Goal: Task Accomplishment & Management: Manage account settings

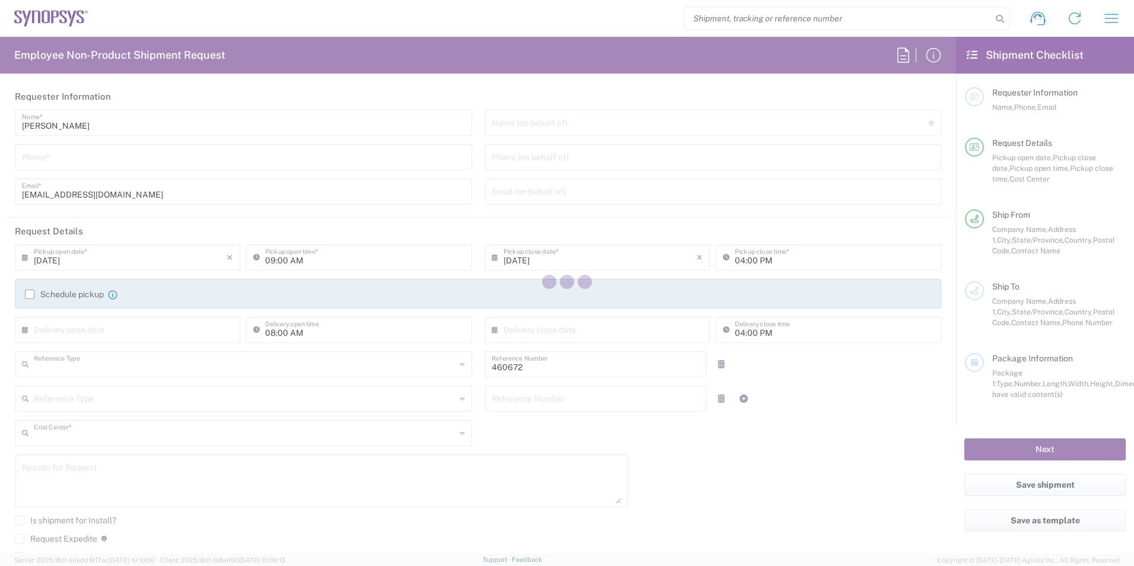
type input "Department"
type input "US01, FIN, Distri 460672"
type input "[US_STATE]"
type input "[GEOGRAPHIC_DATA]"
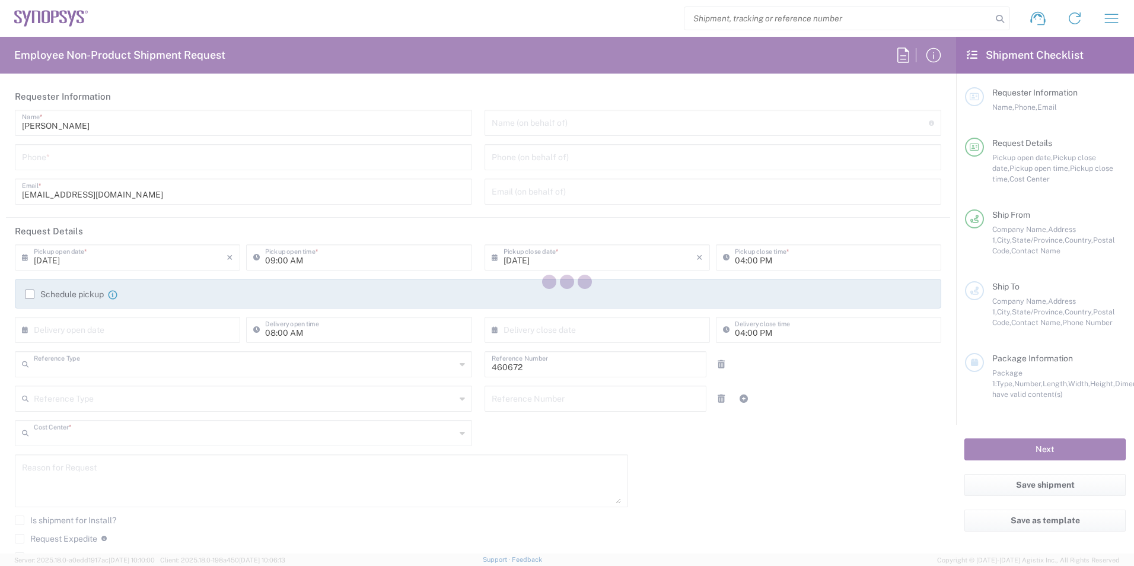
type input "Delivered at Place"
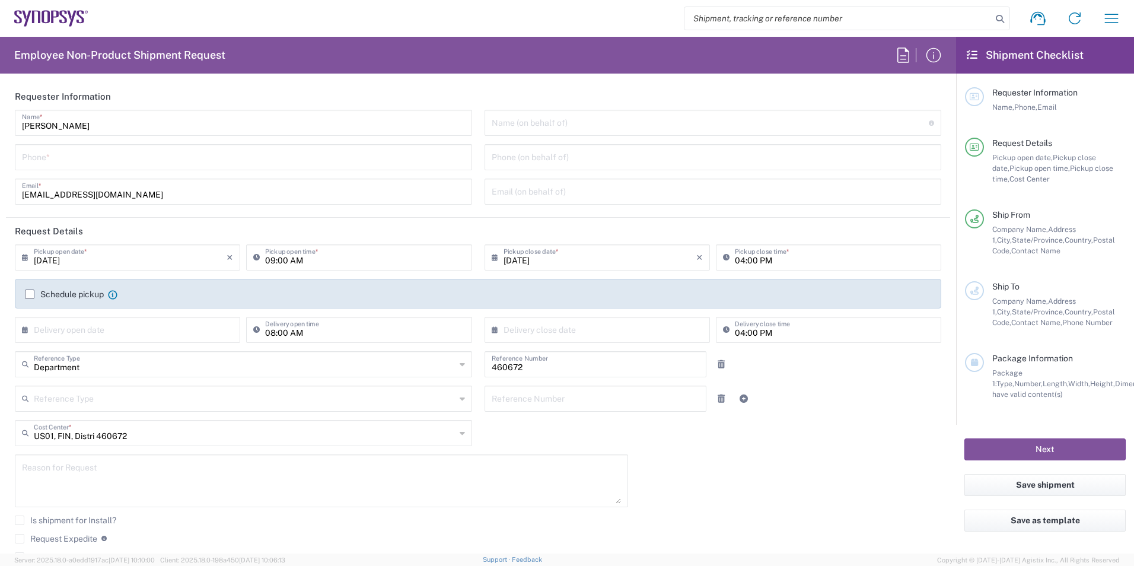
type input "Headquarters USSV"
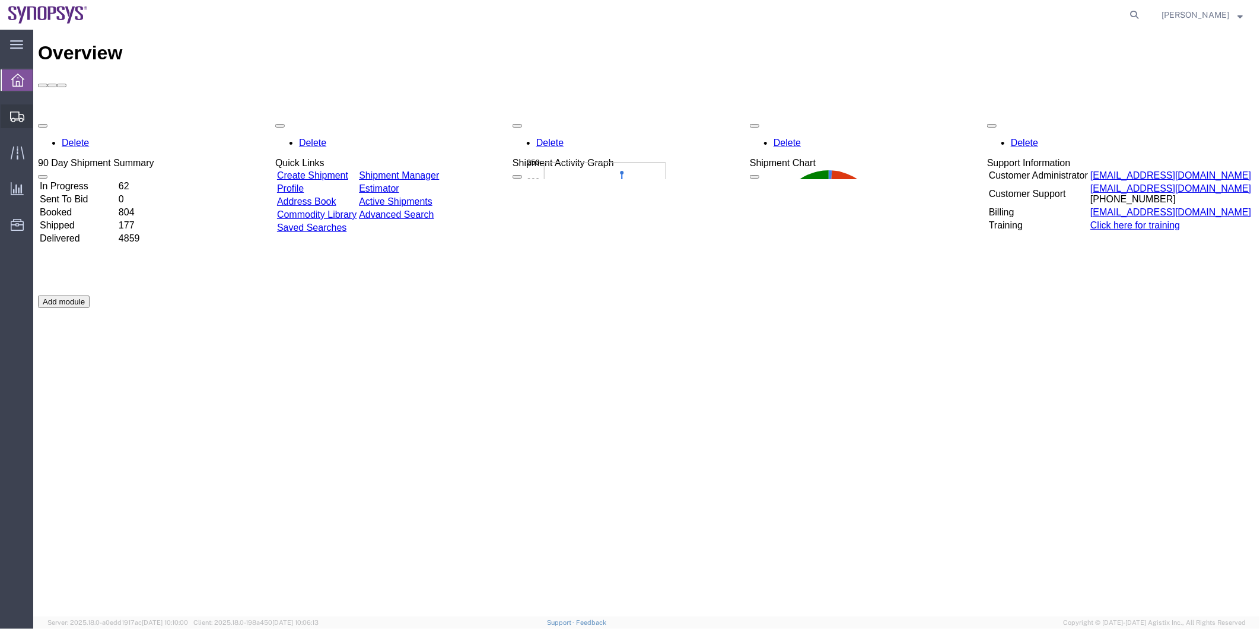
click at [0, 0] on span "Shipment Manager" at bounding box center [0, 0] width 0 height 0
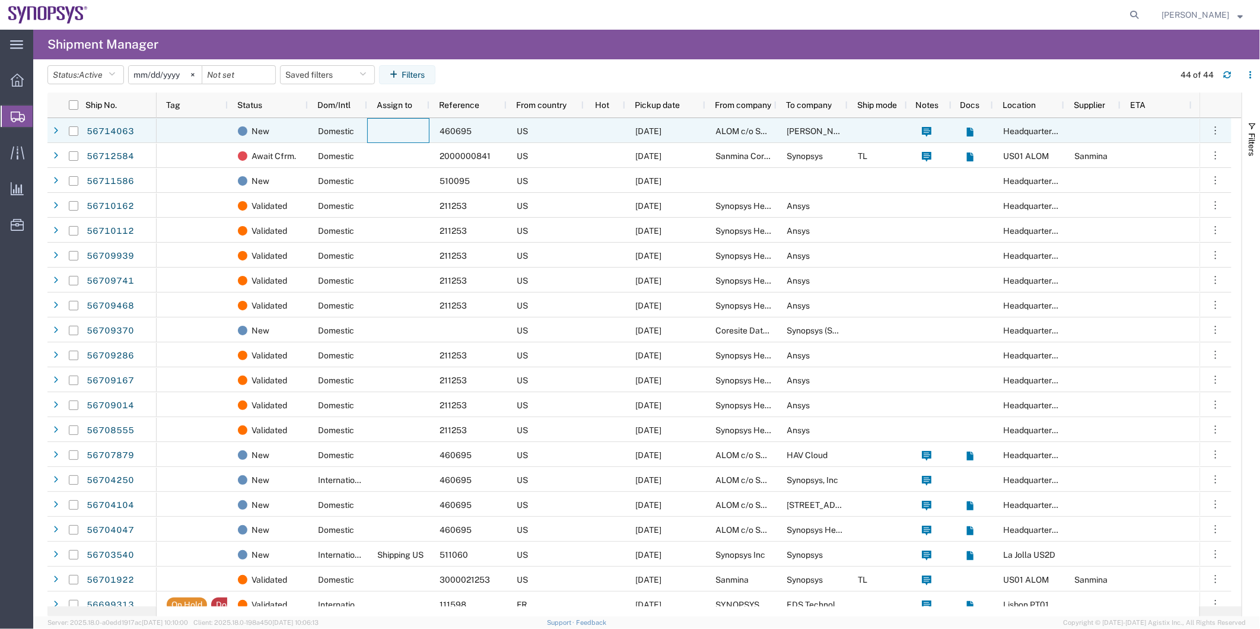
click at [392, 121] on div at bounding box center [398, 130] width 62 height 25
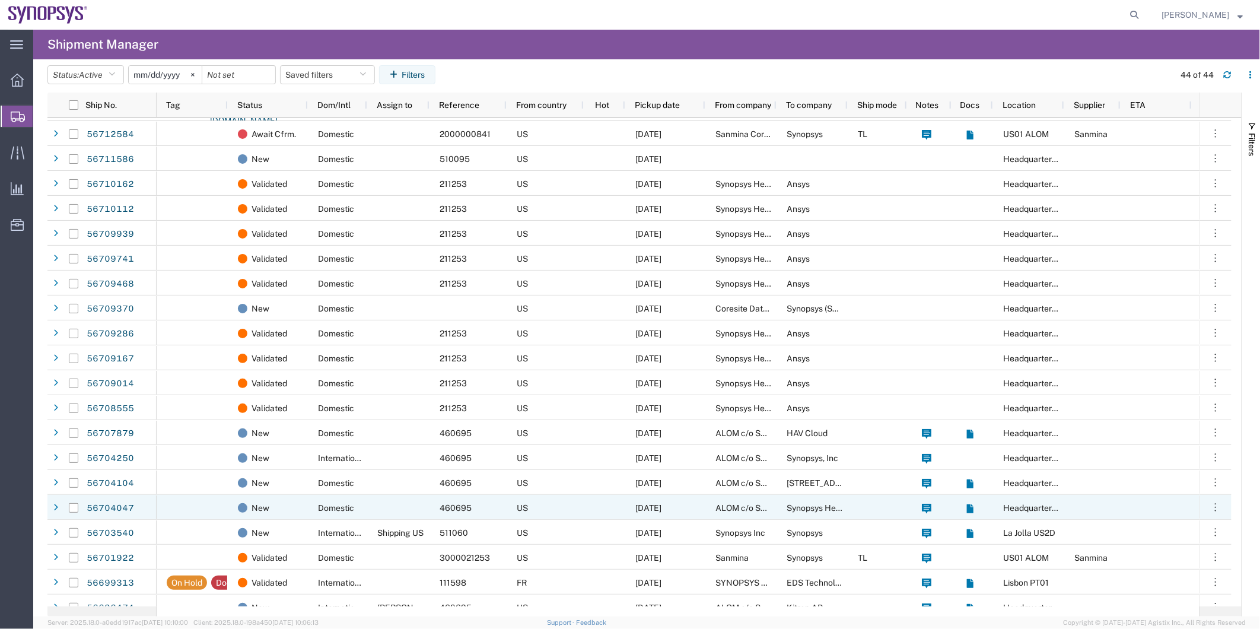
scroll to position [263, 0]
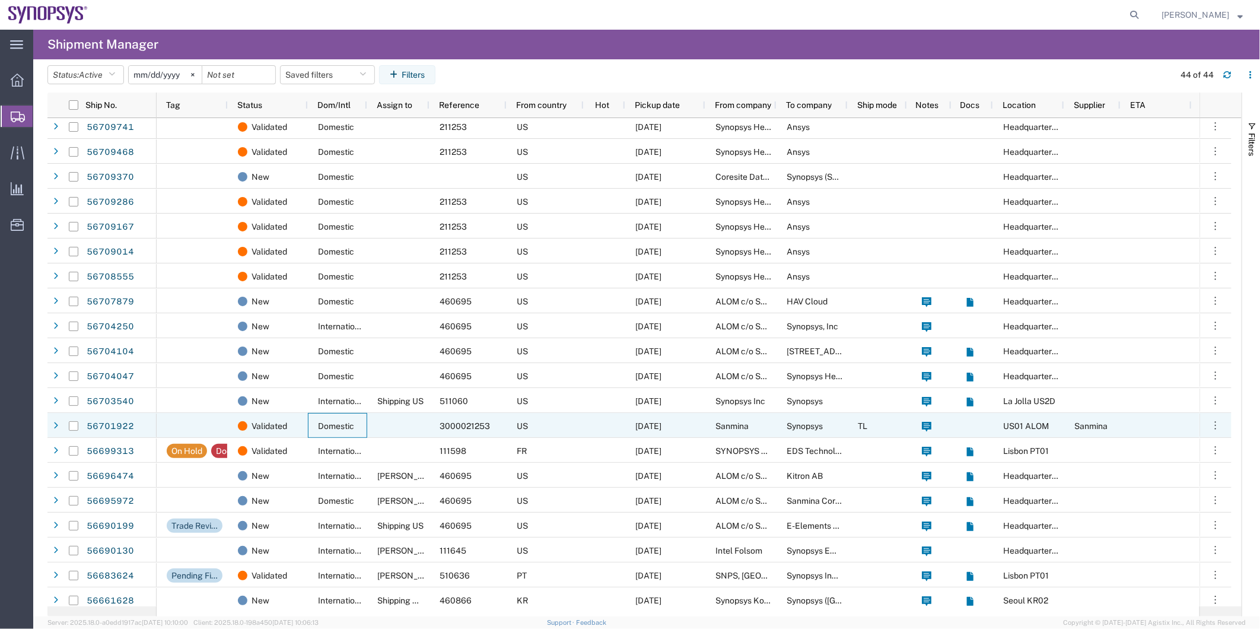
click at [319, 413] on div "Domestic" at bounding box center [337, 425] width 59 height 25
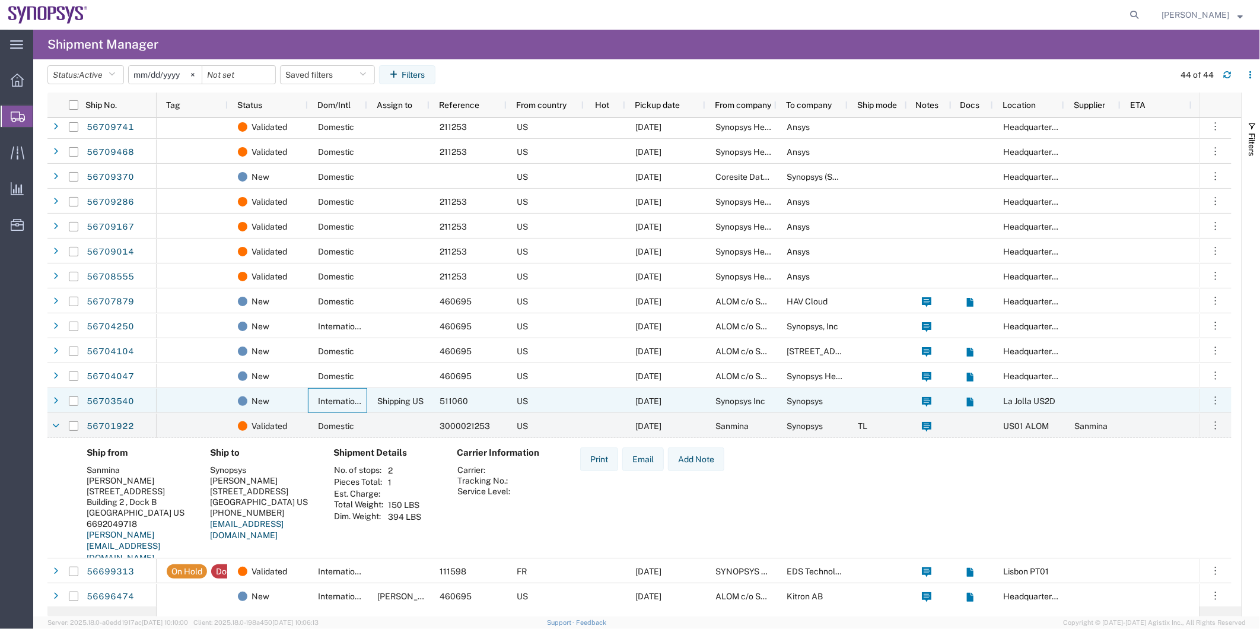
click at [313, 392] on div "International" at bounding box center [337, 400] width 59 height 25
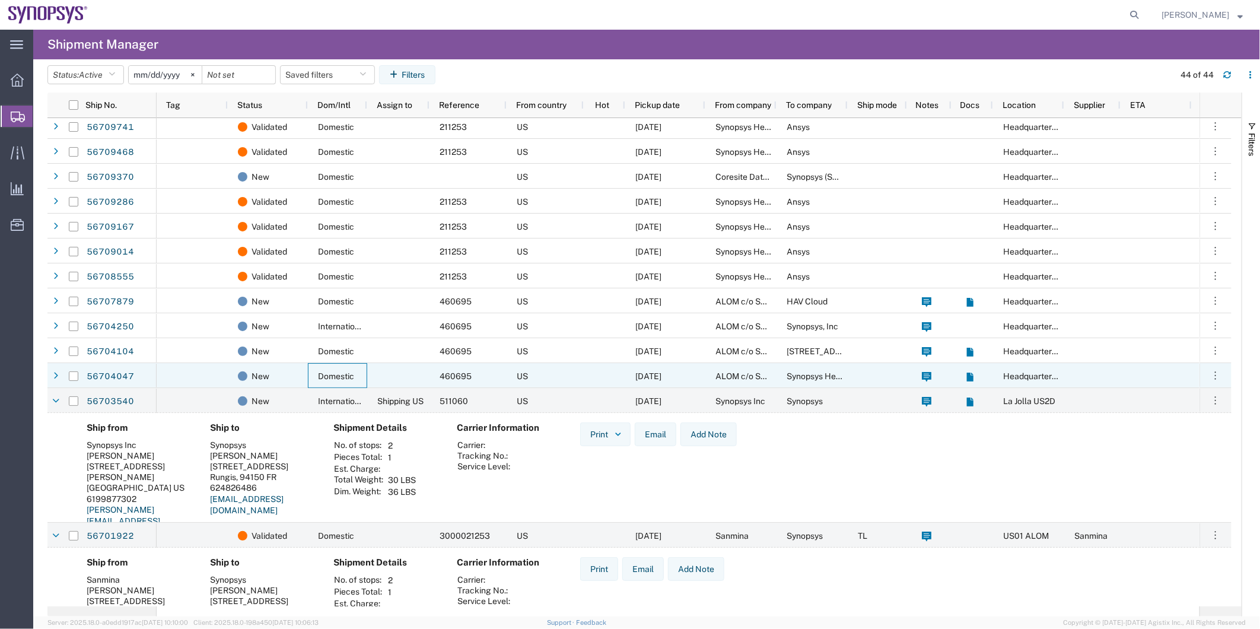
click at [313, 377] on div "Domestic" at bounding box center [337, 375] width 59 height 25
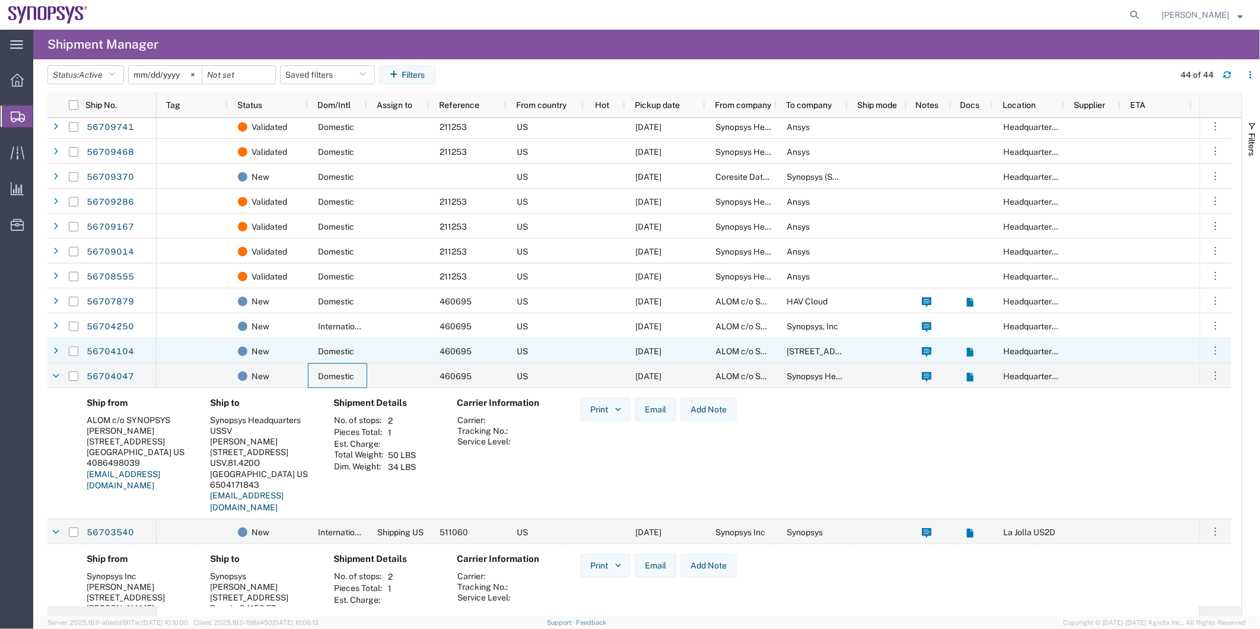
click at [303, 352] on div "New" at bounding box center [268, 350] width 80 height 25
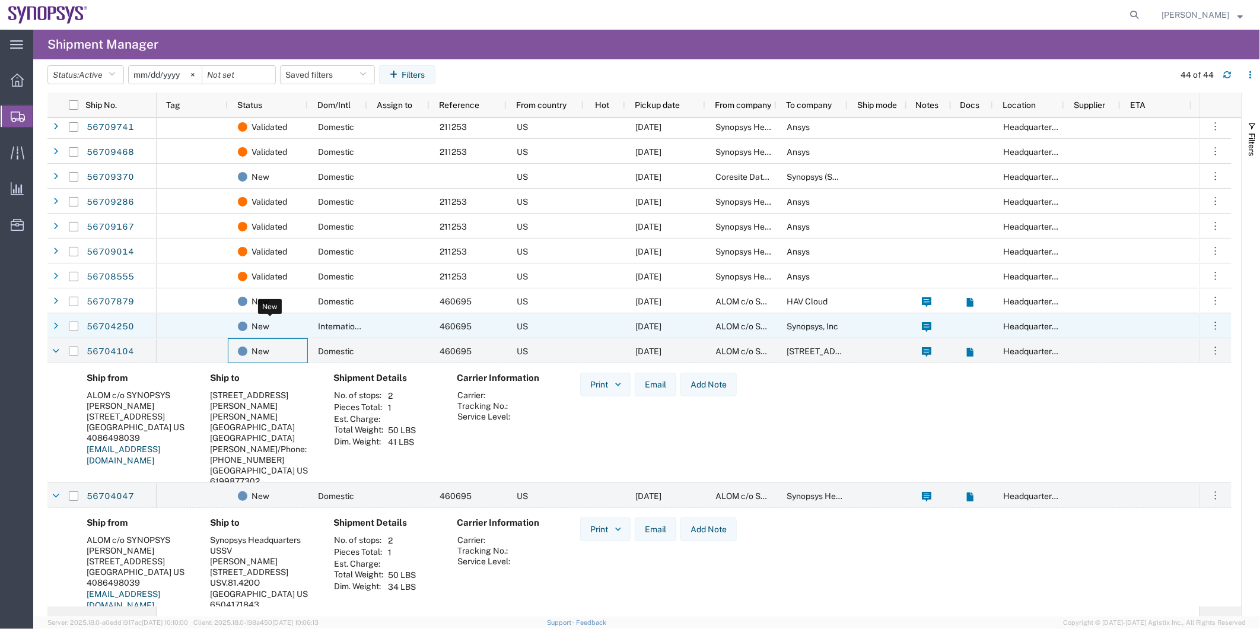
click at [300, 327] on div "New" at bounding box center [270, 326] width 65 height 25
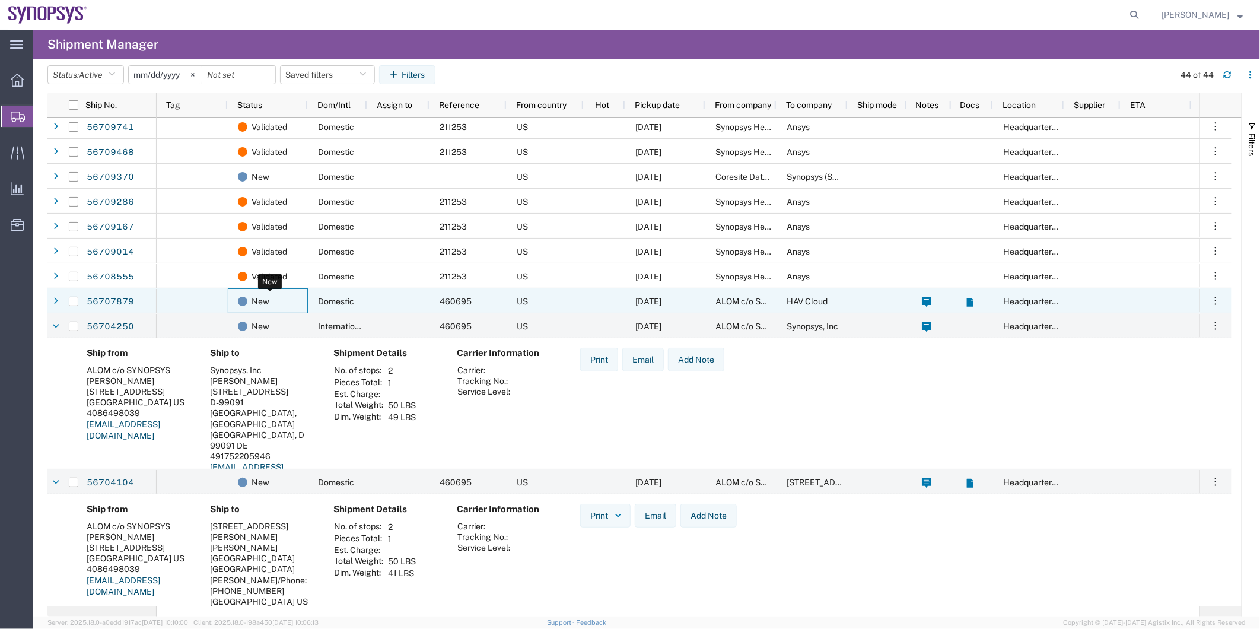
click at [299, 301] on div "New" at bounding box center [270, 301] width 65 height 25
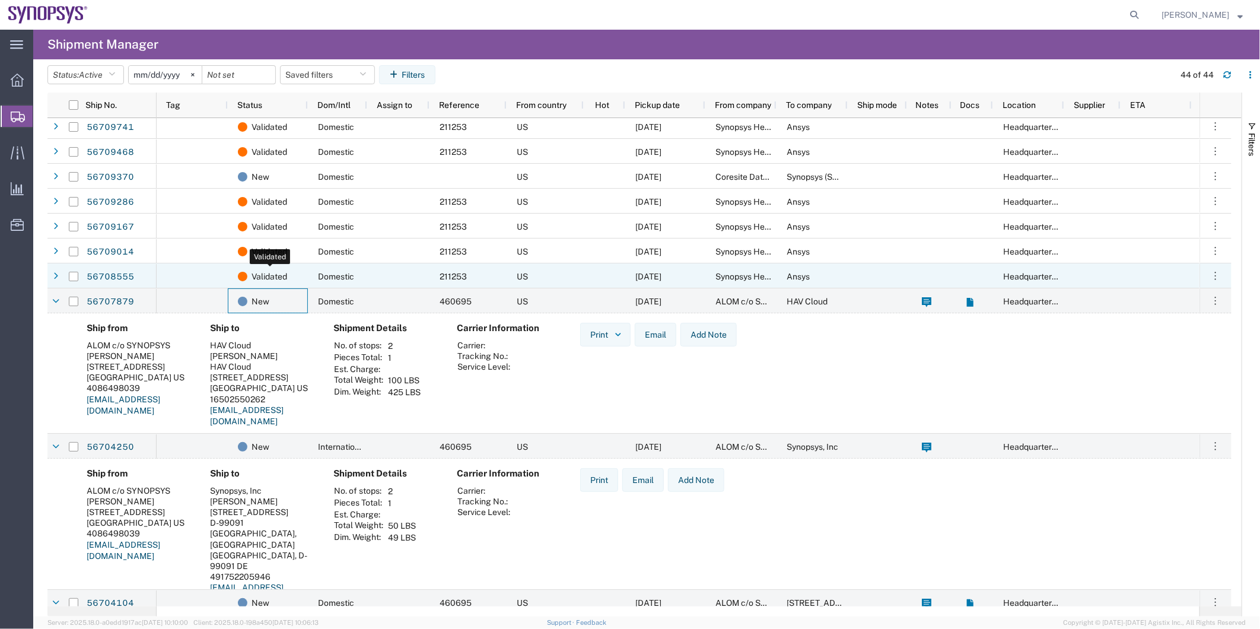
click at [300, 278] on div "Validated" at bounding box center [270, 276] width 65 height 25
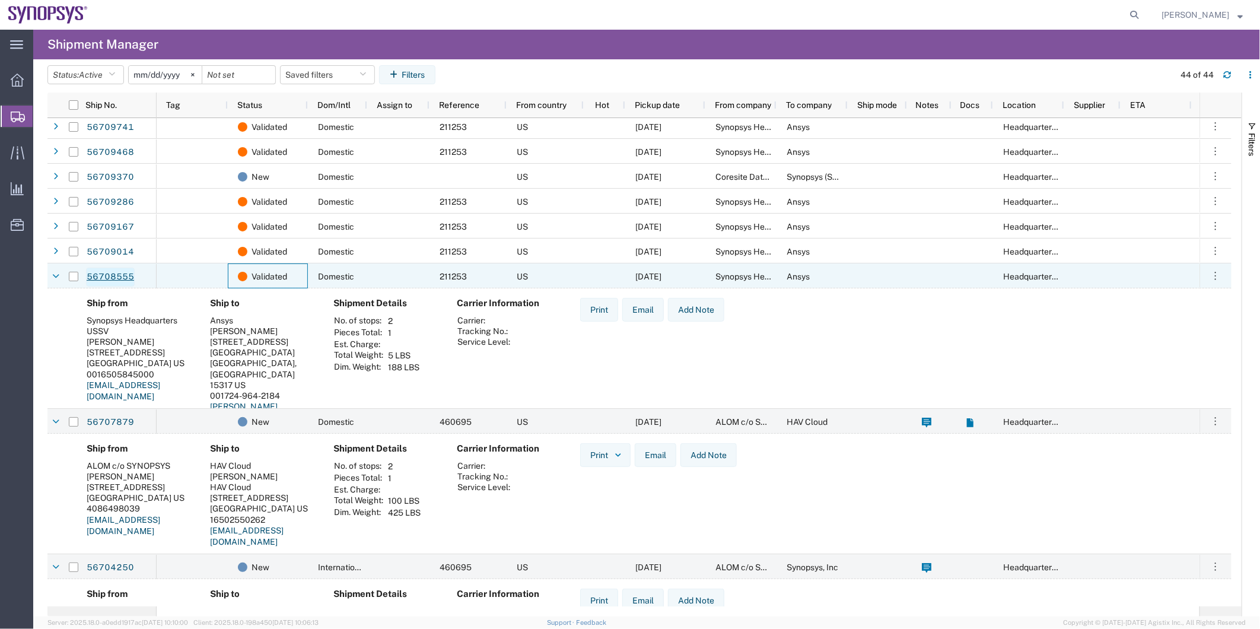
click at [103, 268] on link "56708555" at bounding box center [110, 277] width 49 height 19
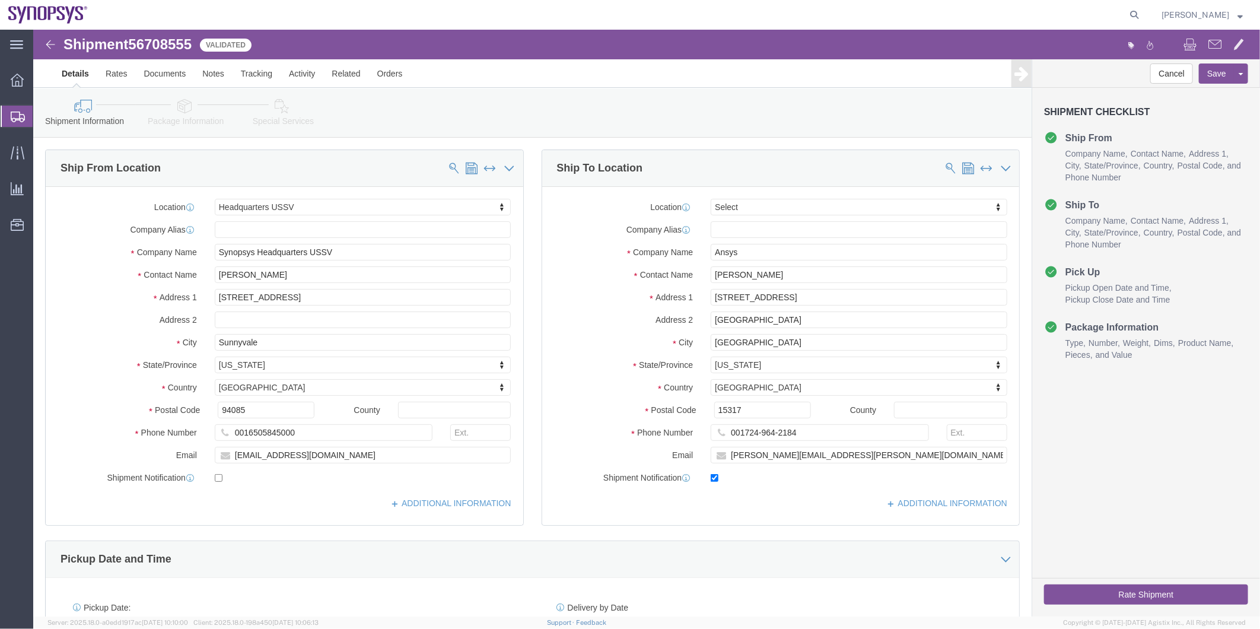
select select "63204"
select select
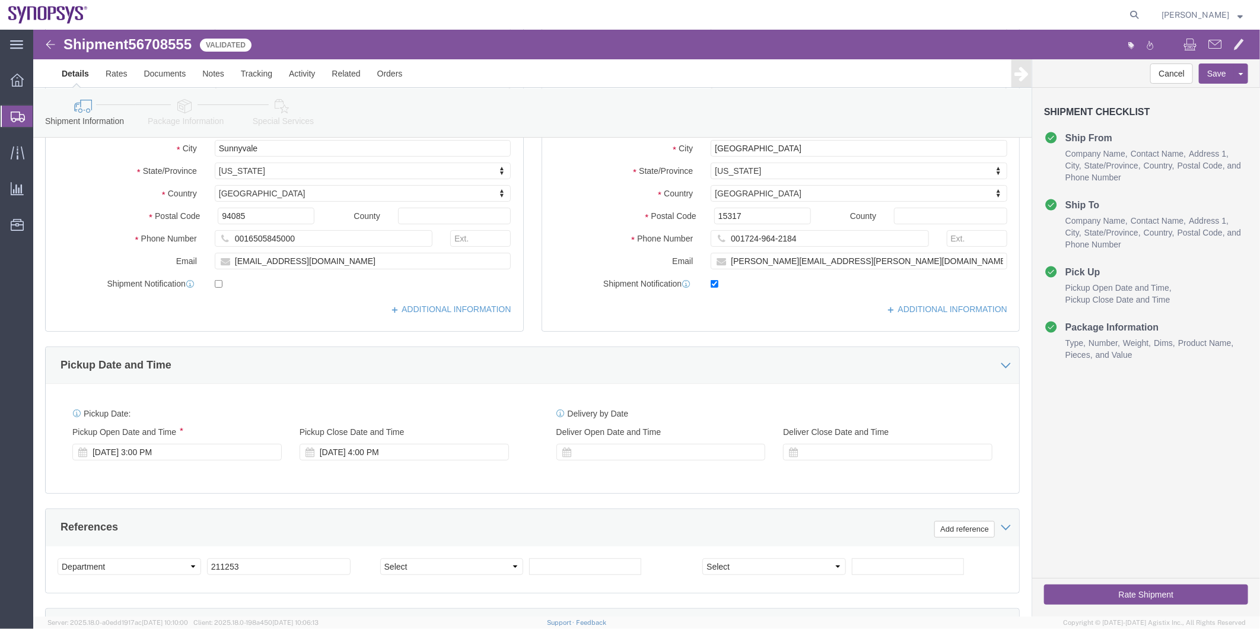
scroll to position [198, 0]
click icon
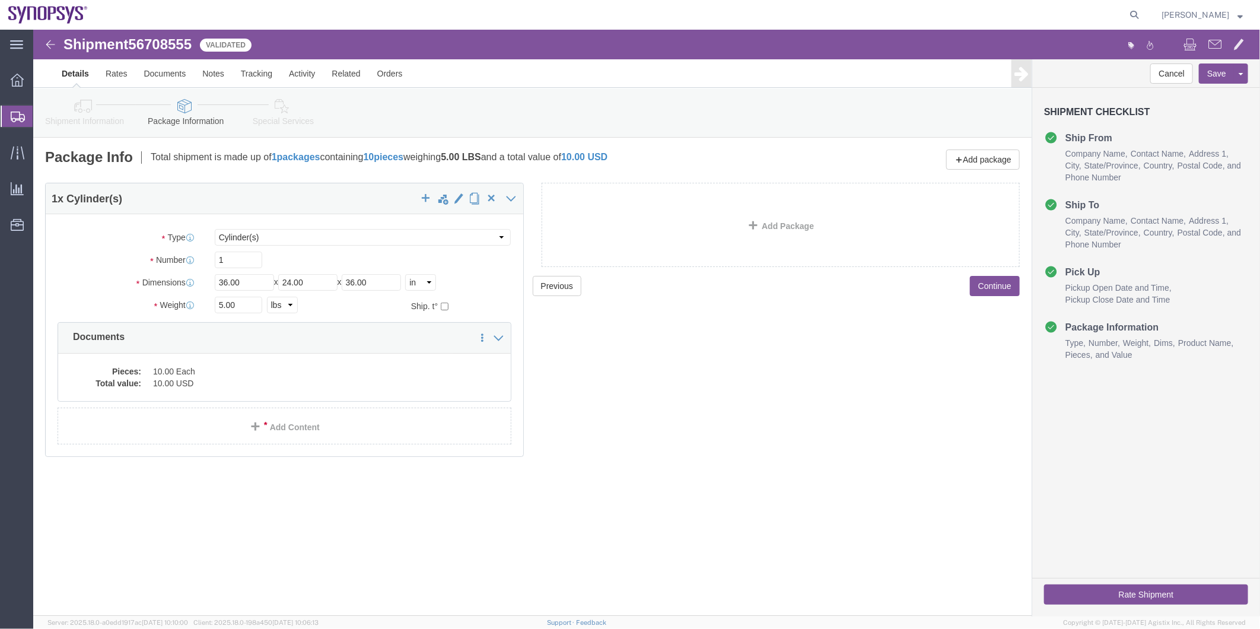
click link "Special Services"
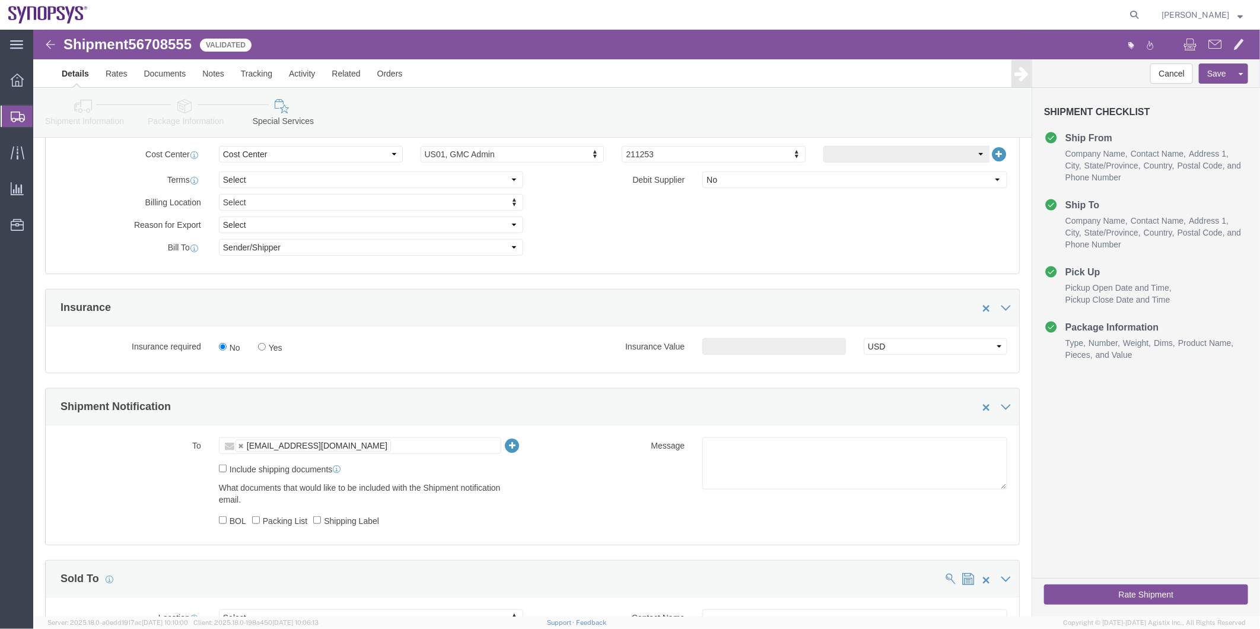
scroll to position [593, 0]
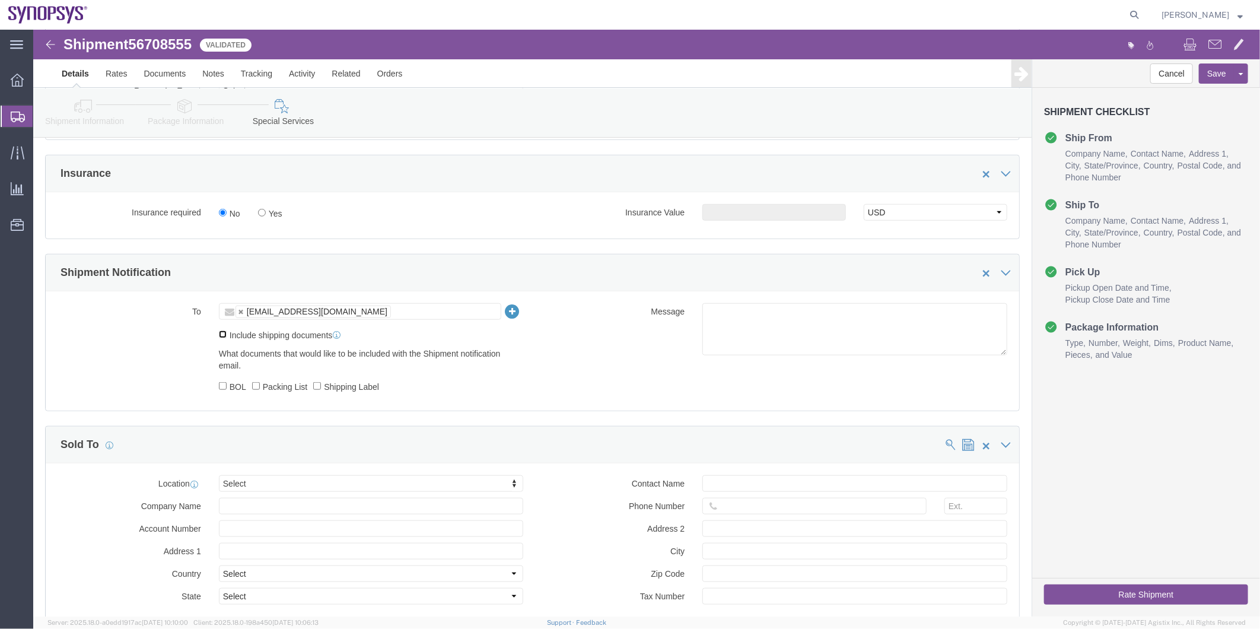
click input "Include shipping documents"
checkbox input "true"
click input "Shipping Label"
checkbox input "true"
click label "Packing List"
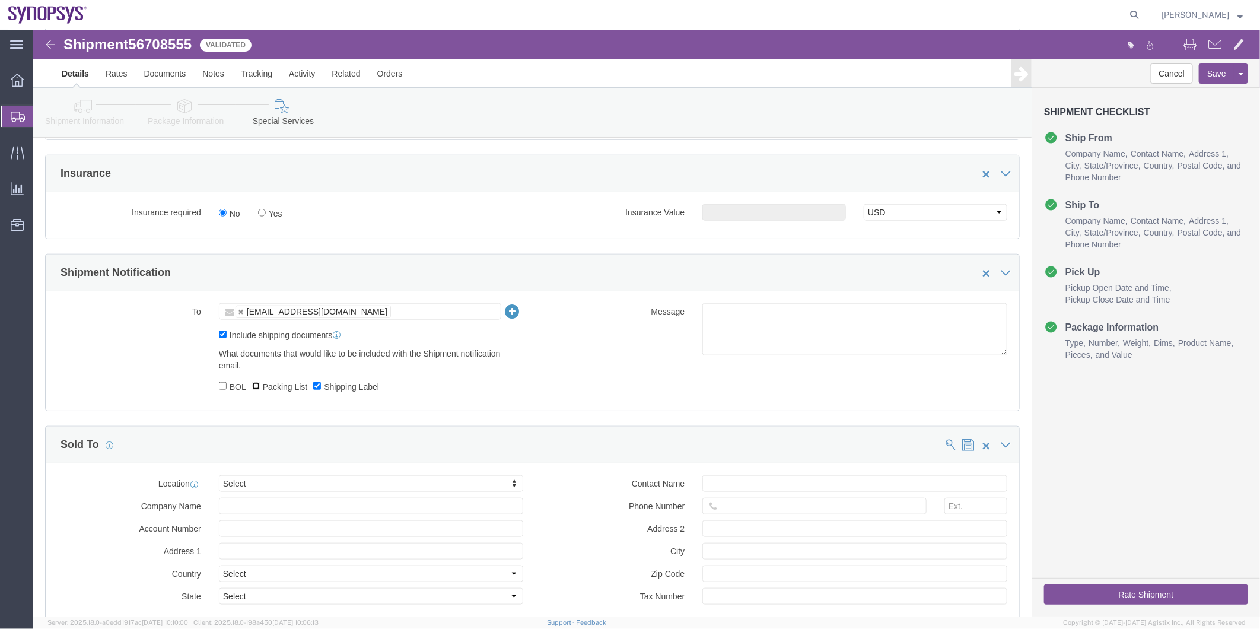
click input "Packing List"
checkbox input "true"
click textarea
type textarea "Please see attached. -[GEOGRAPHIC_DATA]"
click button "Rate Shipment"
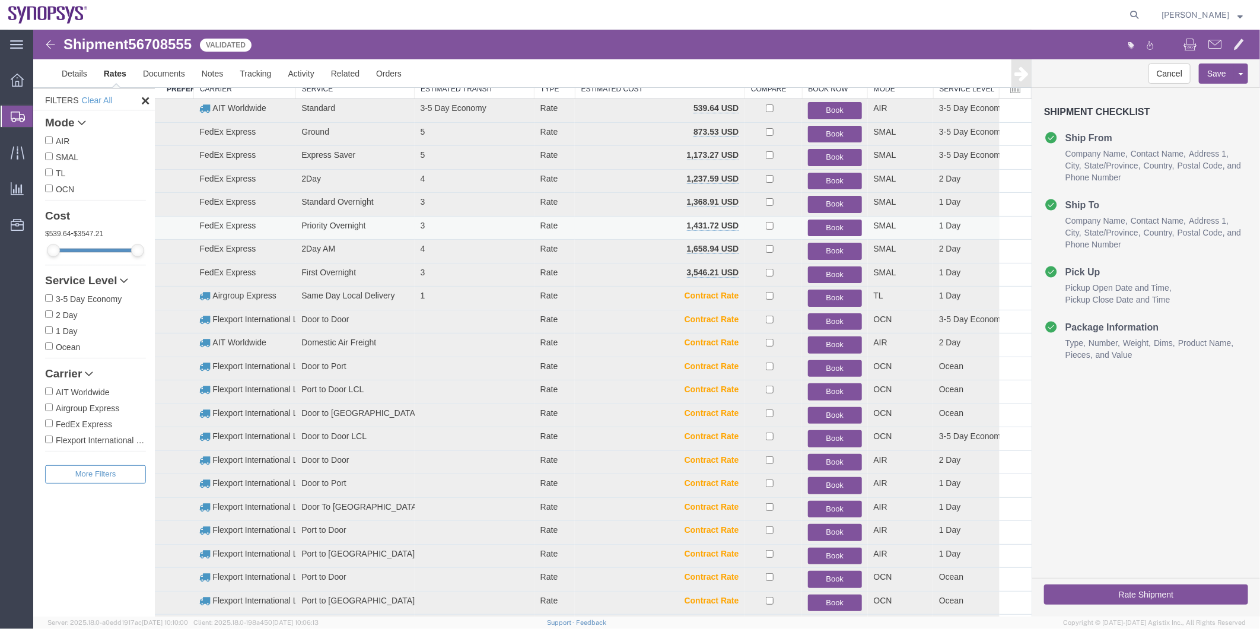
scroll to position [0, 0]
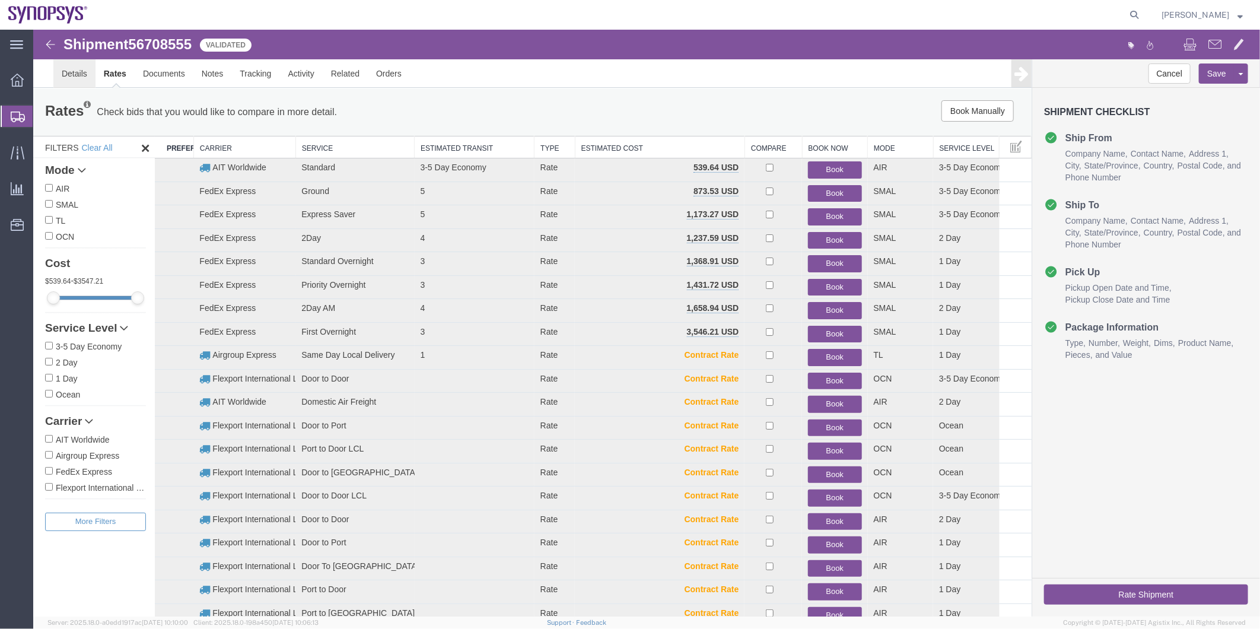
click at [71, 77] on link "Details" at bounding box center [74, 73] width 42 height 28
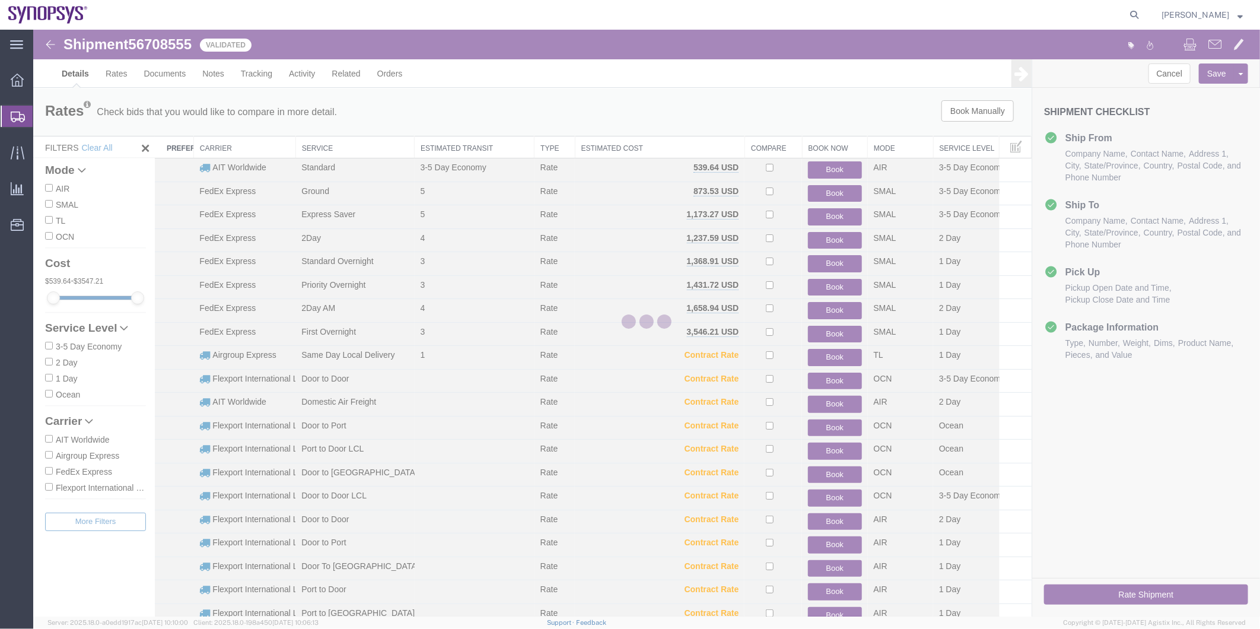
select select "63204"
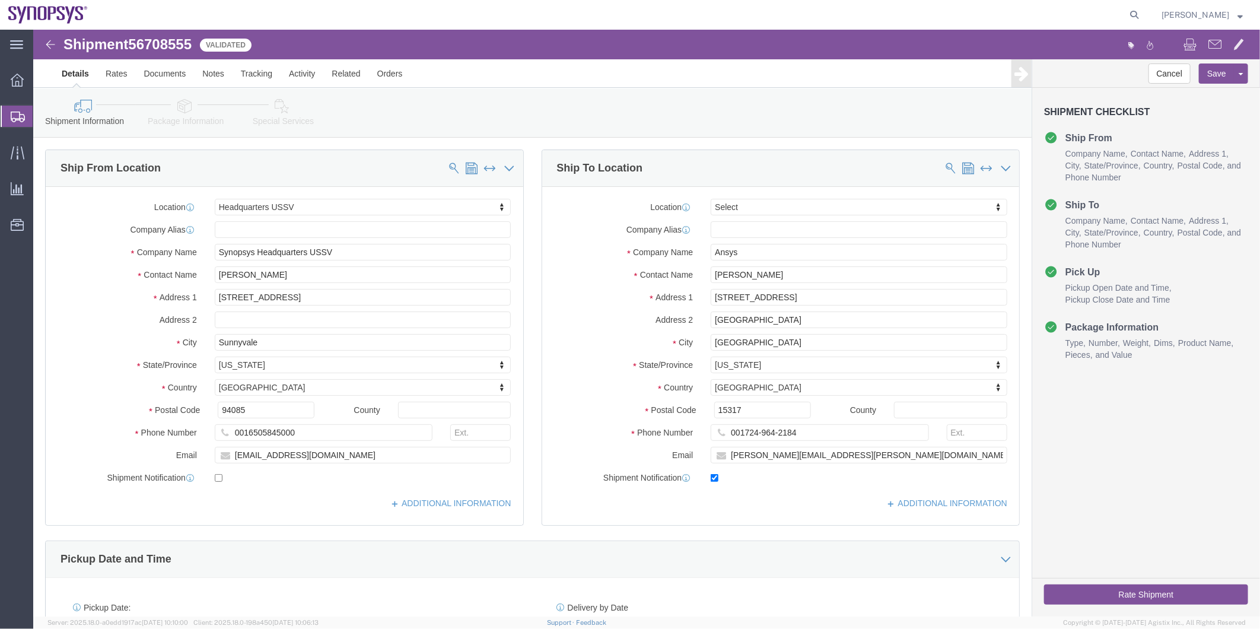
click icon
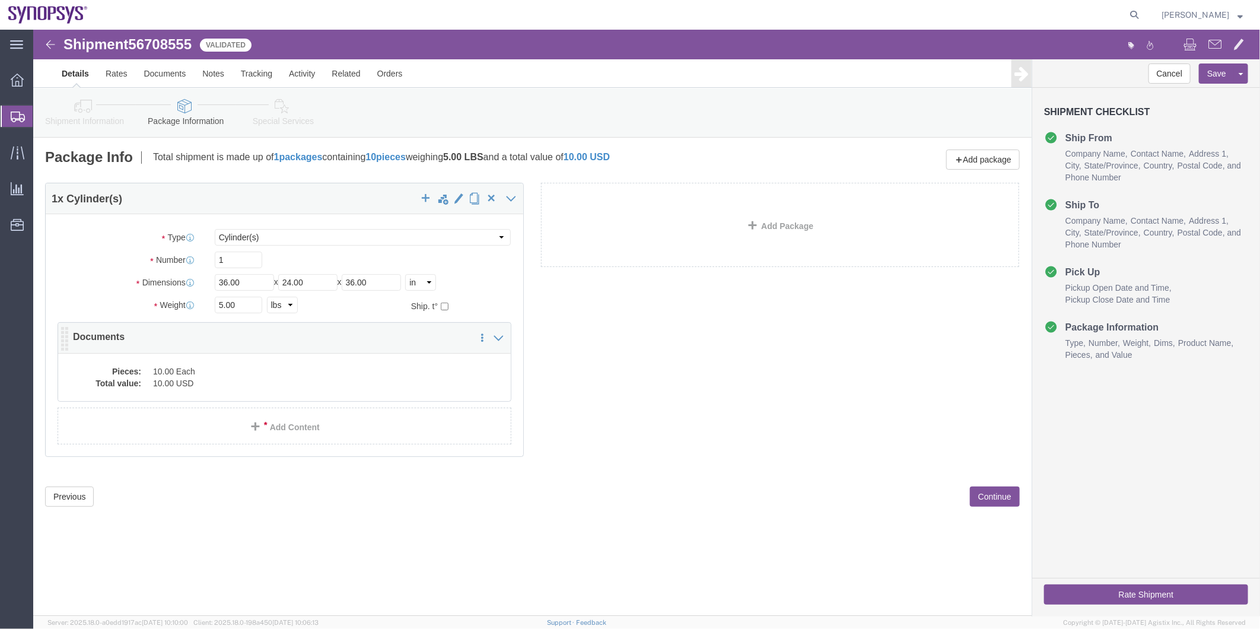
click dd "10.00 Each"
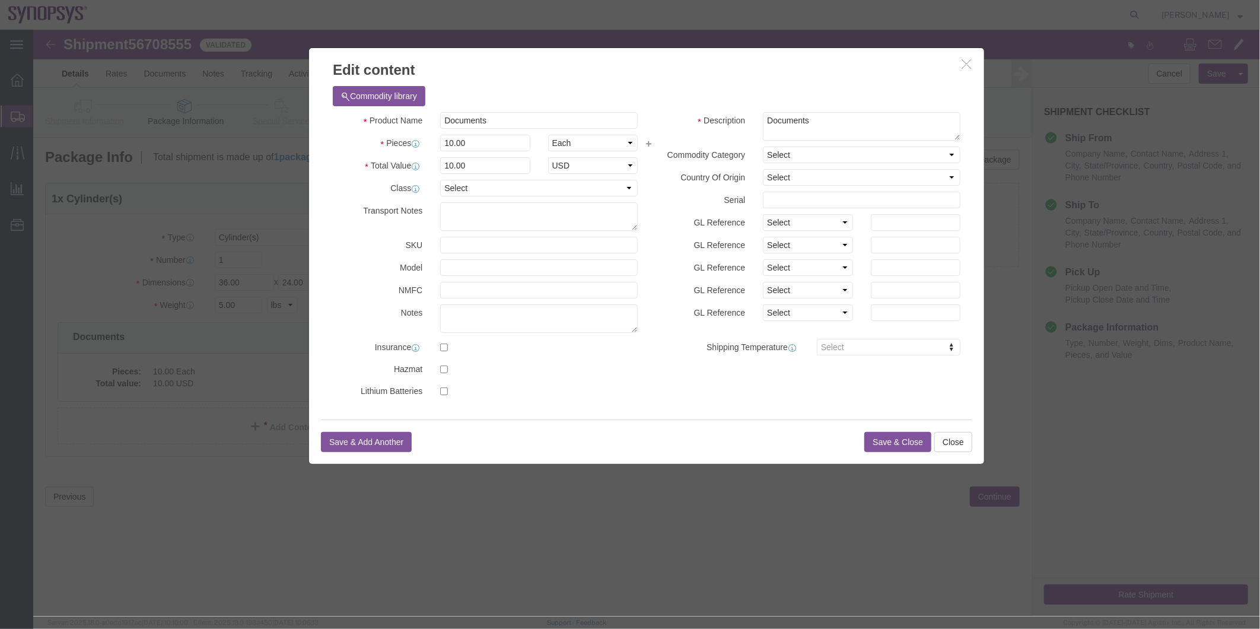
click button "Save & Close"
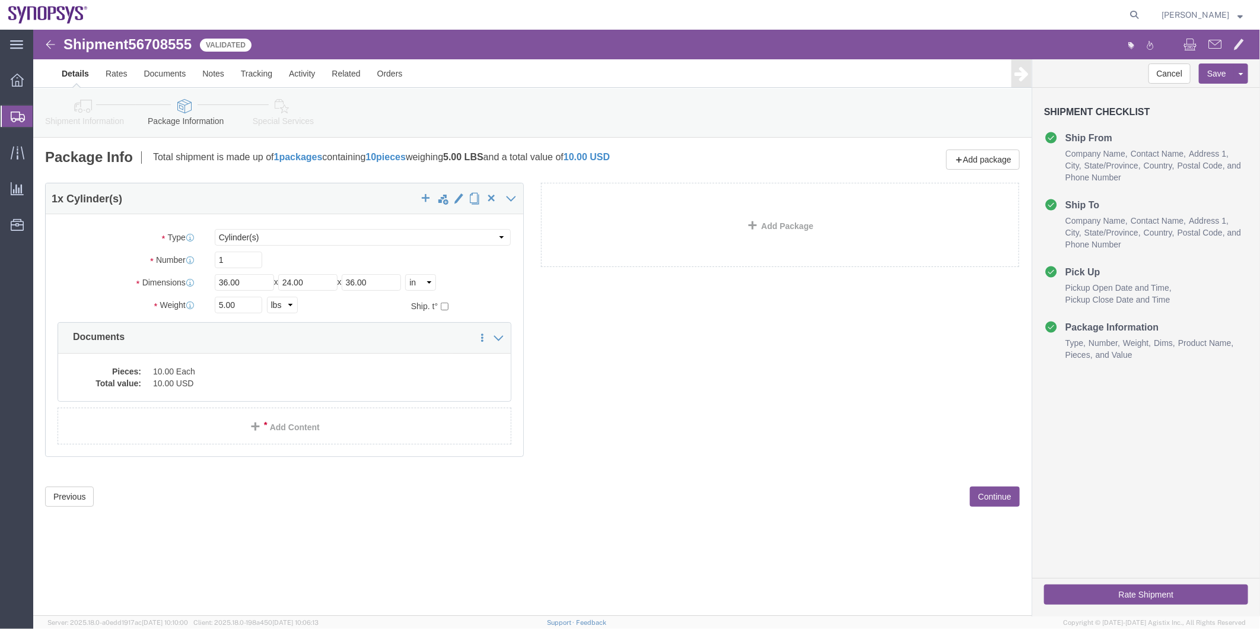
click icon
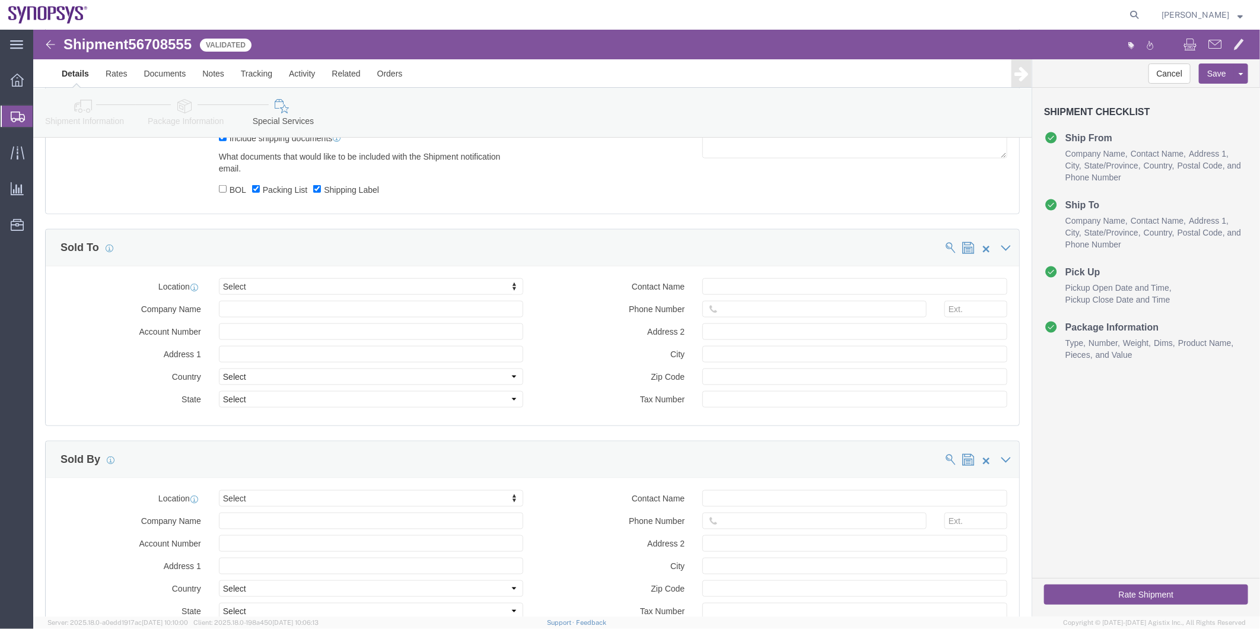
scroll to position [857, 0]
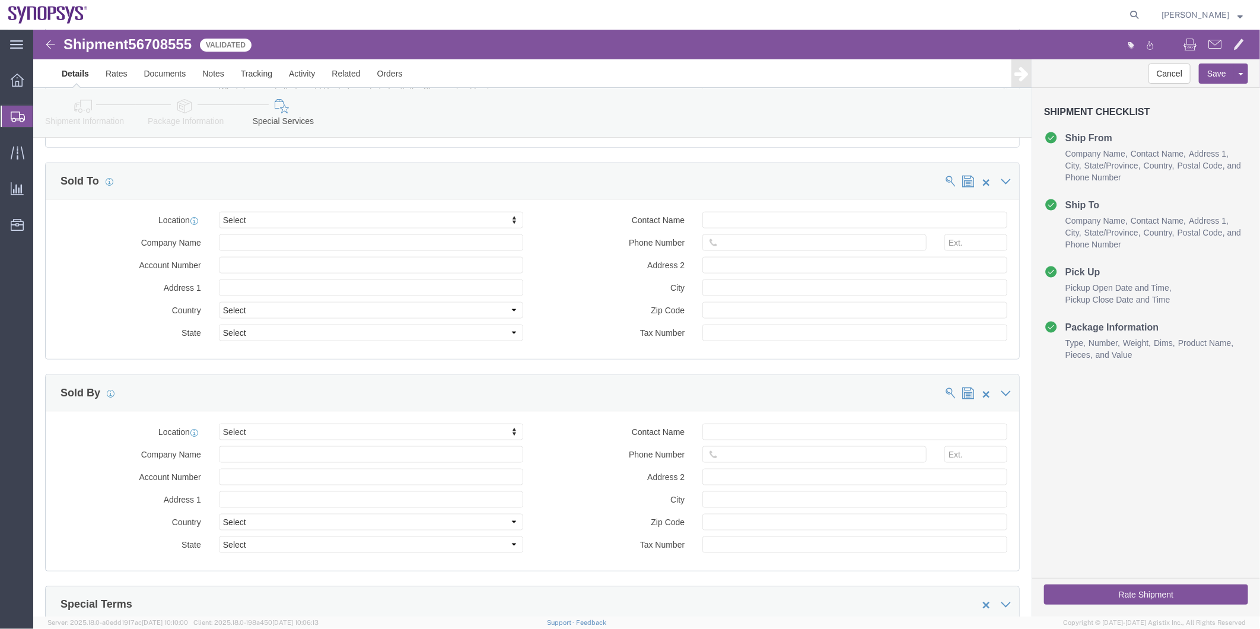
click button "Rate Shipment"
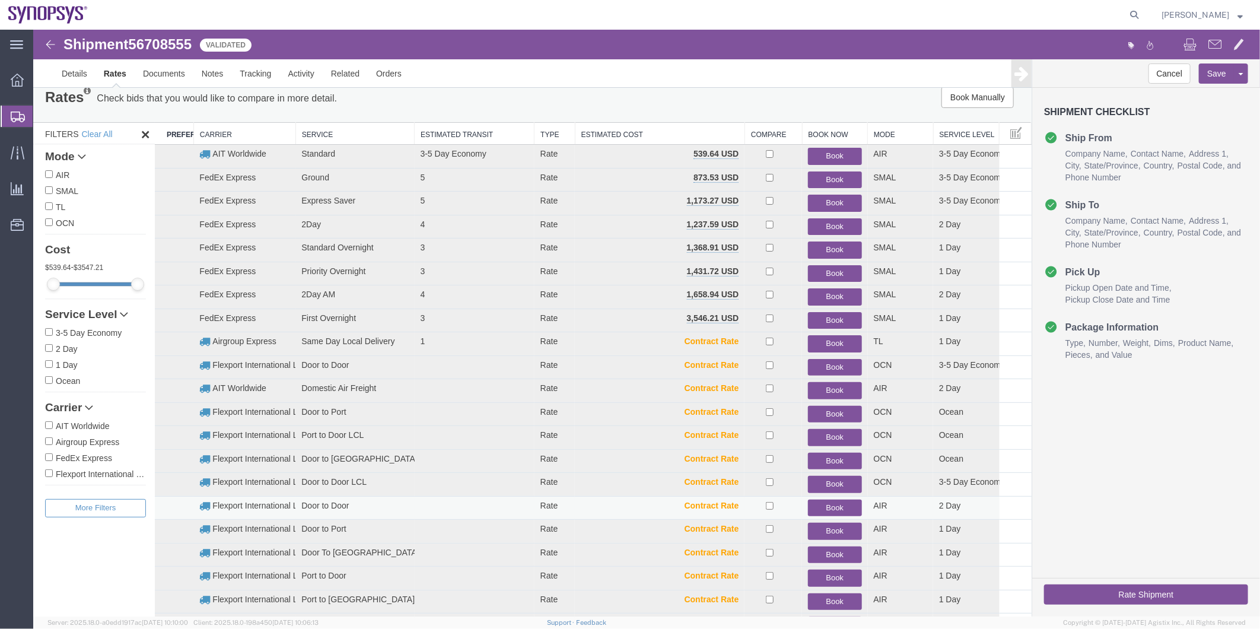
scroll to position [0, 0]
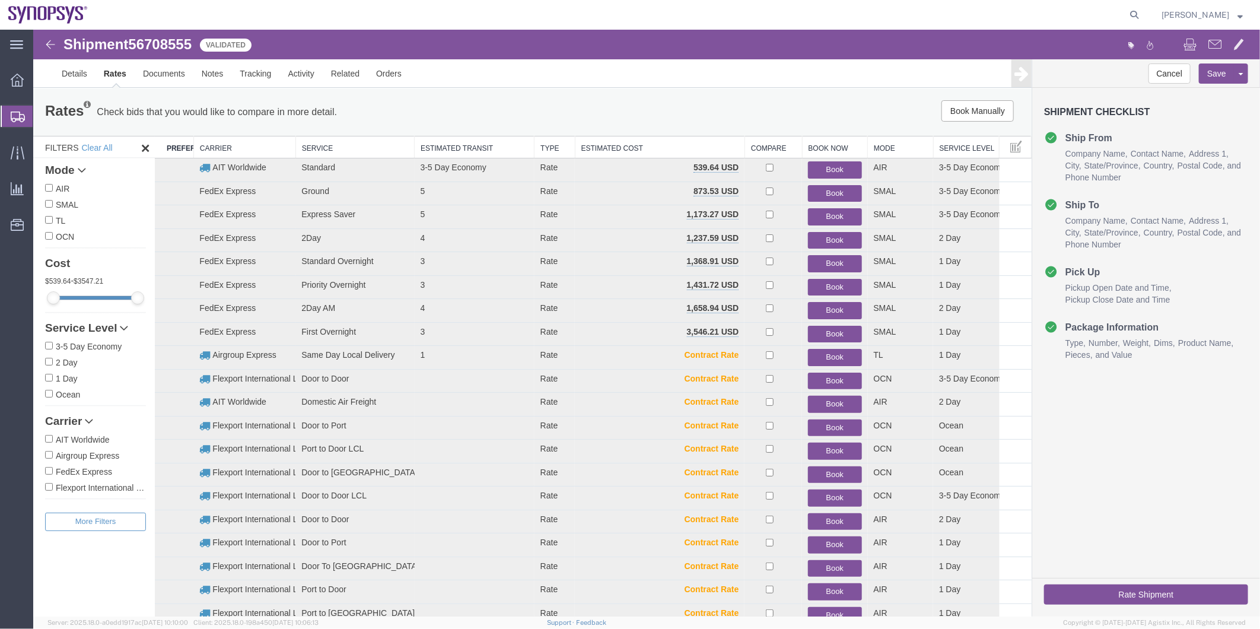
click at [0, 0] on span "Shipment Manager" at bounding box center [0, 0] width 0 height 0
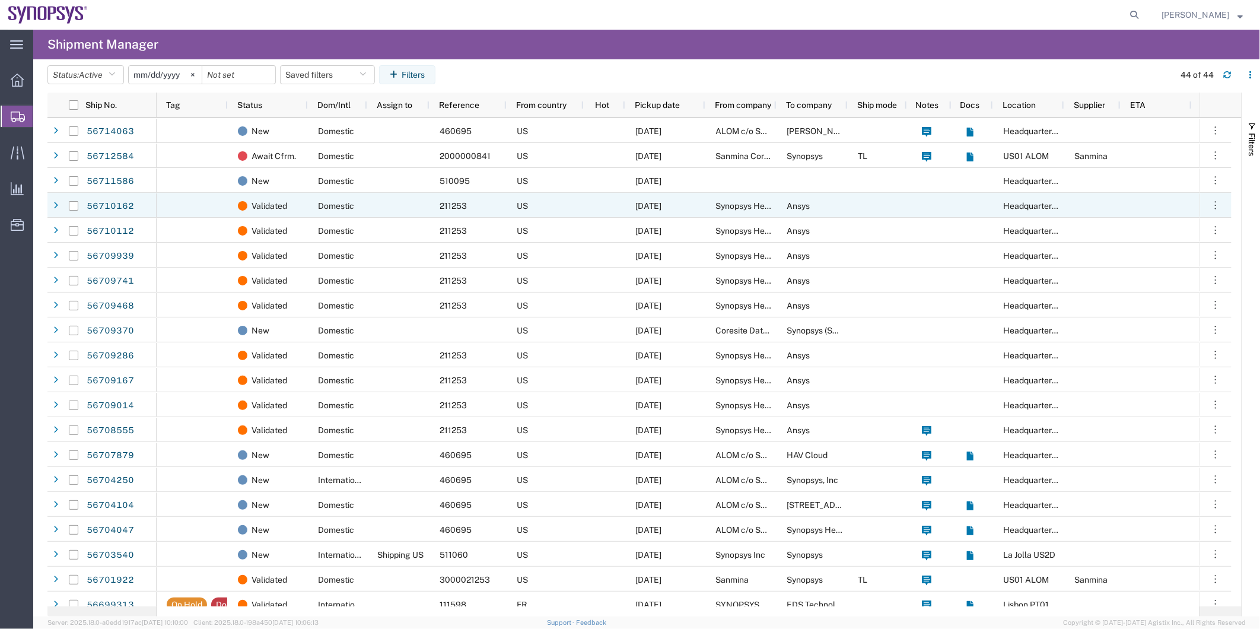
click at [339, 203] on span "Domestic" at bounding box center [336, 205] width 36 height 9
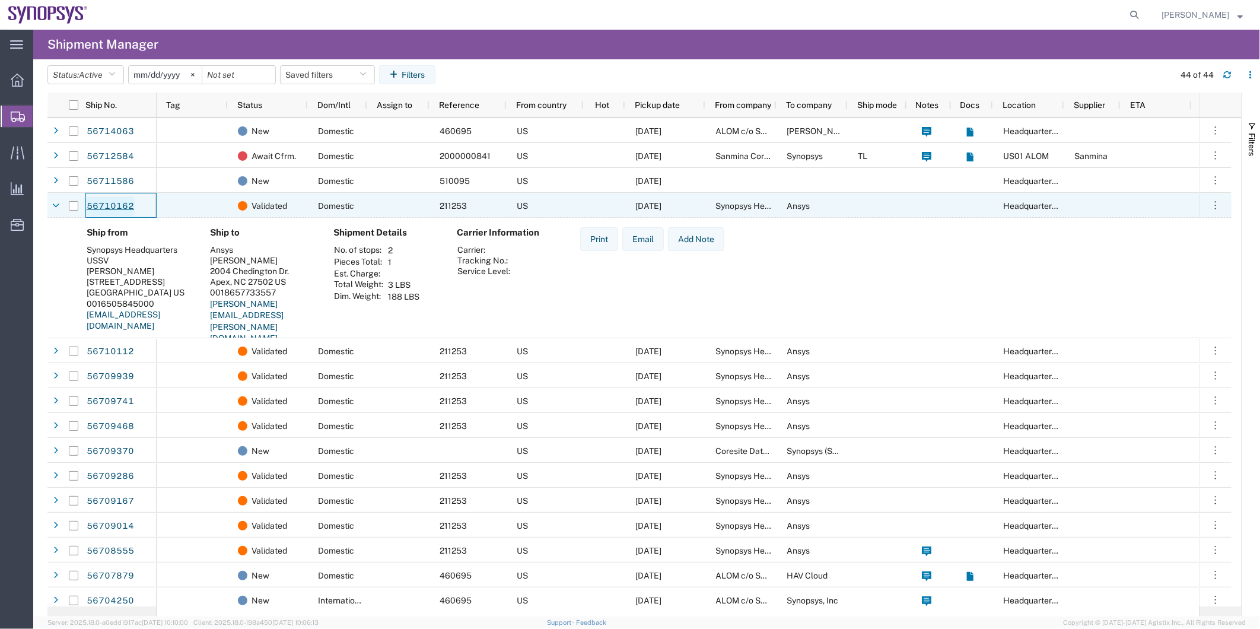
click at [86, 202] on link "56710162" at bounding box center [110, 206] width 49 height 19
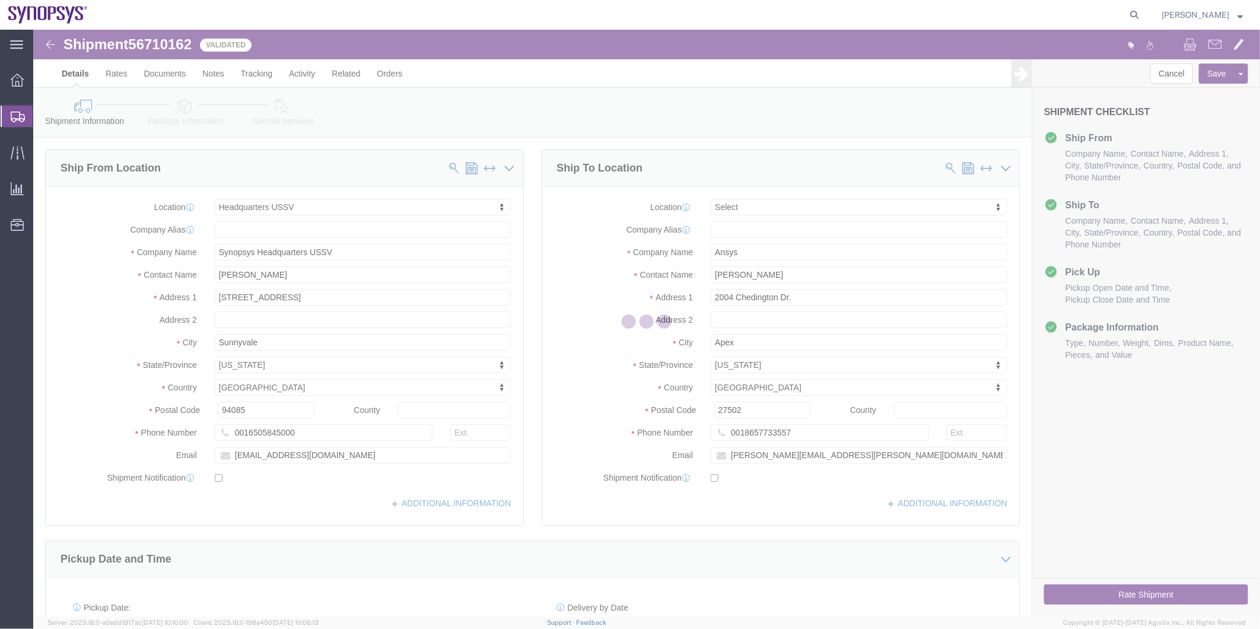
select select "63204"
select select
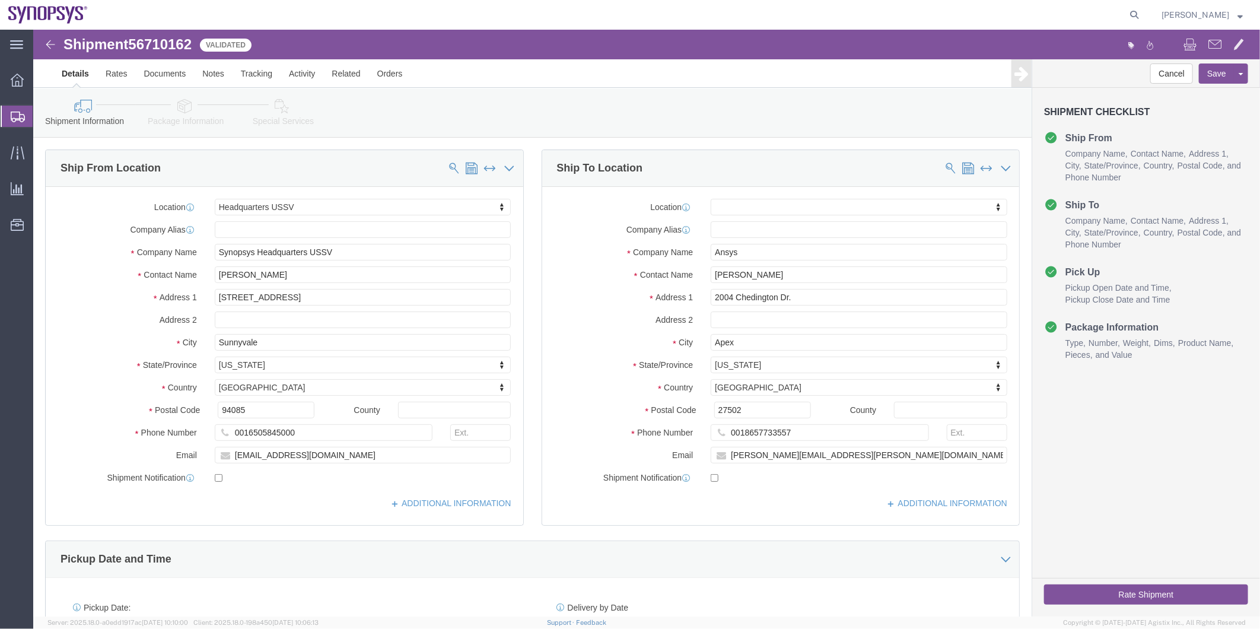
click icon
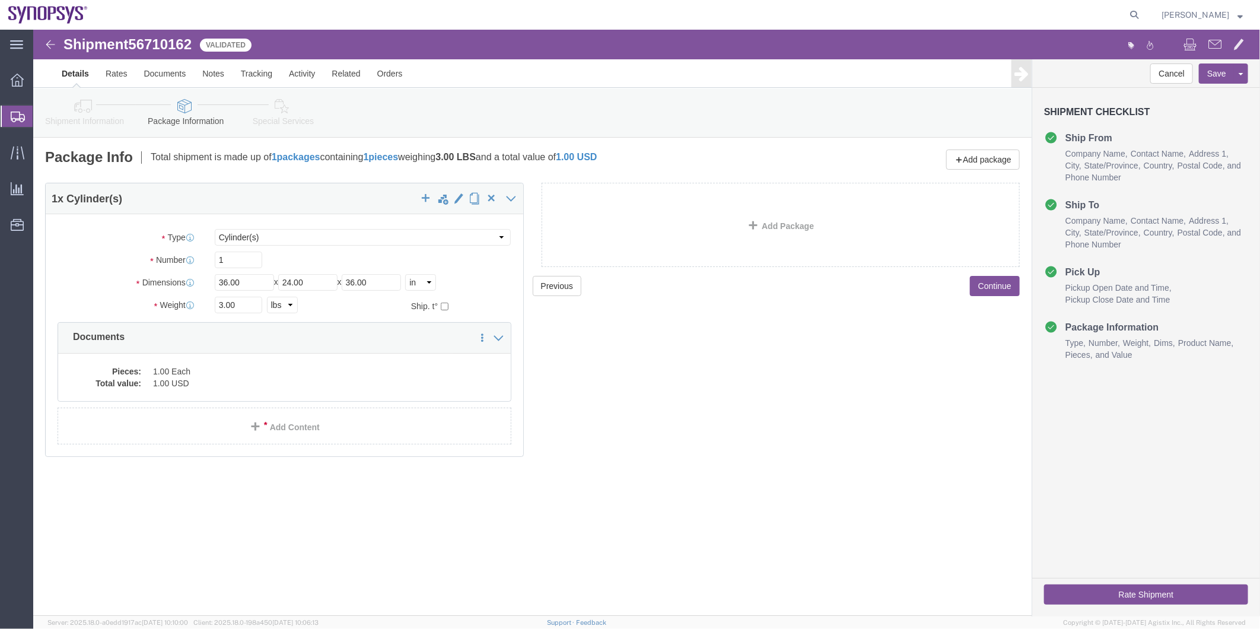
click icon
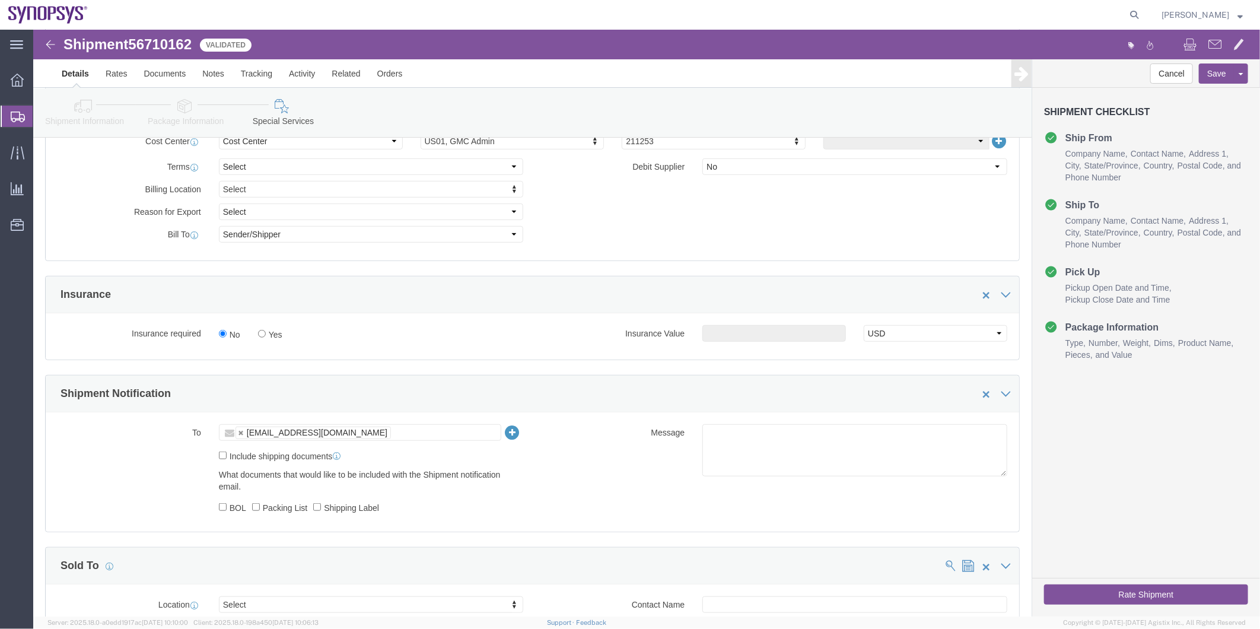
scroll to position [593, 0]
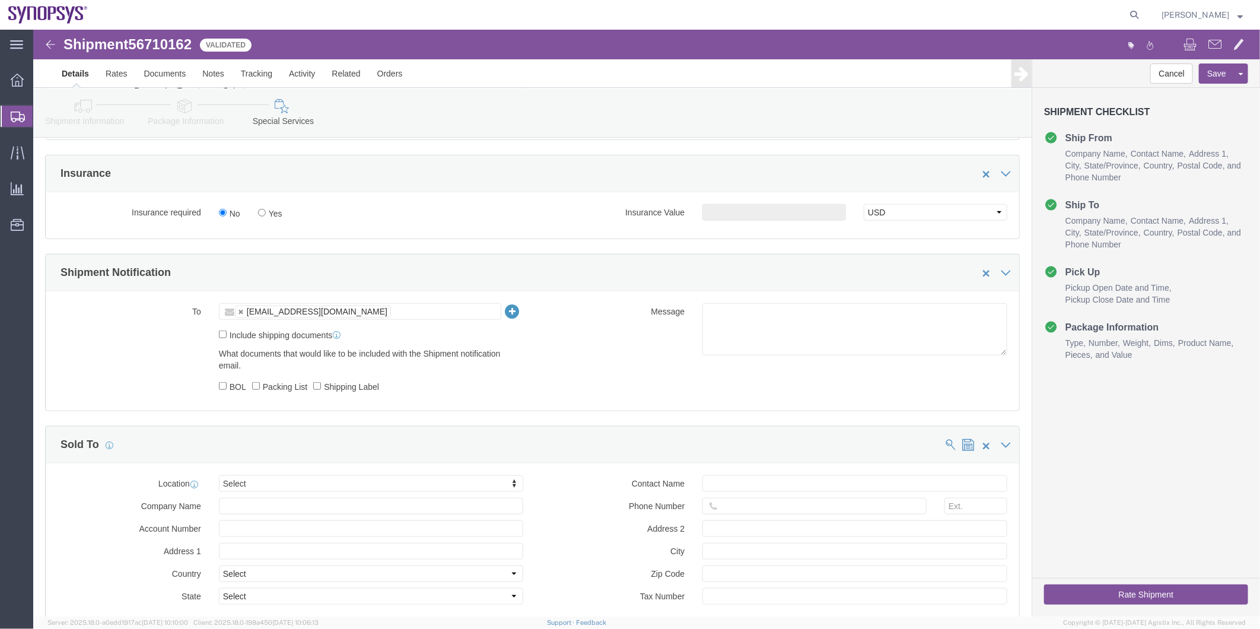
click icon
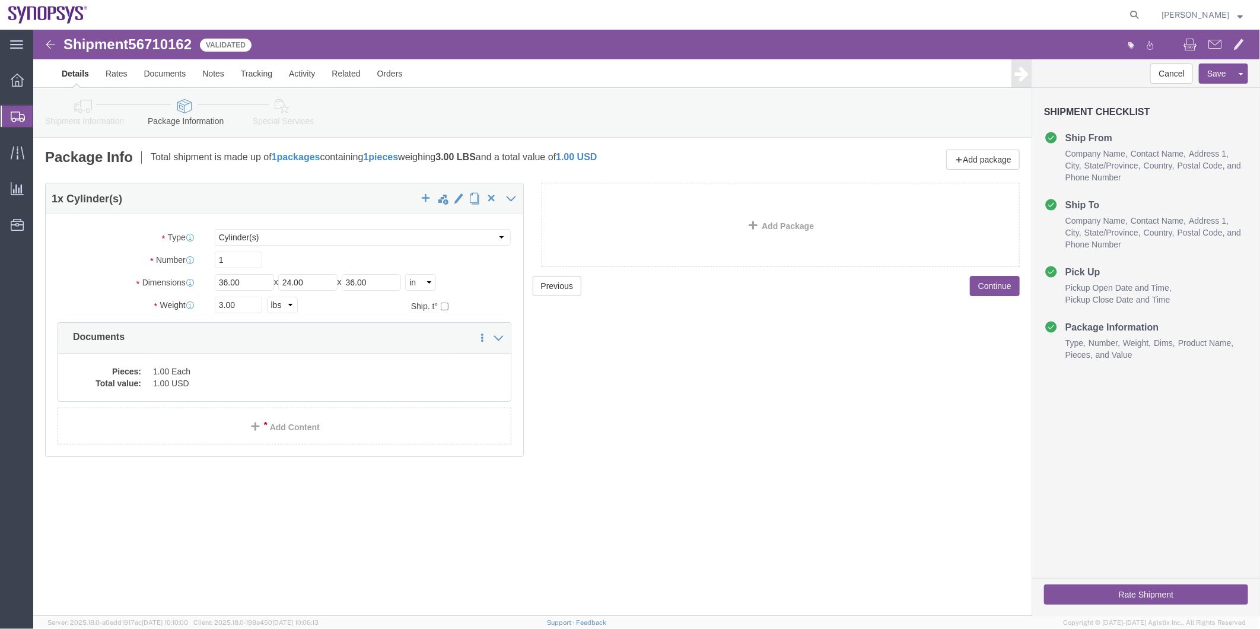
click at [0, 0] on span "Shipment Manager" at bounding box center [0, 0] width 0 height 0
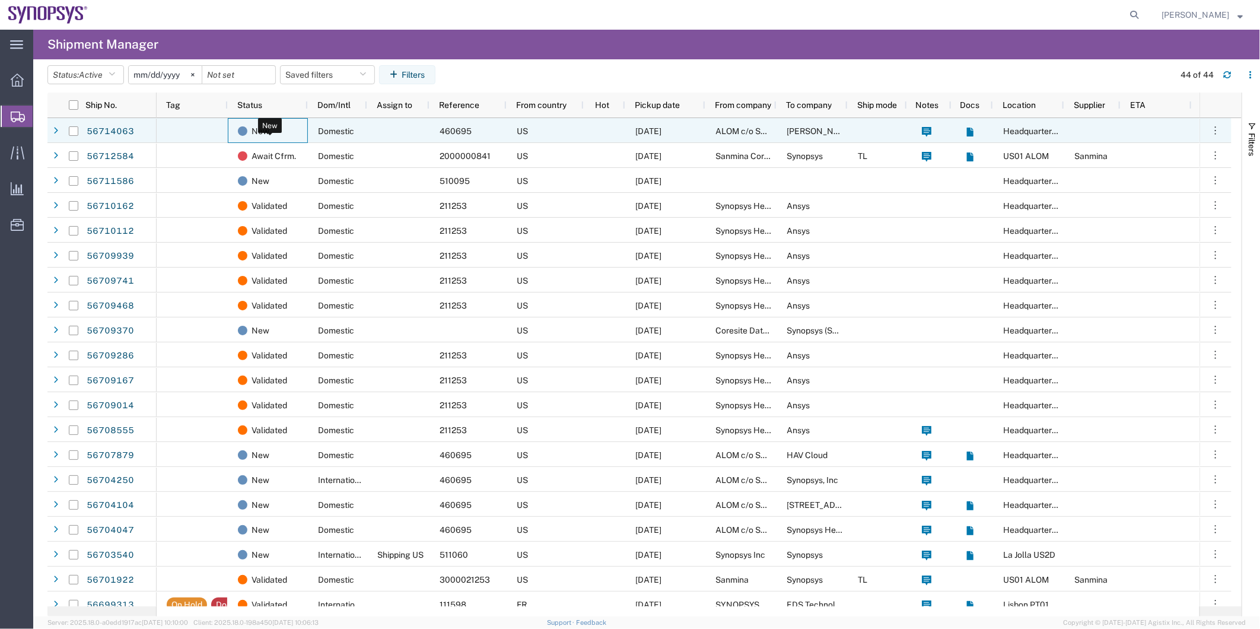
click at [284, 125] on div "New" at bounding box center [270, 131] width 65 height 25
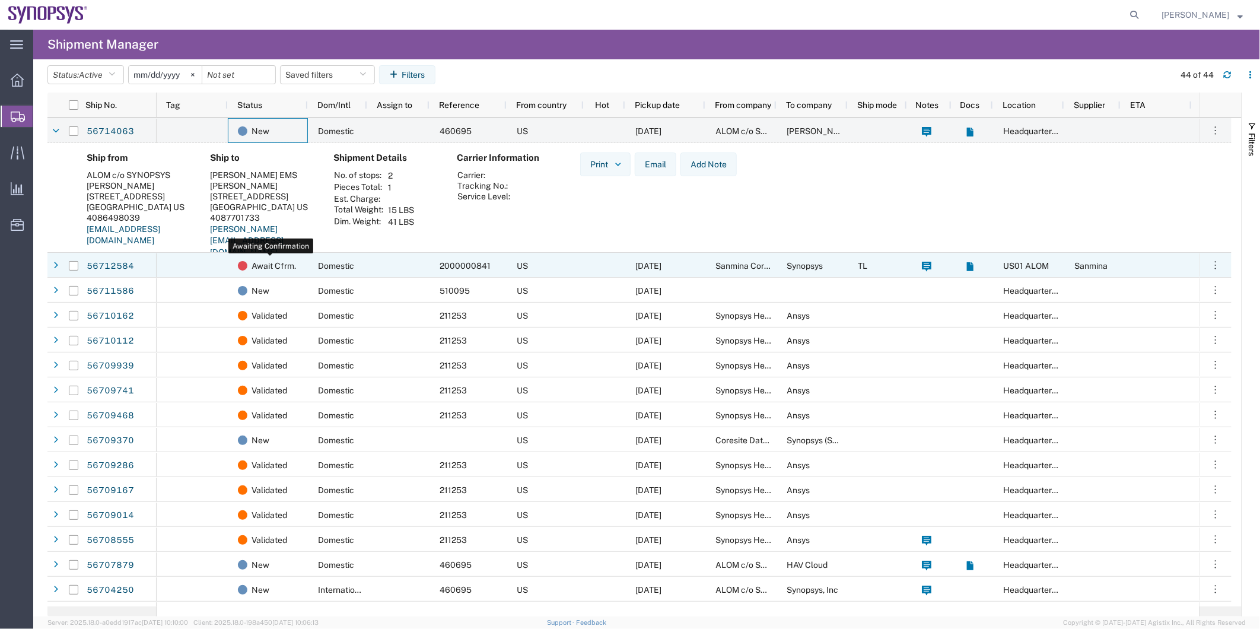
click at [247, 275] on div "Await Cfrm." at bounding box center [270, 265] width 65 height 25
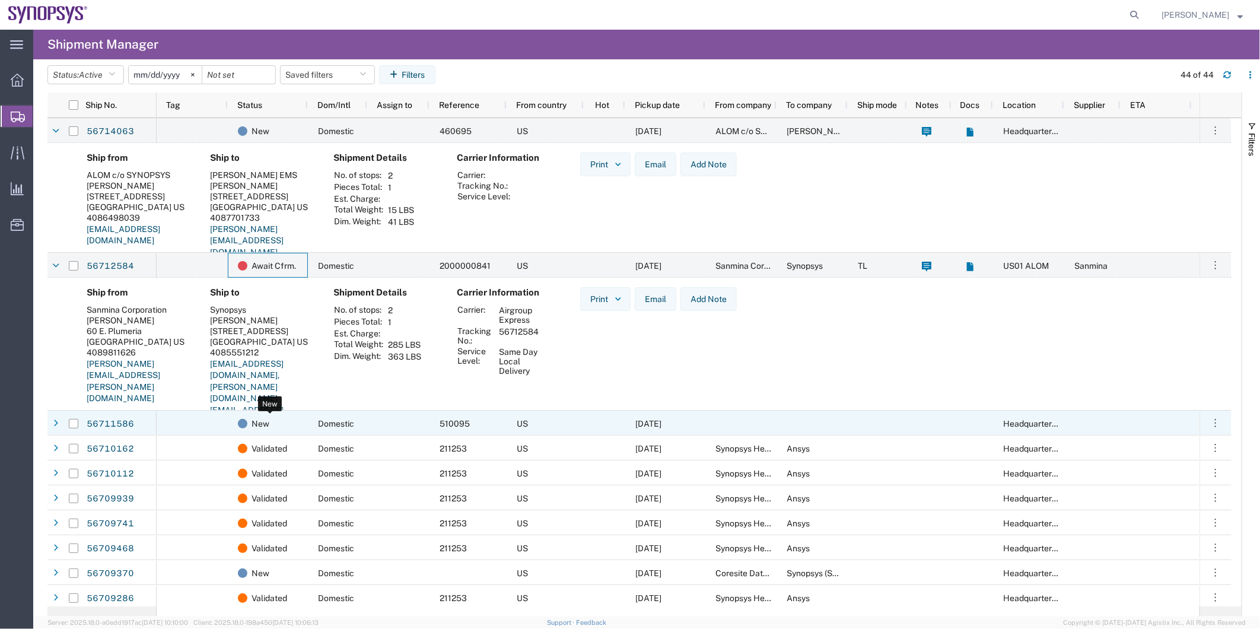
click at [263, 424] on span "New" at bounding box center [261, 423] width 18 height 25
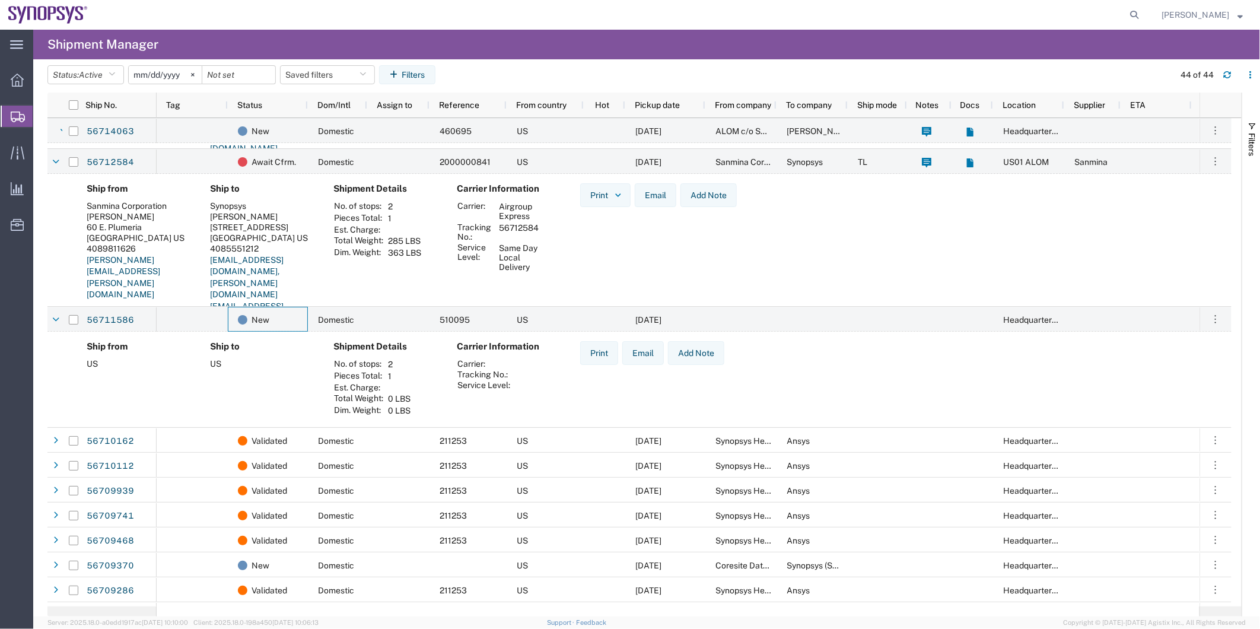
scroll to position [132, 0]
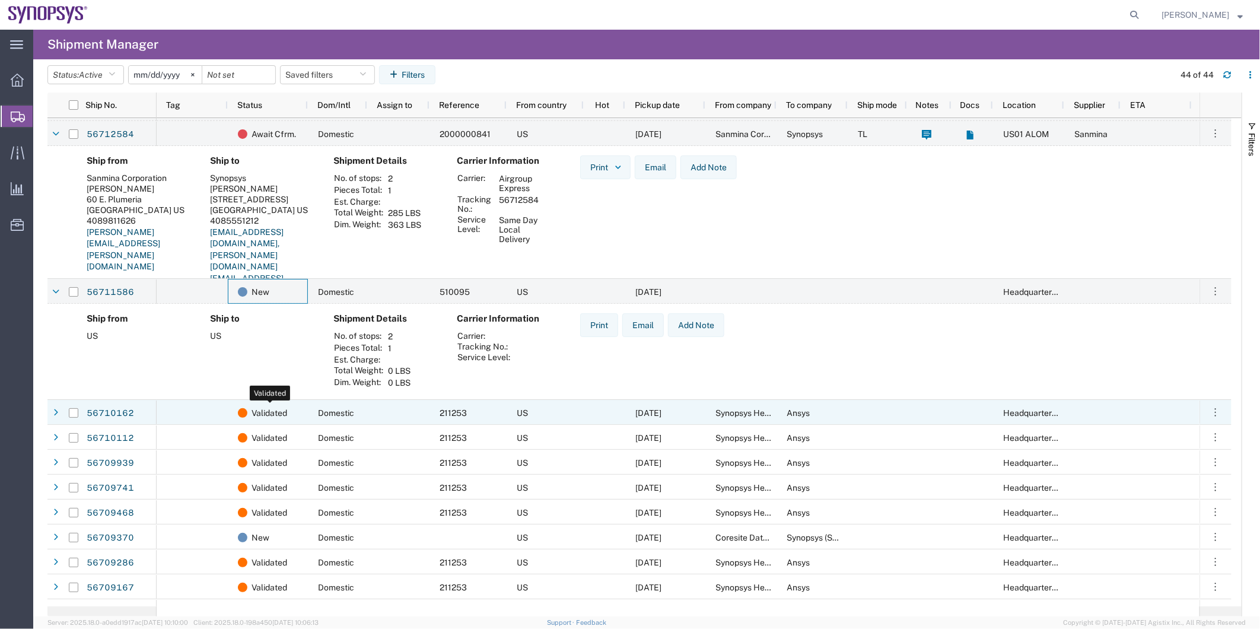
click at [280, 403] on span "Validated" at bounding box center [270, 412] width 36 height 25
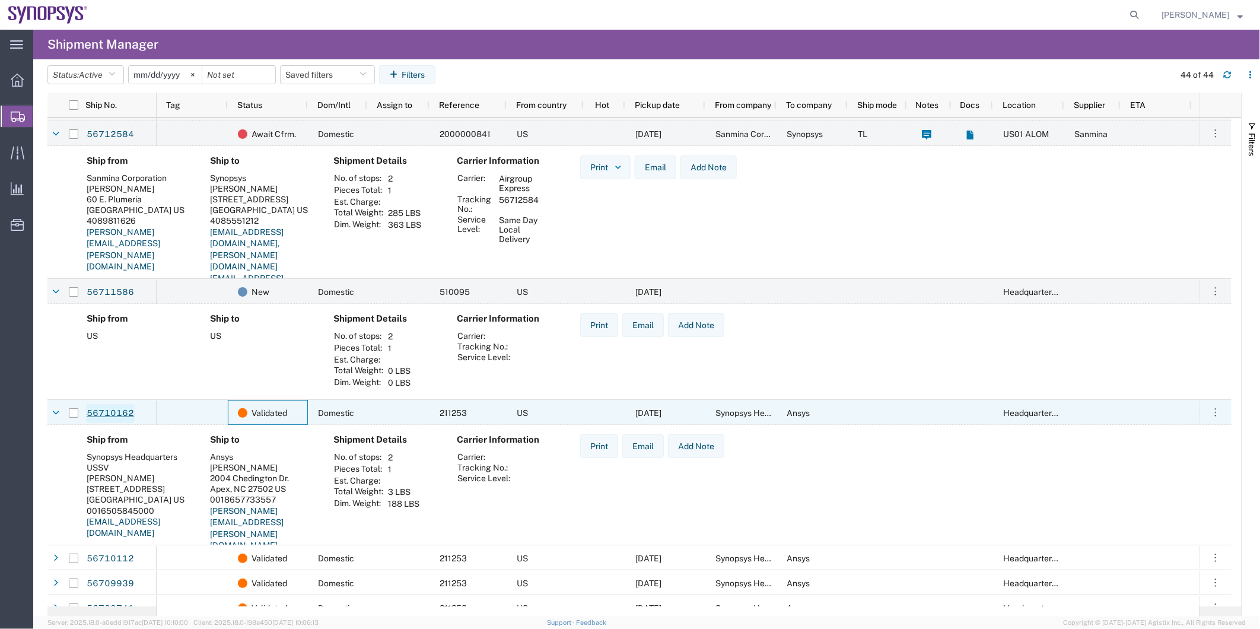
click at [122, 412] on link "56710162" at bounding box center [110, 413] width 49 height 19
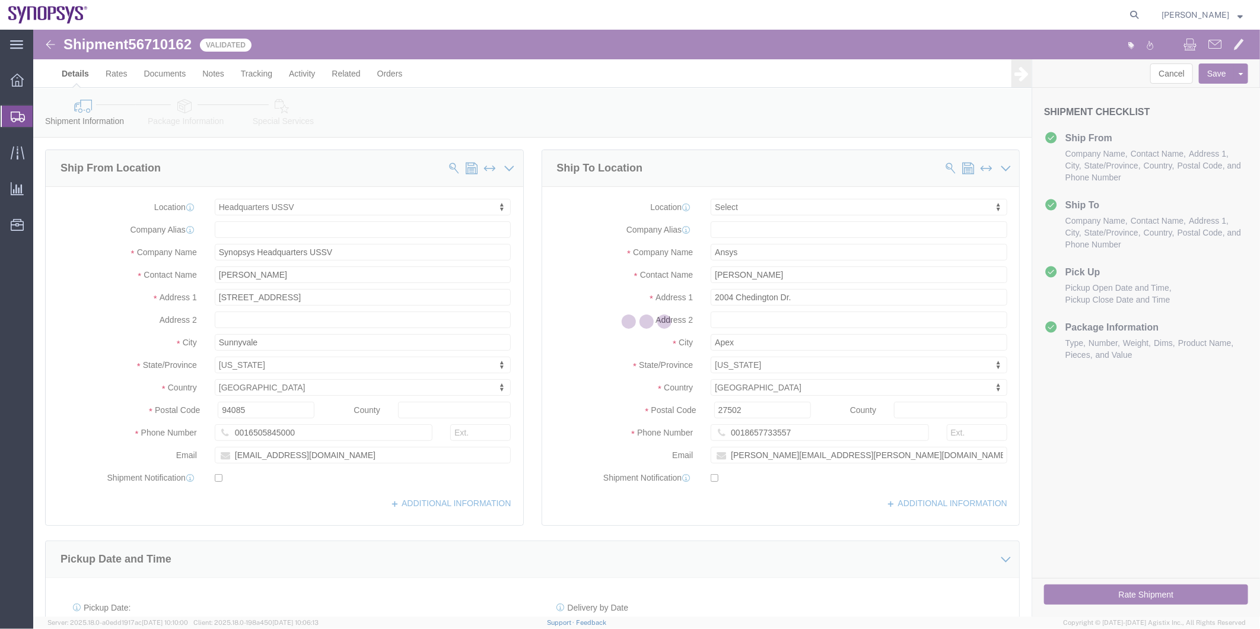
select select "63204"
select select
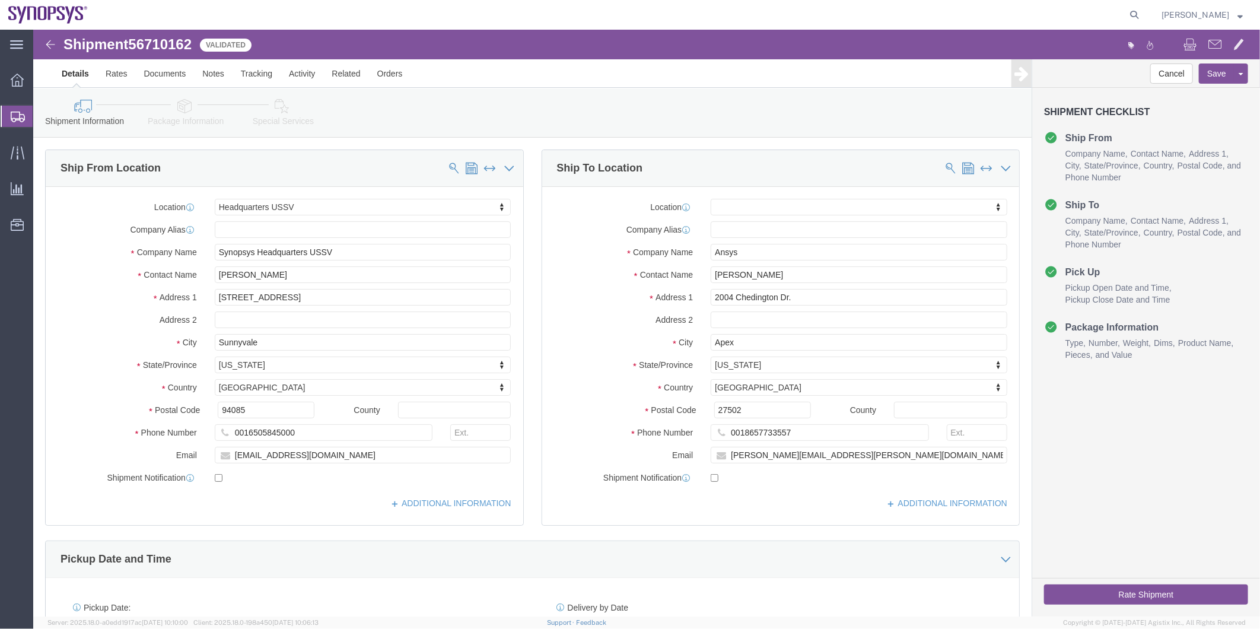
click icon
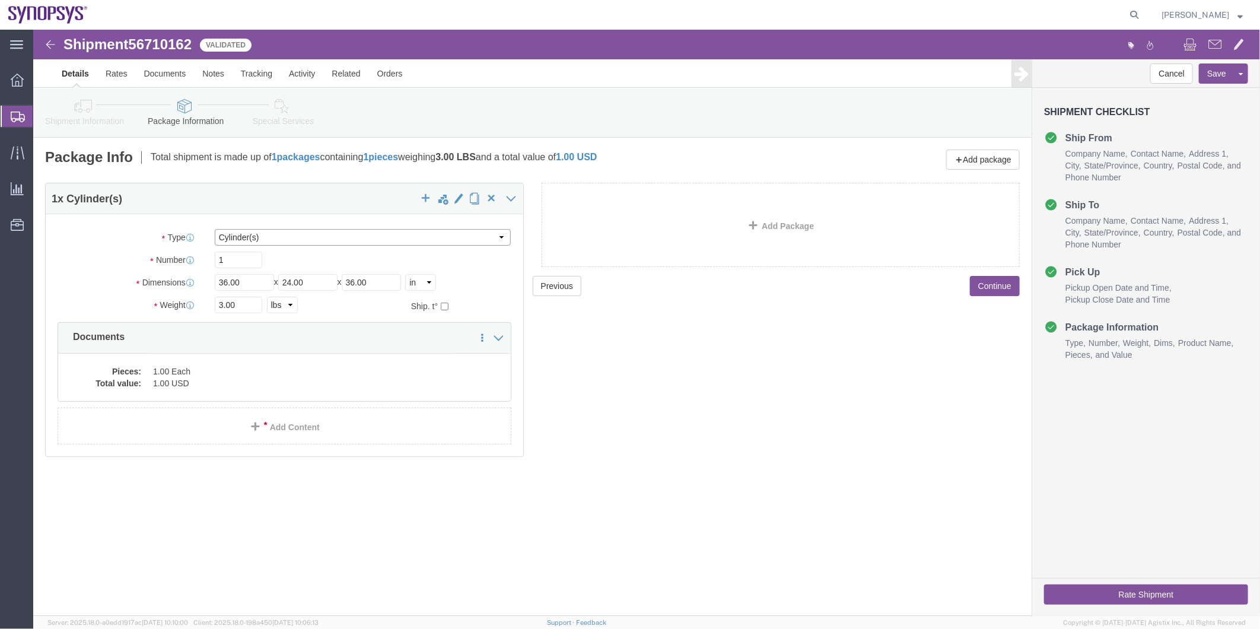
click select "Select Bale(s) Basket(s) Bolt(s) Bottle(s) Buckets Bulk Bundle(s) Can(s) Cardbo…"
select select "TUB"
click select "Select Bale(s) Basket(s) Bolt(s) Bottle(s) Buckets Bulk Bundle(s) Can(s) Cardbo…"
click icon
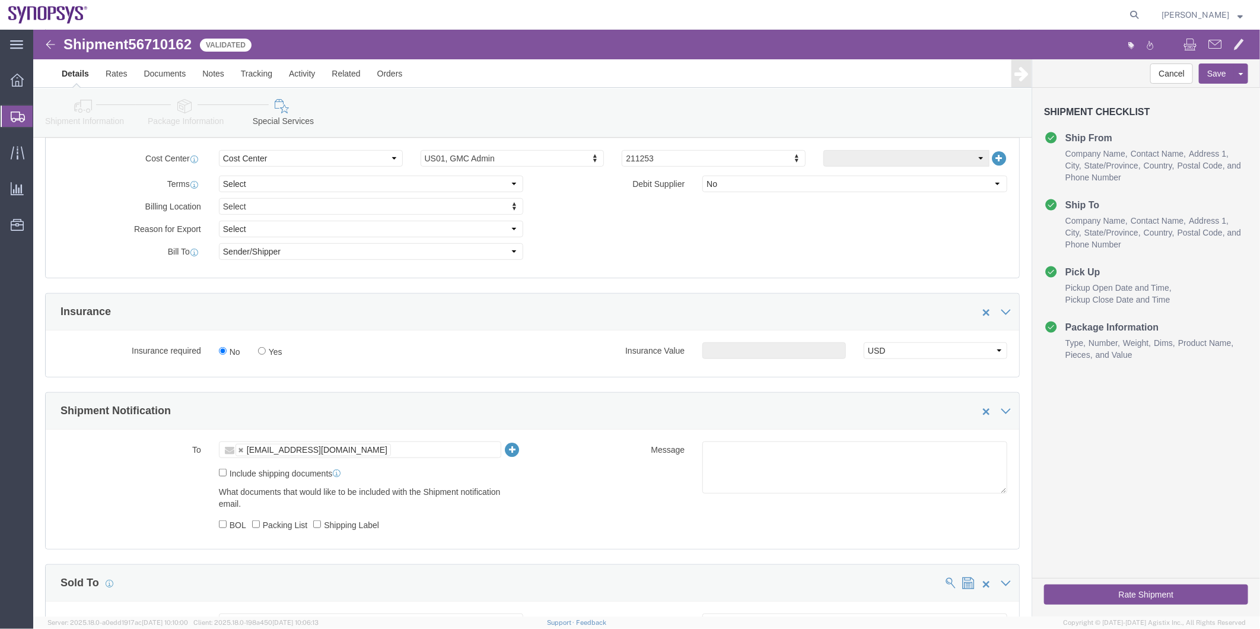
scroll to position [593, 0]
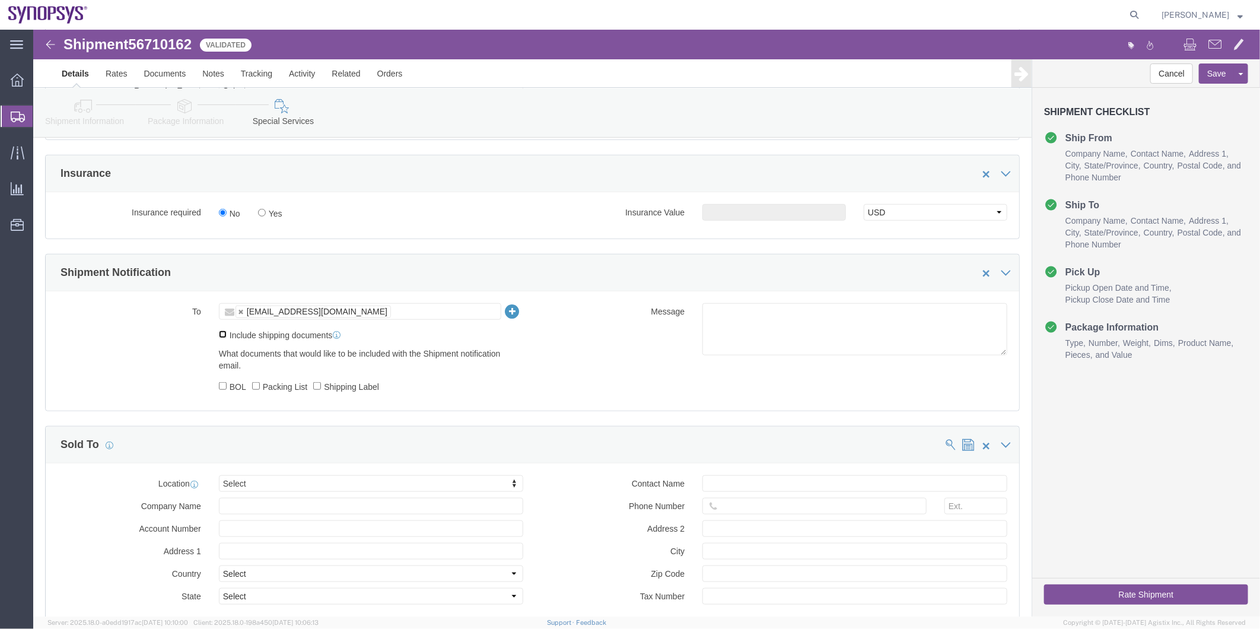
click input "Include shipping documents"
checkbox input "true"
click label "Shipping Label"
click input "Shipping Label"
checkbox input "true"
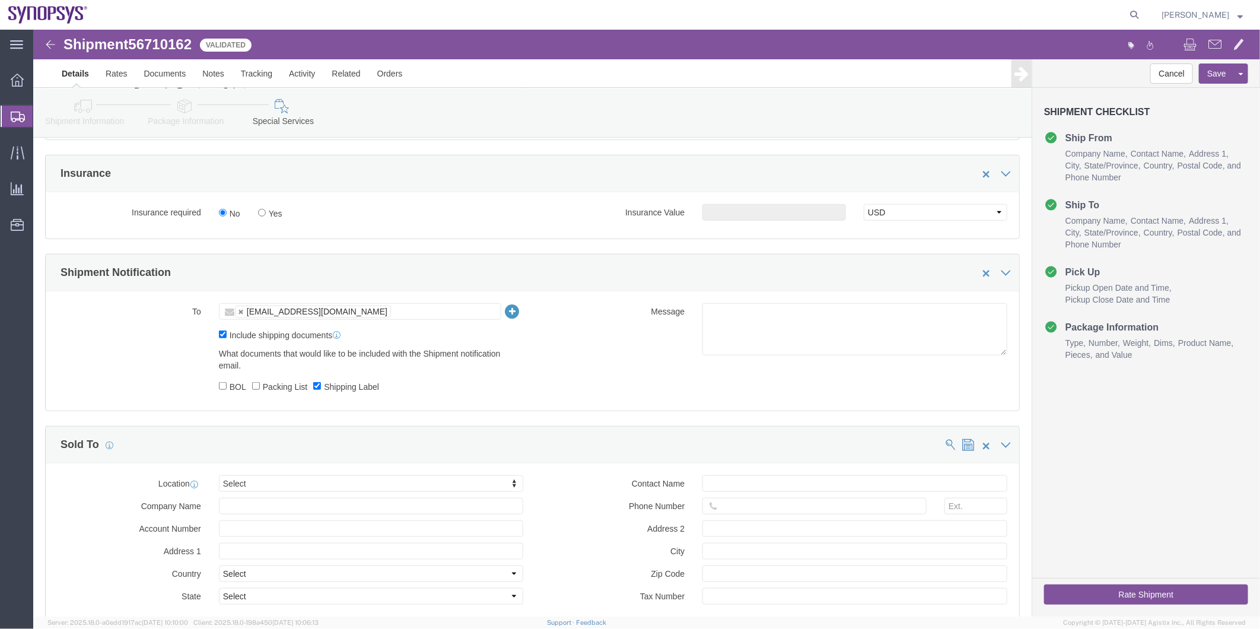
click label "Packing List"
click input "Packing List"
checkbox input "true"
click textarea
type textarea "Please see attached. -[GEOGRAPHIC_DATA]"
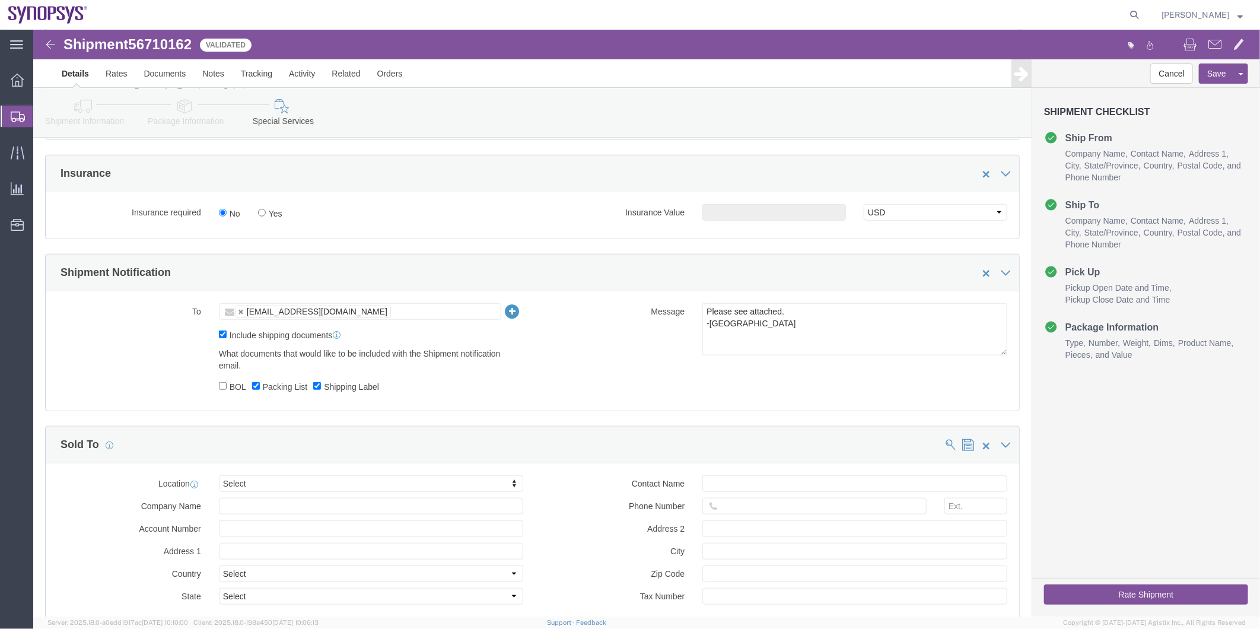
click button "Rate Shipment"
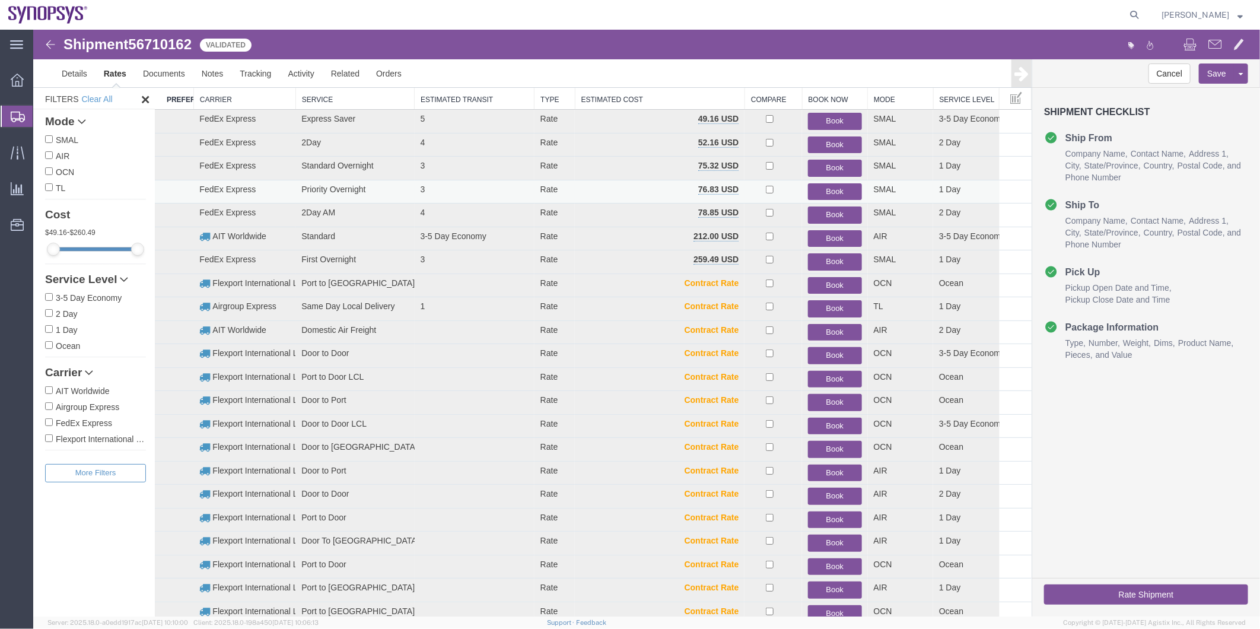
scroll to position [16, 0]
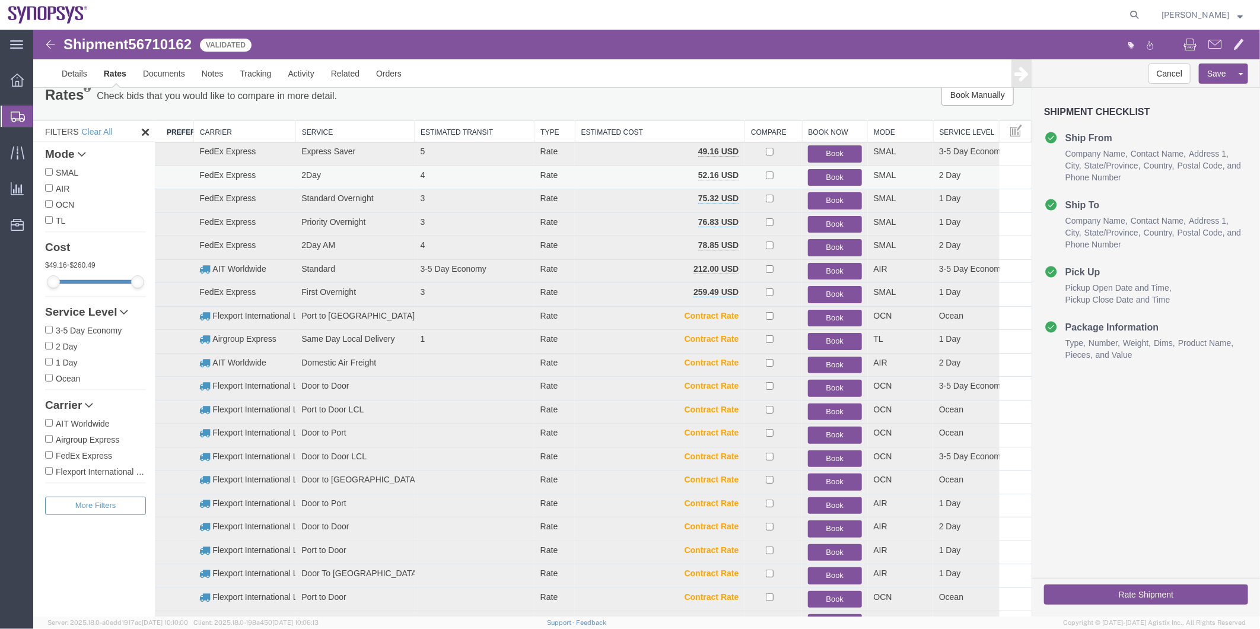
click at [814, 171] on button "Book" at bounding box center [833, 176] width 53 height 17
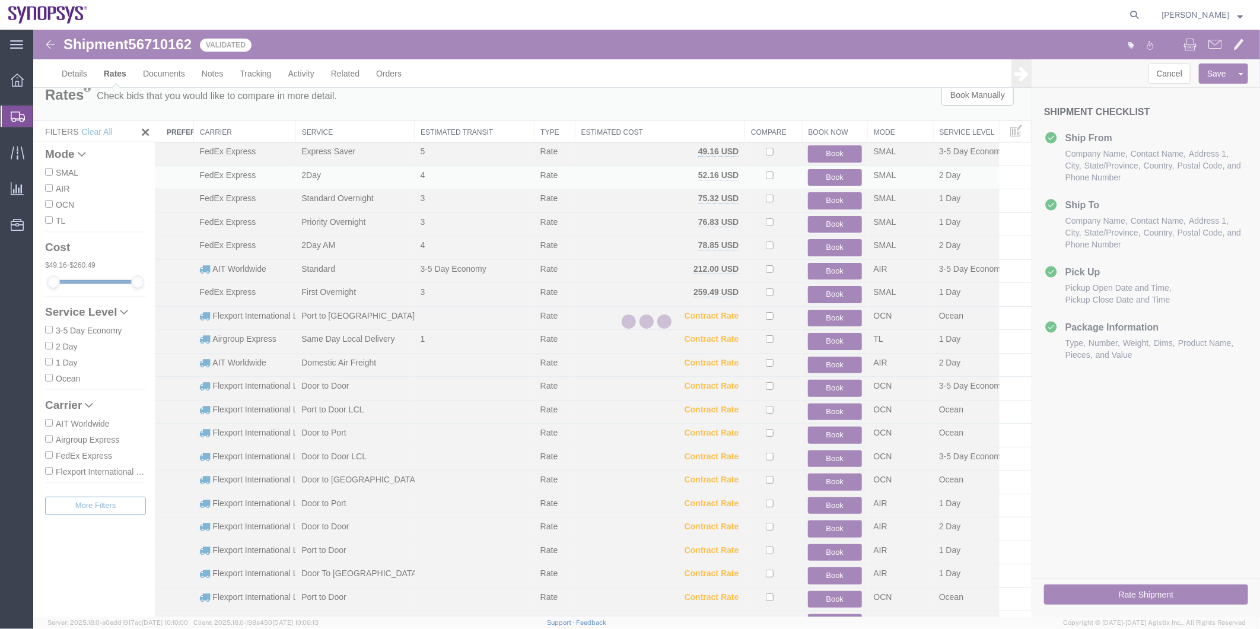
scroll to position [0, 0]
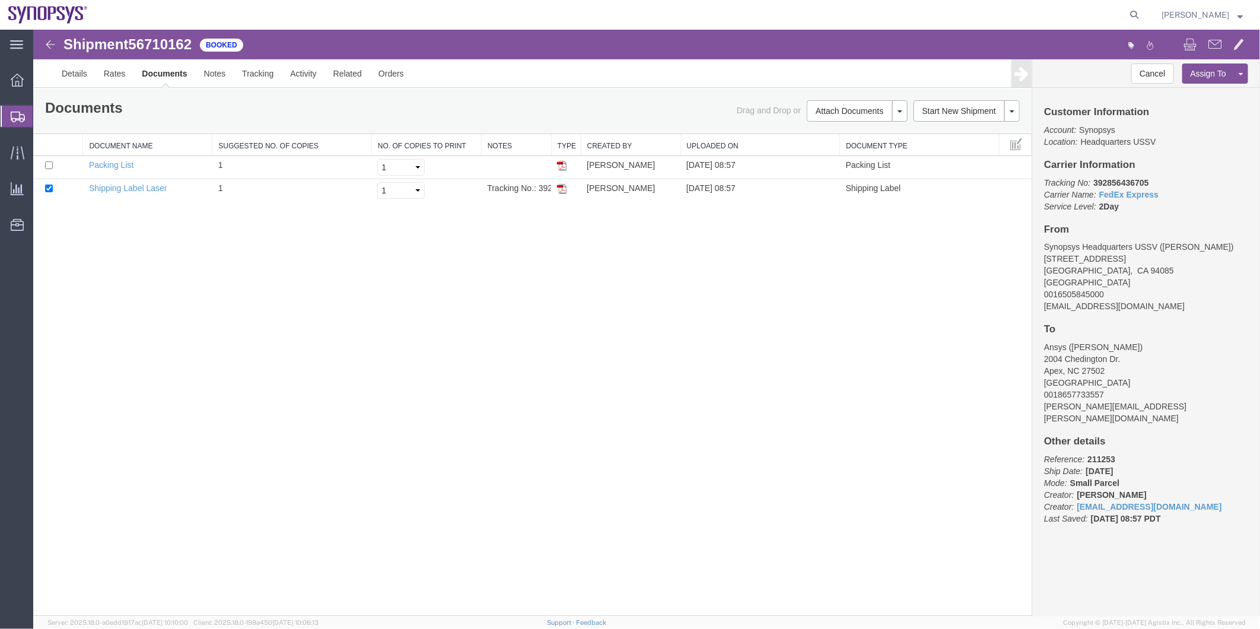
click at [0, 0] on span "Shipment Manager" at bounding box center [0, 0] width 0 height 0
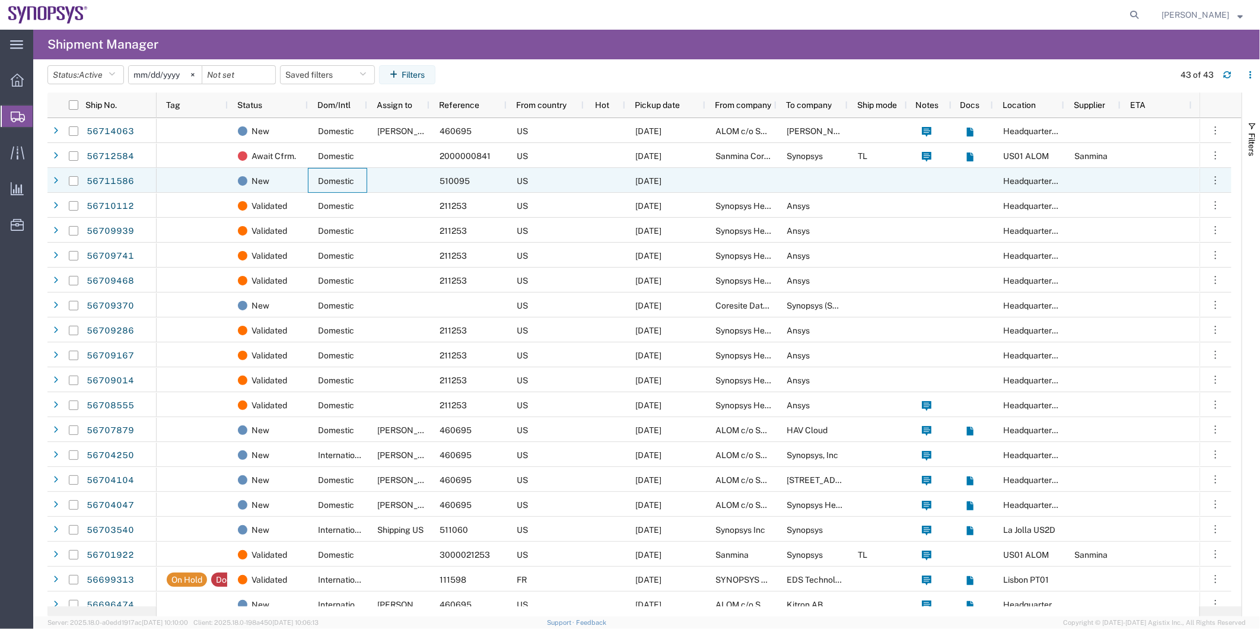
click at [353, 180] on span "Domestic" at bounding box center [336, 180] width 36 height 9
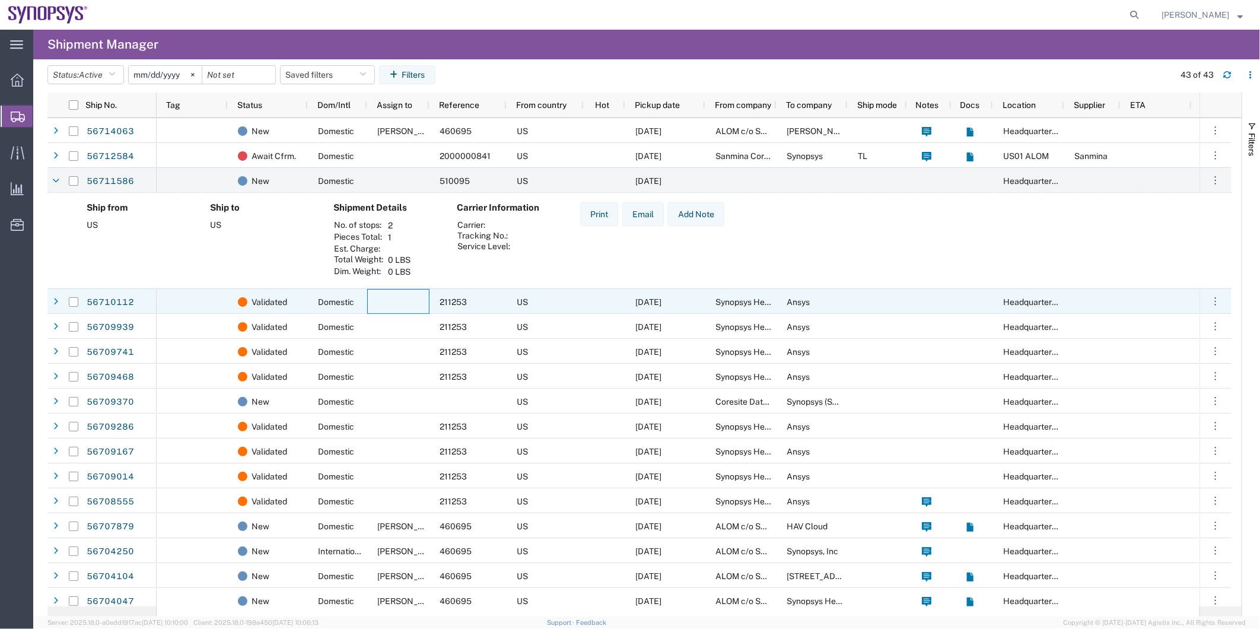
click at [402, 308] on div at bounding box center [398, 301] width 62 height 25
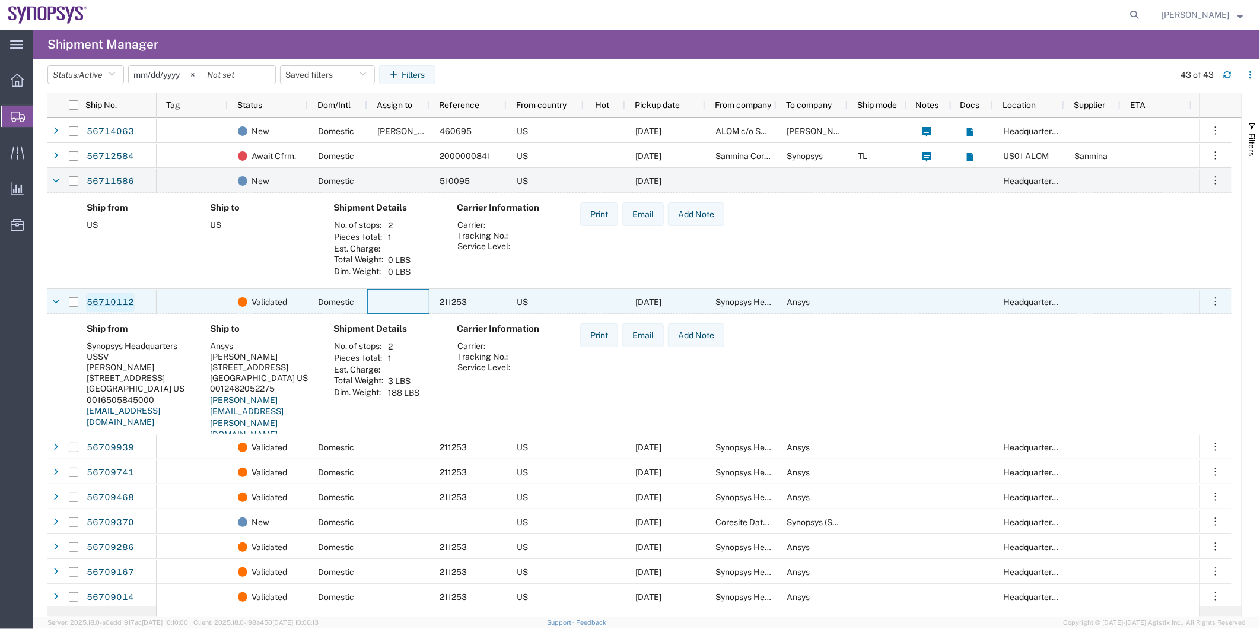
click at [92, 295] on link "56710112" at bounding box center [110, 302] width 49 height 19
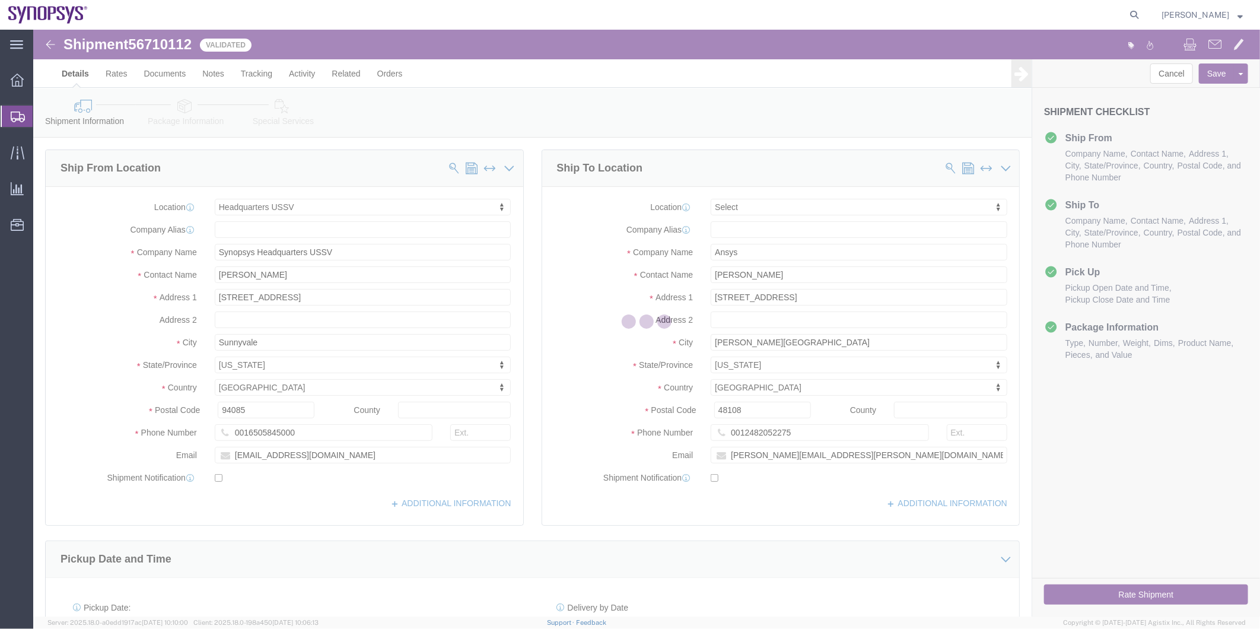
select select "63204"
select select
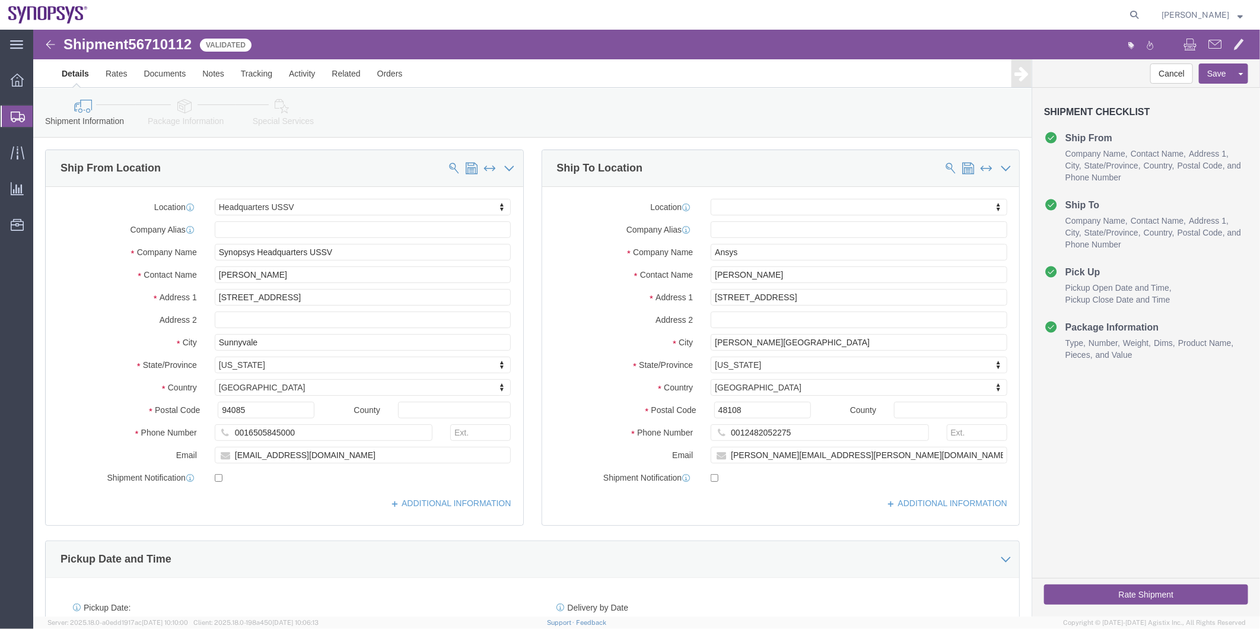
click icon
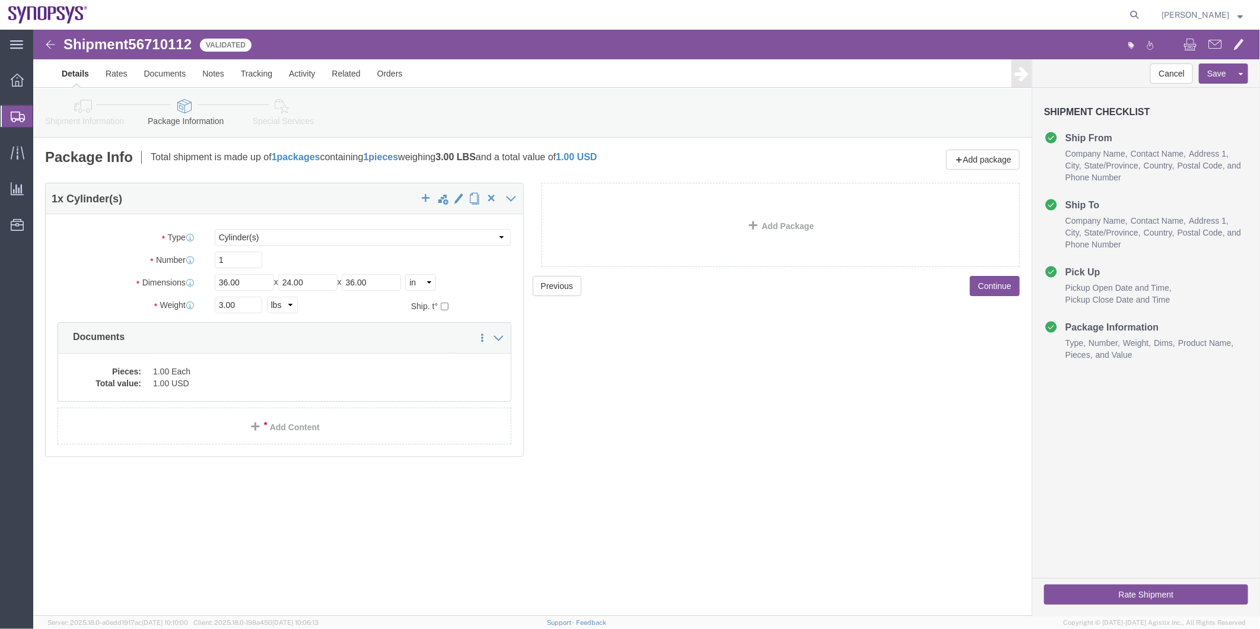
click div "Package Type Select Bale(s) Basket(s) Bolt(s) Bottle(s) Buckets Bulk Bundle(s) …"
click select "Select Bale(s) Basket(s) Bolt(s) Bottle(s) Buckets Bulk Bundle(s) Can(s) Cardbo…"
select select "TUB"
click select "Select Bale(s) Basket(s) Bolt(s) Bottle(s) Buckets Bulk Bundle(s) Can(s) Cardbo…"
click icon
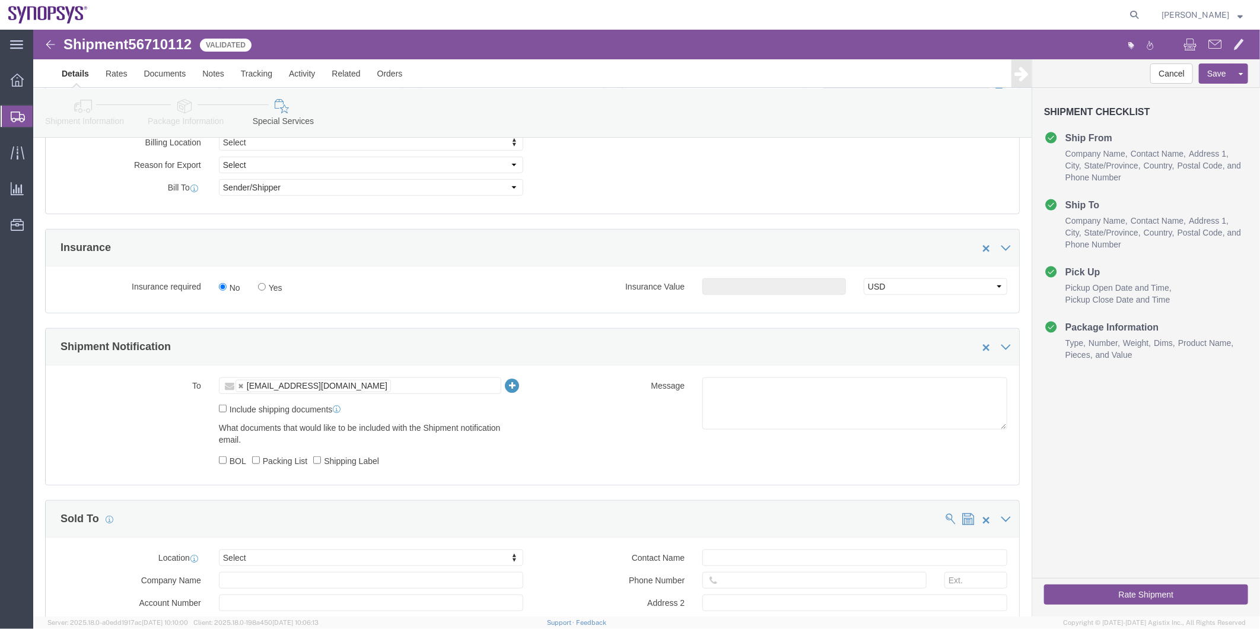
scroll to position [593, 0]
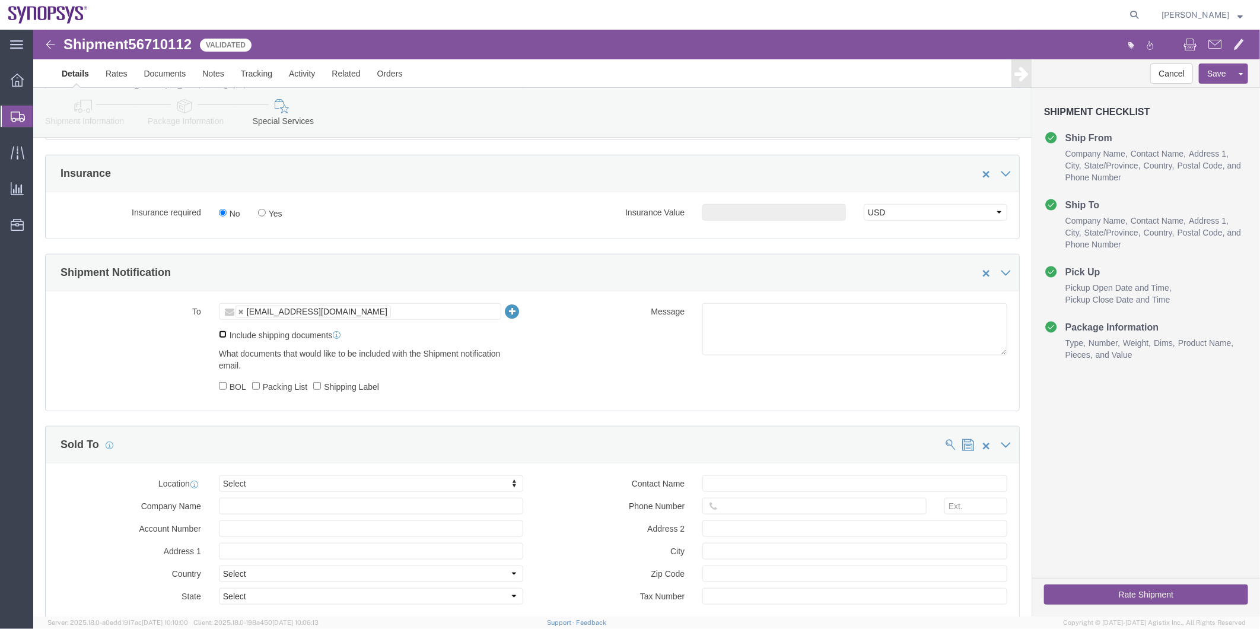
click input "Include shipping documents"
checkbox input "true"
click label "Packing List"
click input "Packing List"
checkbox input "true"
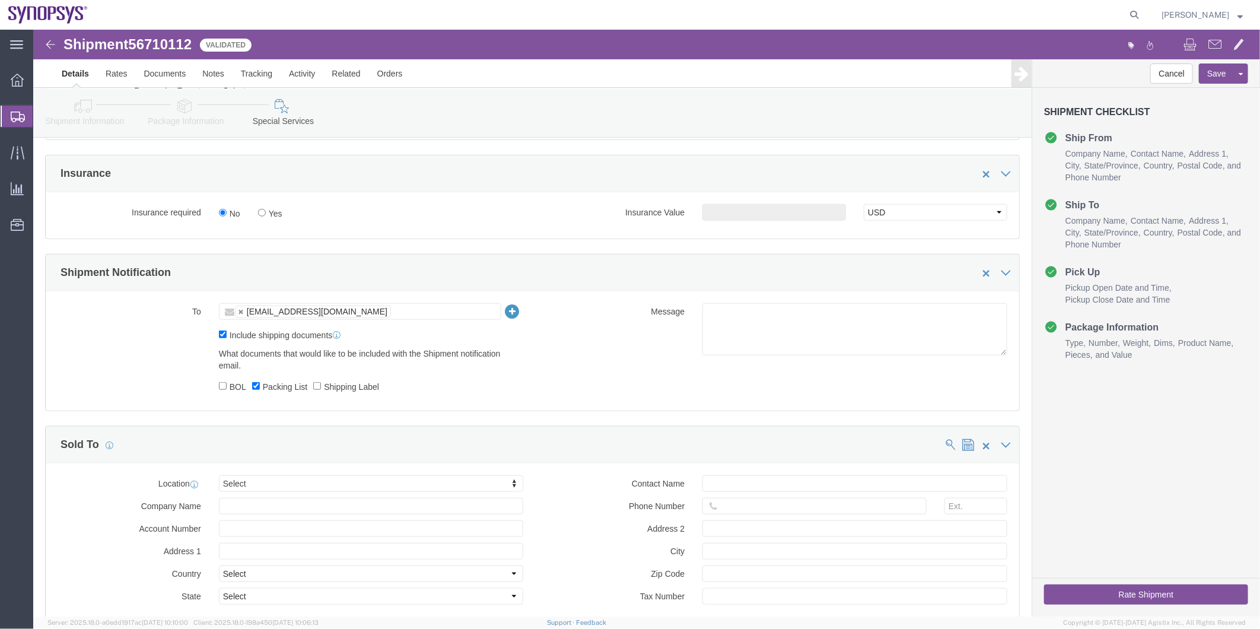
click label "Shipping Label"
click input "Shipping Label"
checkbox input "true"
click textarea
type textarea "Please see attached. -[GEOGRAPHIC_DATA]"
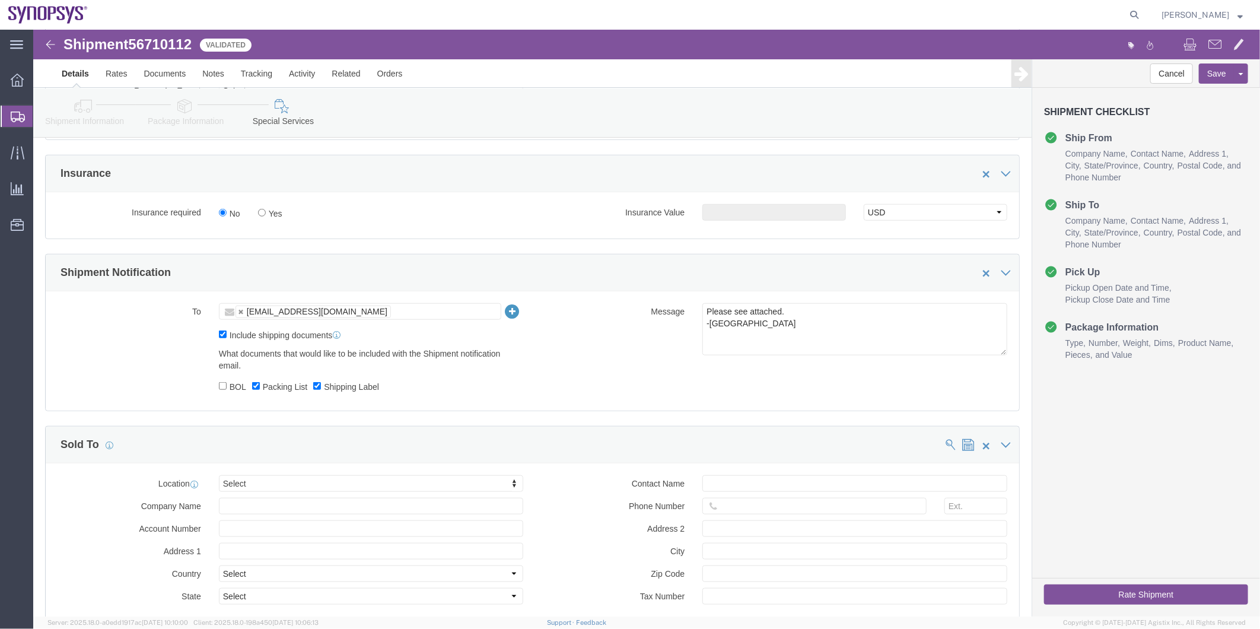
click button "Rate Shipment"
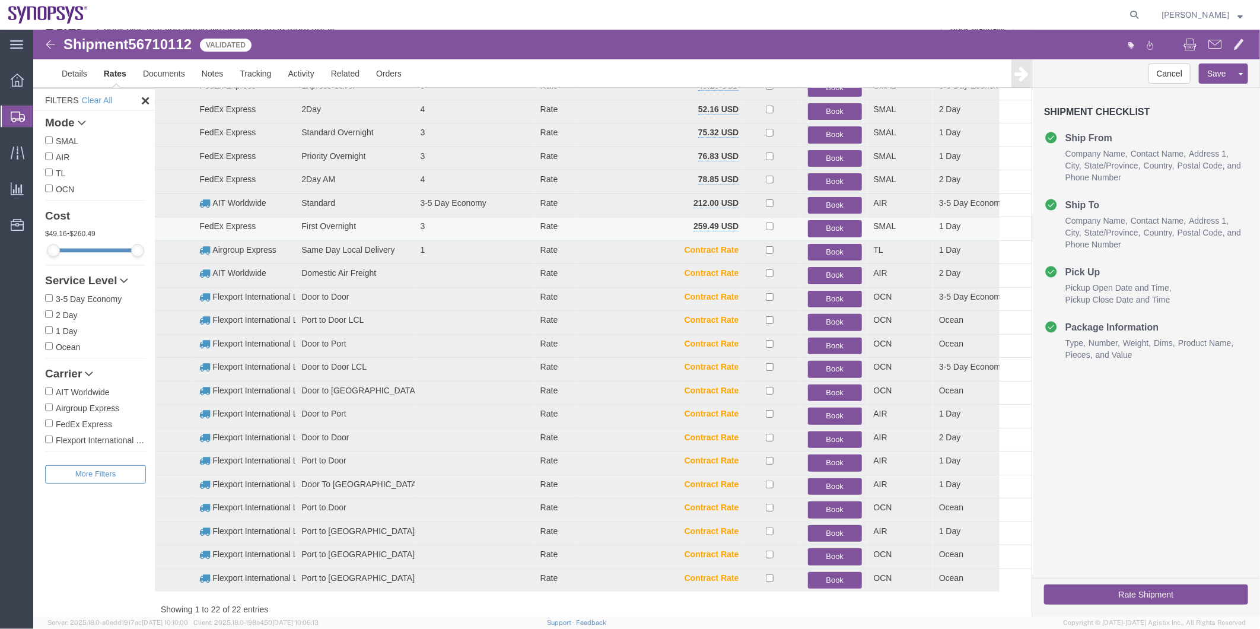
scroll to position [0, 0]
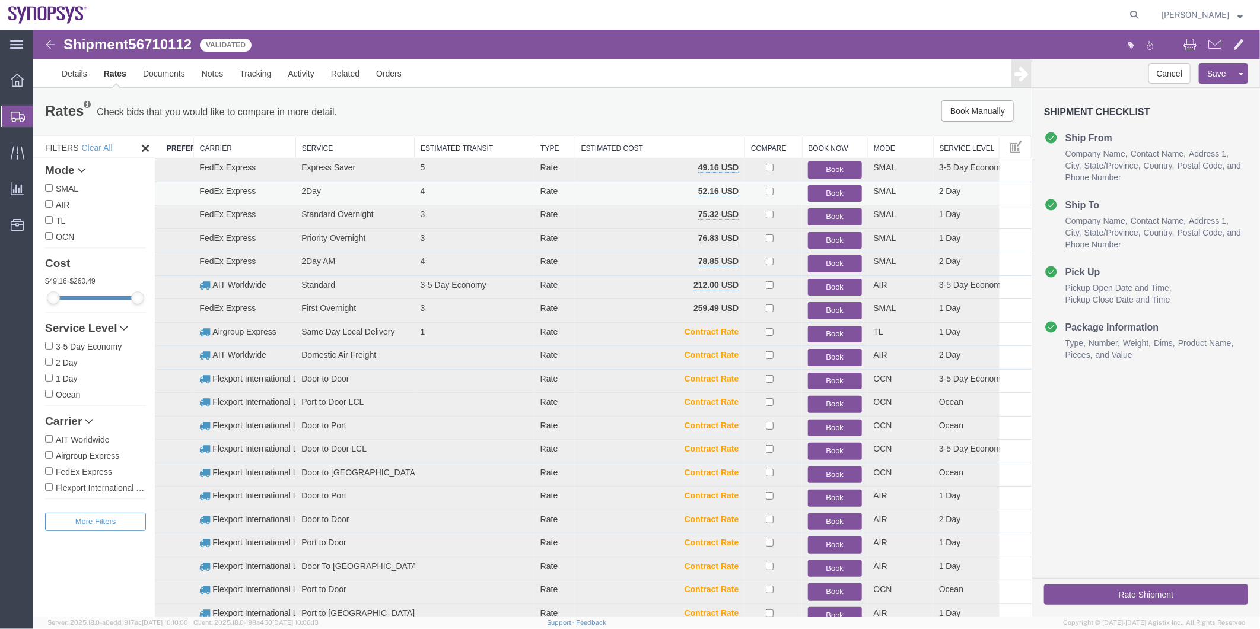
click at [830, 190] on button "Book" at bounding box center [833, 192] width 53 height 17
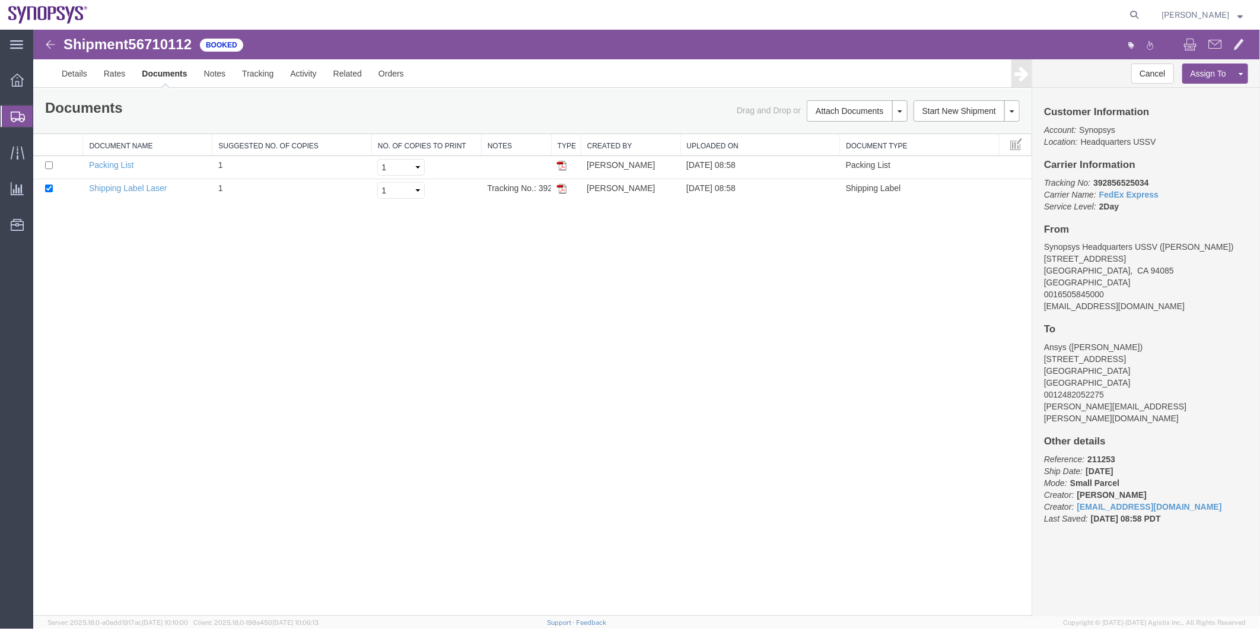
click at [0, 0] on span "Shipment Manager" at bounding box center [0, 0] width 0 height 0
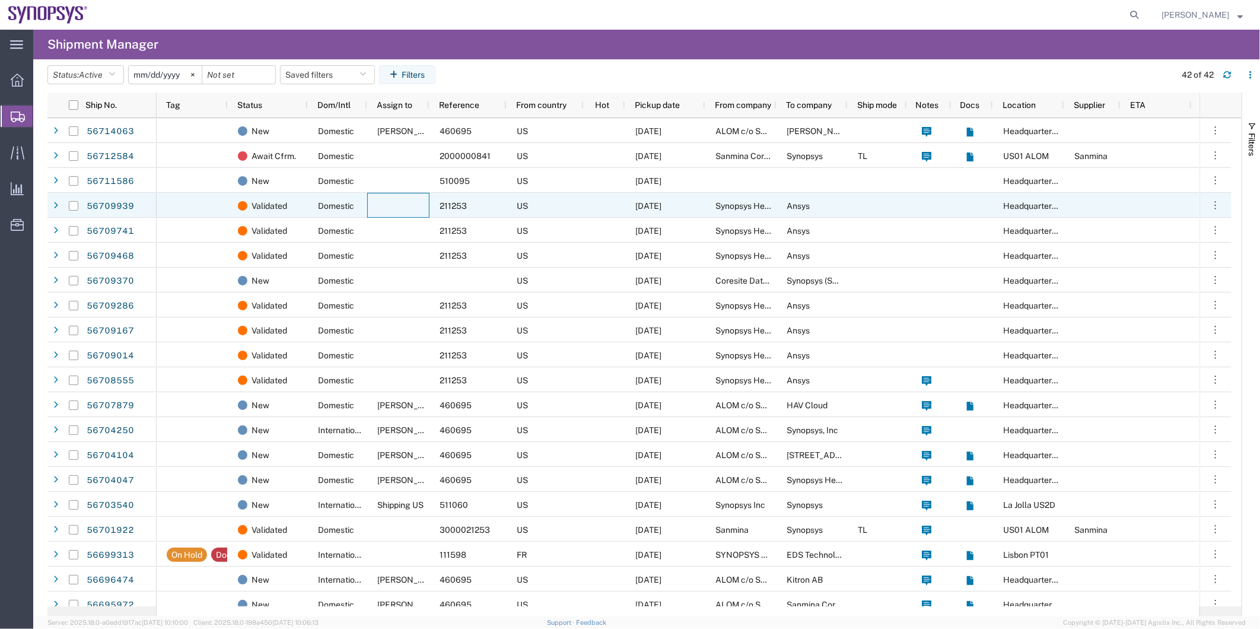
click at [387, 202] on div at bounding box center [398, 205] width 62 height 25
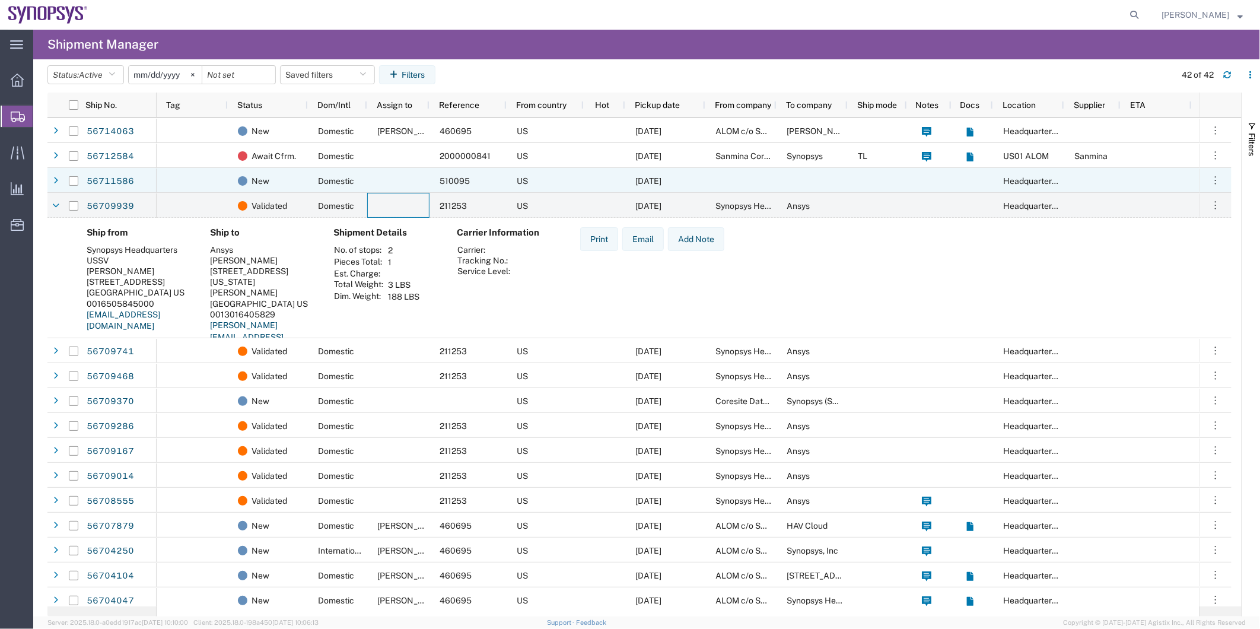
click at [398, 181] on div at bounding box center [398, 180] width 62 height 25
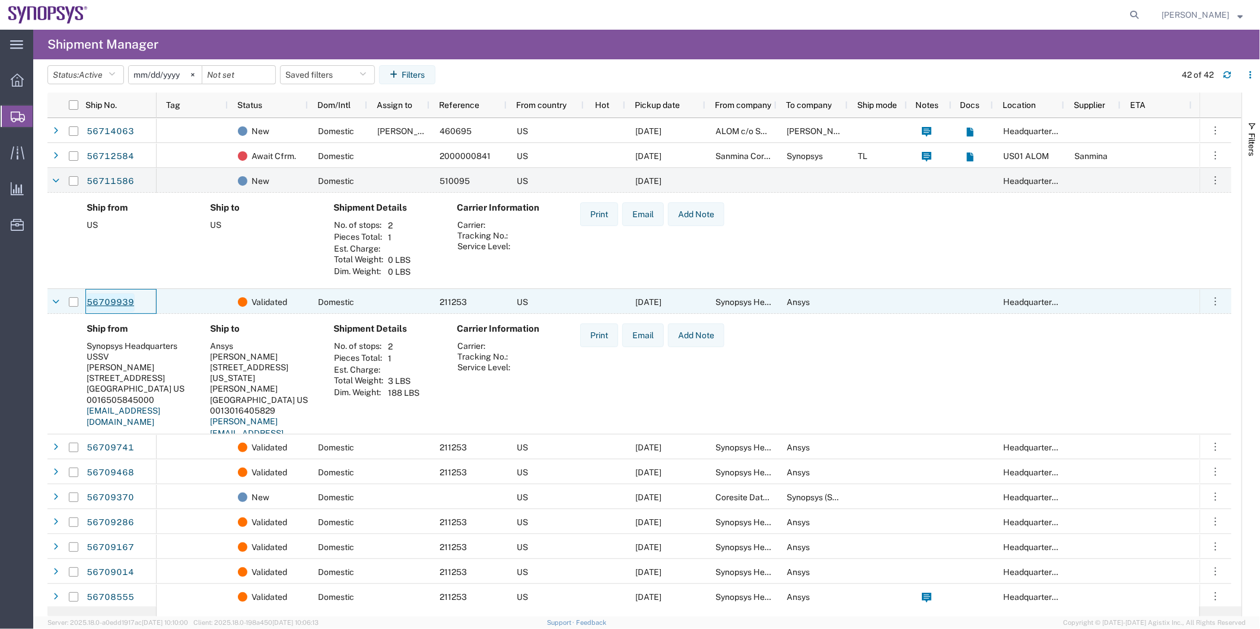
click at [116, 298] on link "56709939" at bounding box center [110, 302] width 49 height 19
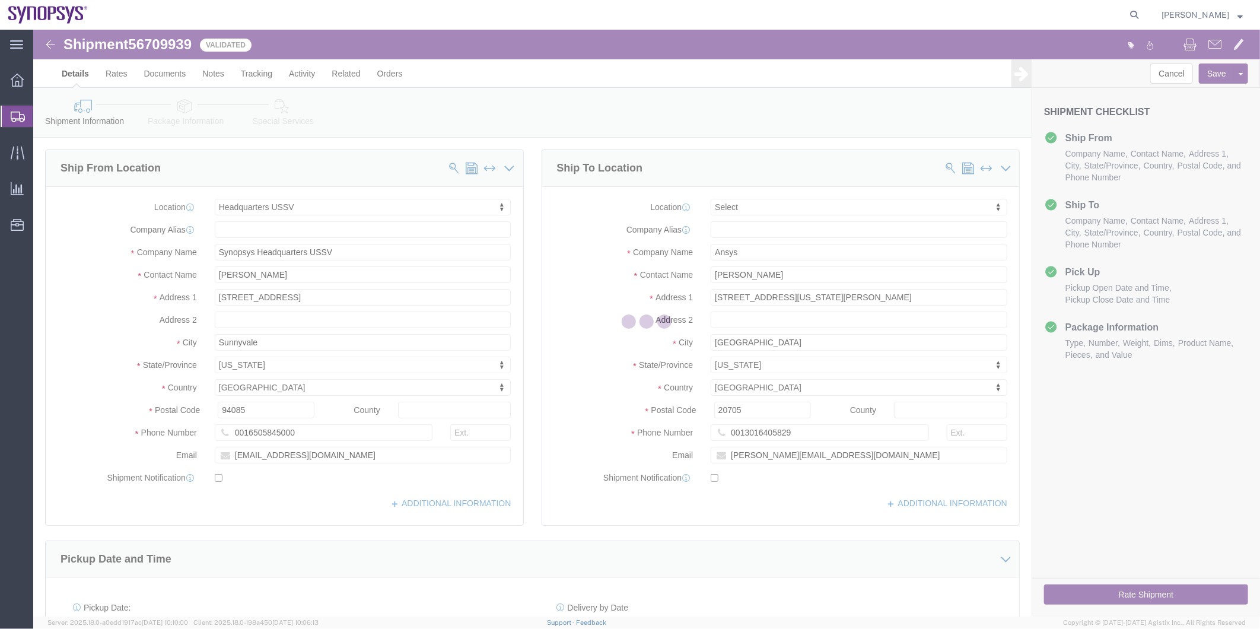
select select "63204"
select select
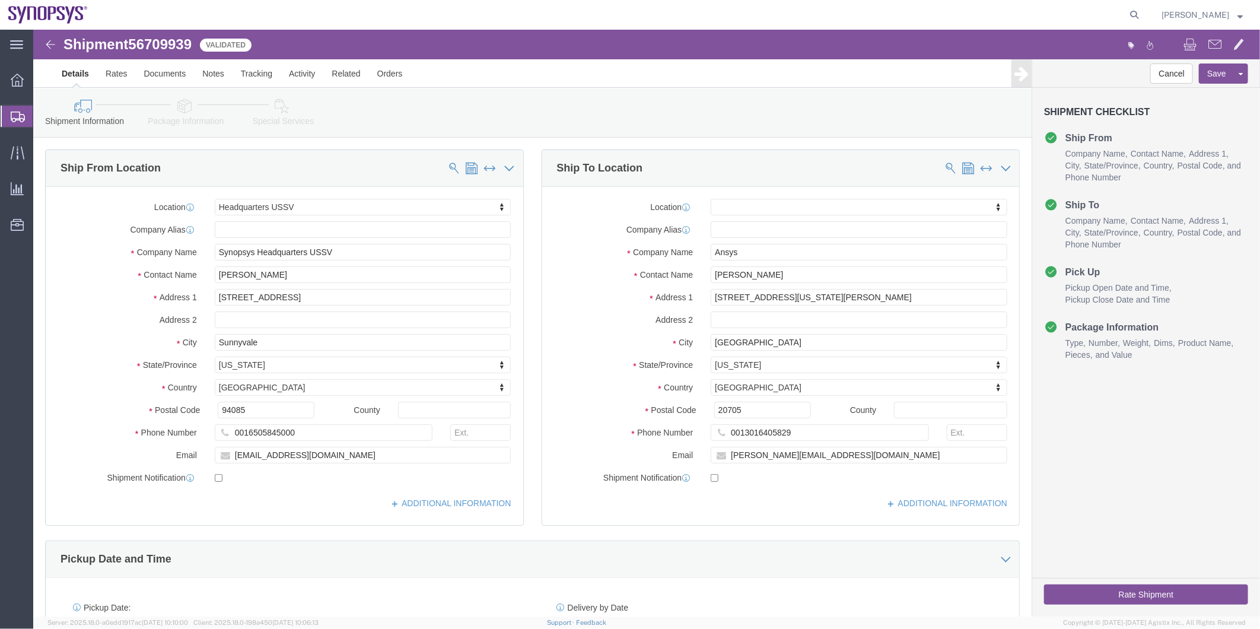
click link "Package Information"
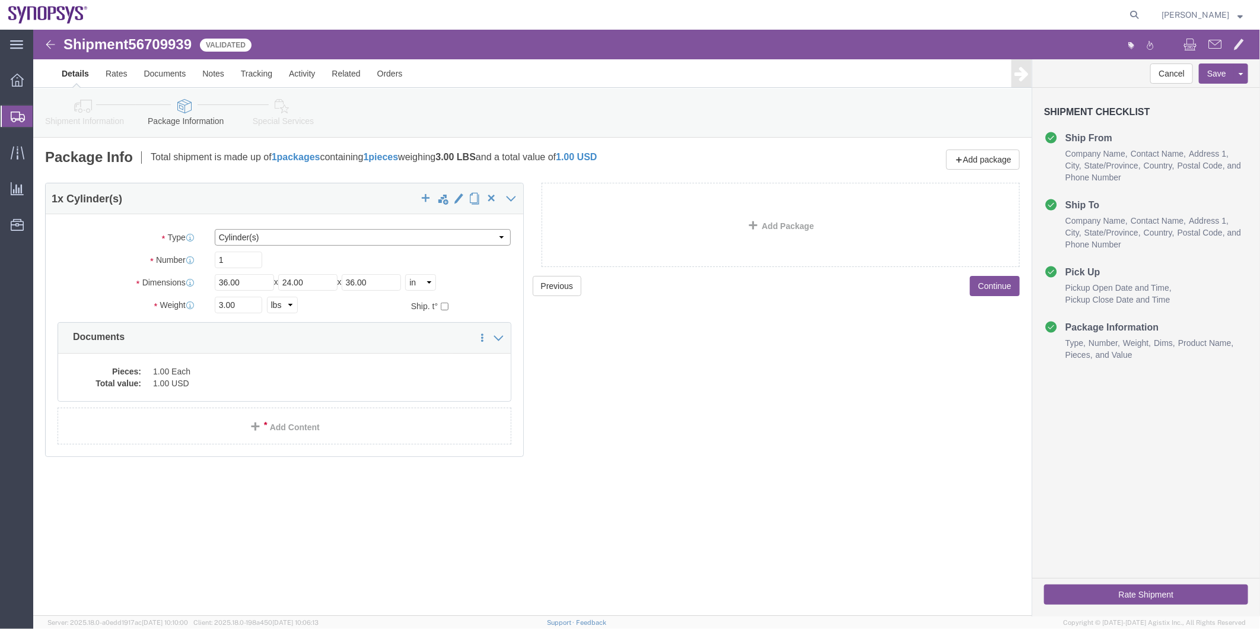
click select "Select Bale(s) Basket(s) Bolt(s) Bottle(s) Buckets Bulk Bundle(s) Can(s) Cardbo…"
select select "TUB"
click select "Select Bale(s) Basket(s) Bolt(s) Bottle(s) Buckets Bulk Bundle(s) Can(s) Cardbo…"
click icon
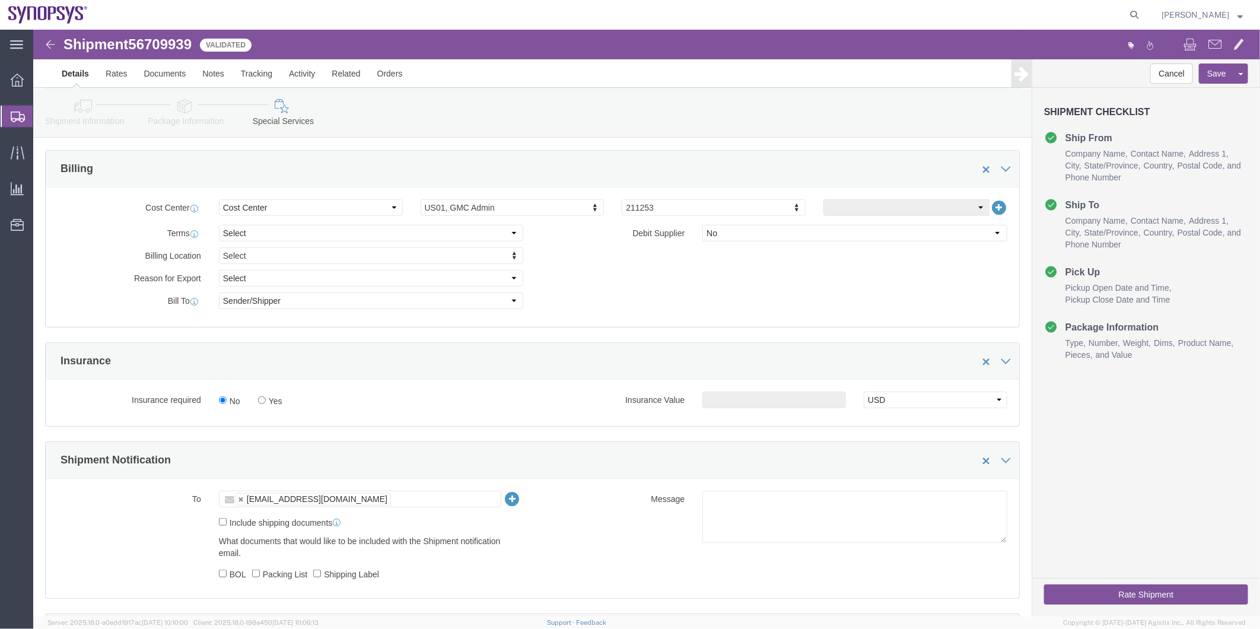
scroll to position [527, 0]
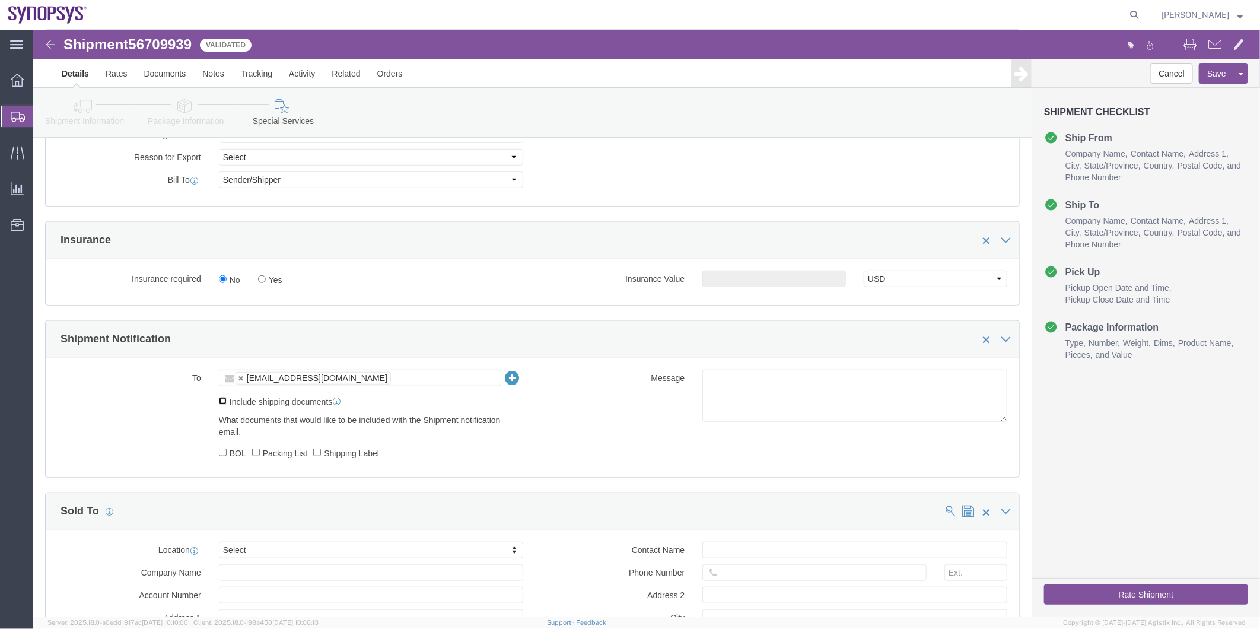
click input "Include shipping documents"
checkbox input "true"
click label "Packing List"
click input "Packing List"
checkbox input "true"
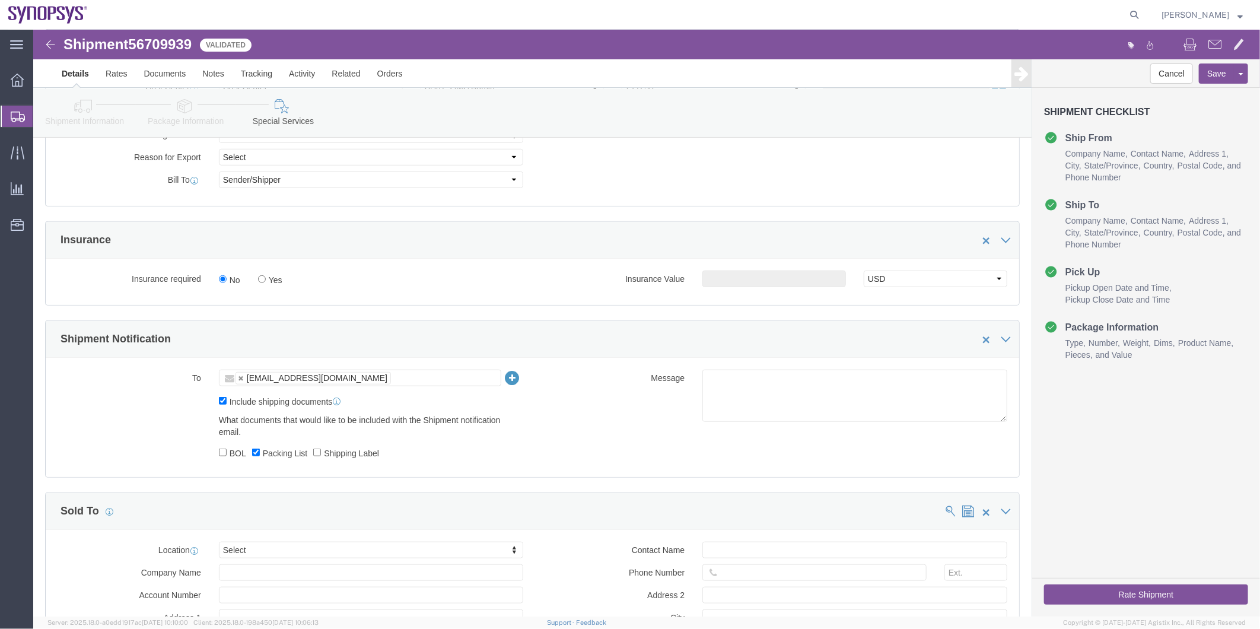
click label "Shipping Label"
click input "Shipping Label"
checkbox input "true"
click textarea
type textarea "Please see attached. -[GEOGRAPHIC_DATA]"
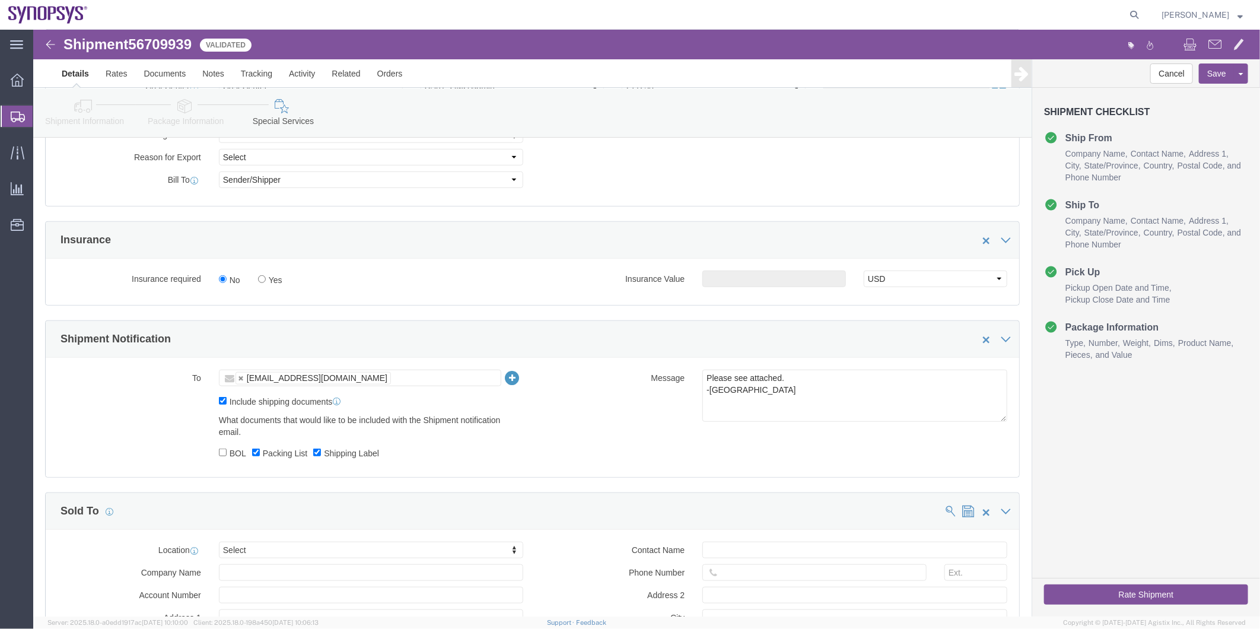
click button "Rate Shipment"
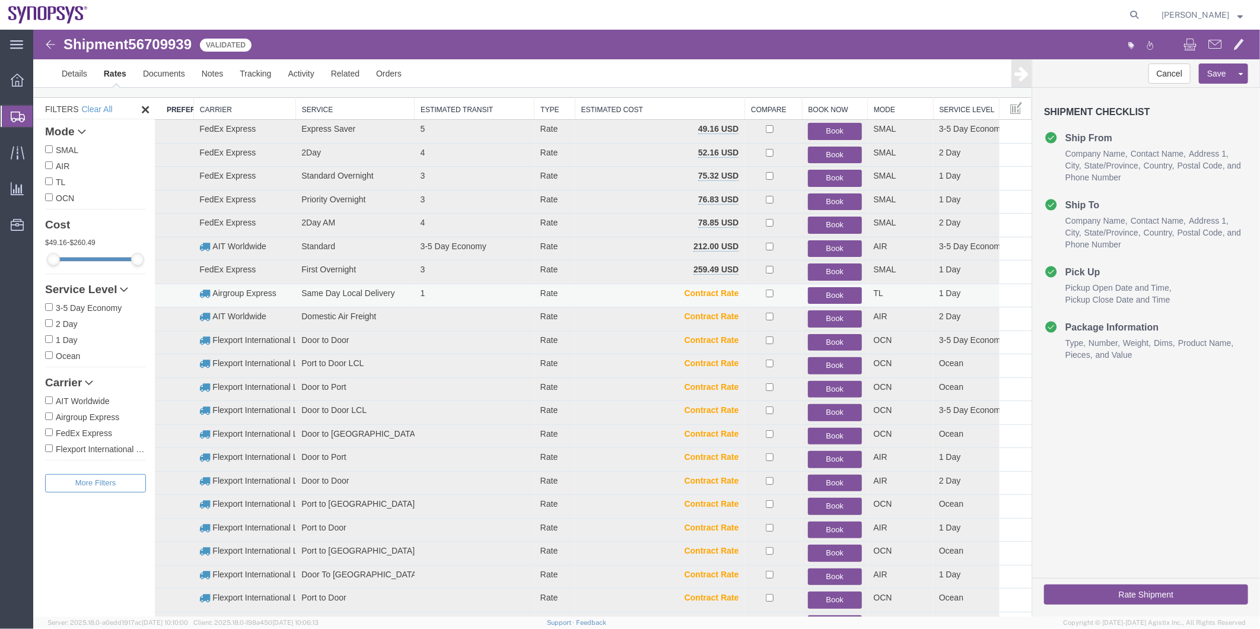
scroll to position [0, 0]
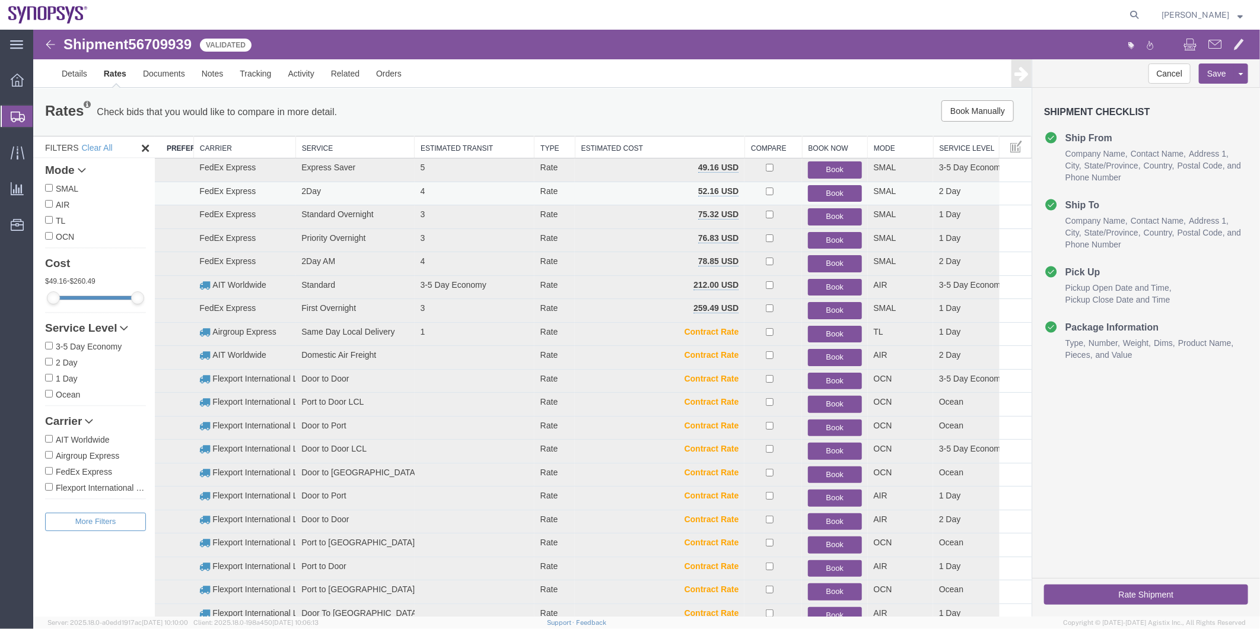
click at [839, 184] on button "Book" at bounding box center [833, 192] width 53 height 17
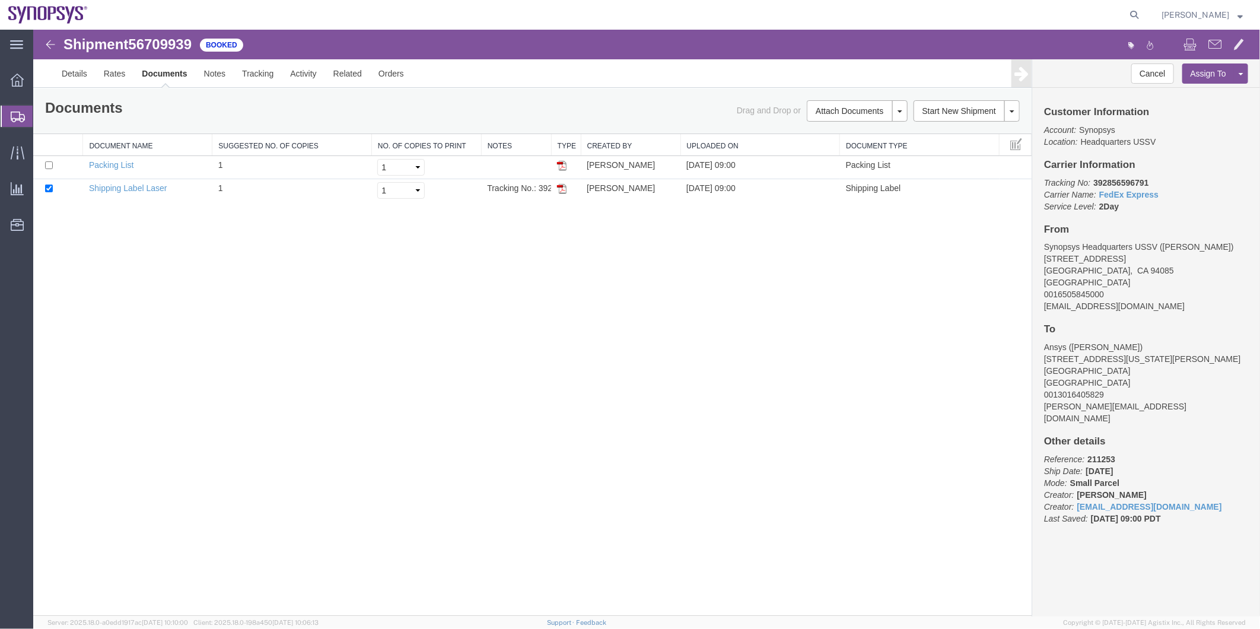
click at [0, 0] on span "Shipment Manager" at bounding box center [0, 0] width 0 height 0
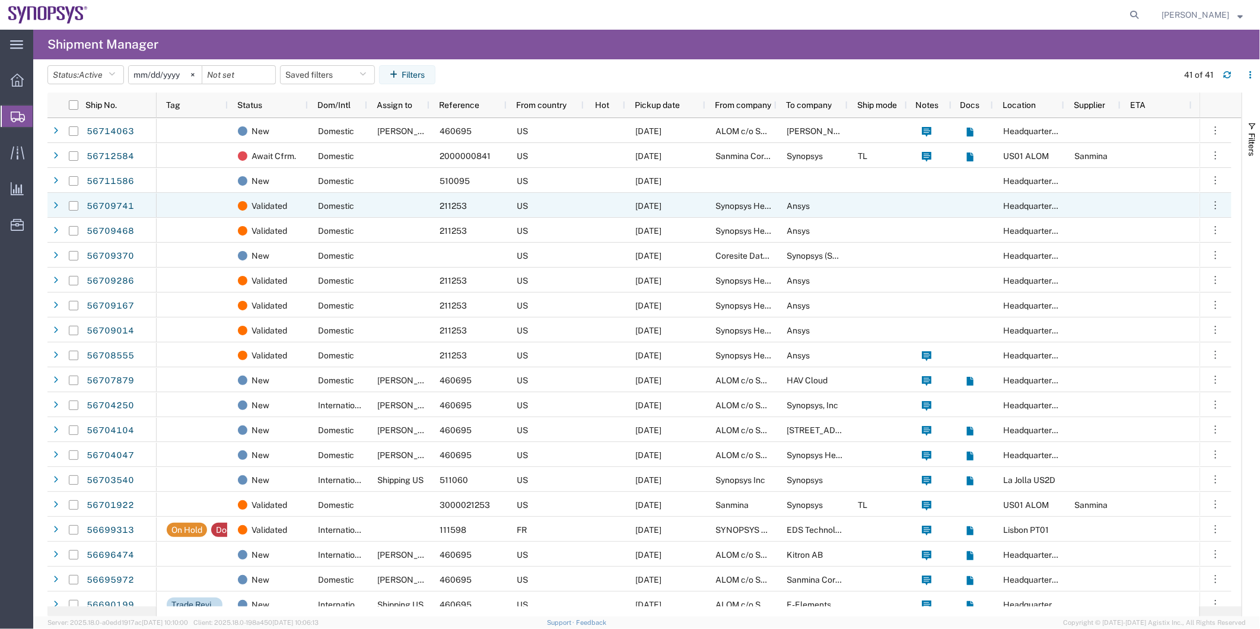
click at [328, 196] on div "Domestic" at bounding box center [337, 205] width 59 height 25
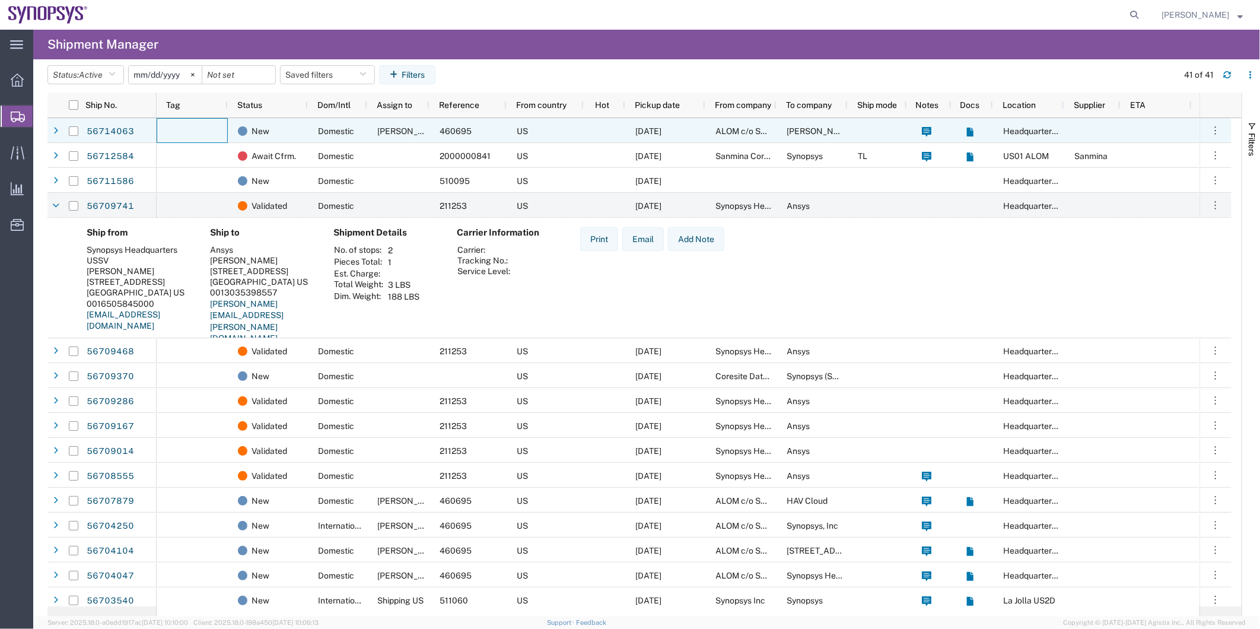
click at [191, 134] on div at bounding box center [192, 130] width 71 height 25
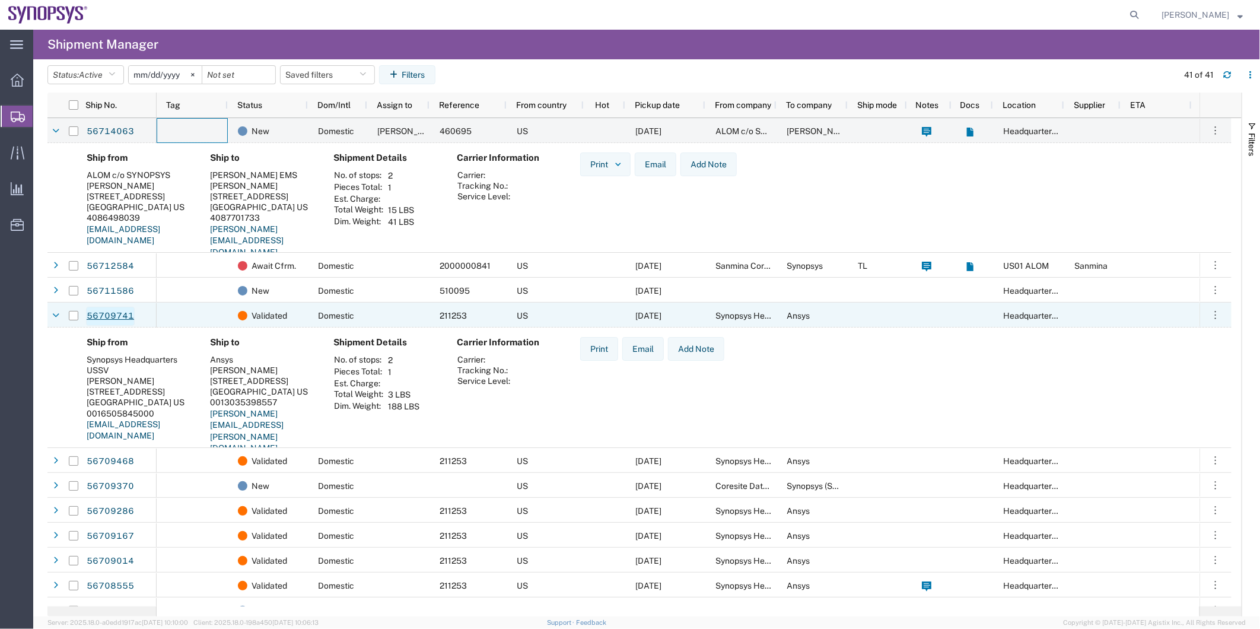
click at [117, 318] on link "56709741" at bounding box center [110, 316] width 49 height 19
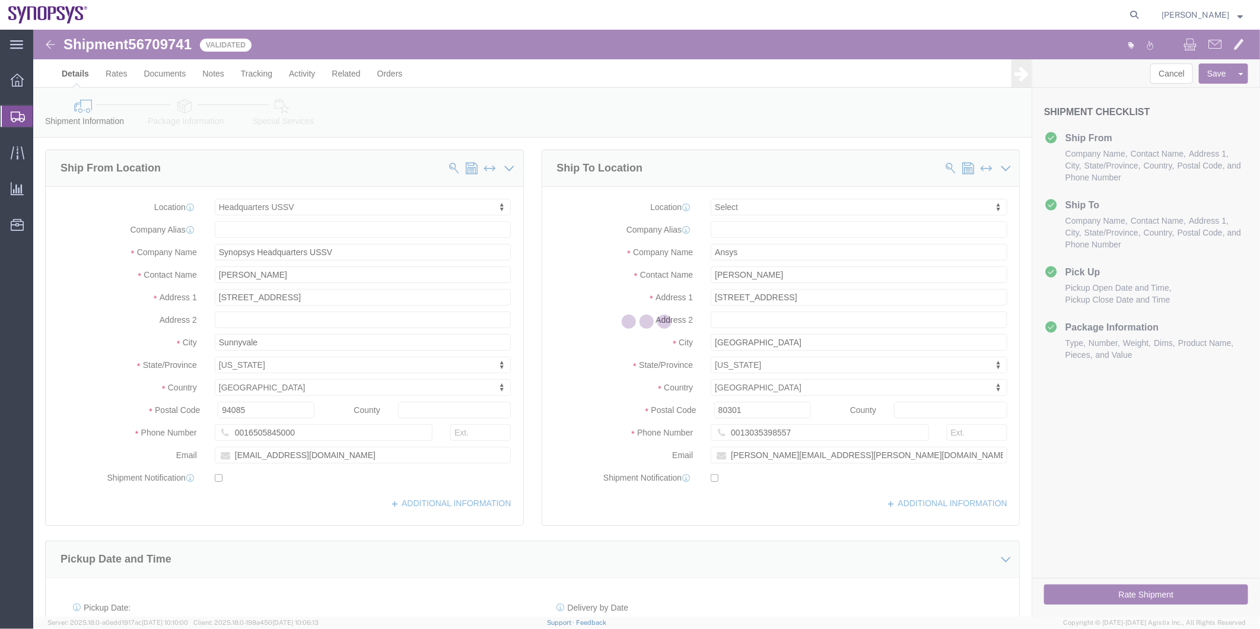
select select "63204"
select select
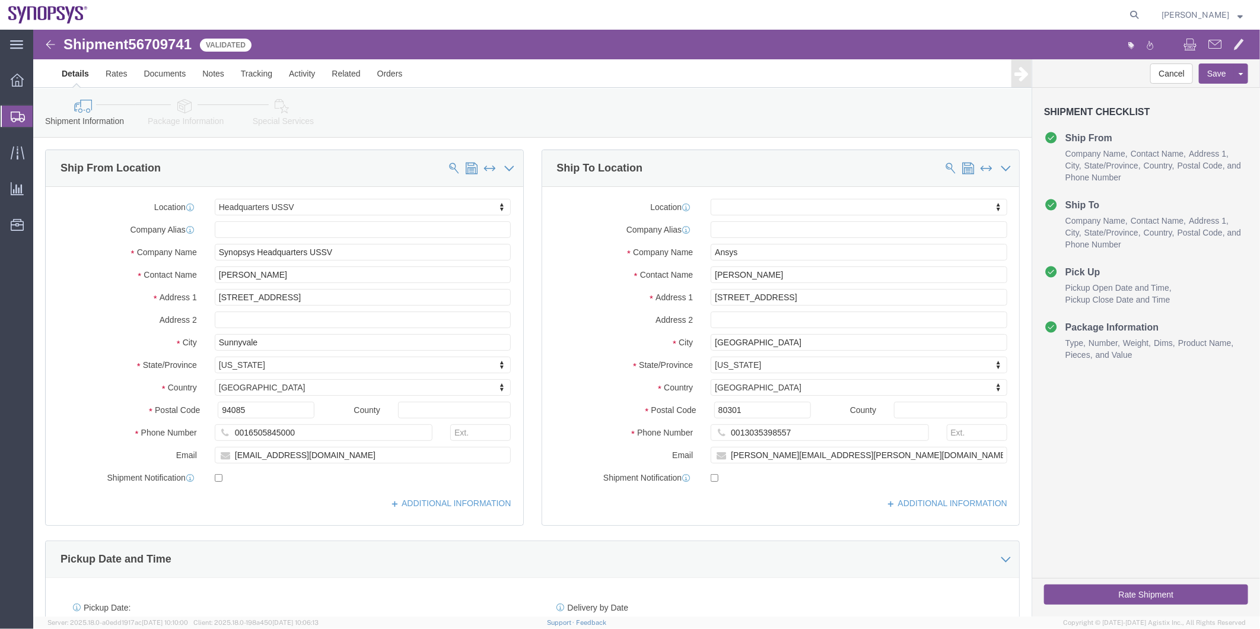
click icon
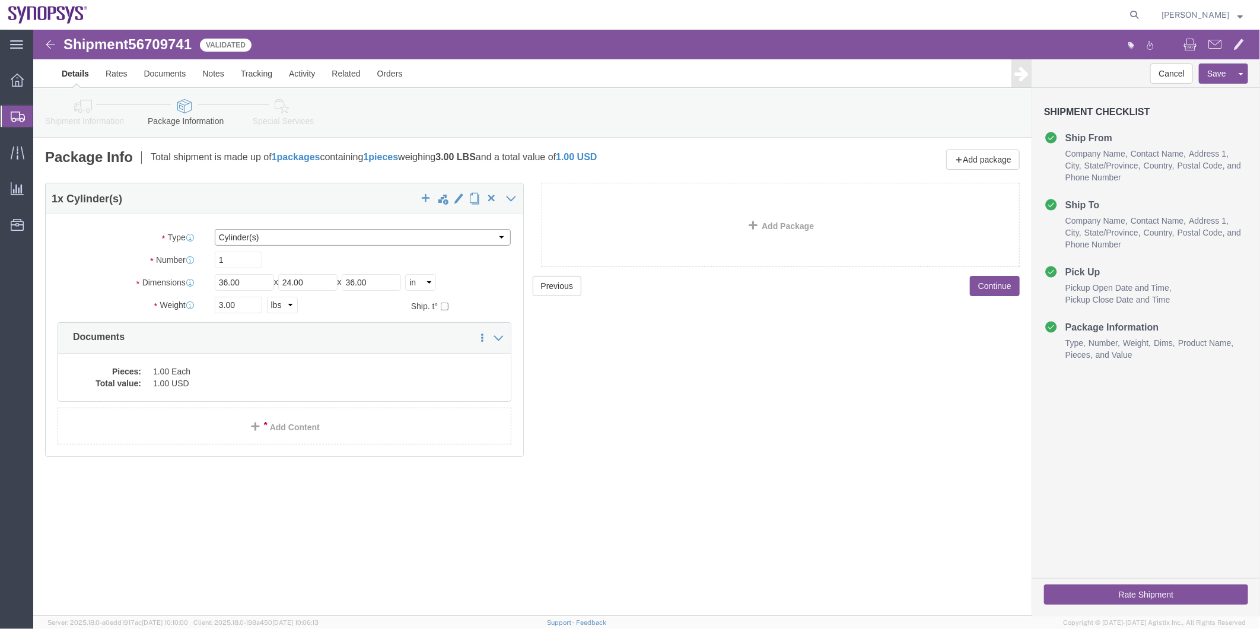
click select "Select Bale(s) Basket(s) Bolt(s) Bottle(s) Buckets Bulk Bundle(s) Can(s) Cardbo…"
select select "TUB"
click select "Select Bale(s) Basket(s) Bolt(s) Bottle(s) Buckets Bulk Bundle(s) Can(s) Cardbo…"
click icon
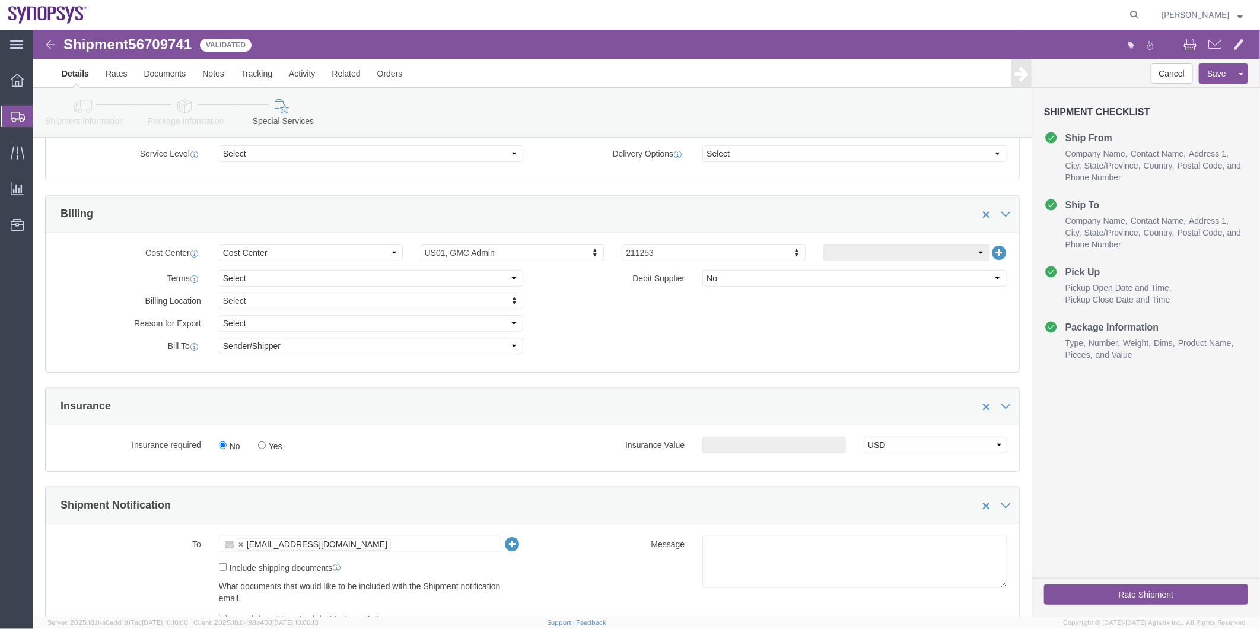
scroll to position [527, 0]
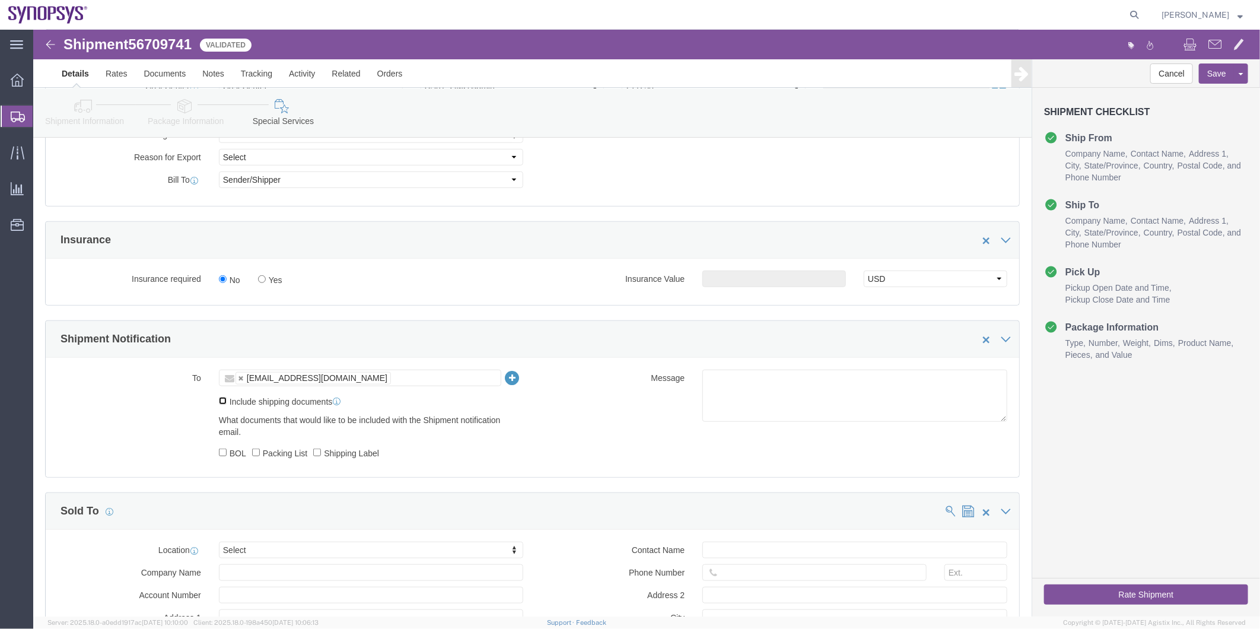
click input "Include shipping documents"
checkbox input "true"
click div "To dannahs@synopsys.com dannahs@synopsys.com Include shipping documents What do…"
click label "Packing List"
click input "Packing List"
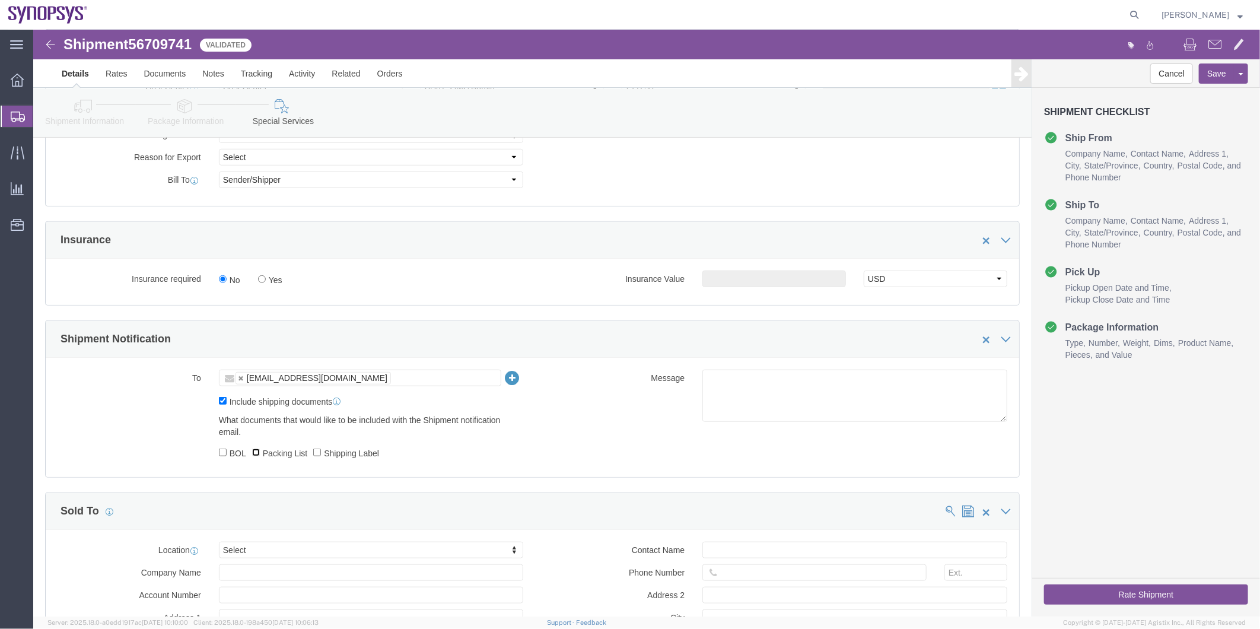
checkbox input "true"
click label "Shipping Label"
click input "Shipping Label"
checkbox input "true"
click textarea
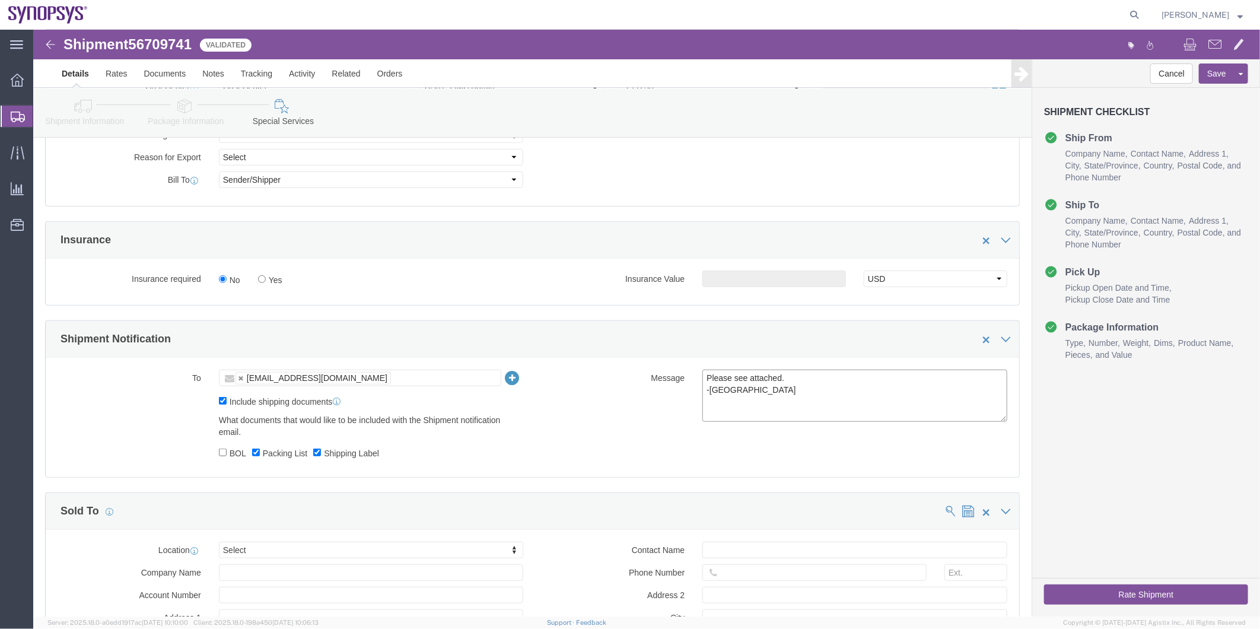
type textarea "Please see attached. -[GEOGRAPHIC_DATA]"
click button "Rate Shipment"
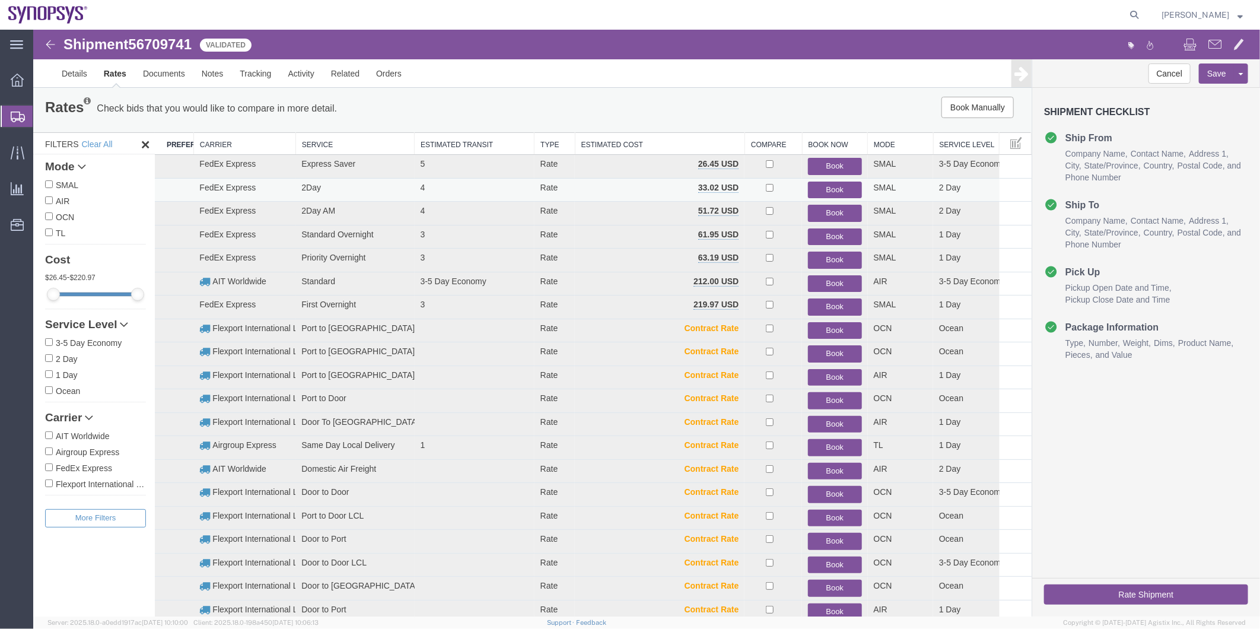
scroll to position [0, 0]
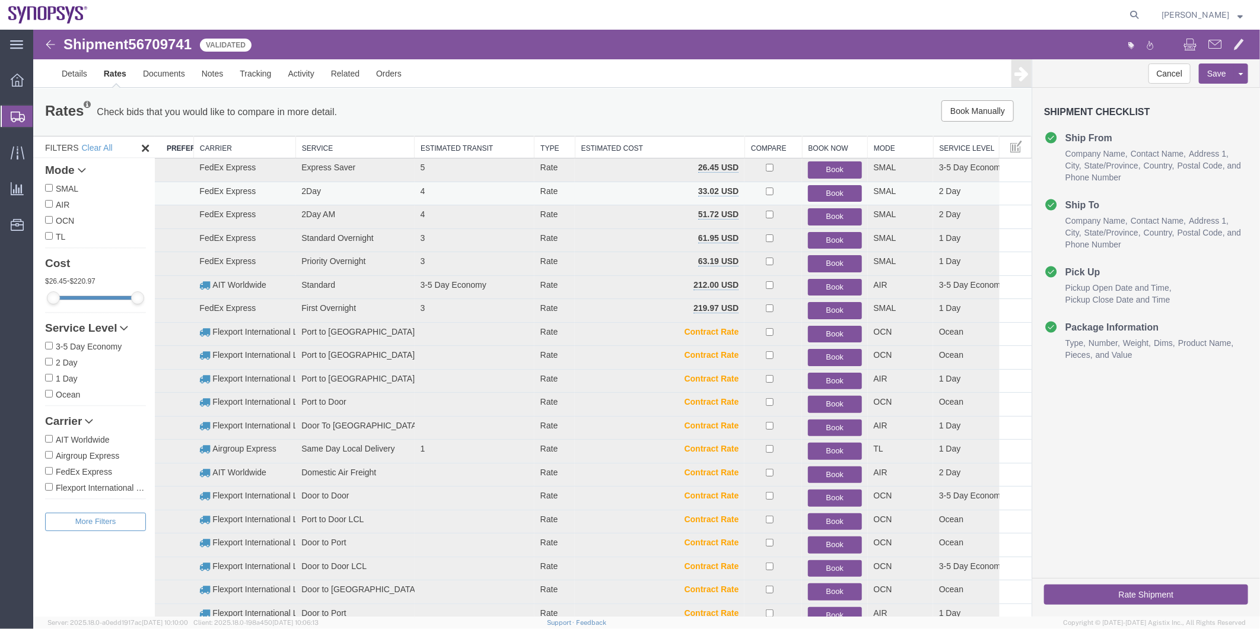
click at [837, 186] on button "Book" at bounding box center [833, 192] width 53 height 17
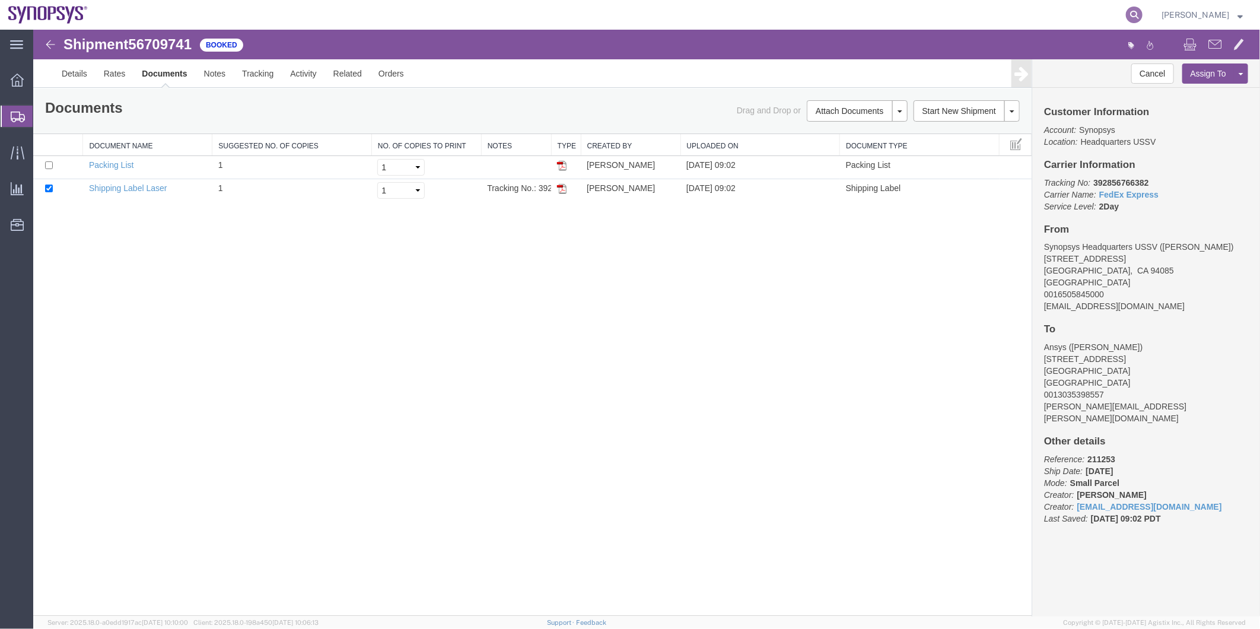
click at [1138, 15] on icon at bounding box center [1134, 15] width 17 height 17
type input "56701776"
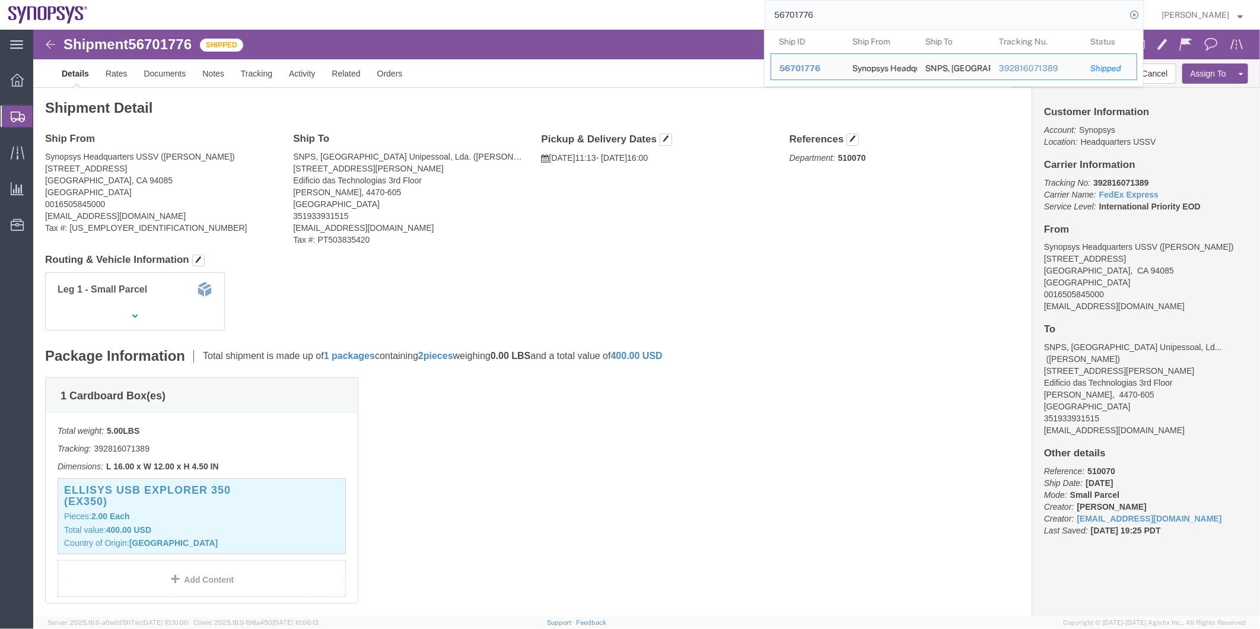
drag, startPoint x: 816, startPoint y: 19, endPoint x: 727, endPoint y: 0, distance: 91.0
click at [823, 13] on input "56701776" at bounding box center [945, 15] width 361 height 28
drag, startPoint x: 835, startPoint y: 13, endPoint x: 731, endPoint y: 12, distance: 103.8
click at [731, 12] on div "56701776 Ship ID Ship From Ship To Tracking Nu. Status Ship ID 56701776 Ship Fr…" at bounding box center [620, 15] width 1048 height 30
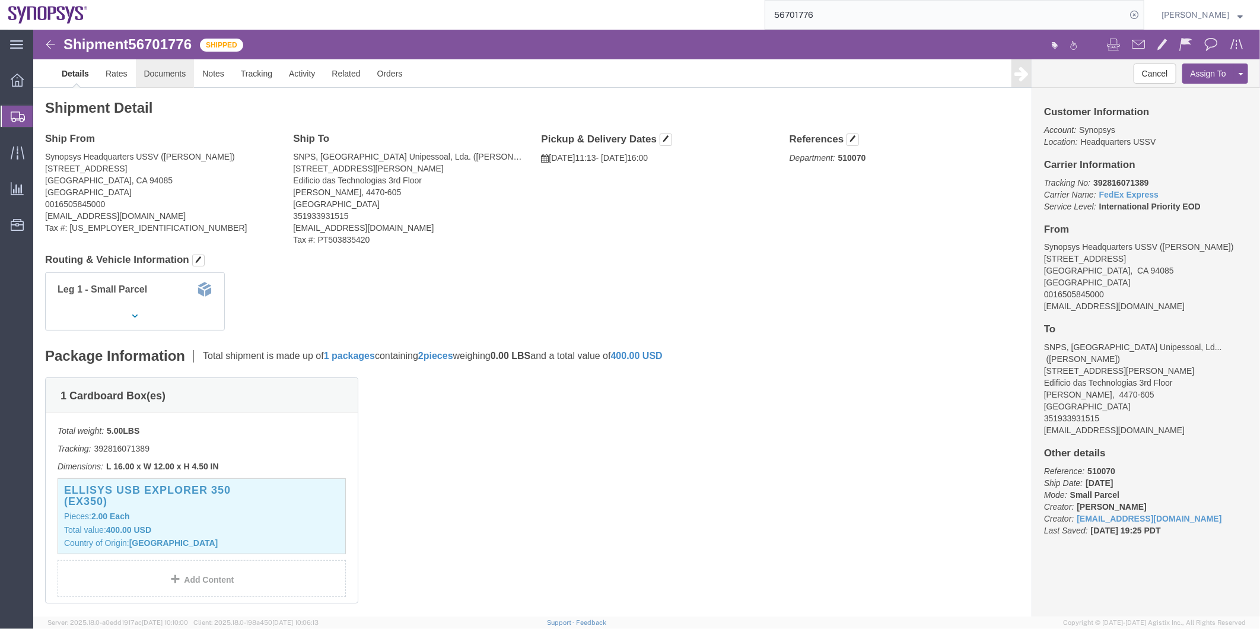
click link "Documents"
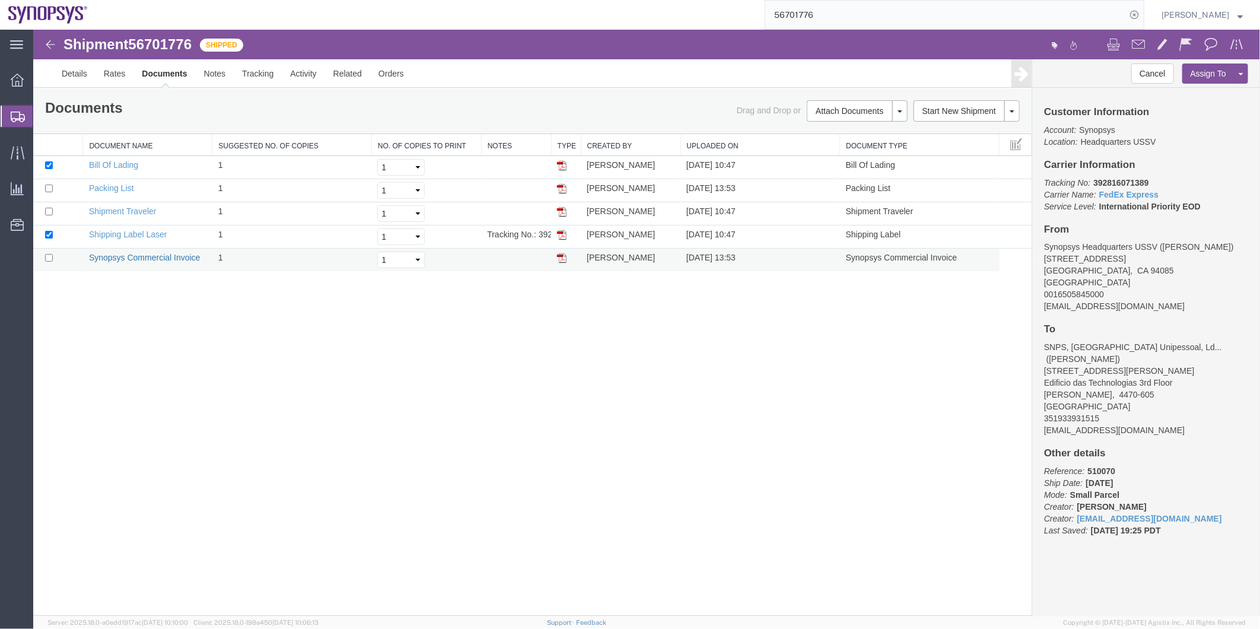
click at [107, 254] on link "Synopsys Commercial Invoice" at bounding box center [144, 256] width 112 height 9
click at [72, 71] on link "Details" at bounding box center [74, 73] width 42 height 28
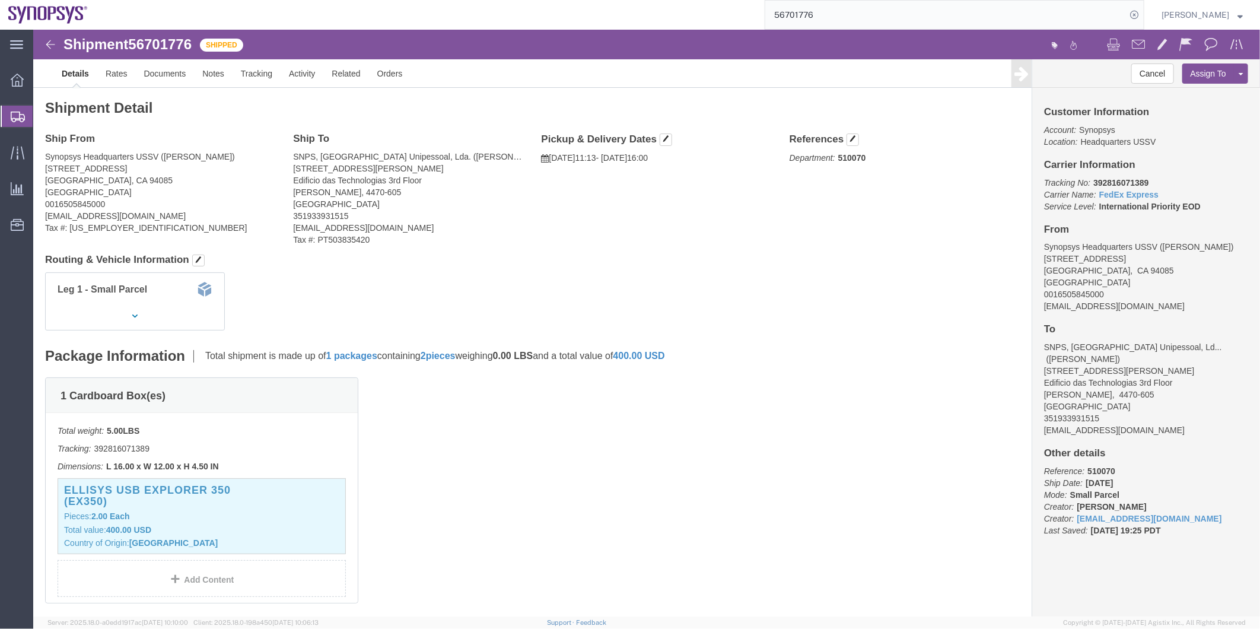
click span "56701776"
copy span "56701776"
drag, startPoint x: 257, startPoint y: 122, endPoint x: 379, endPoint y: 129, distance: 121.9
click div "Ship To SNPS, Portugal Unipessoal, Lda. (Andre Melo) Rua Engenheiro Frederico U…"
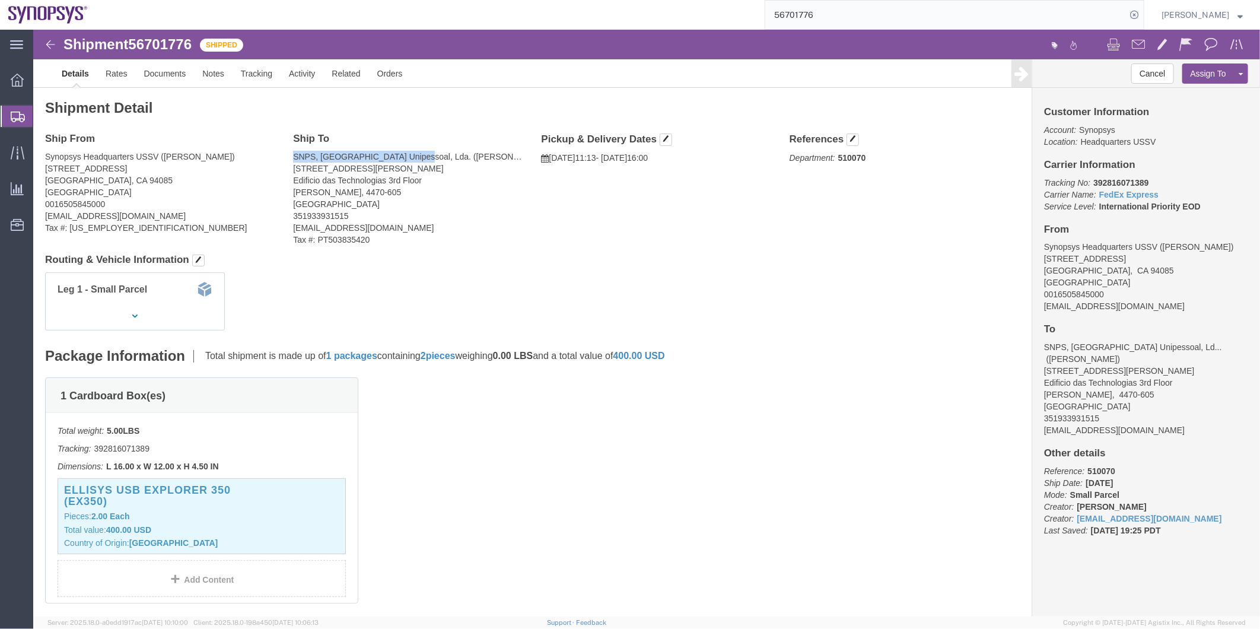
copy address "SNPS, Portugal Unipessoal, Lda"
click address "SNPS, Portugal Unipessoal, Lda. (Andre Melo) Rua Engenheiro Frederico Ulrich 26…"
drag, startPoint x: 384, startPoint y: 127, endPoint x: 406, endPoint y: 126, distance: 21.4
click address "SNPS, Portugal Unipessoal, Lda. (Andre Melo) Rua Engenheiro Frederico Ulrich 26…"
copy address "Andre"
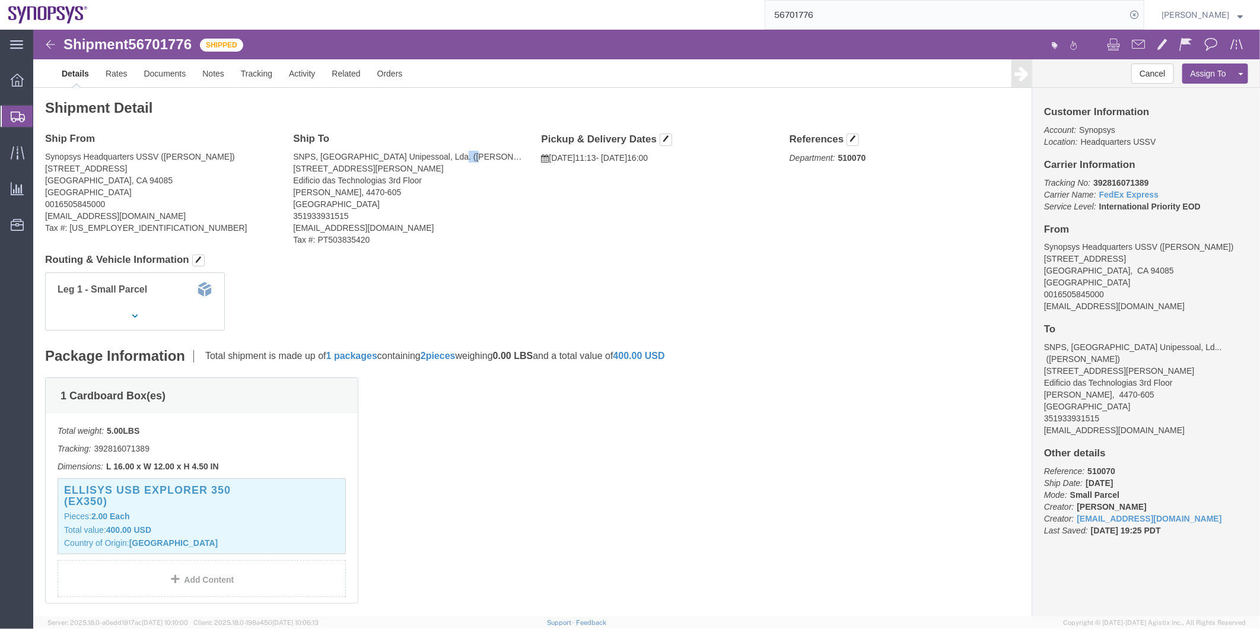
drag, startPoint x: 427, startPoint y: 126, endPoint x: 412, endPoint y: 132, distance: 16.0
click address "SNPS, Portugal Unipessoal, Lda. (Andre Melo) Rua Engenheiro Frederico Ulrich 26…"
copy address "Melo"
drag, startPoint x: 259, startPoint y: 139, endPoint x: 406, endPoint y: 138, distance: 146.5
click div "Ship To SNPS, Portugal Unipessoal, Lda. (Andre Melo) Rua Engenheiro Frederico U…"
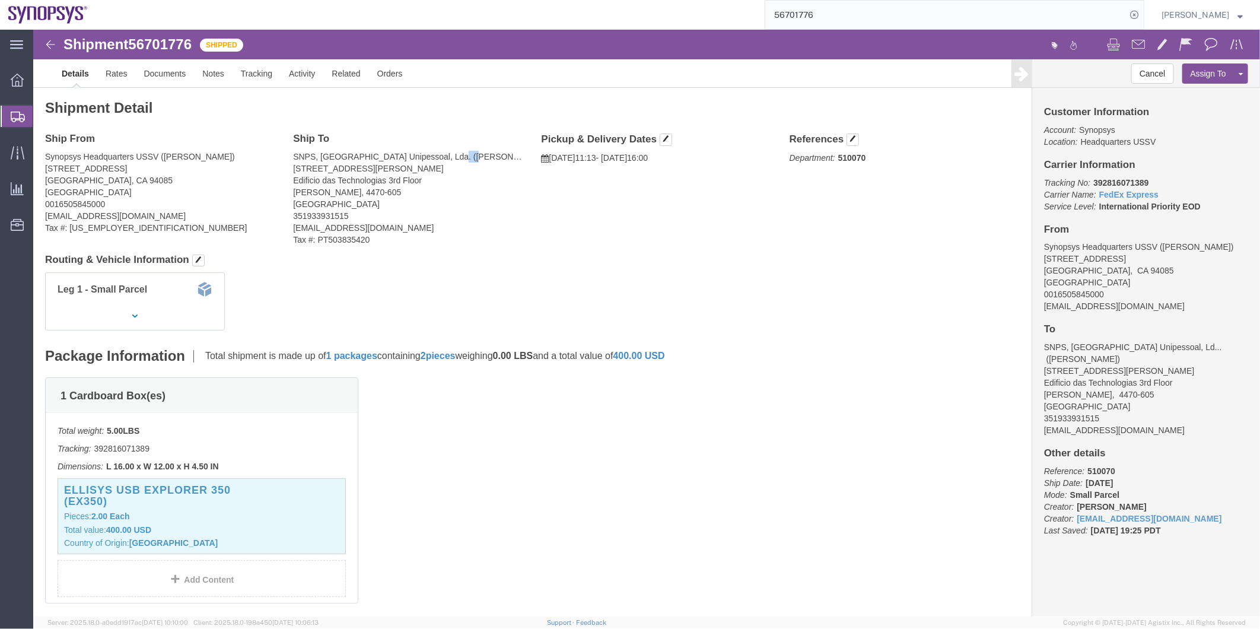
copy address "Rua Engenheiro Frederico Ulrich 2650"
drag, startPoint x: 389, startPoint y: 151, endPoint x: 257, endPoint y: 151, distance: 131.7
click div "Ship To SNPS, Portugal Unipessoal, Lda. (Andre Melo) Rua Engenheiro Frederico U…"
copy address "Edificio das Technologias 3rd Floor"
drag, startPoint x: 273, startPoint y: 163, endPoint x: 261, endPoint y: 163, distance: 12.5
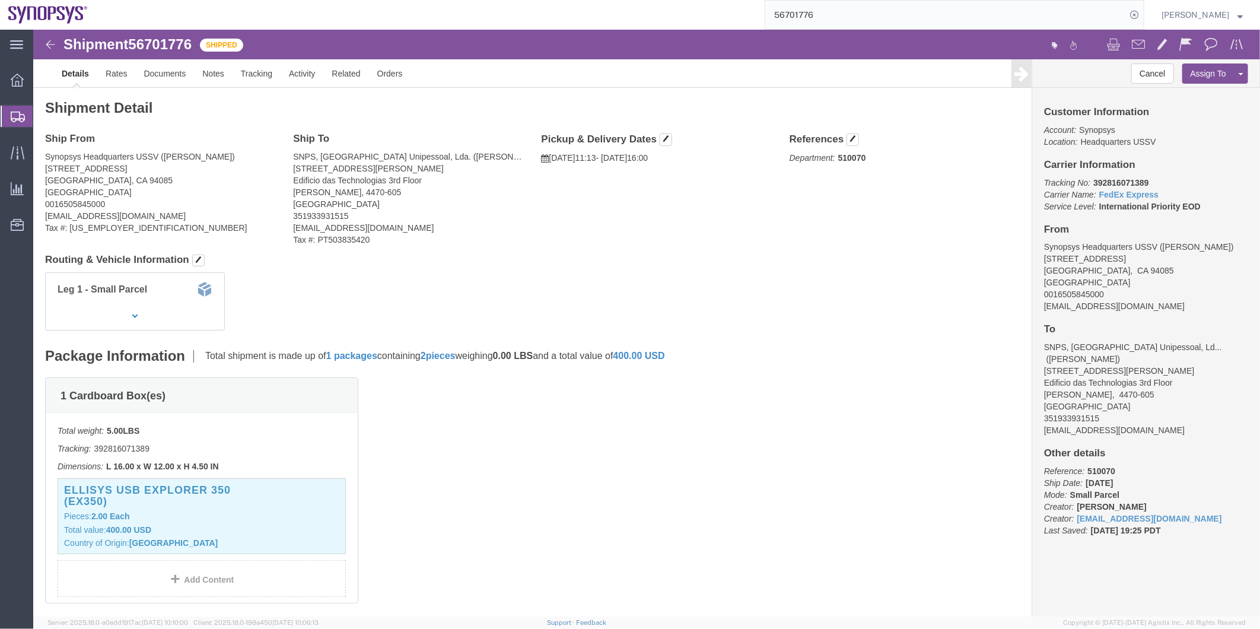
click address "SNPS, Portugal Unipessoal, Lda. (Andre Melo) Rua Engenheiro Frederico Ulrich 26…"
drag, startPoint x: 255, startPoint y: 161, endPoint x: 277, endPoint y: 163, distance: 22.0
click div "Ship To SNPS, Portugal Unipessoal, Lda. (Andre Melo) Rua Engenheiro Frederico U…"
copy address "Maia"
click p "Pieces: 2.00 Each"
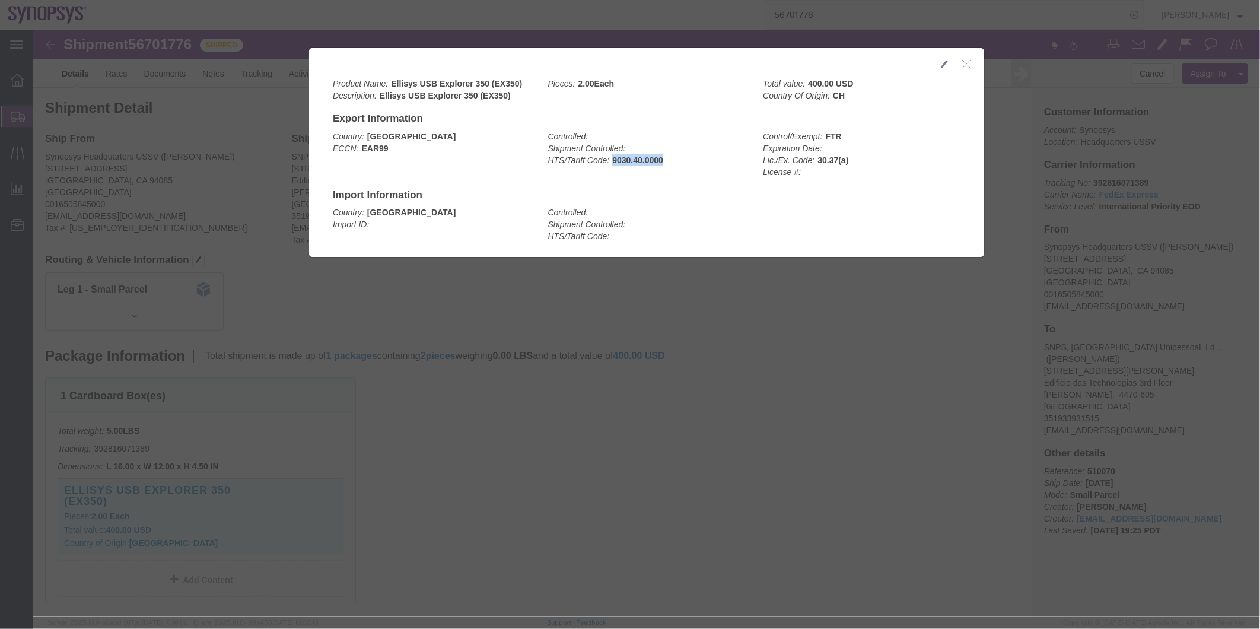
drag, startPoint x: 629, startPoint y: 127, endPoint x: 578, endPoint y: 135, distance: 51.7
click div "Controlled: Shipment Controlled: HTS/Tariff Code: 9030.40.0000"
copy b "9030.40.0000"
click div "Country: United States ECCN: EAR99"
drag, startPoint x: 352, startPoint y: 51, endPoint x: 491, endPoint y: 54, distance: 138.2
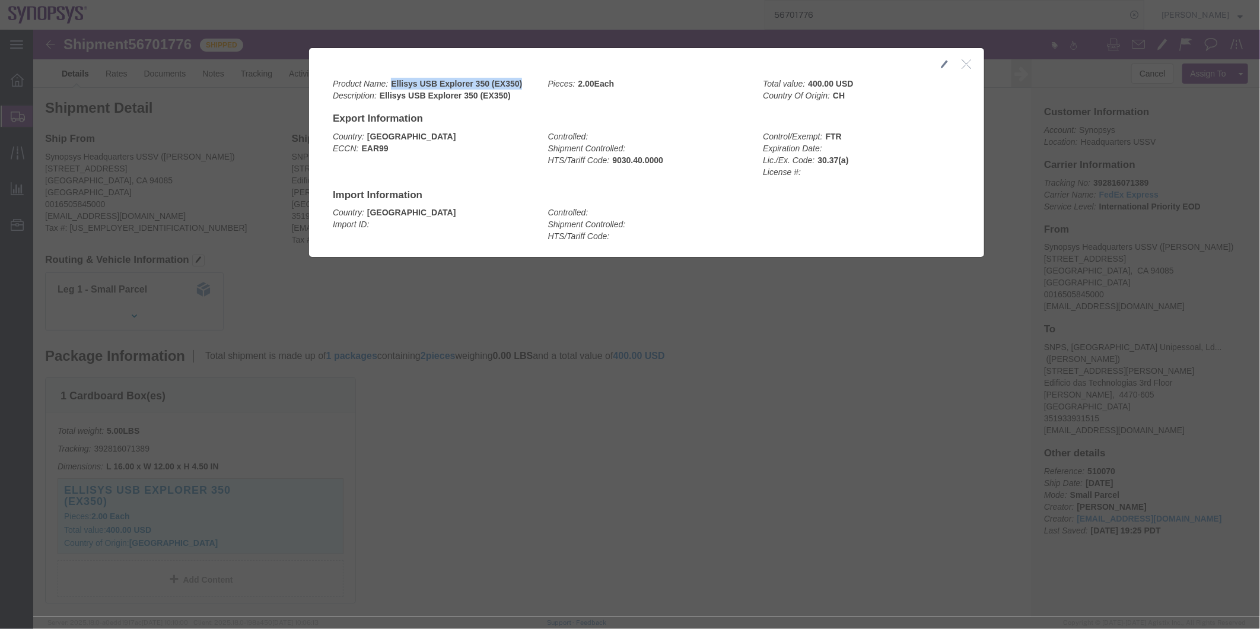
click div "Product Name: Ellisys USB Explorer 350 (EX350) Description: Ellisys USB Explore…"
copy b "Ellisys USB Explorer 350 (EX350)"
click icon "button"
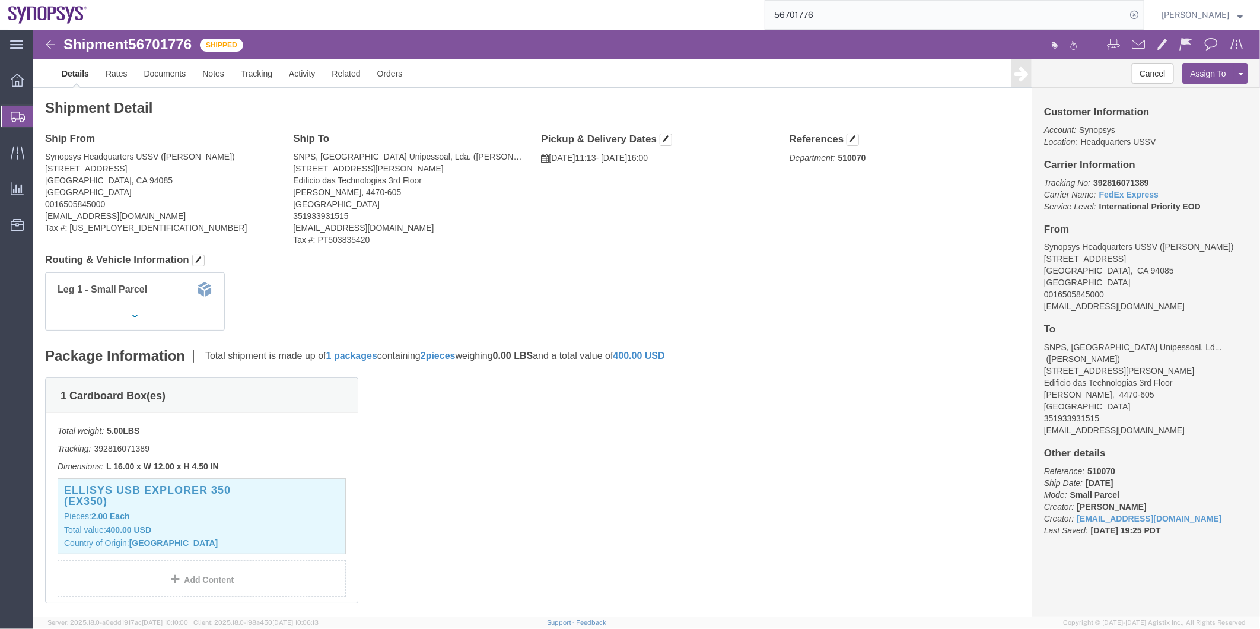
click div "Ship From Synopsys Headquarters USSV (Minh Pham) 675 Almanor Ave Sunnyvale, CA …"
click link "Documents"
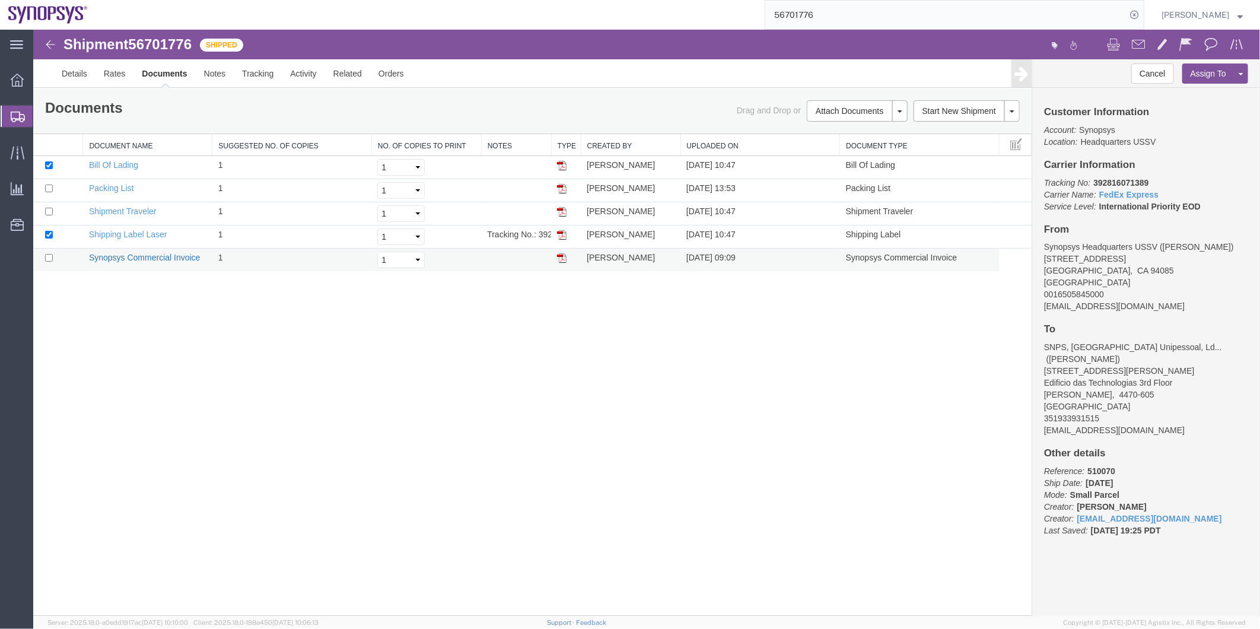
click at [157, 255] on link "Synopsys Commercial Invoice" at bounding box center [144, 256] width 112 height 9
click at [152, 42] on span "56701776" at bounding box center [159, 44] width 63 height 16
copy span "56701776"
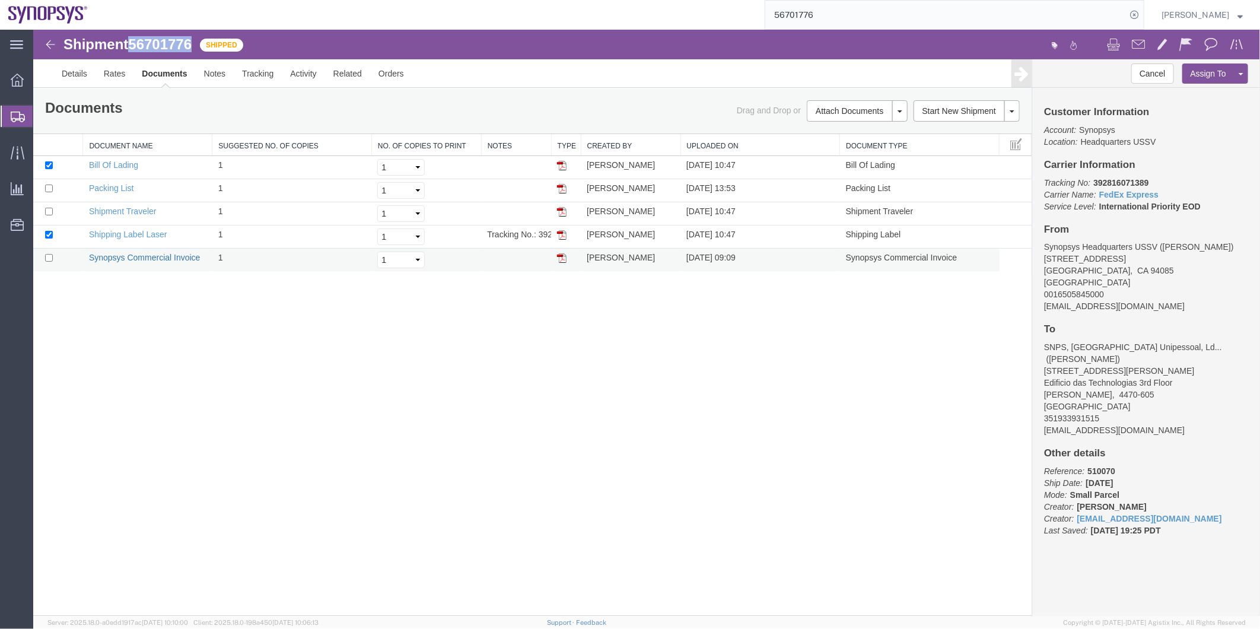
click at [176, 257] on link "Synopsys Commercial Invoice" at bounding box center [144, 256] width 112 height 9
click at [164, 257] on link "Synopsys Commercial Invoice" at bounding box center [144, 256] width 112 height 9
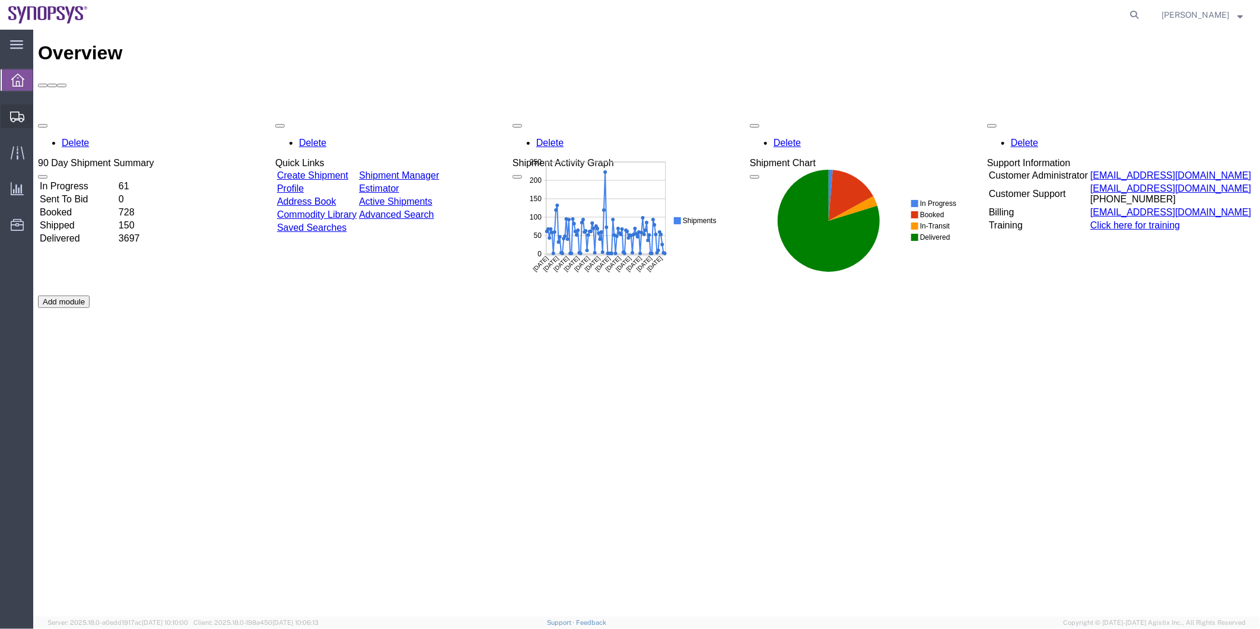
click at [0, 0] on span "Shipment Manager" at bounding box center [0, 0] width 0 height 0
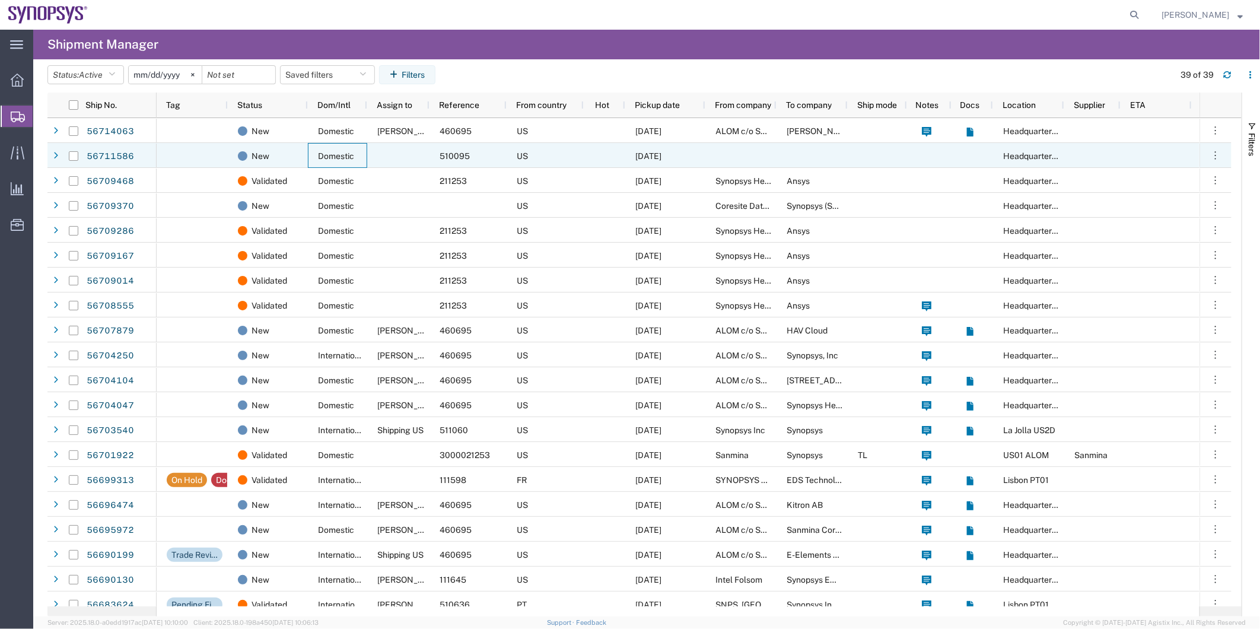
click at [332, 161] on div "Domestic" at bounding box center [337, 155] width 59 height 25
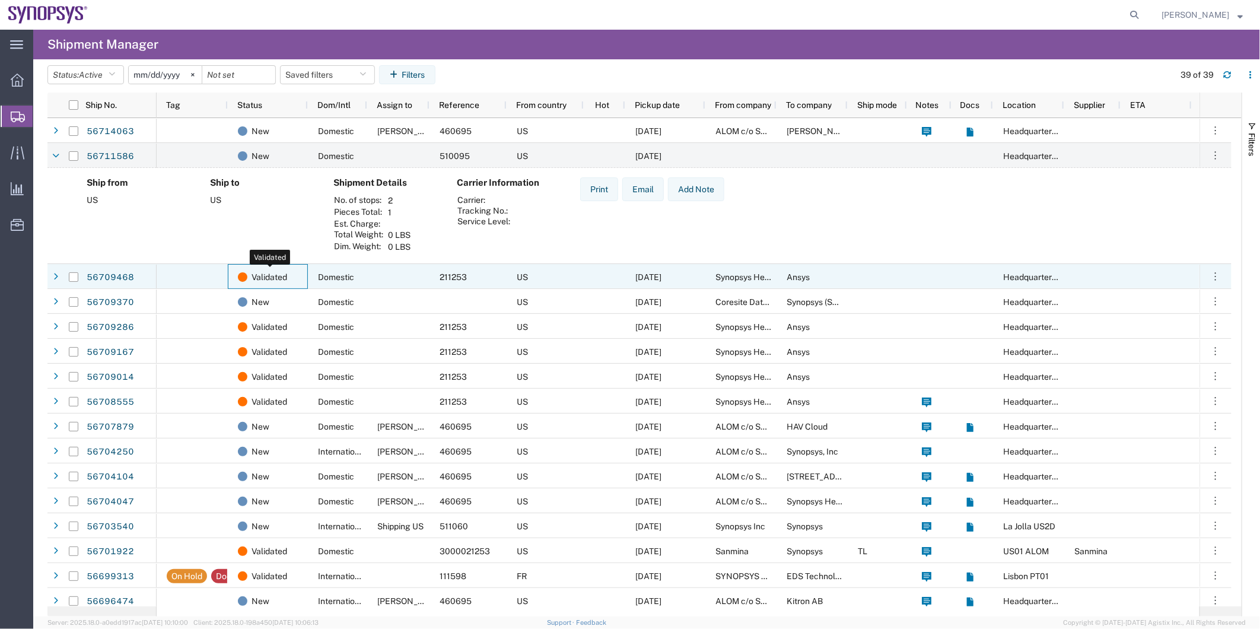
click at [274, 273] on span "Validated" at bounding box center [270, 277] width 36 height 25
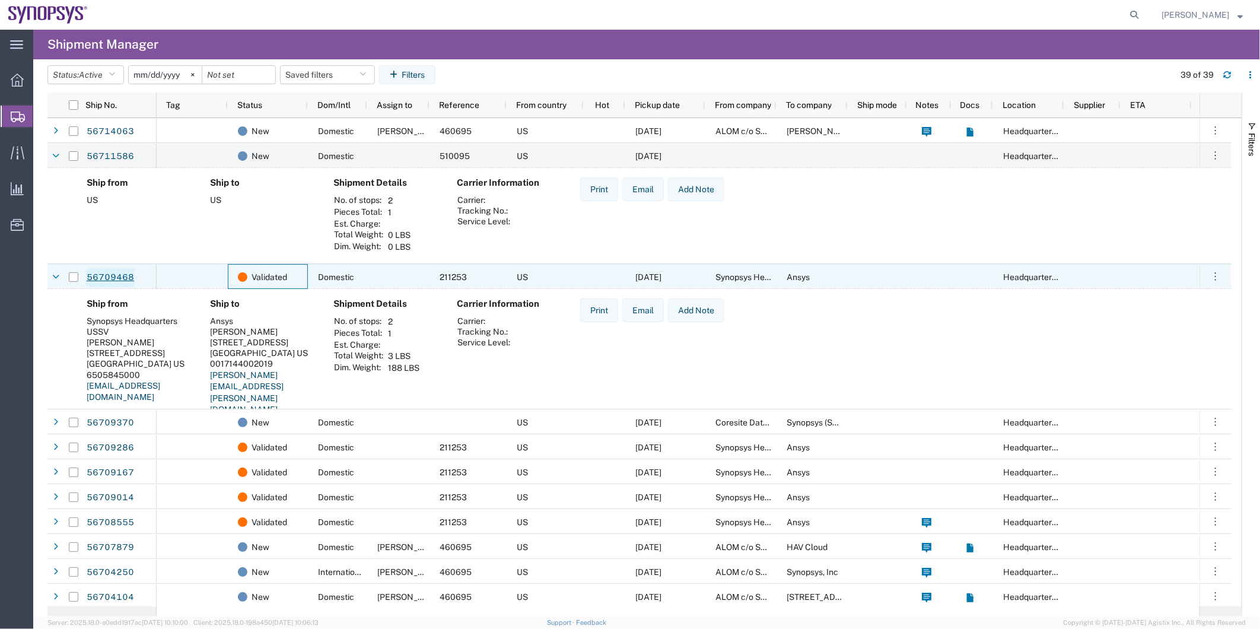
click at [102, 281] on link "56709468" at bounding box center [110, 277] width 49 height 19
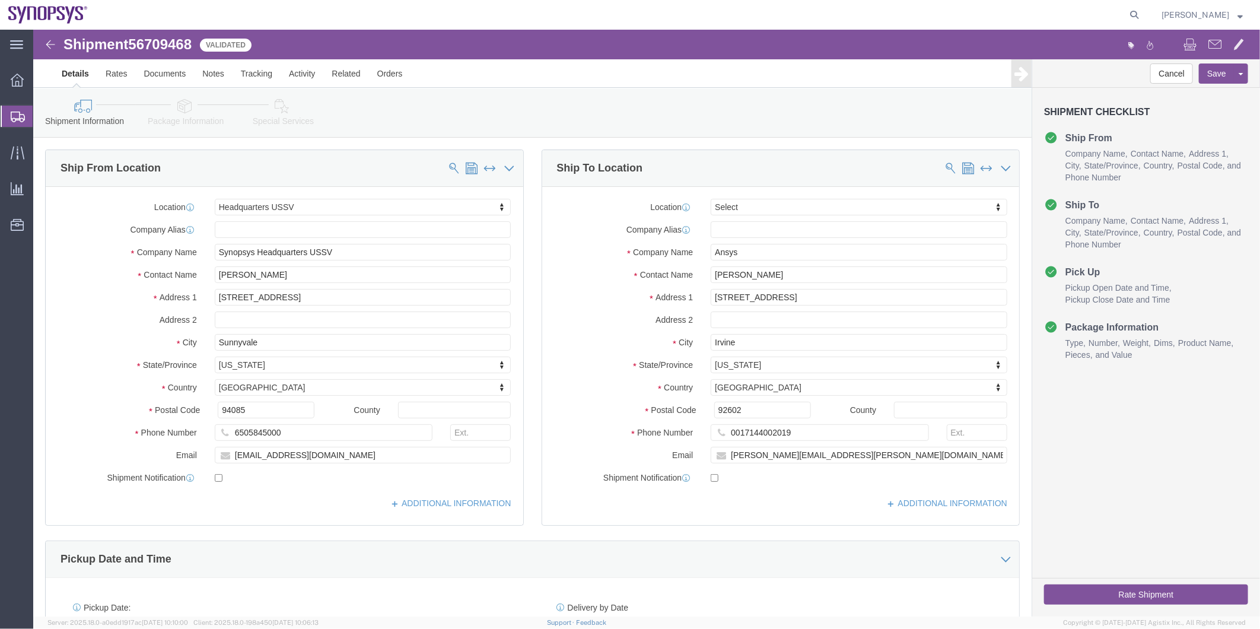
select select "63204"
select select
drag, startPoint x: 180, startPoint y: 112, endPoint x: 147, endPoint y: 82, distance: 44.5
click icon
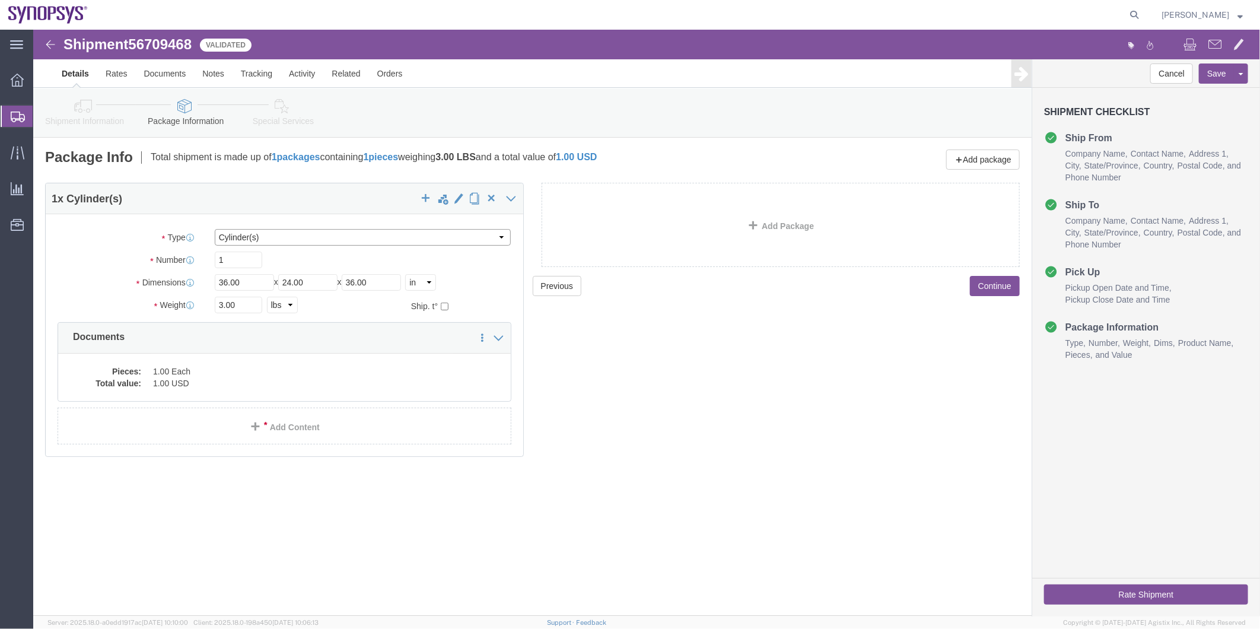
click select "Select Bale(s) Basket(s) Bolt(s) Bottle(s) Buckets Bulk Bundle(s) Can(s) Cardbo…"
select select "TUB"
click select "Select Bale(s) Basket(s) Bolt(s) Bottle(s) Buckets Bulk Bundle(s) Can(s) Cardbo…"
click link "Special Services"
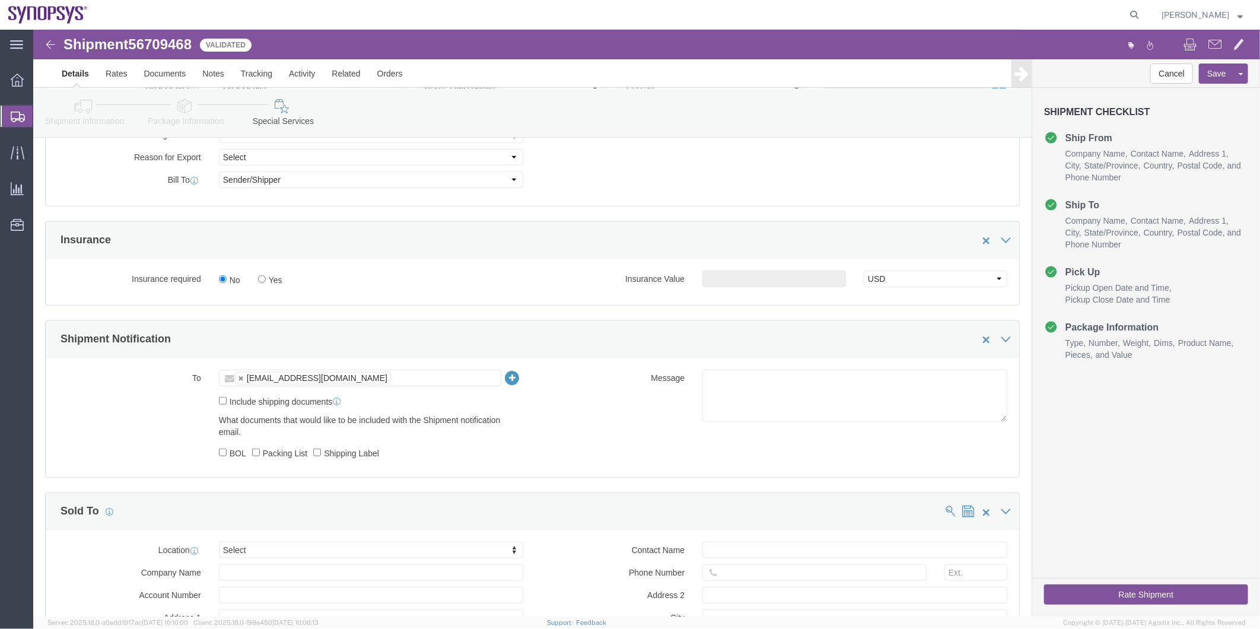
scroll to position [593, 0]
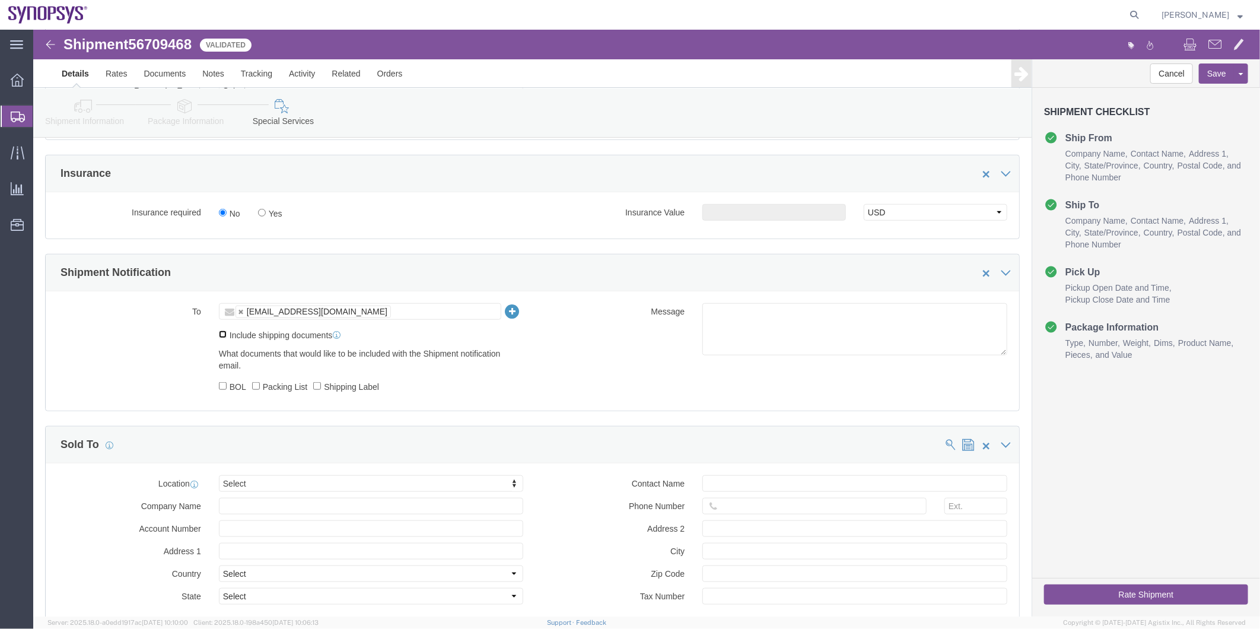
click input "Include shipping documents"
checkbox input "true"
click input "Shipping Label"
checkbox input "true"
click label "Packing List"
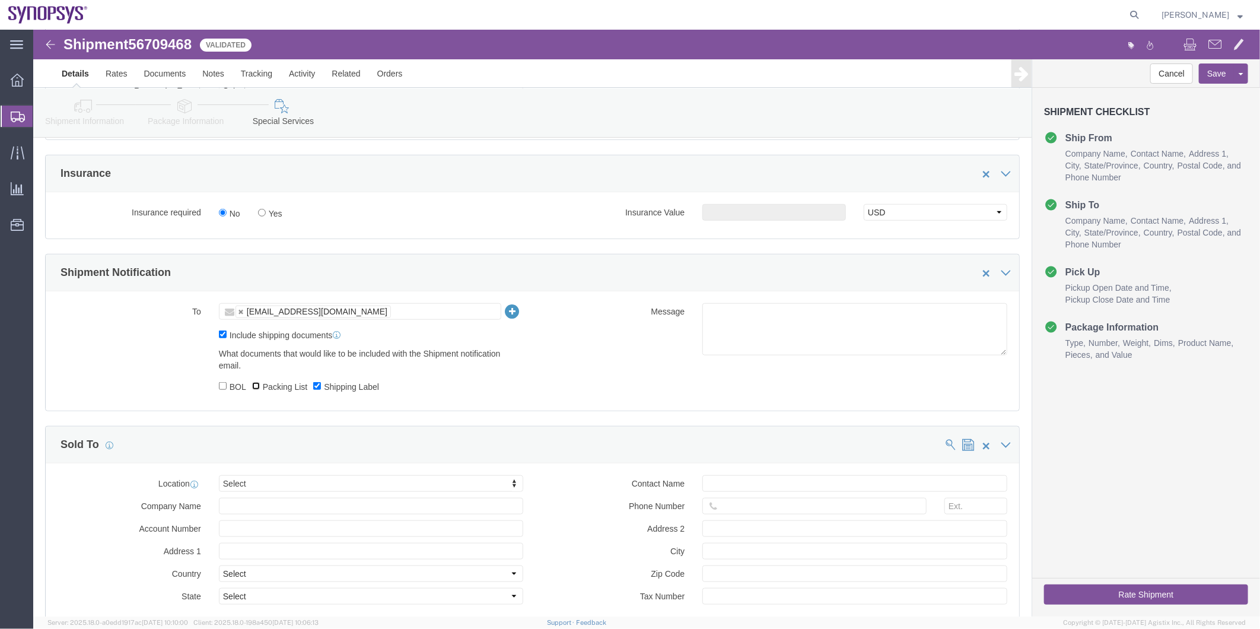
click input "Packing List"
checkbox input "true"
click textarea
type textarea "Please see attached. -[GEOGRAPHIC_DATA]"
click button "Rate Shipment"
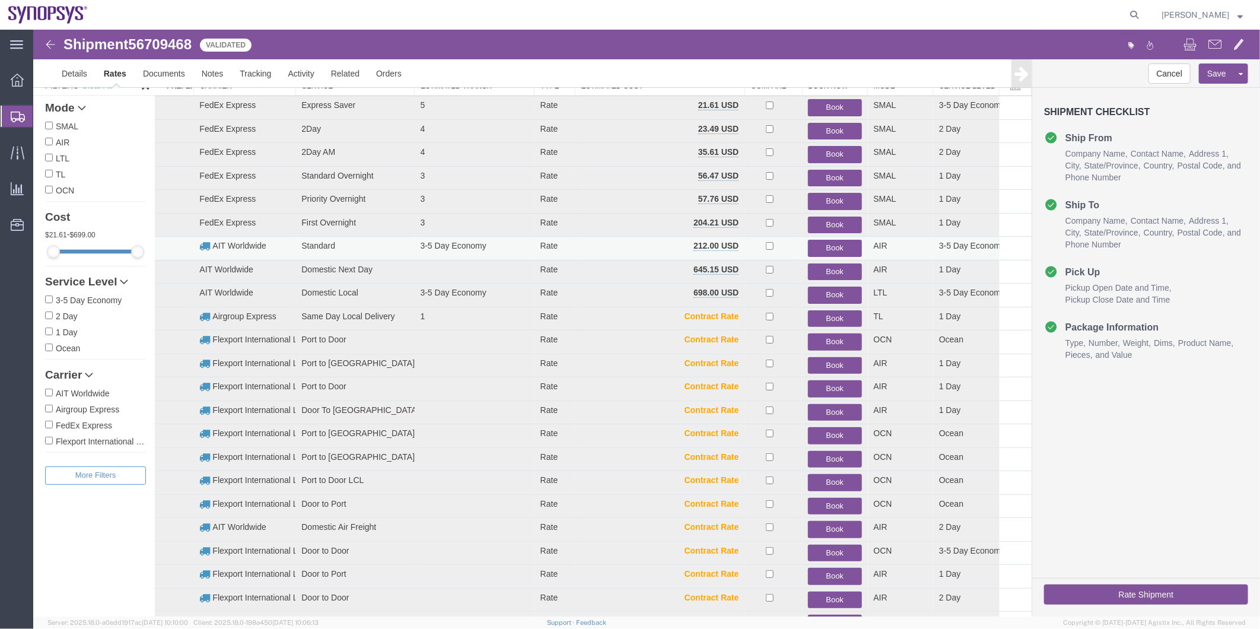
scroll to position [0, 0]
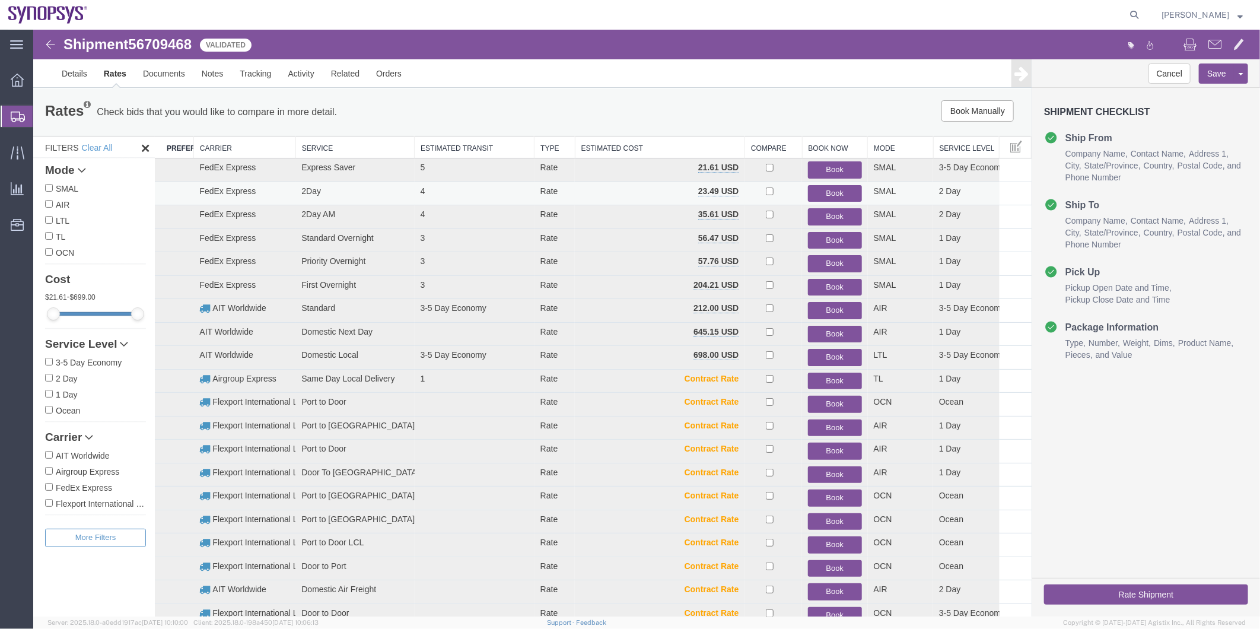
click at [835, 190] on button "Book" at bounding box center [833, 192] width 53 height 17
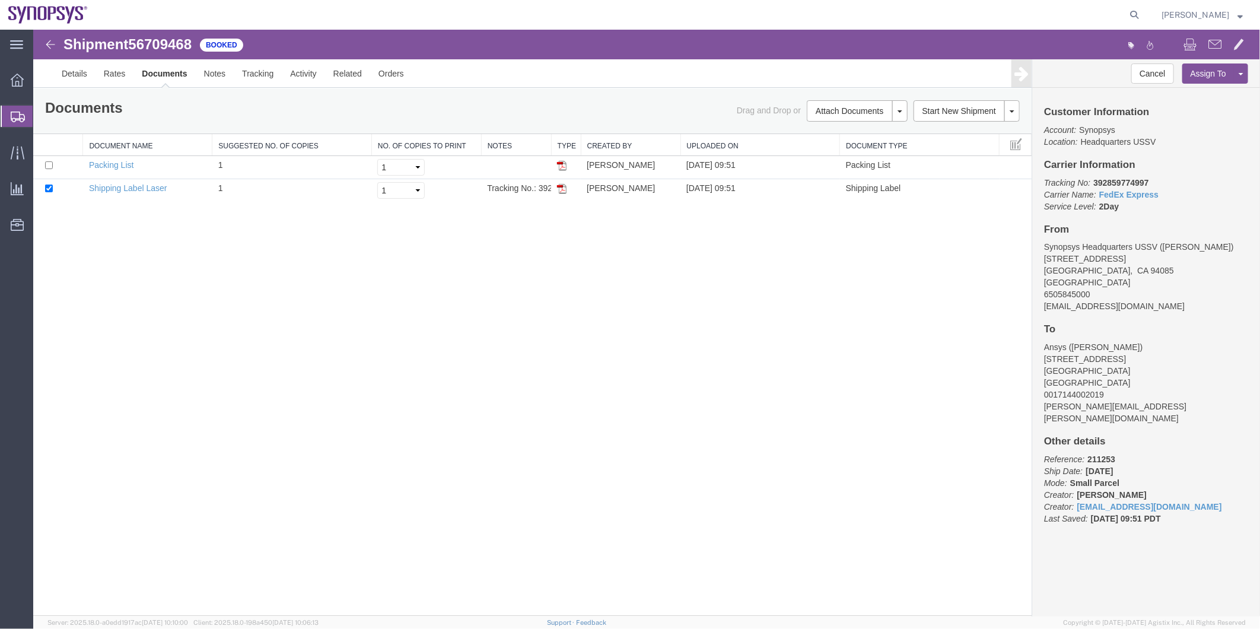
click at [0, 0] on span "Shipment Manager" at bounding box center [0, 0] width 0 height 0
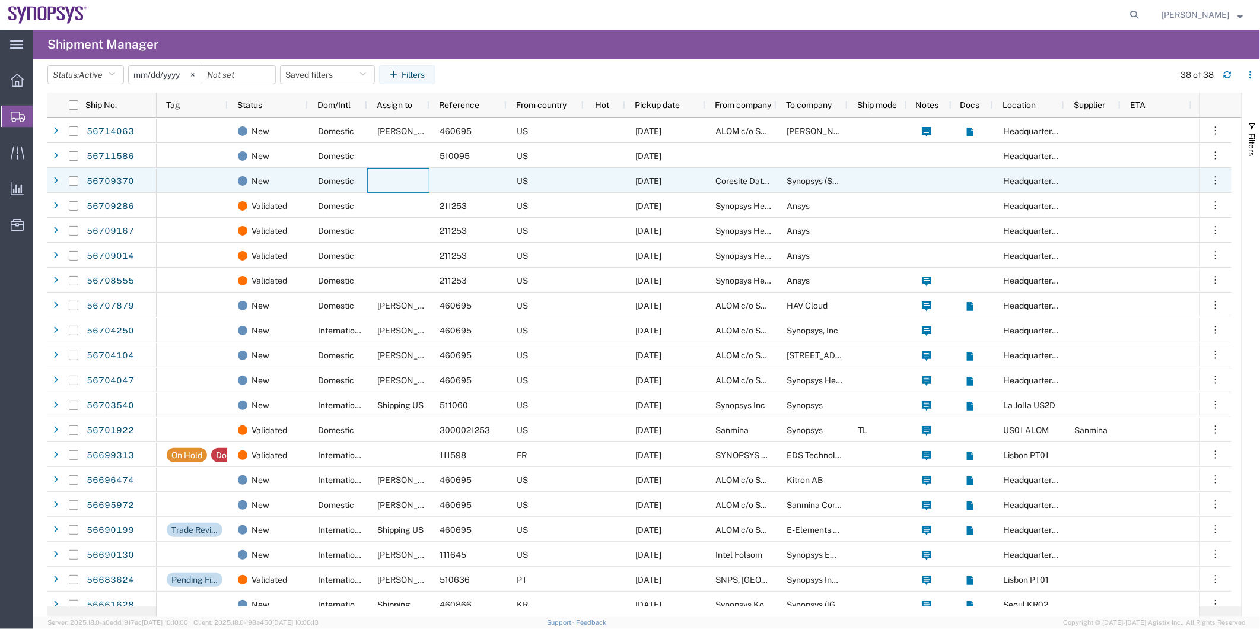
click at [402, 187] on div at bounding box center [398, 180] width 62 height 25
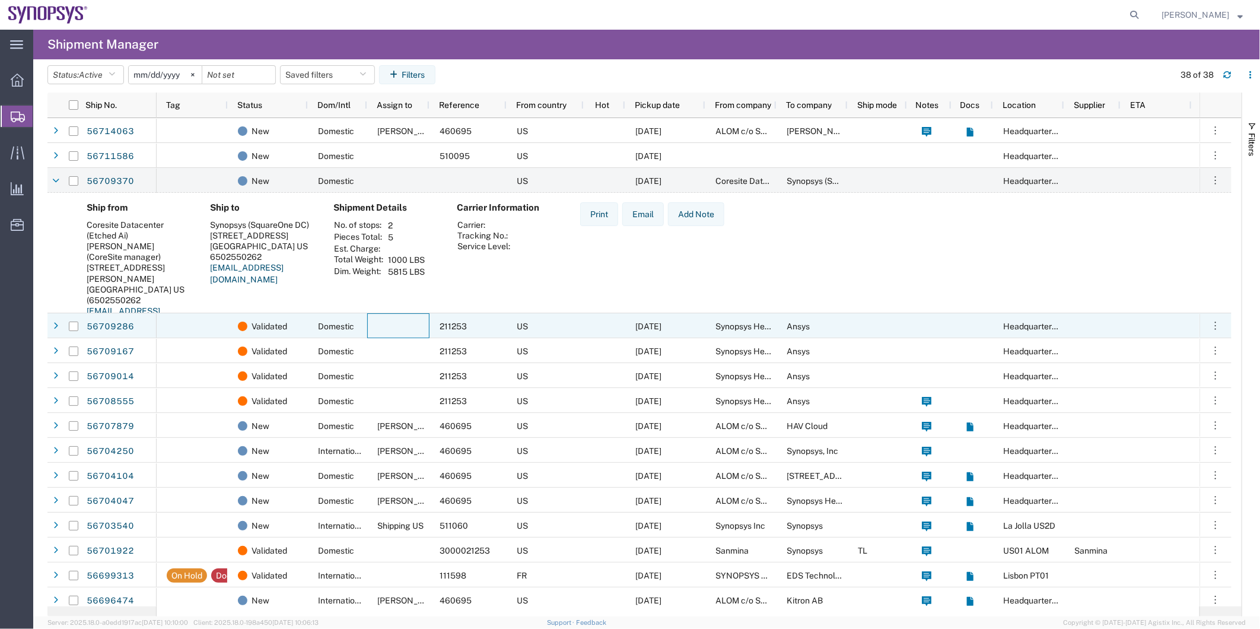
click at [395, 335] on div at bounding box center [398, 325] width 62 height 25
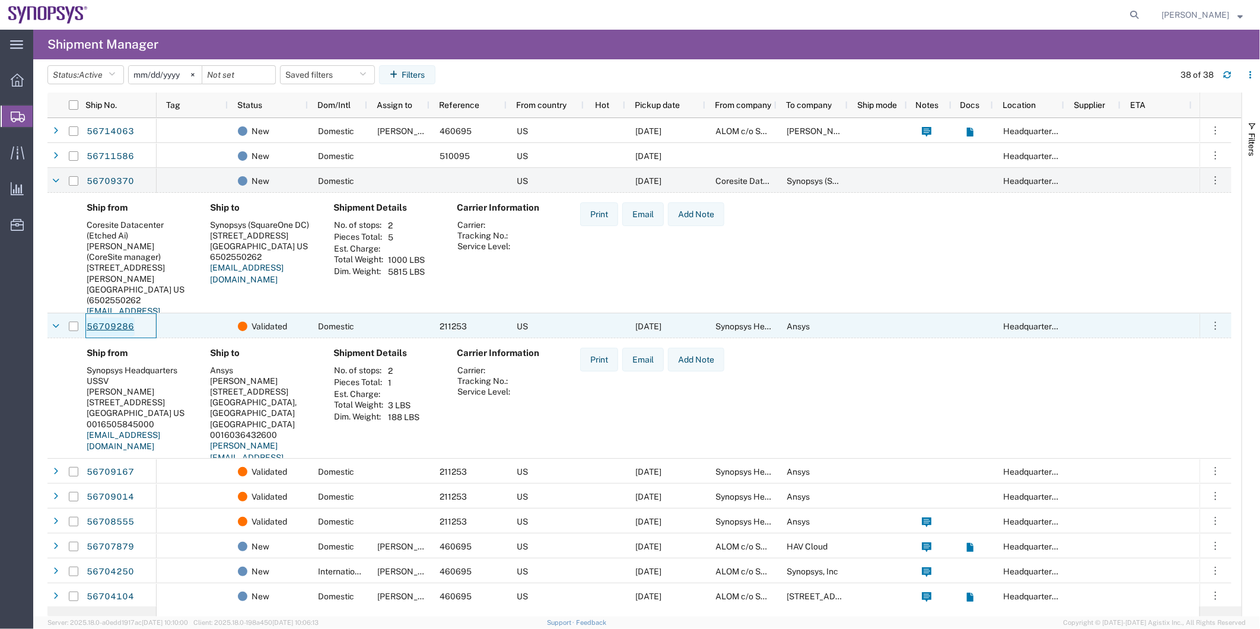
click at [121, 325] on link "56709286" at bounding box center [110, 326] width 49 height 19
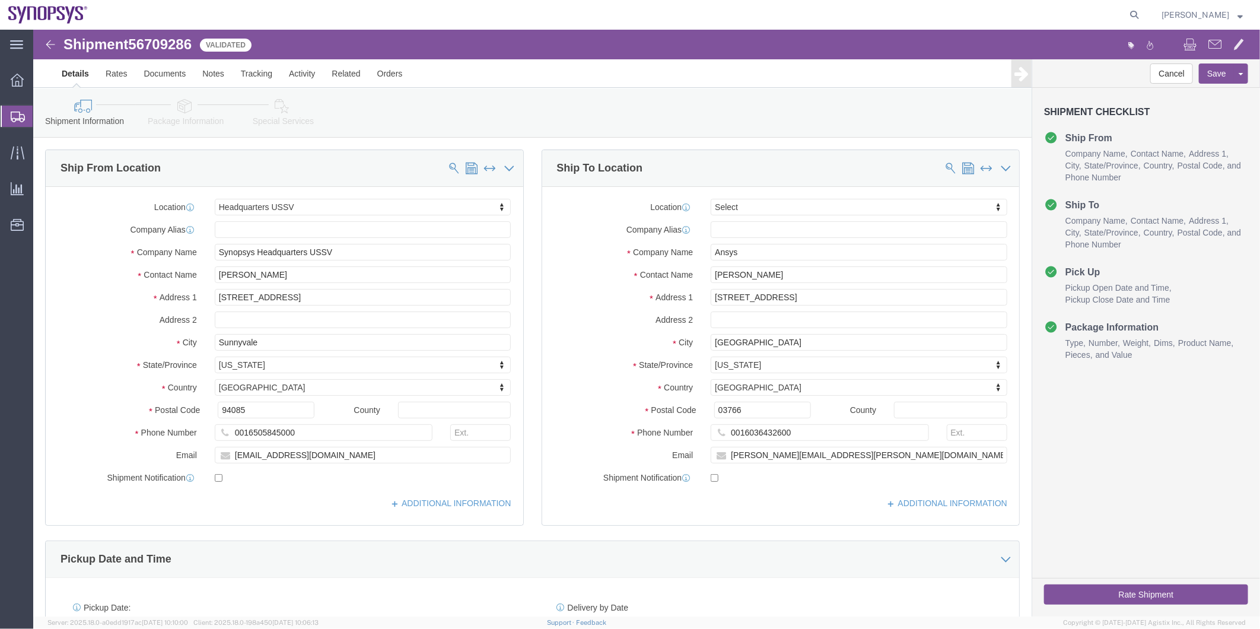
select select "63204"
select select
click icon
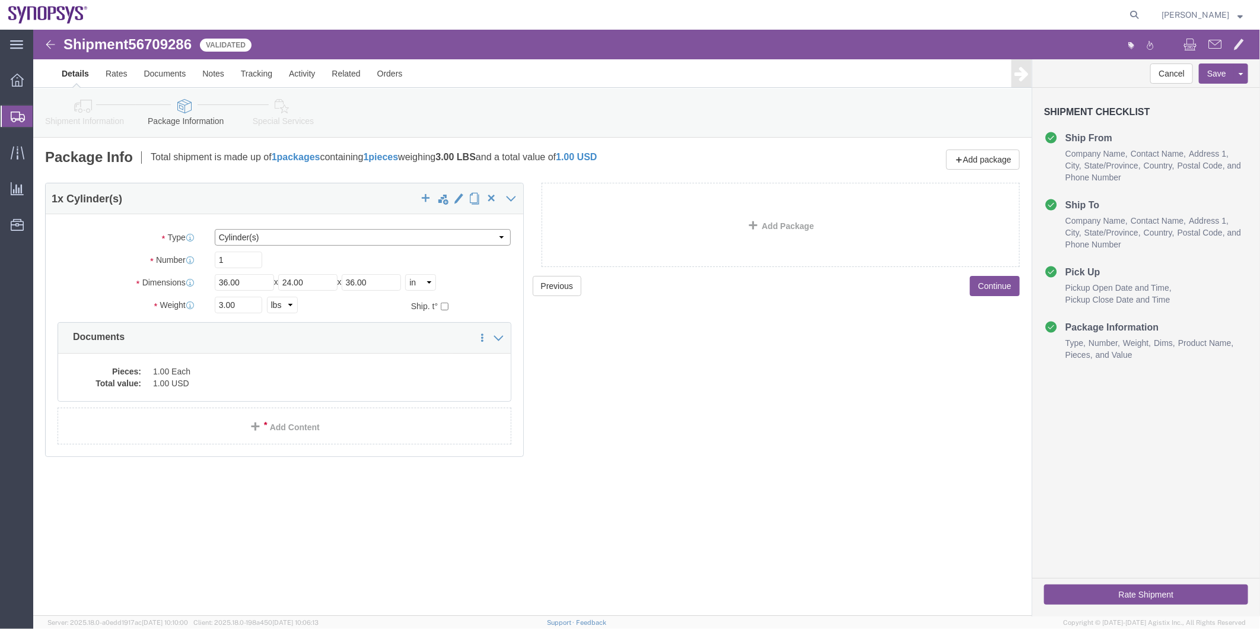
click select "Select Bale(s) Basket(s) Bolt(s) Bottle(s) Buckets Bulk Bundle(s) Can(s) Cardbo…"
select select "TUB"
click select "Select Bale(s) Basket(s) Bolt(s) Bottle(s) Buckets Bulk Bundle(s) Can(s) Cardbo…"
click icon
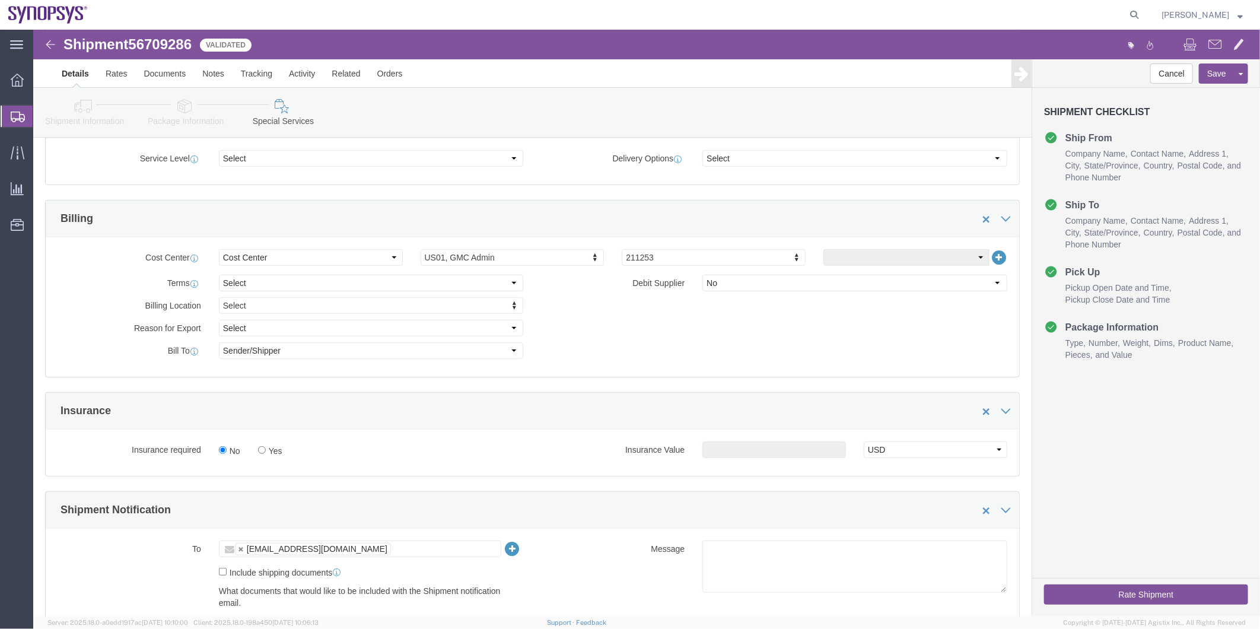
scroll to position [659, 0]
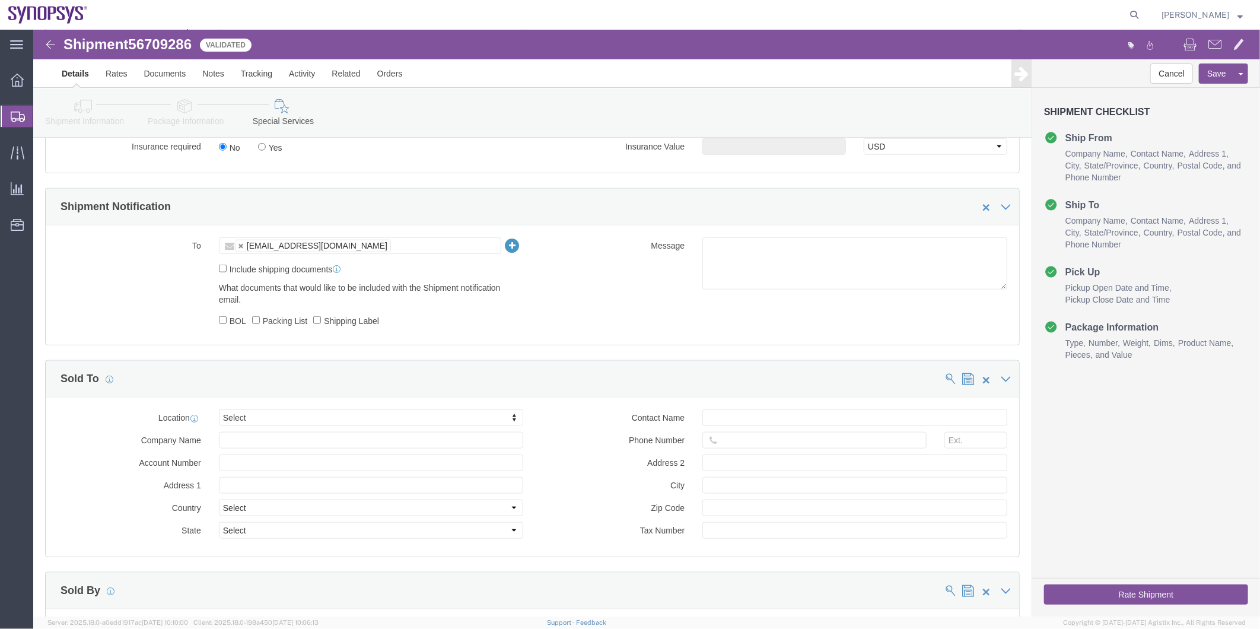
click label "Include shipping documents"
click input "Include shipping documents"
checkbox input "true"
click label "Shipping Label"
click input "Shipping Label"
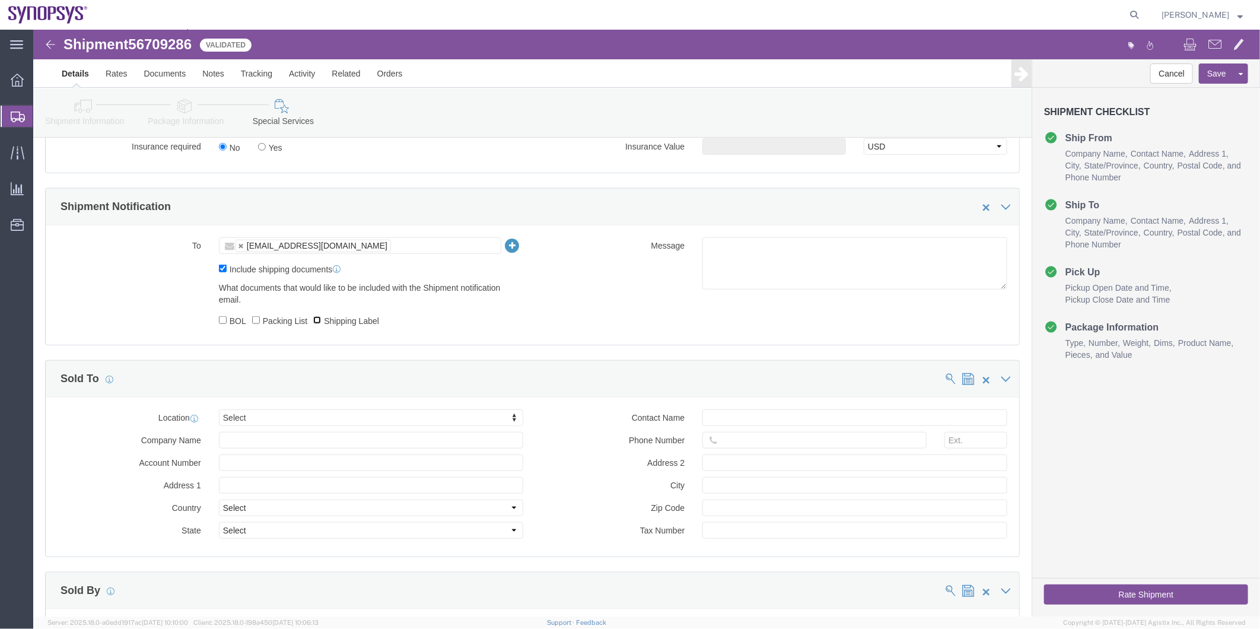
checkbox input "true"
click label "Packing List"
click input "Packing List"
checkbox input "true"
click div "Message"
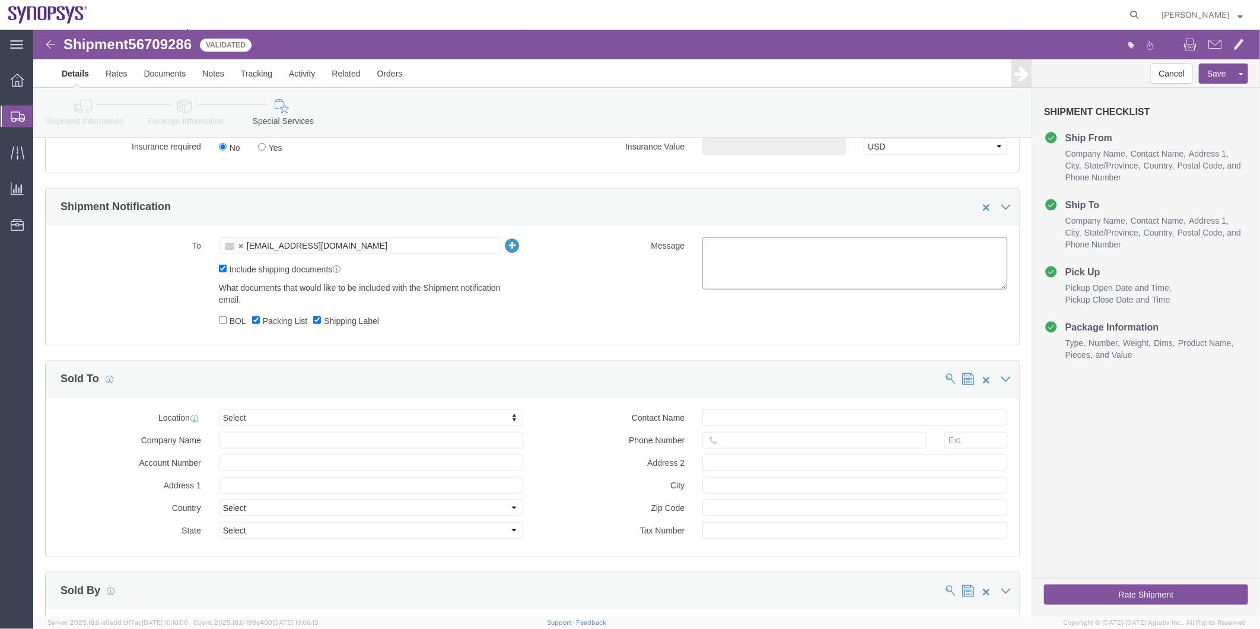
click textarea
type textarea "Please see attached. -[GEOGRAPHIC_DATA]"
click button "Rate Shipment"
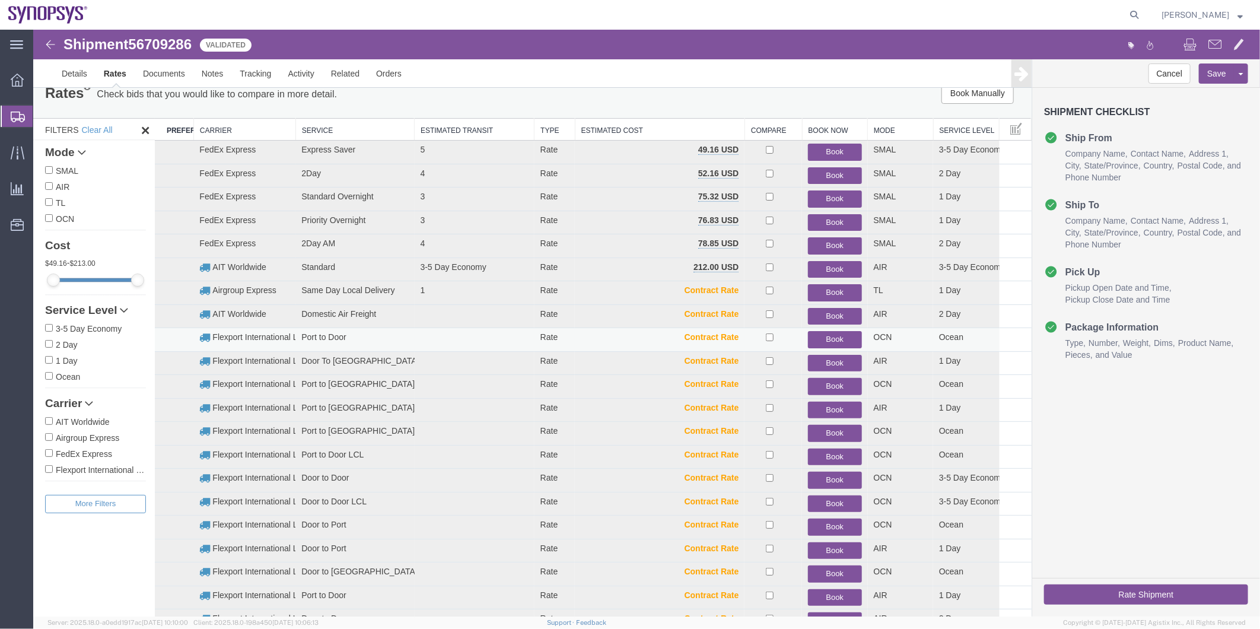
scroll to position [0, 0]
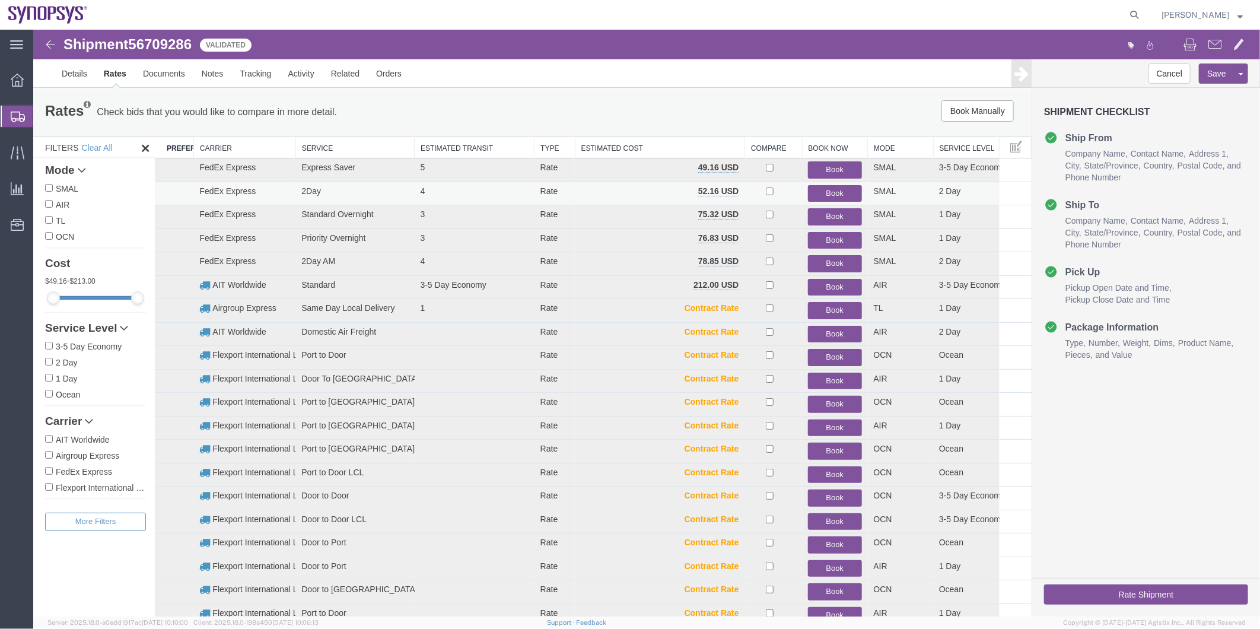
click at [829, 190] on button "Book" at bounding box center [833, 192] width 53 height 17
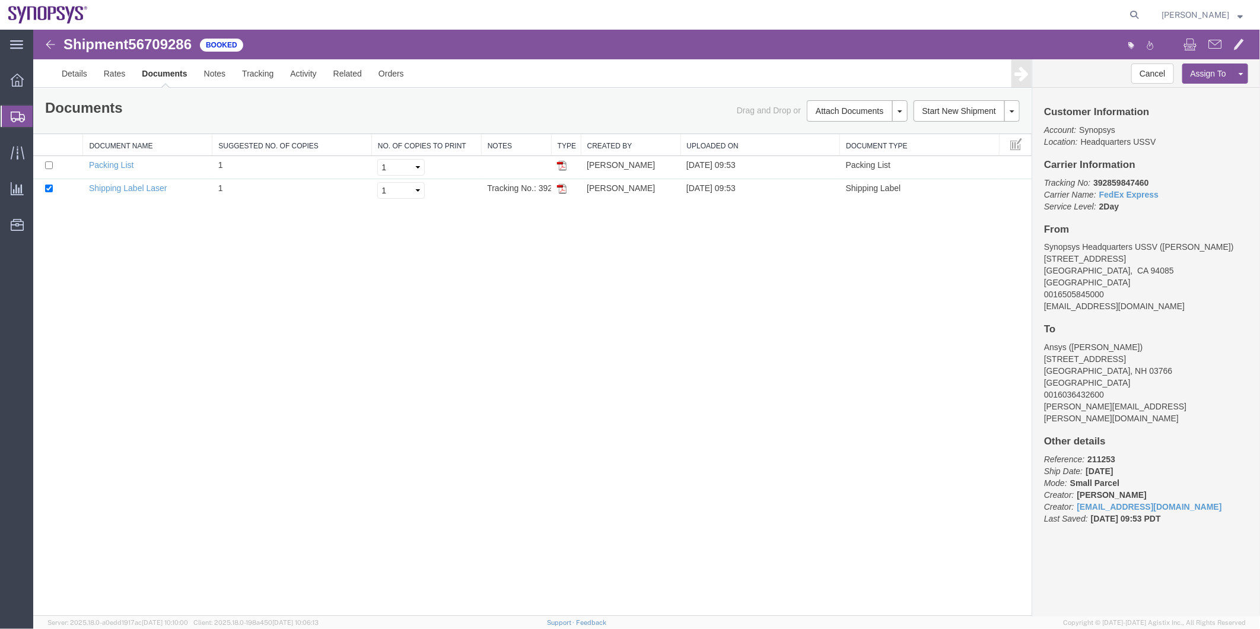
click at [0, 0] on span "Shipment Manager" at bounding box center [0, 0] width 0 height 0
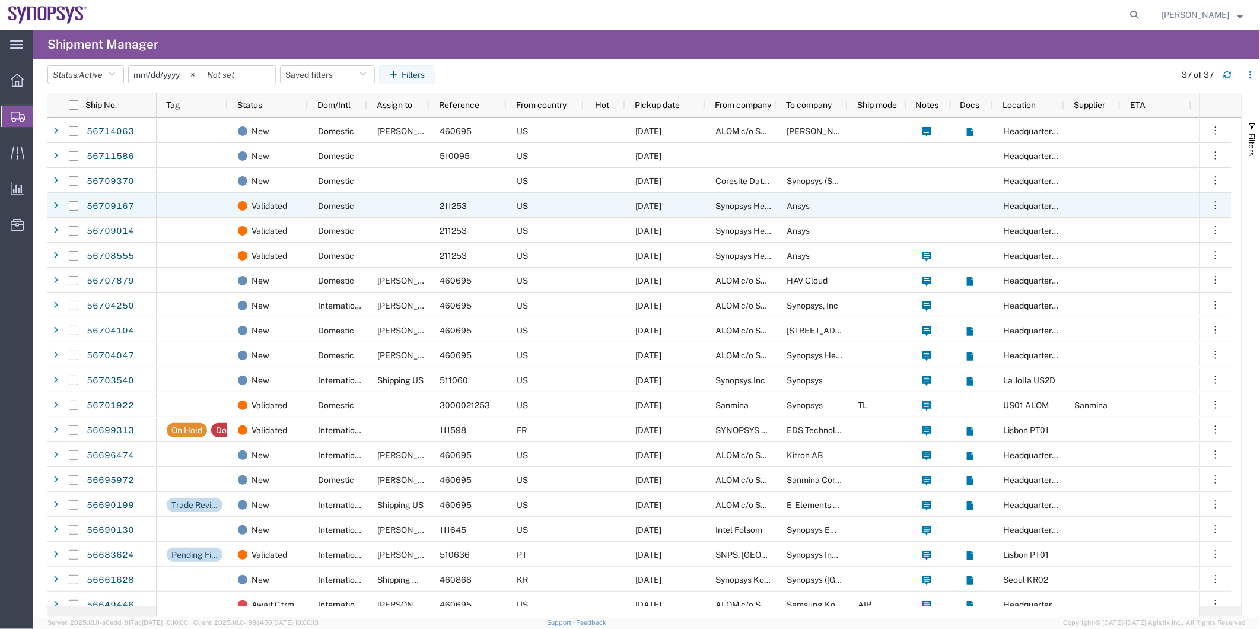
click at [374, 205] on div at bounding box center [398, 205] width 62 height 25
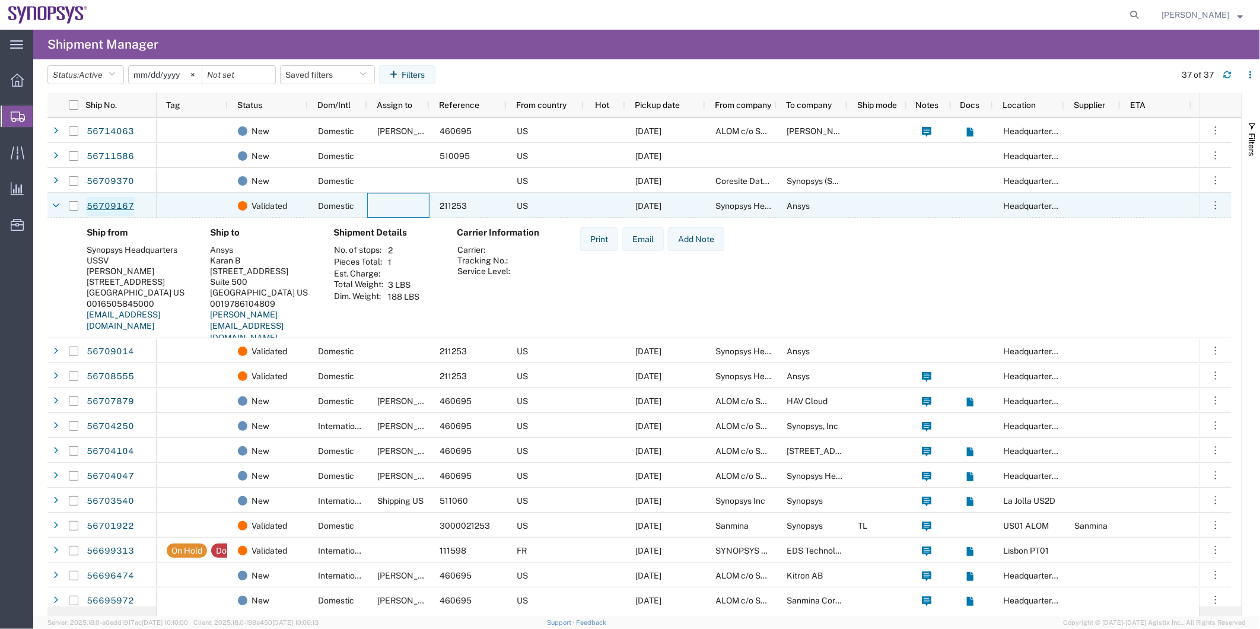
click at [110, 201] on link "56709167" at bounding box center [110, 206] width 49 height 19
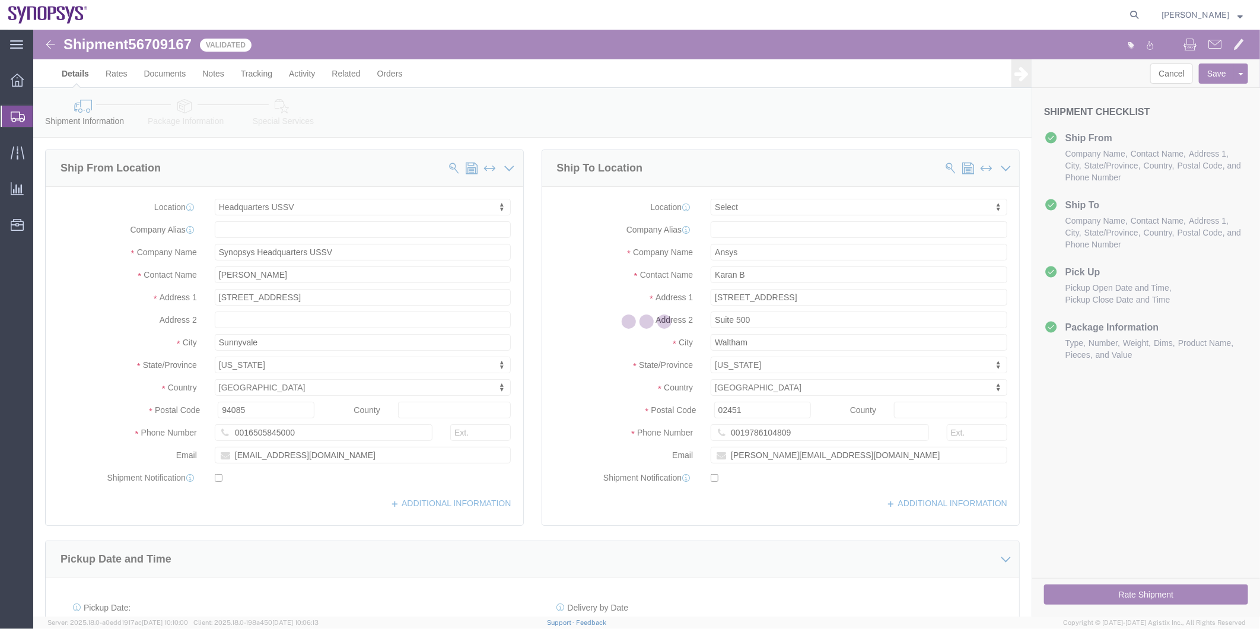
select select "63204"
select select
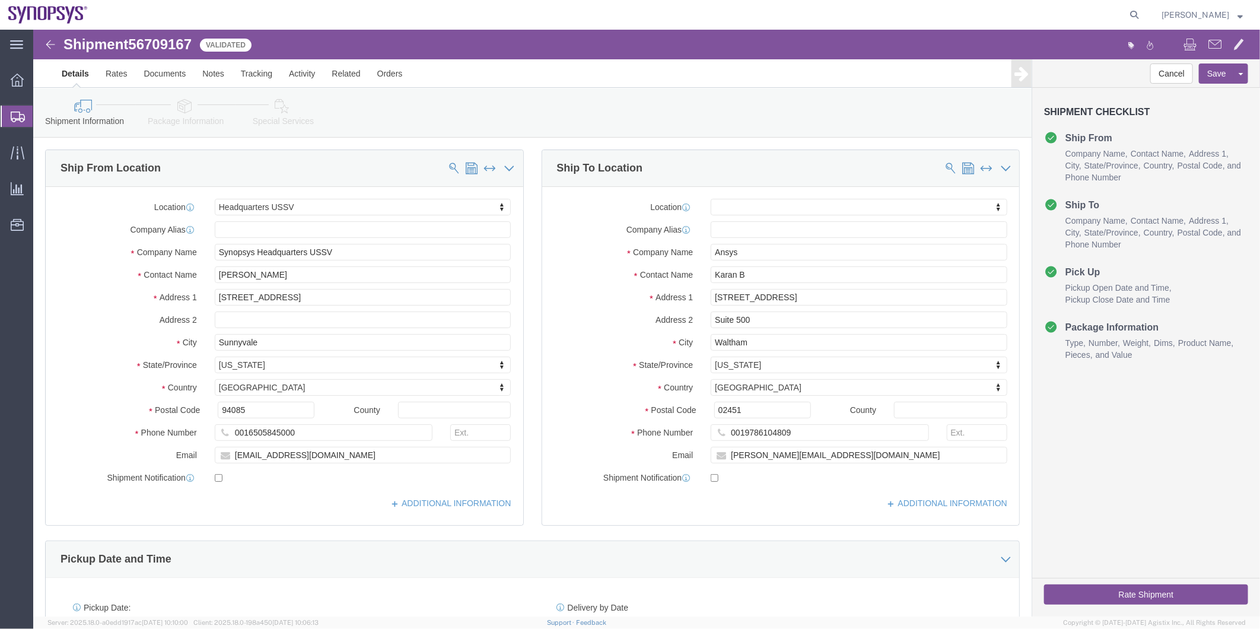
click icon
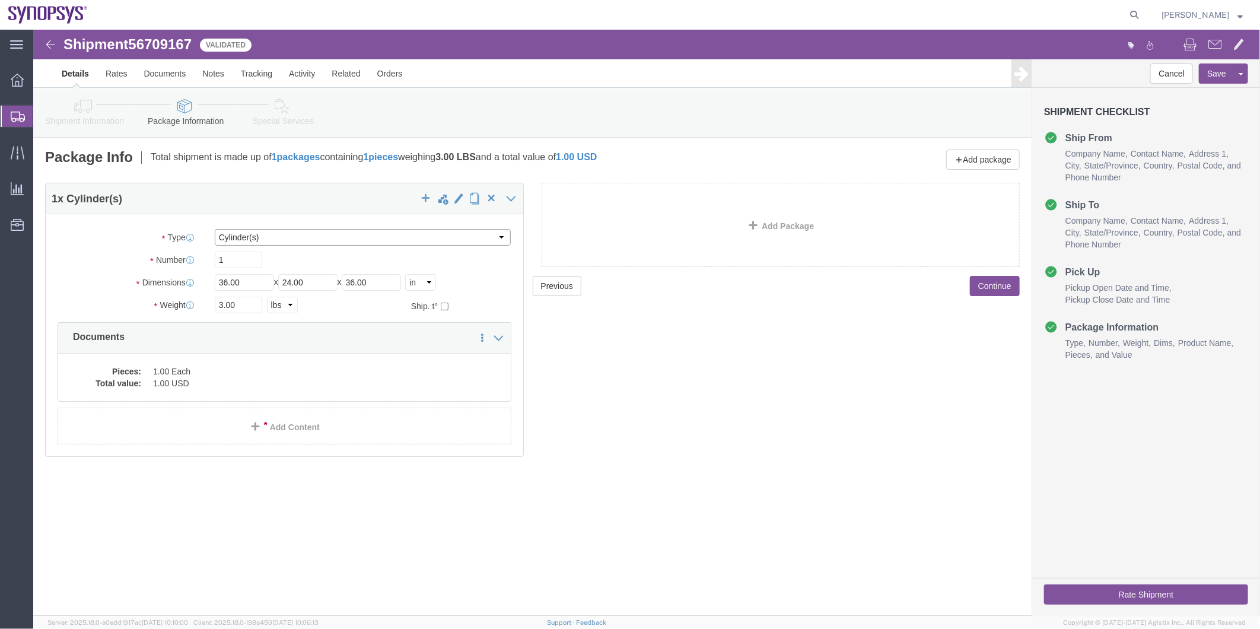
click select "Select Bale(s) Basket(s) Bolt(s) Bottle(s) Buckets Bulk Bundle(s) Can(s) Cardbo…"
select select "TUB"
click select "Select Bale(s) Basket(s) Bolt(s) Bottle(s) Buckets Bulk Bundle(s) Can(s) Cardbo…"
click icon
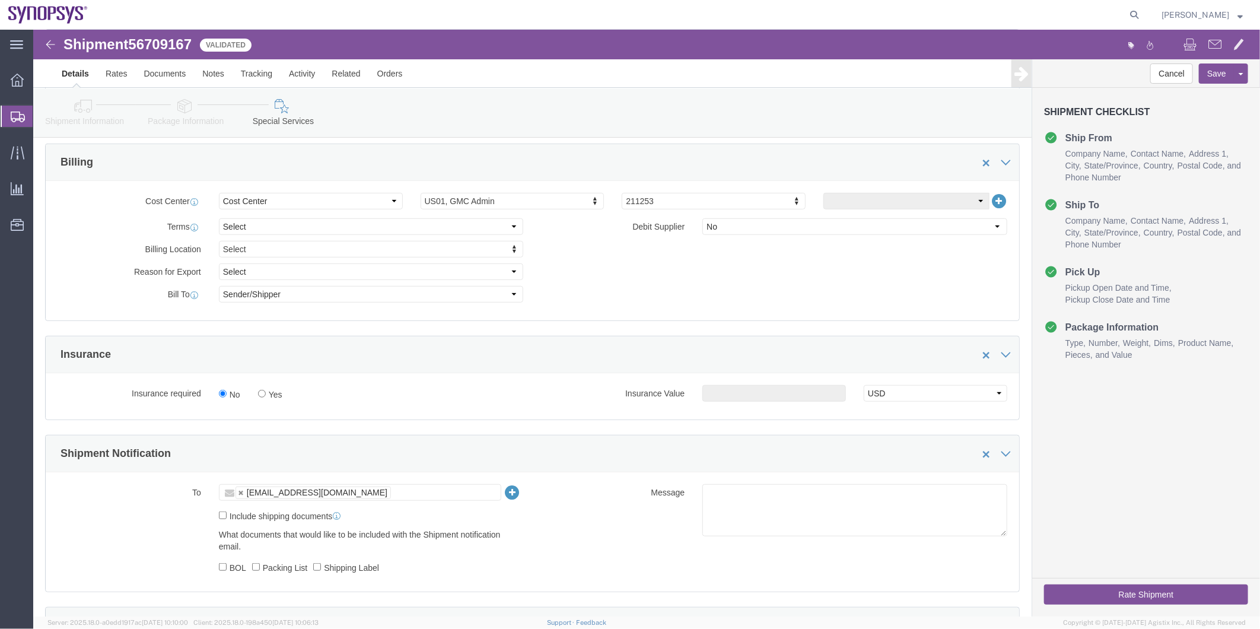
scroll to position [527, 0]
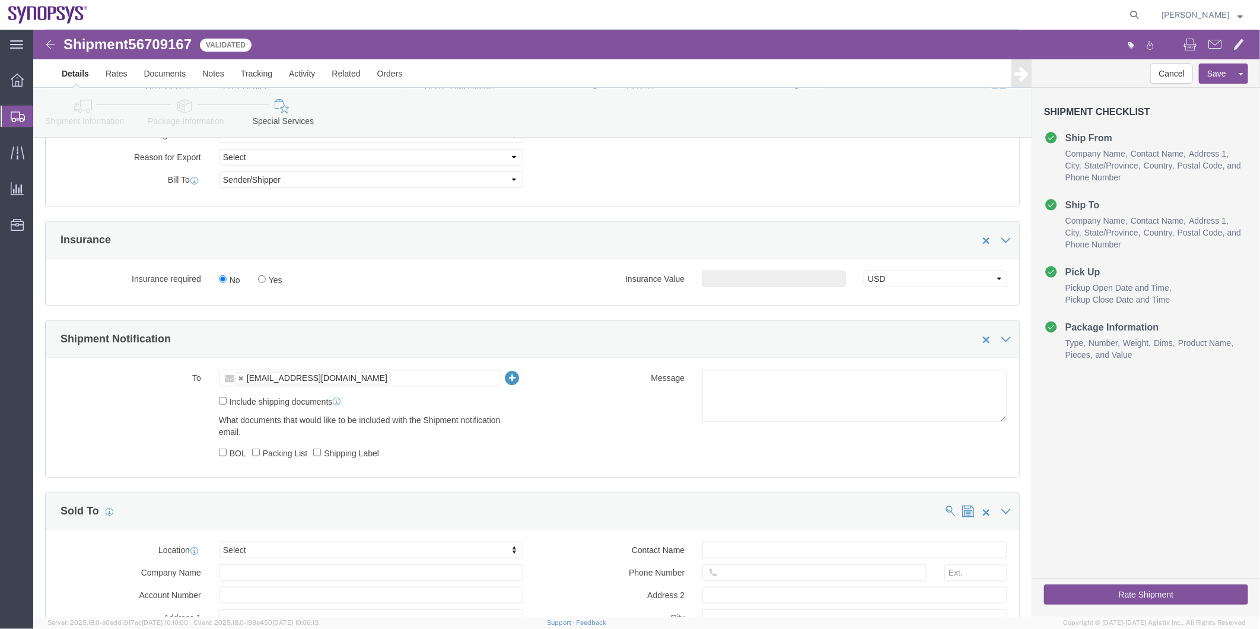
click label "Include shipping documents"
click input "Include shipping documents"
checkbox input "true"
click label "Packing List"
click input "Packing List"
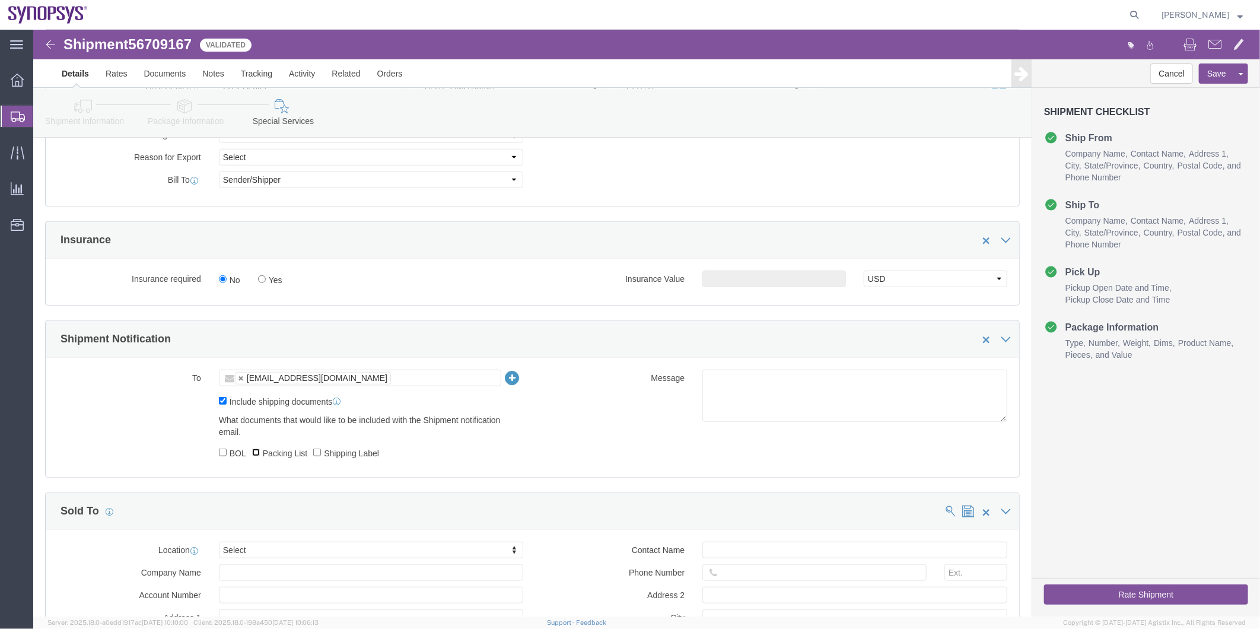
checkbox input "true"
click label "Shipping Label"
click input "Shipping Label"
checkbox input "true"
click textarea
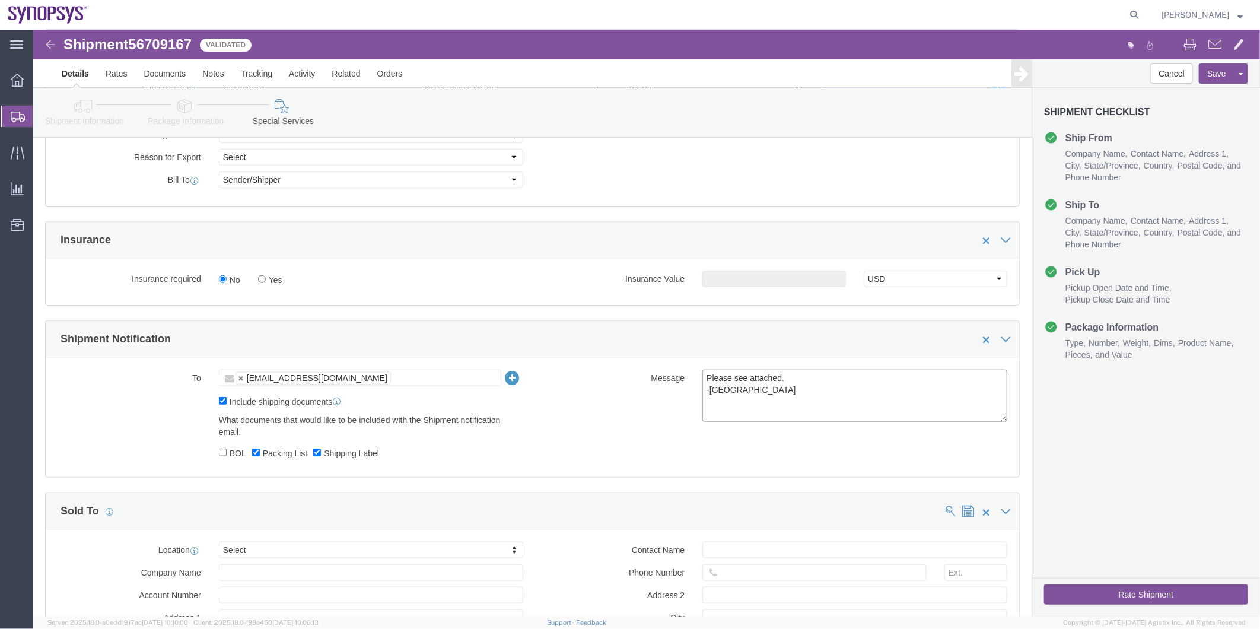
type textarea "Please see attached. -[GEOGRAPHIC_DATA]"
click button "Rate Shipment"
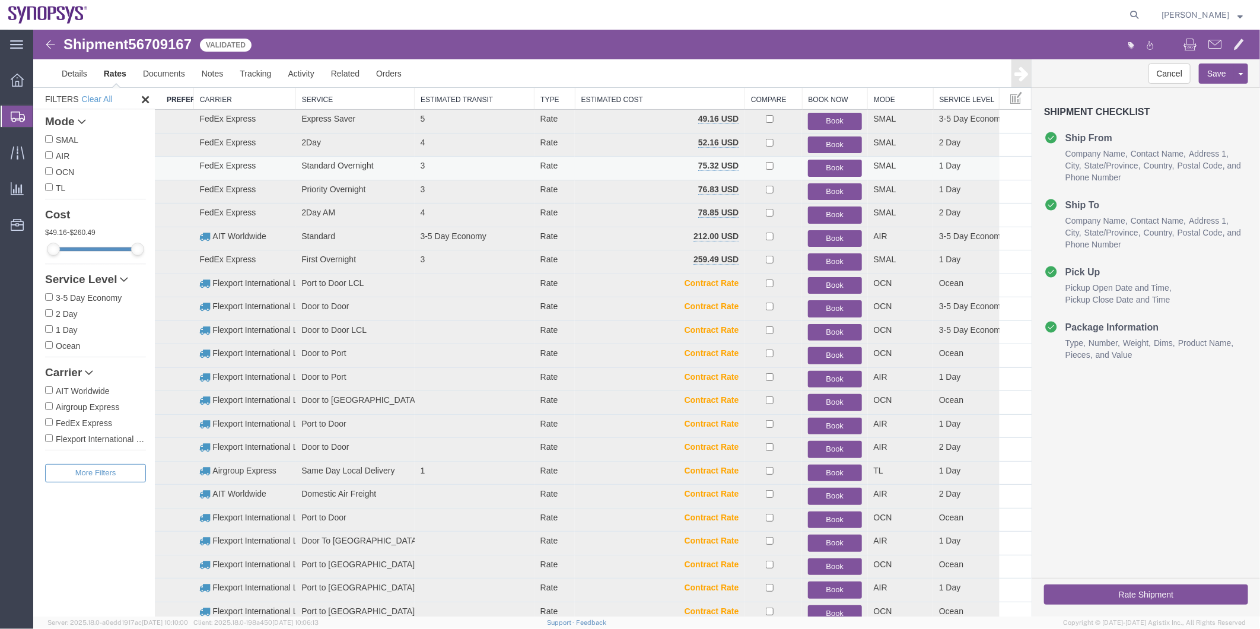
scroll to position [16, 0]
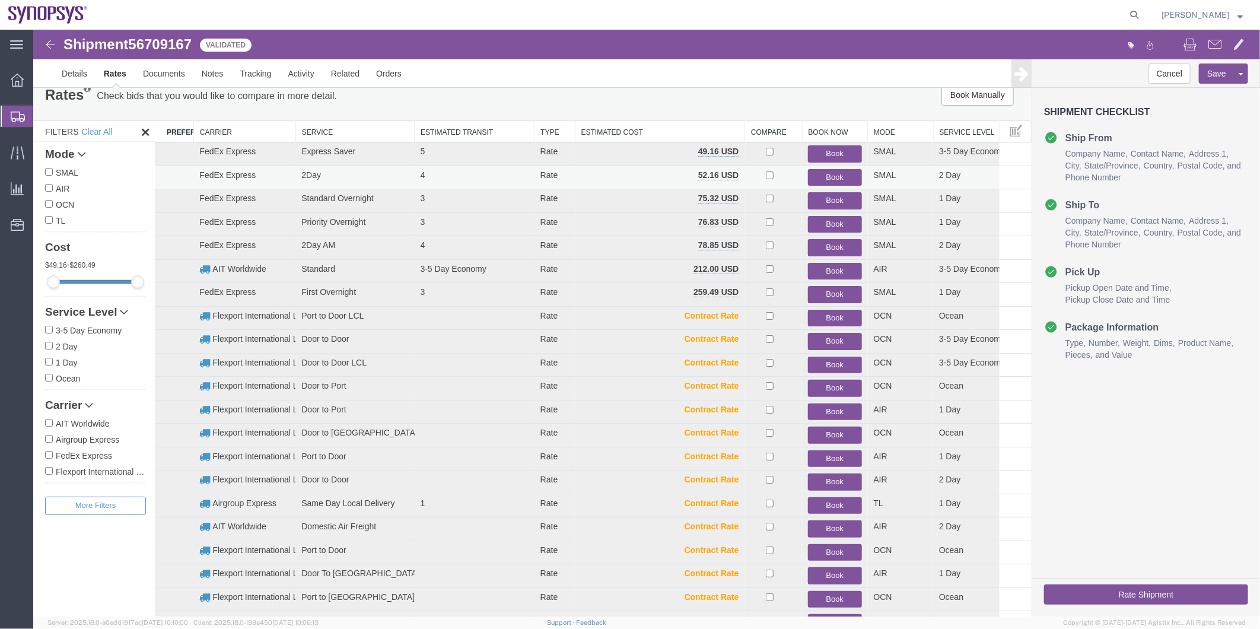
click at [841, 173] on button "Book" at bounding box center [833, 176] width 53 height 17
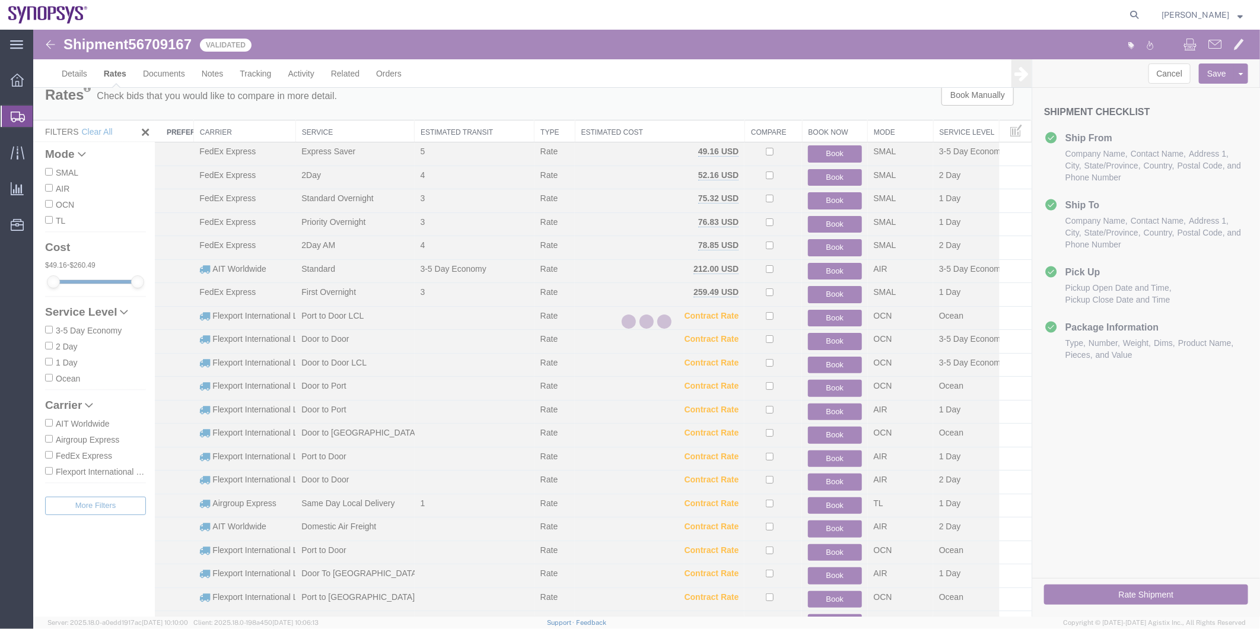
scroll to position [0, 0]
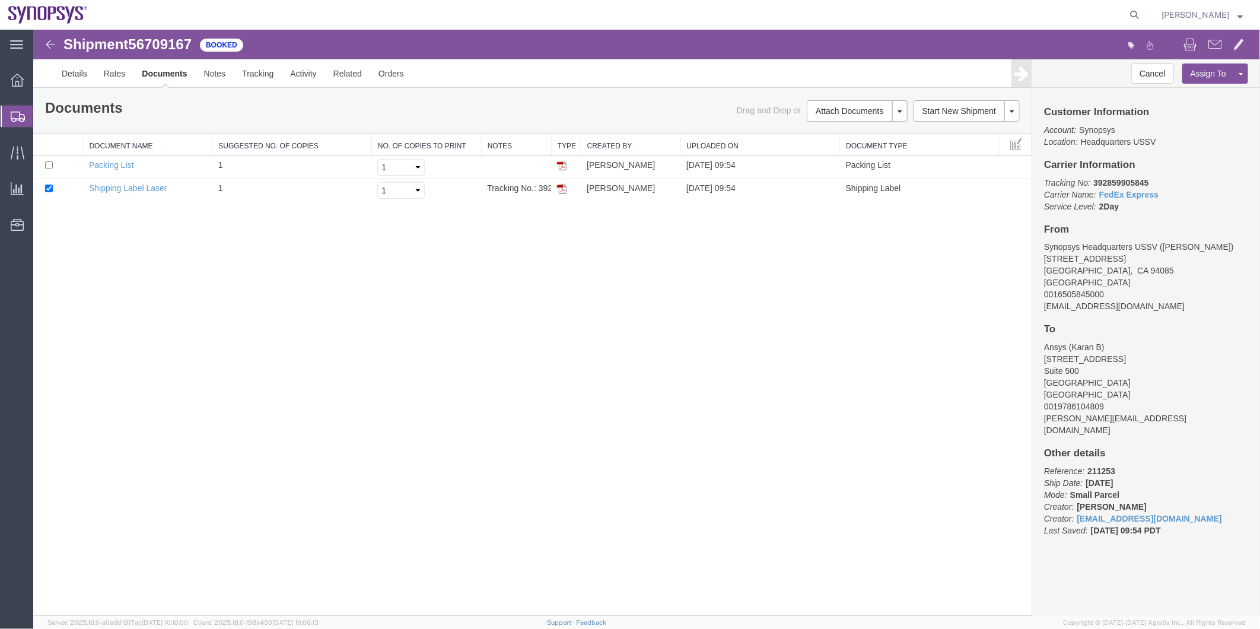
click at [0, 0] on span "Shipment Manager" at bounding box center [0, 0] width 0 height 0
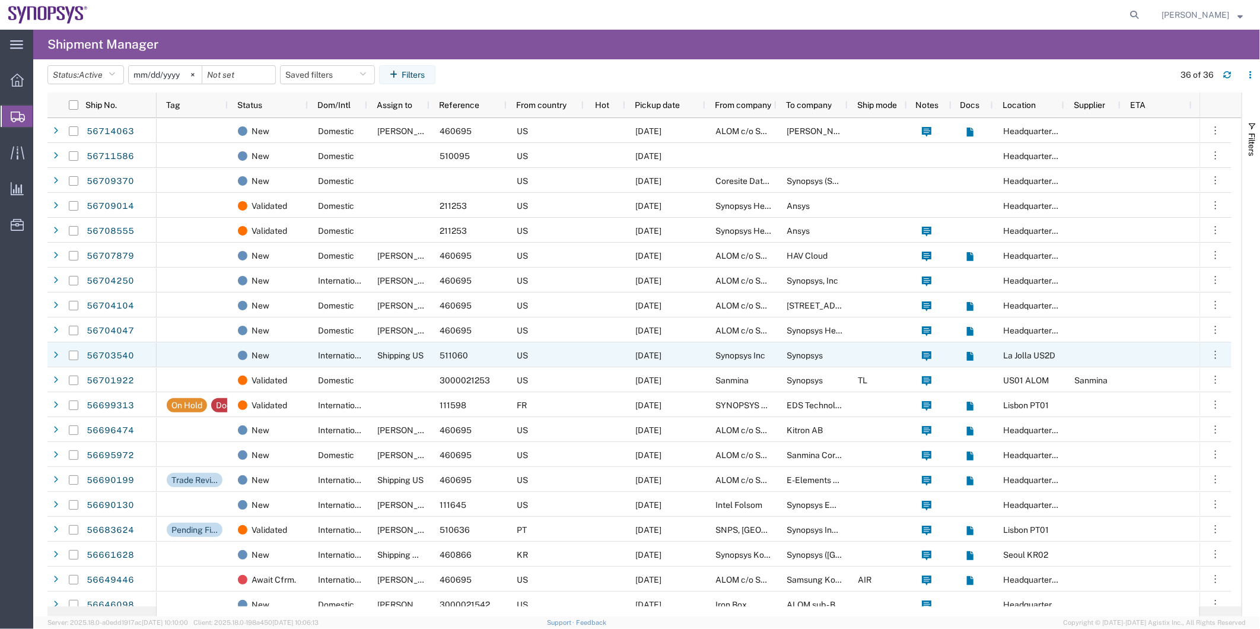
click at [408, 354] on span "Shipping US" at bounding box center [400, 355] width 46 height 9
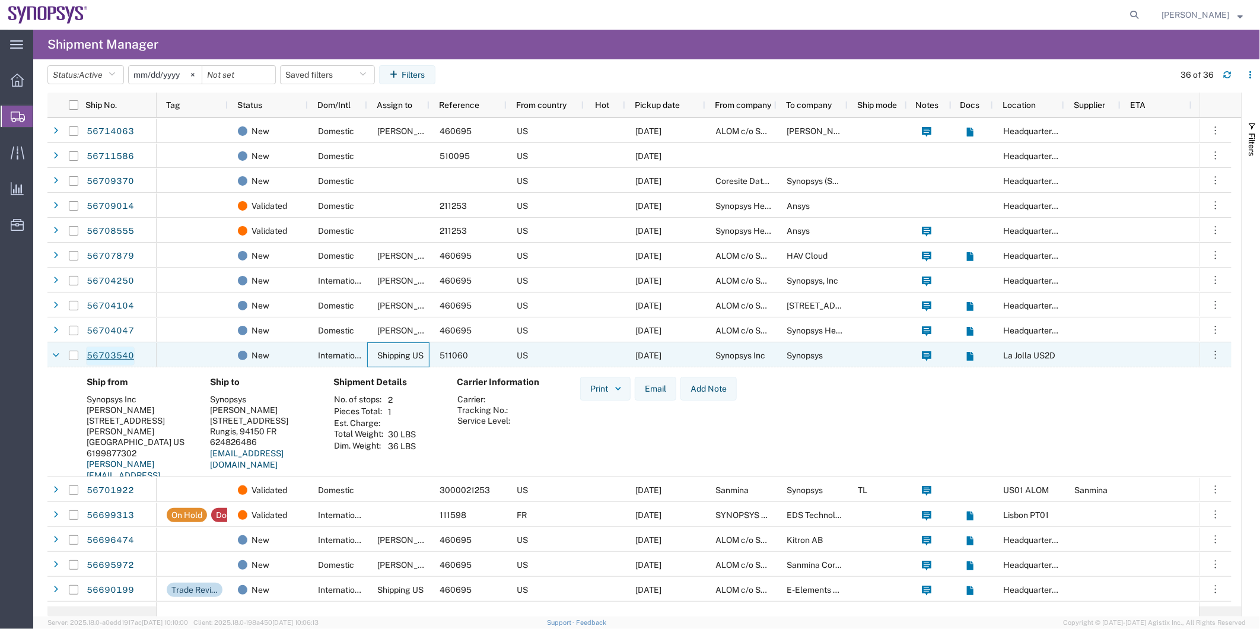
click at [112, 356] on link "56703540" at bounding box center [110, 355] width 49 height 19
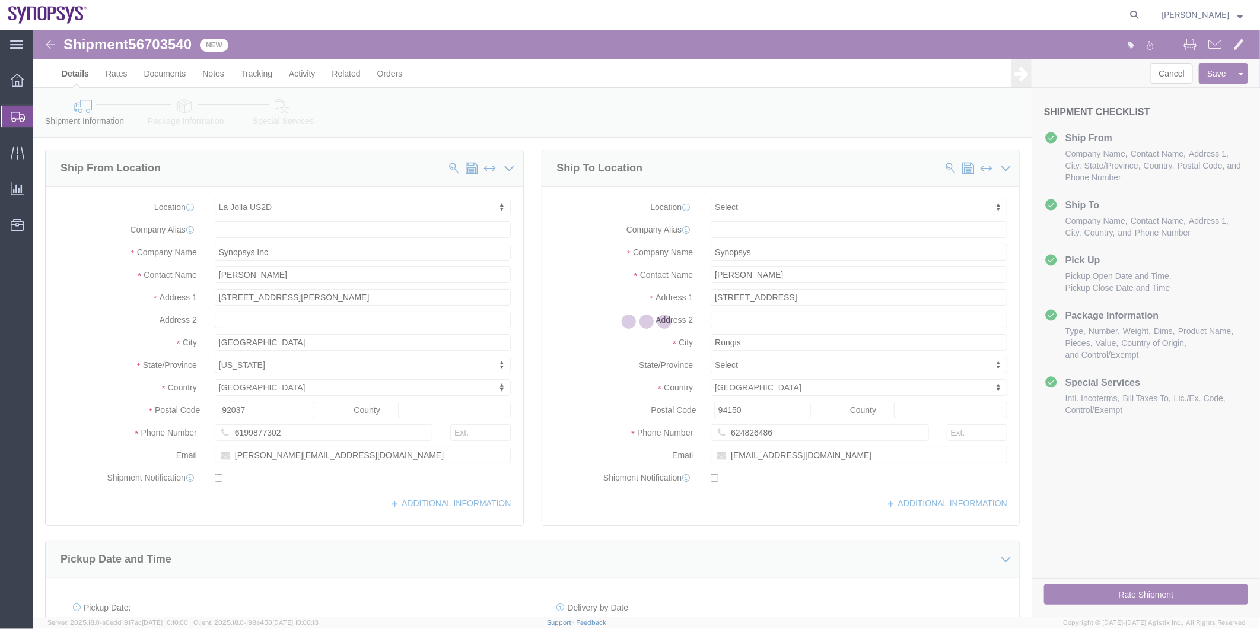
select select "63192"
select select
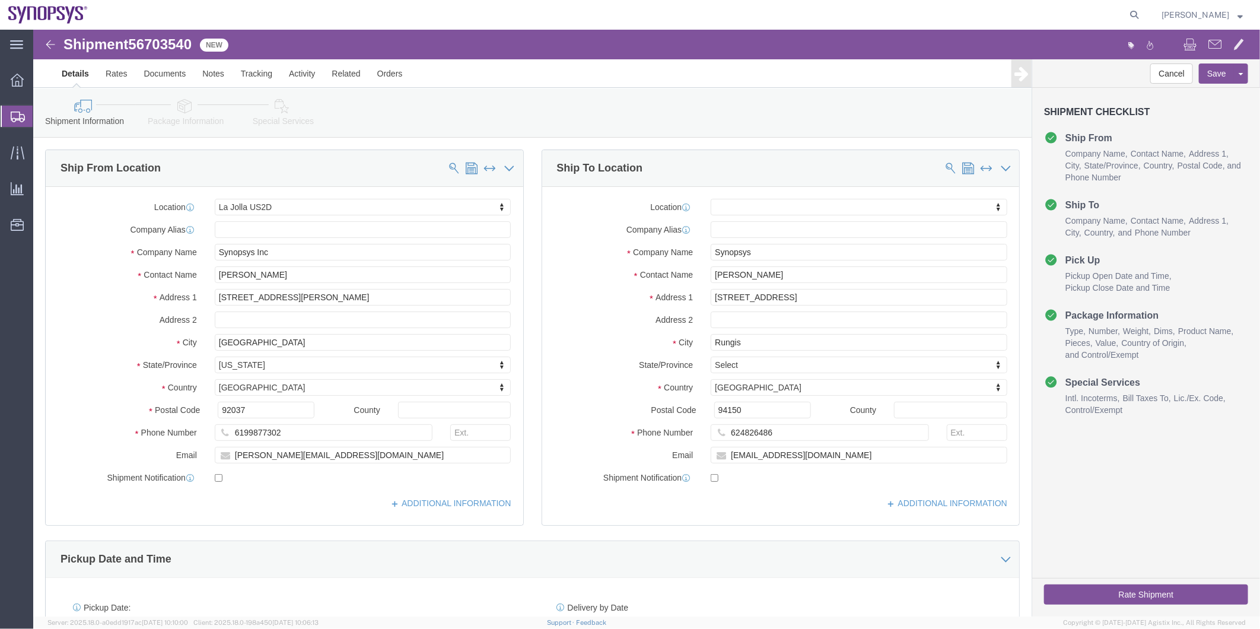
click icon
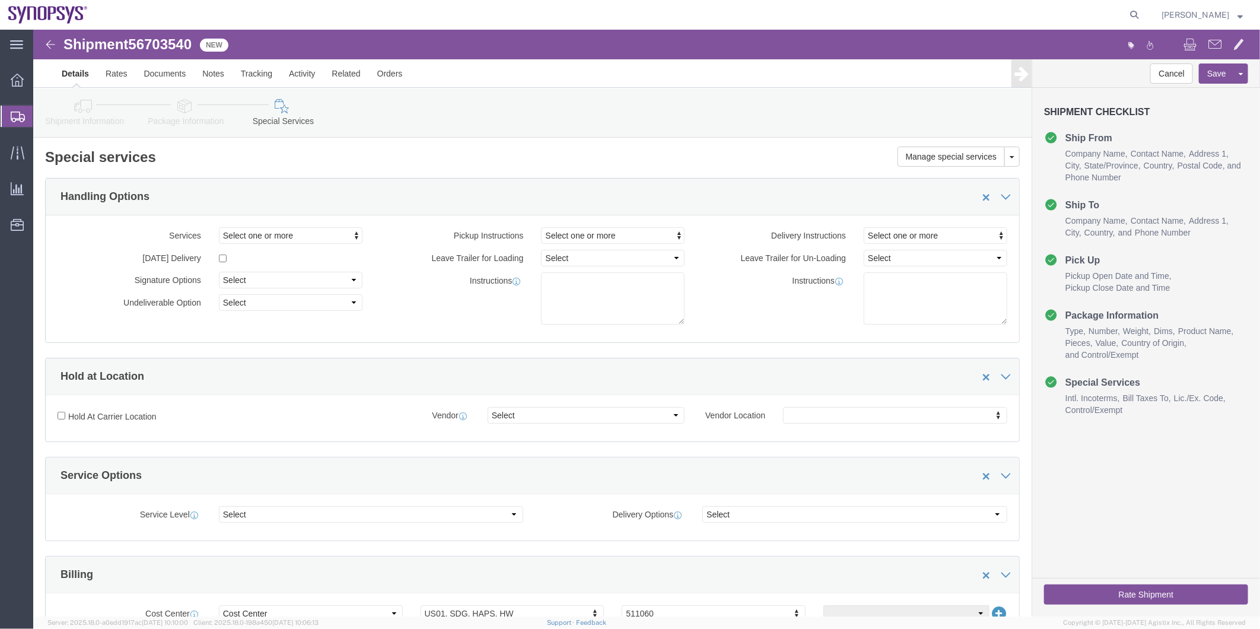
click icon
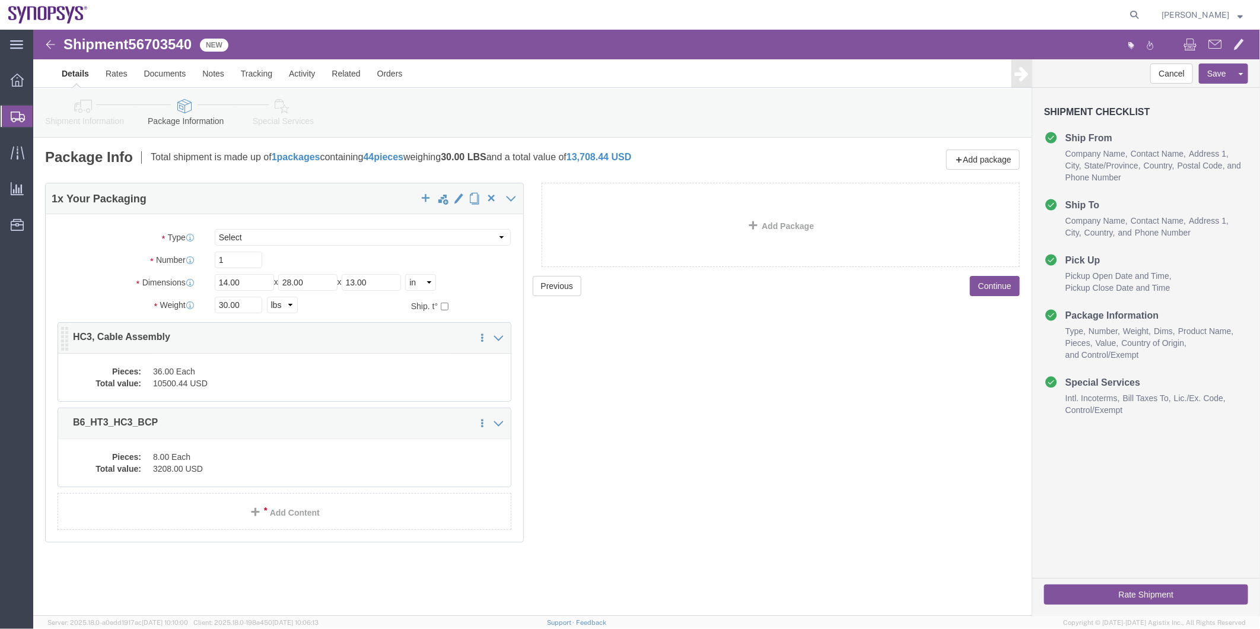
click dd "36.00 Each"
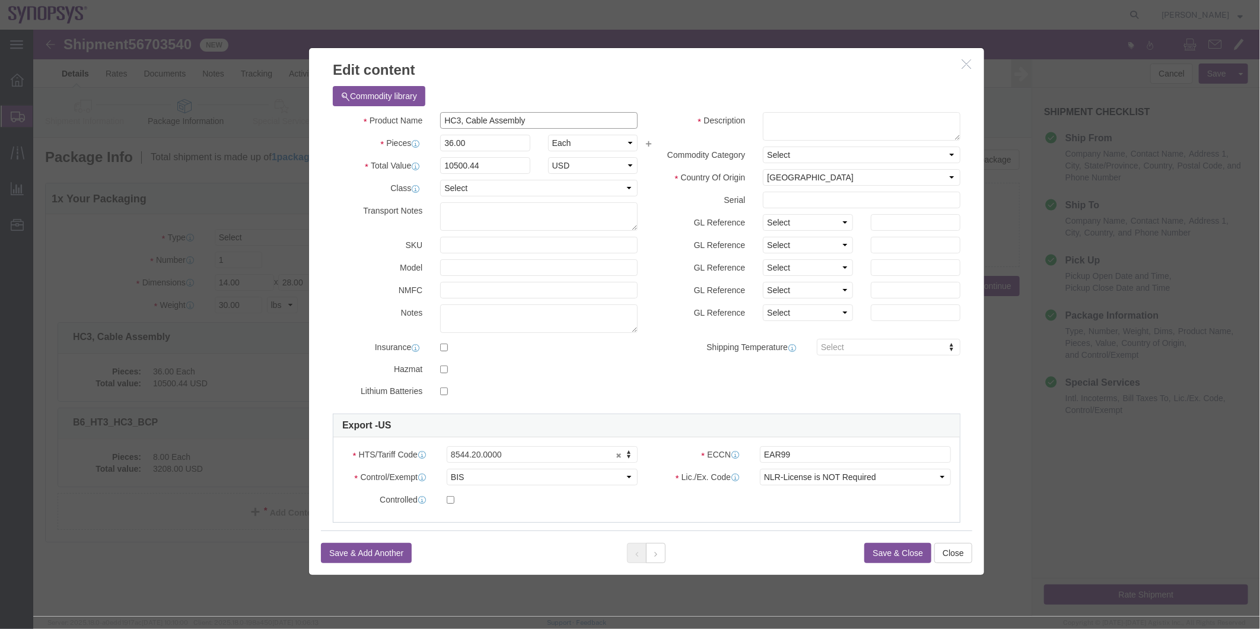
drag, startPoint x: 509, startPoint y: 89, endPoint x: 376, endPoint y: 85, distance: 132.9
click div "Product Name HC3, Cable Assembly"
click textarea
paste textarea "HC3, Cable Assembly"
type textarea "HC3, Cable Assembly"
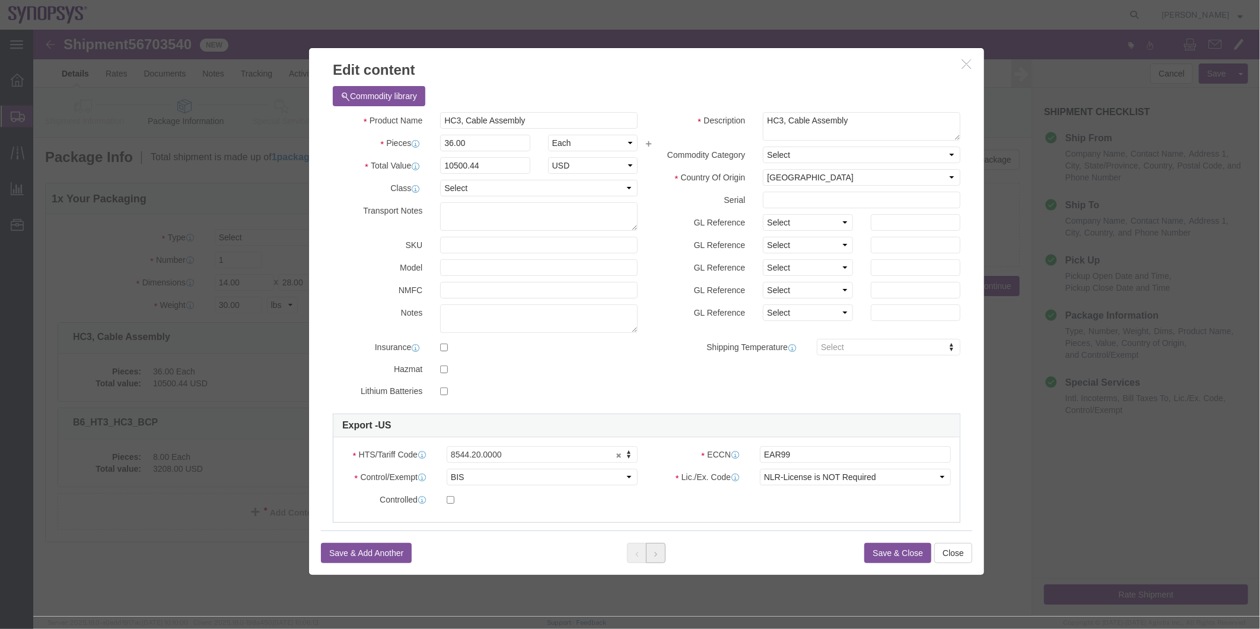
click button
drag, startPoint x: 527, startPoint y: 86, endPoint x: 346, endPoint y: 85, distance: 180.3
click div "Product Name B6_HT3_HC3_BCP"
click textarea
paste textarea "B6_HT3_HC3_BCP"
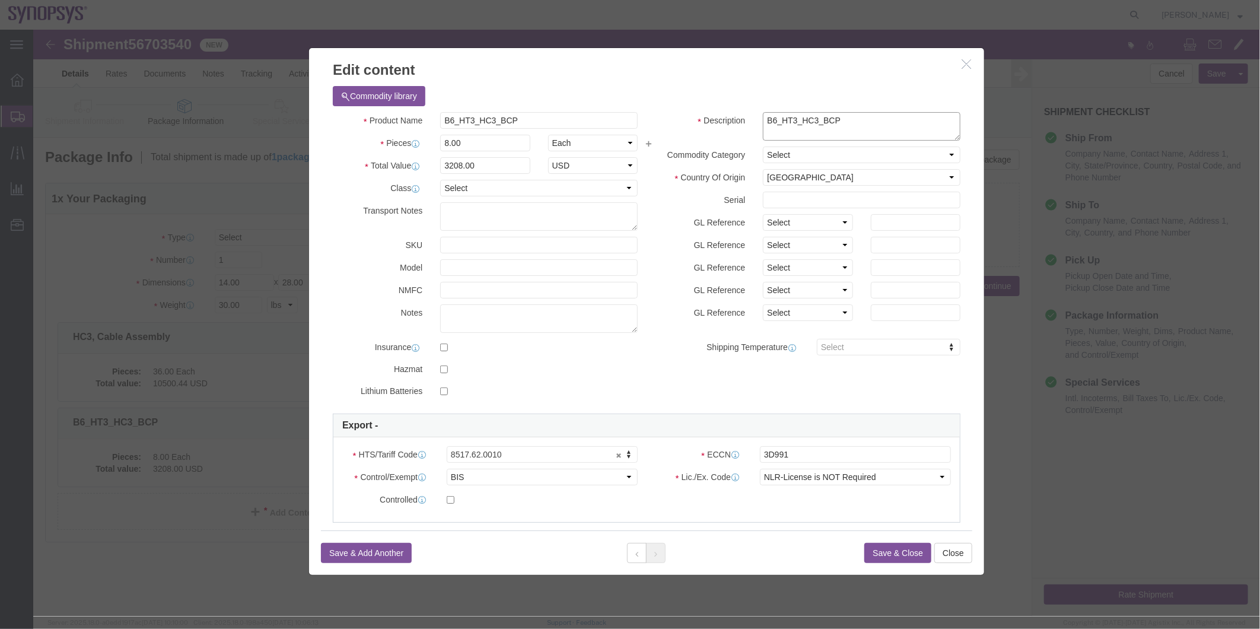
type textarea "B6_HT3_HC3_BCP"
click button "Save & Close"
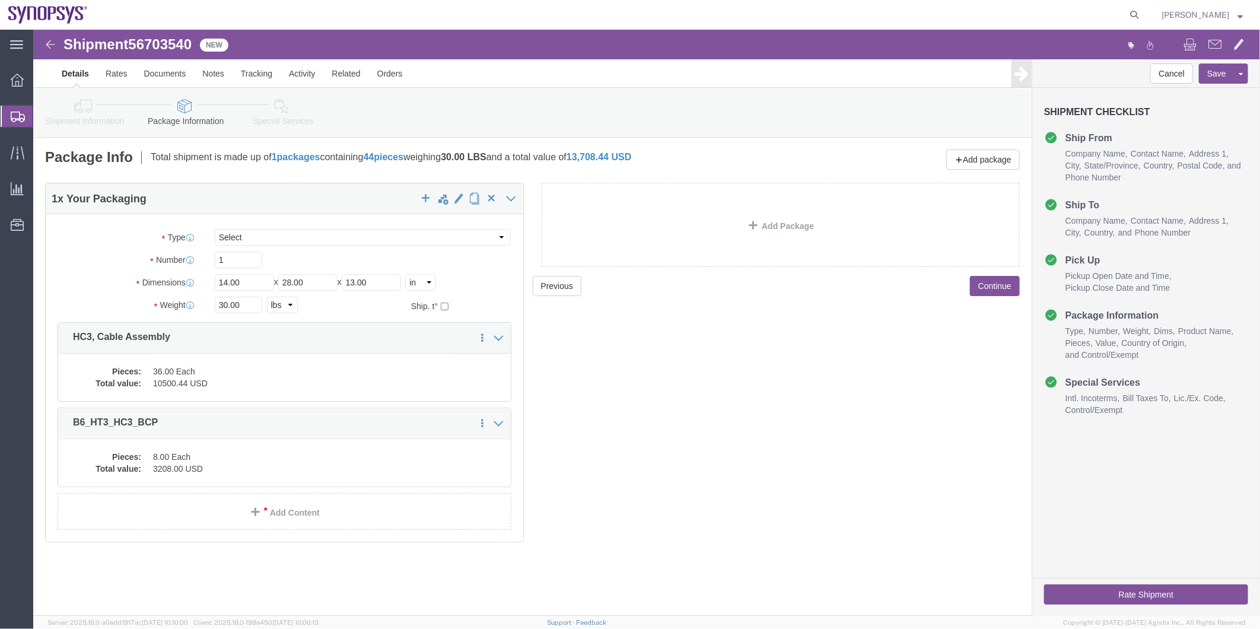
click span "56703540"
copy span "56703540"
click link "Special Services"
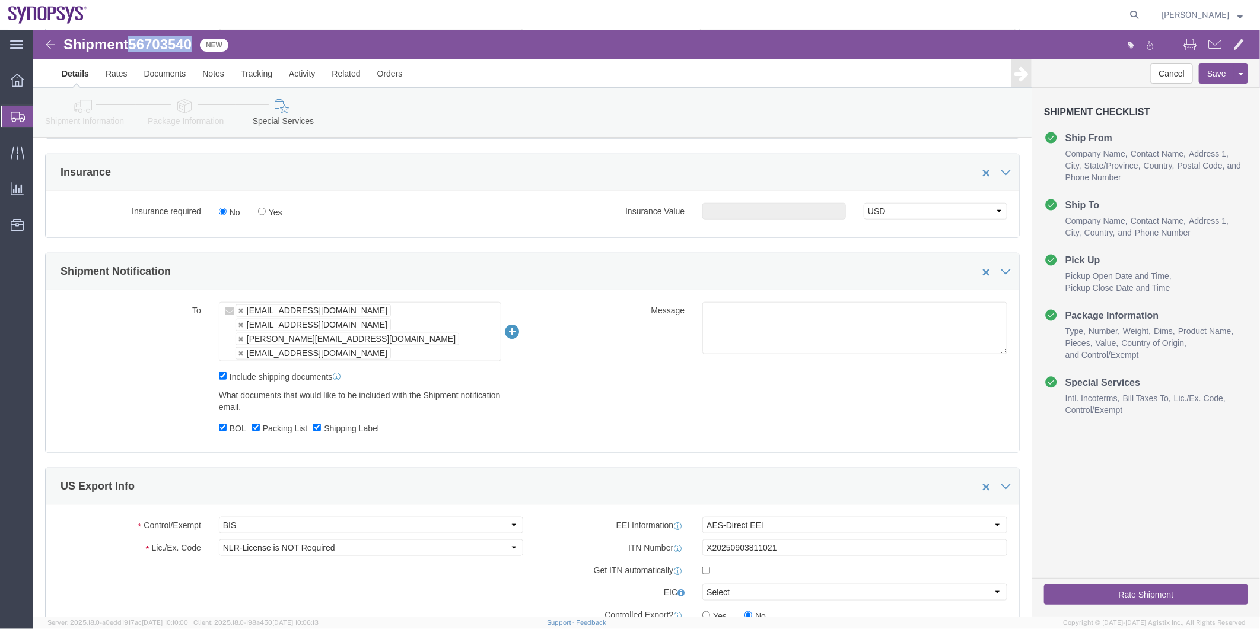
scroll to position [593, 0]
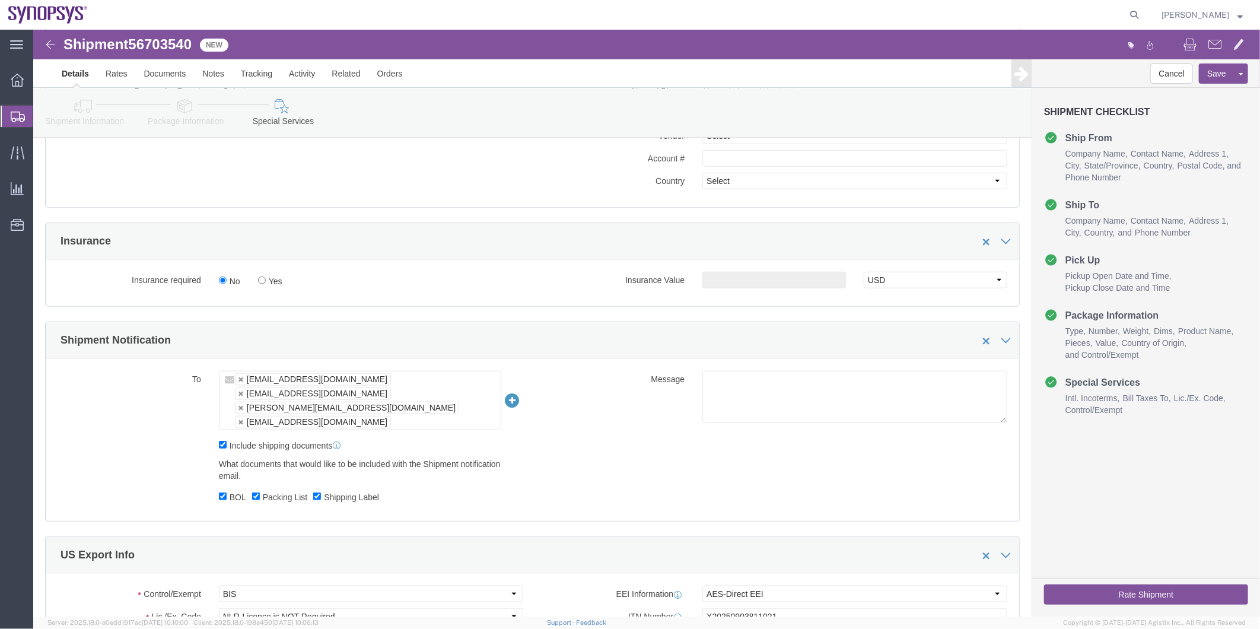
click label "Shipping Label"
click input "Shipping Label"
checkbox input "false"
click label "Packing List"
click input "Packing List"
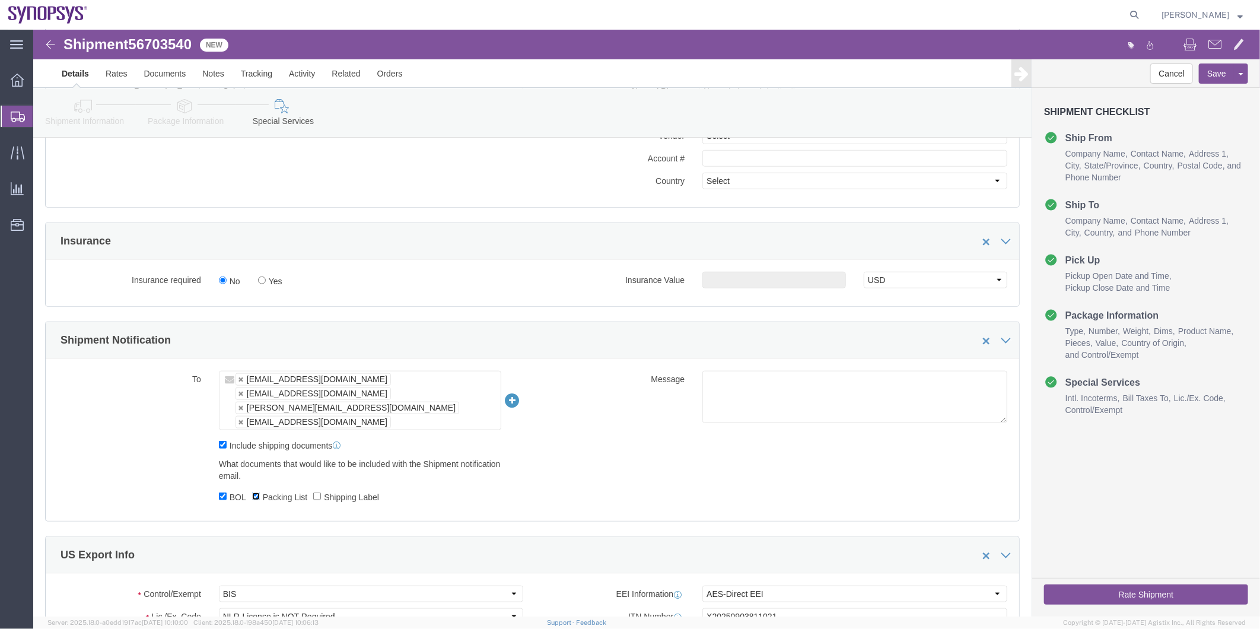
checkbox input "false"
click div "What documents that would like to be included with the Shipment notification em…"
click label "Include shipping documents"
click input "Include shipping documents"
checkbox input "false"
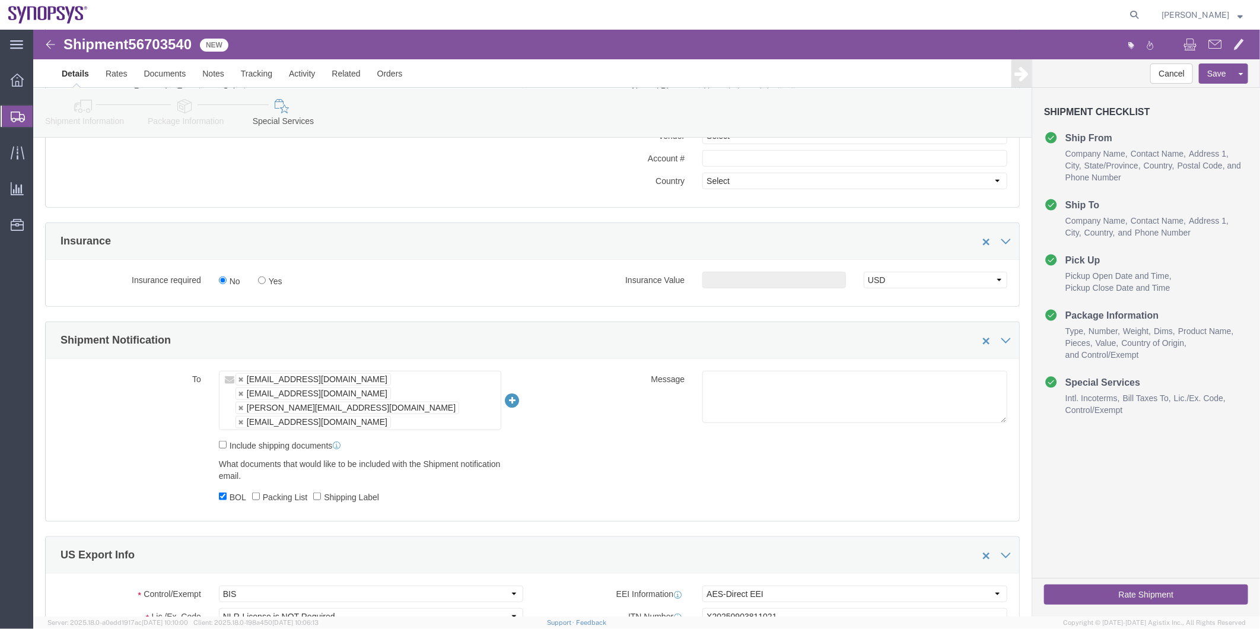
click label "BOL"
click input "BOL"
checkbox input "false"
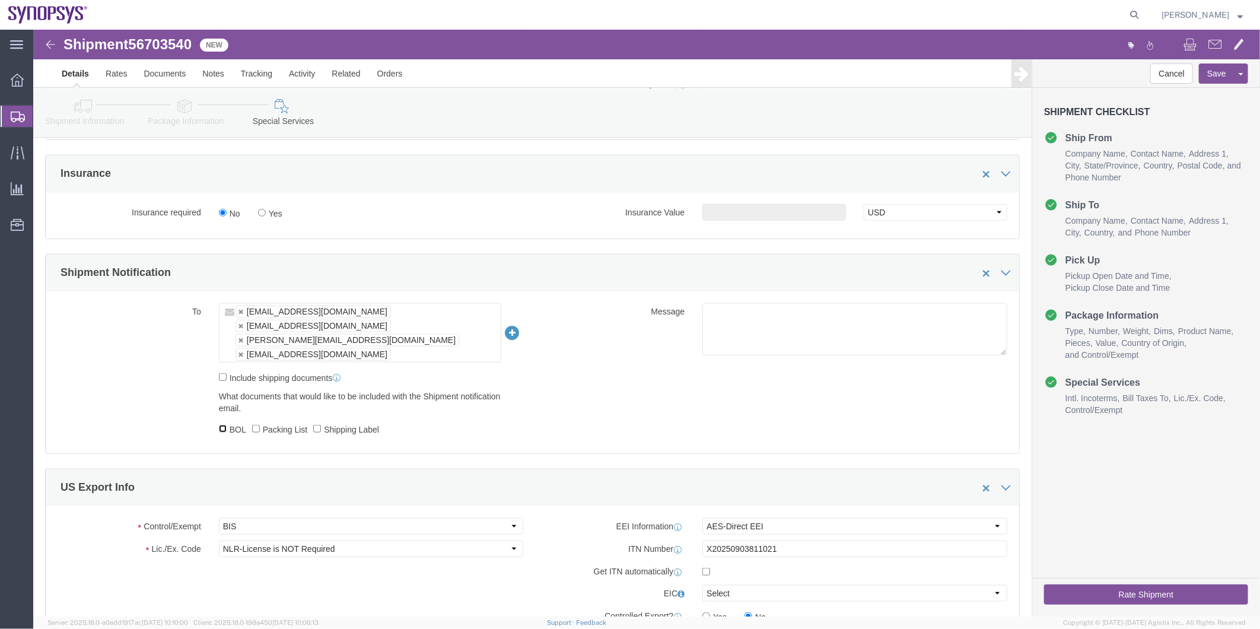
scroll to position [725, 0]
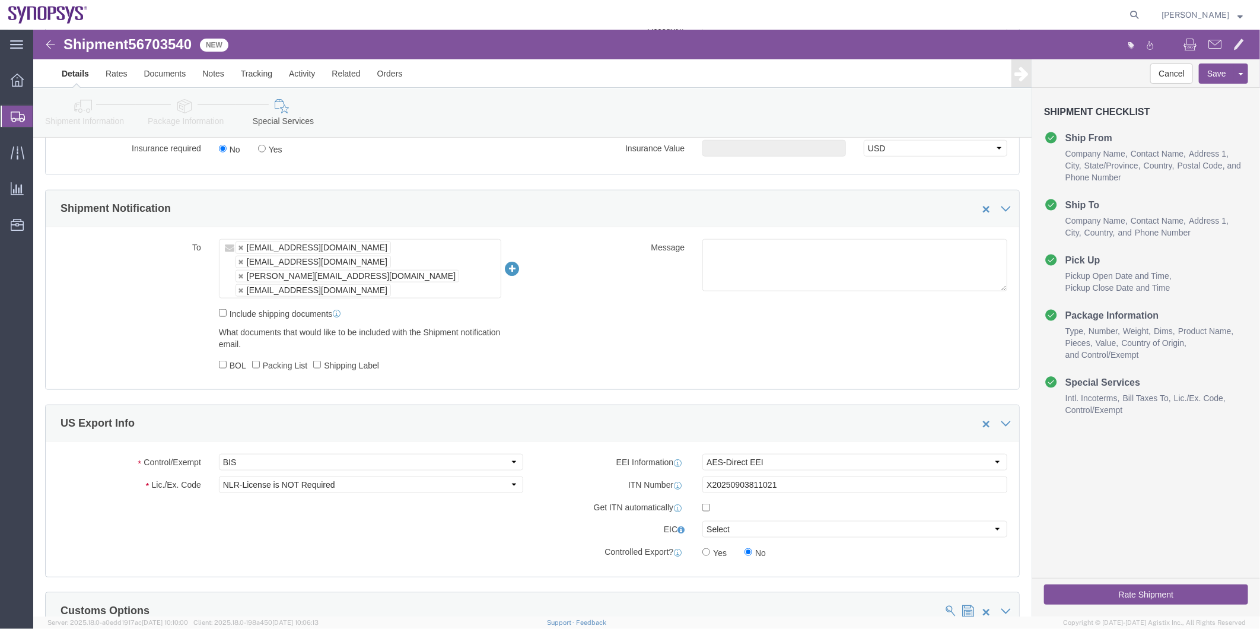
click button "Rate Shipment"
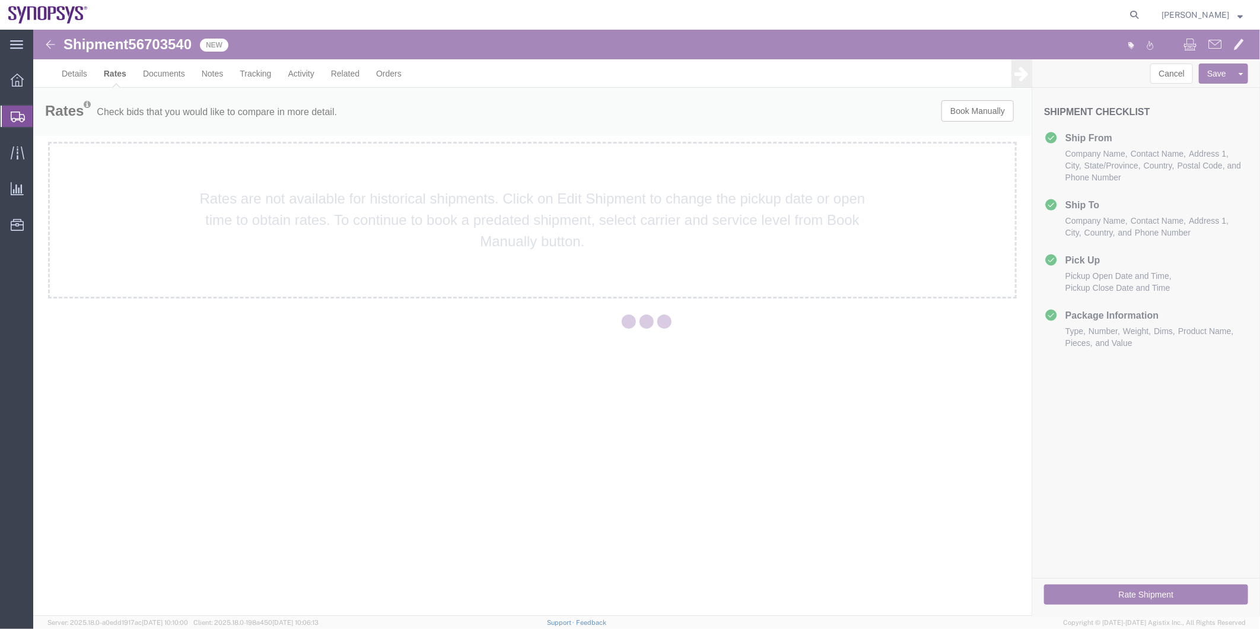
scroll to position [0, 0]
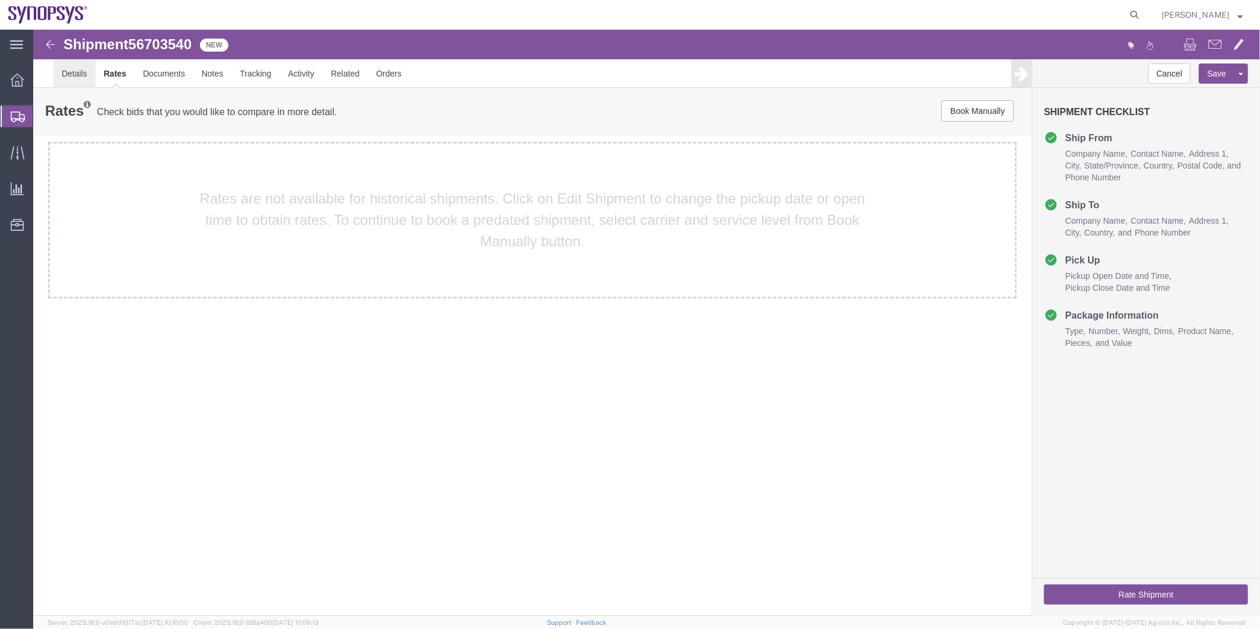
click at [79, 71] on link "Details" at bounding box center [74, 73] width 42 height 28
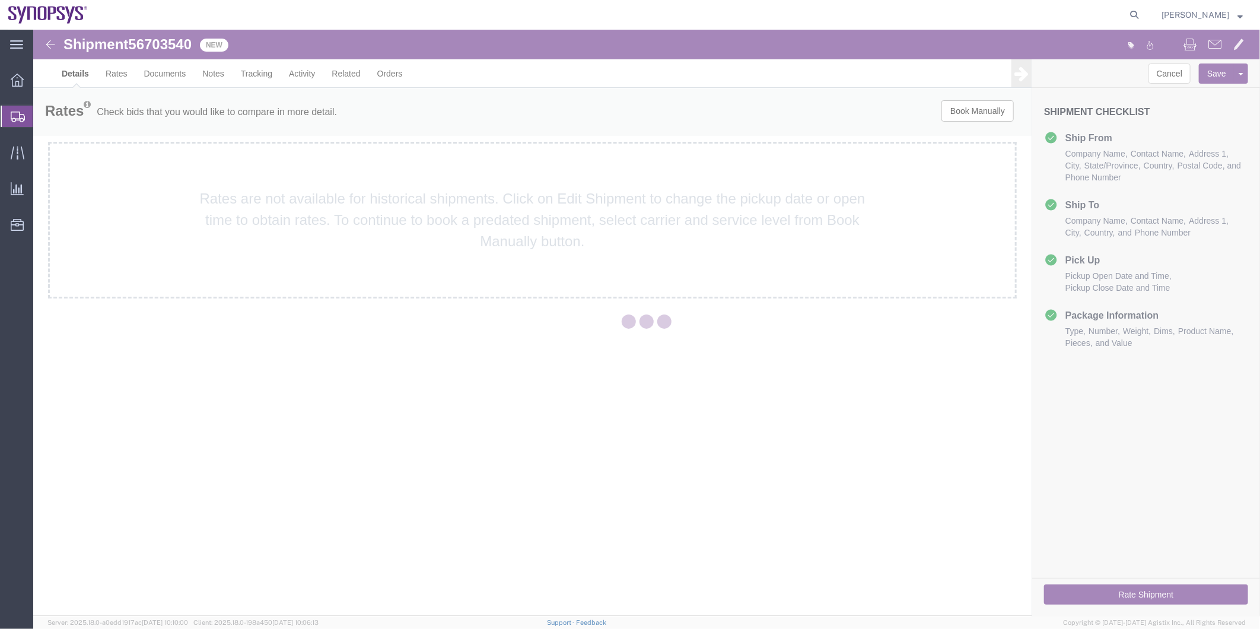
select select "63192"
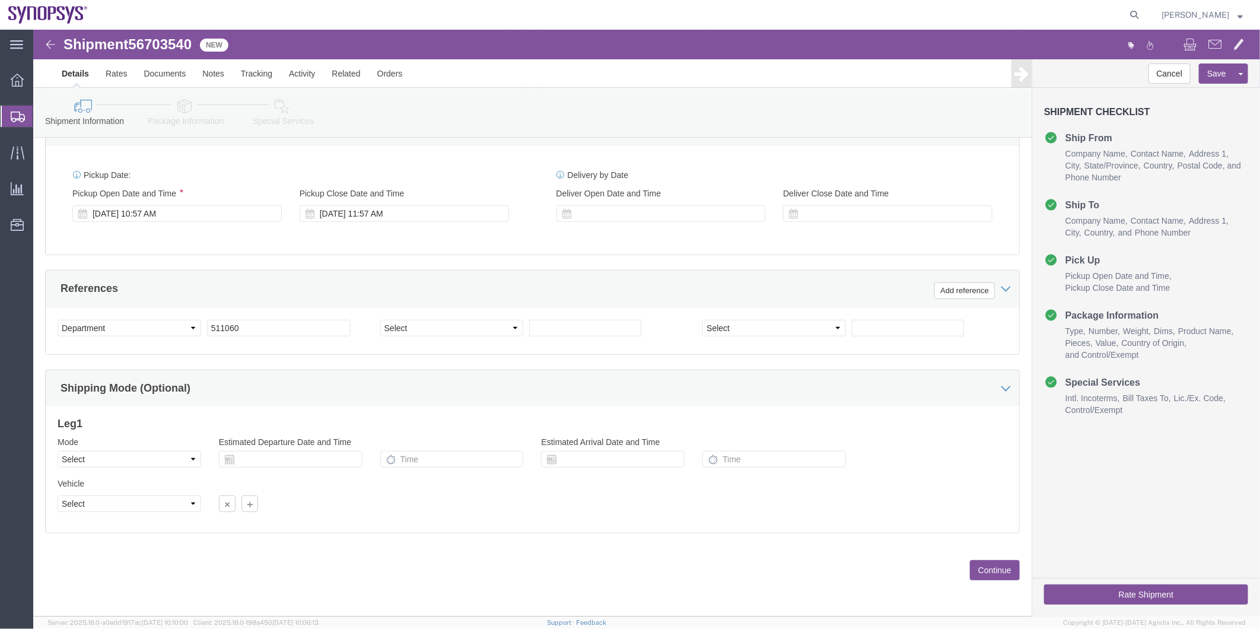
scroll to position [371, 0]
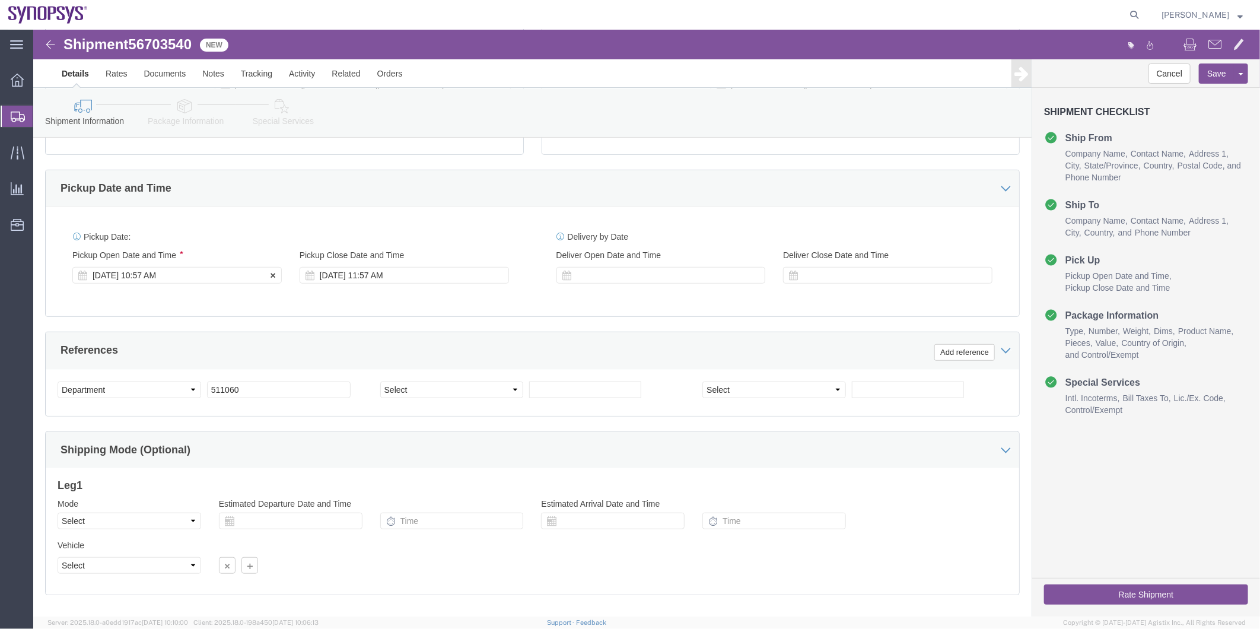
click div "Sep 04 2025 10:57 AM"
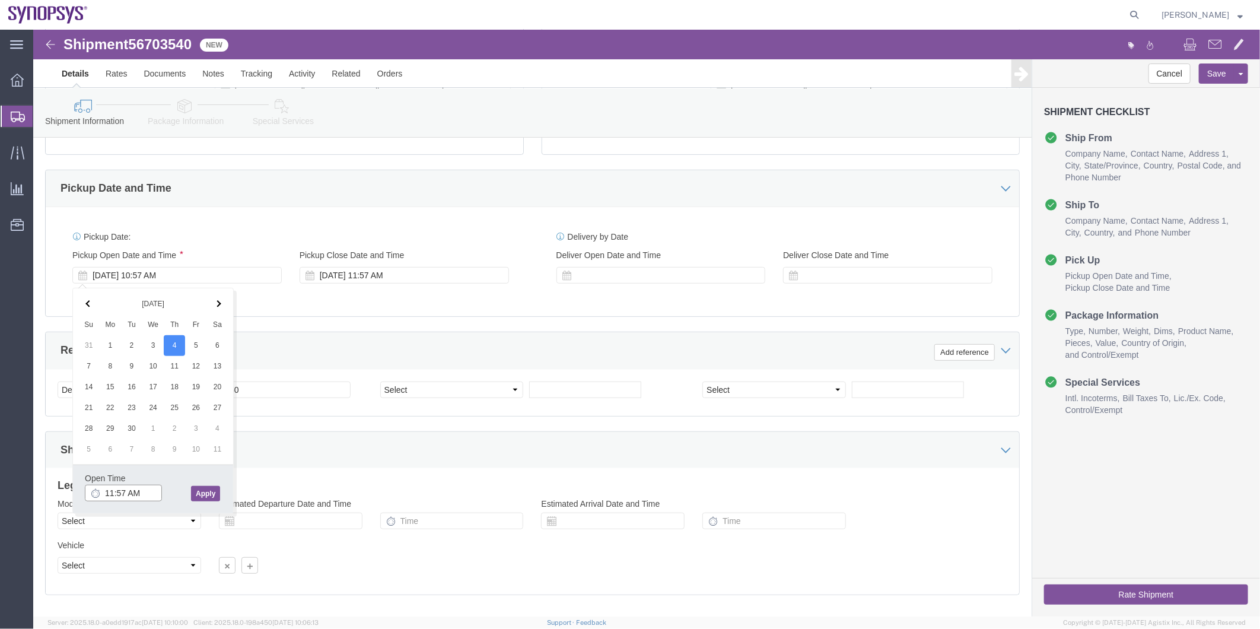
type input "11:57 AM"
click button "Apply"
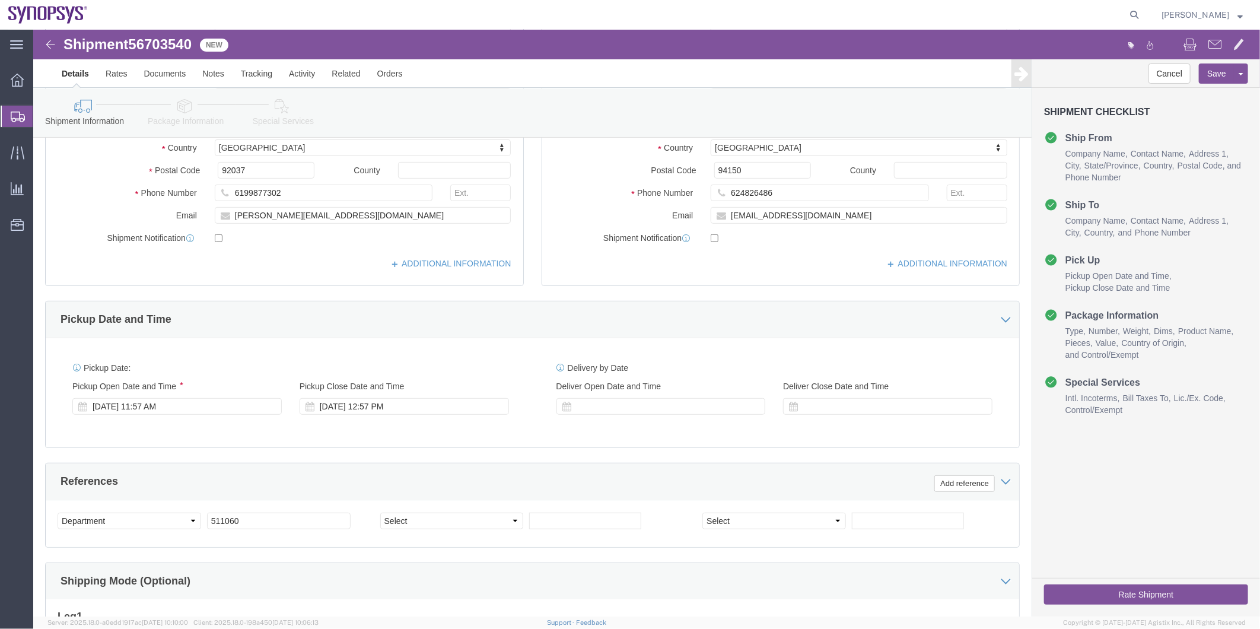
scroll to position [239, 0]
click icon
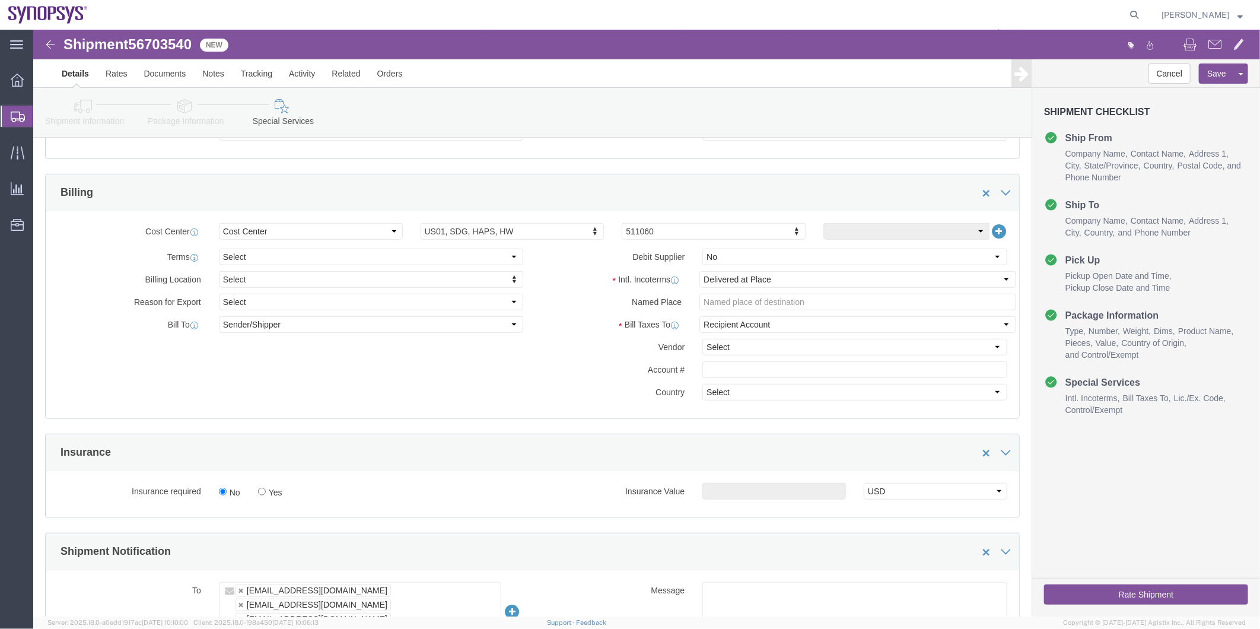
scroll to position [568, 0]
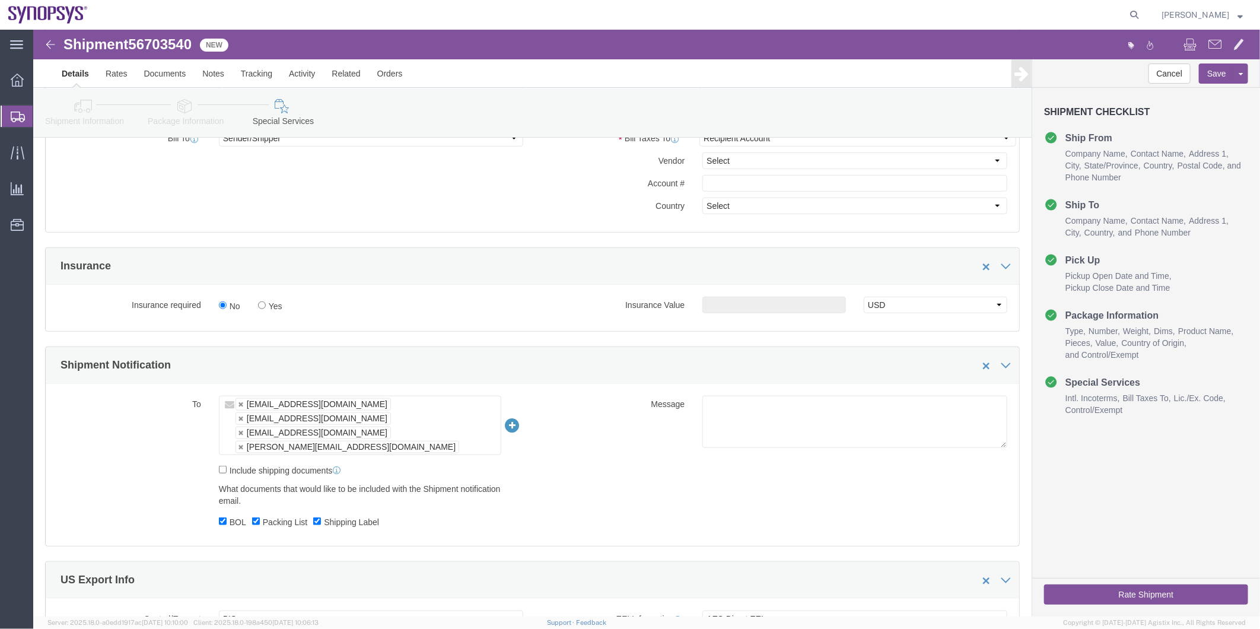
click label "Shipping Label"
click input "Shipping Label"
checkbox input "false"
drag, startPoint x: 236, startPoint y: 466, endPoint x: 217, endPoint y: 473, distance: 20.3
click label "Packing List"
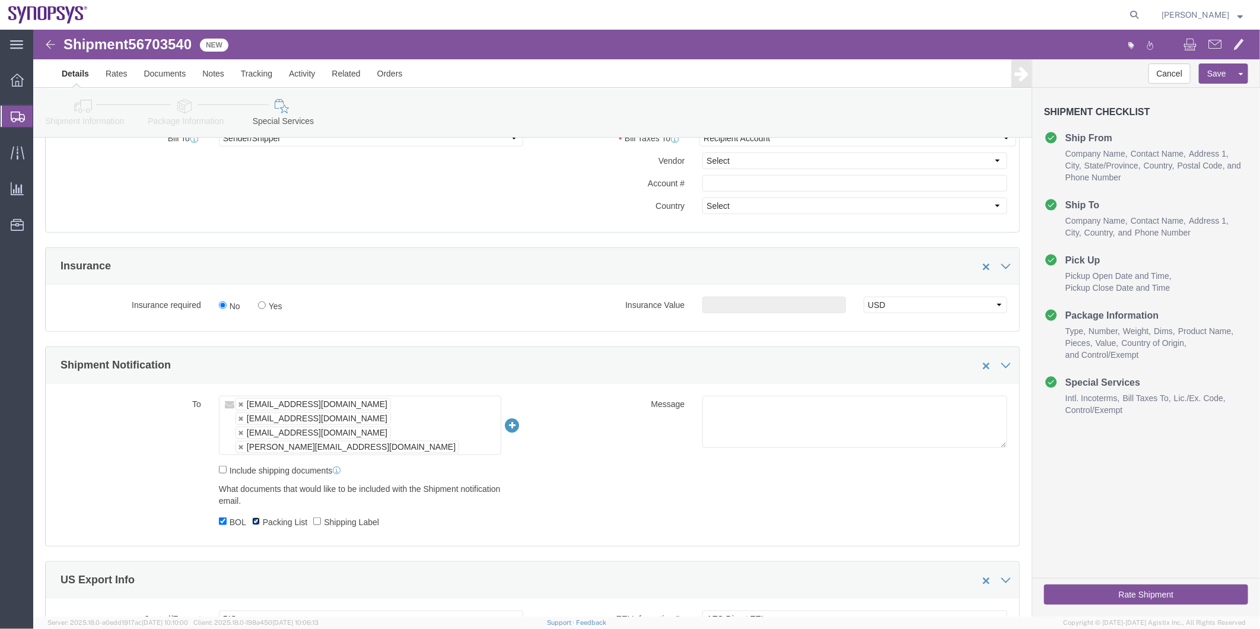
click input "Packing List"
checkbox input "false"
click div "To shipping@synopsys.com eldin@synopsys.com nealp@synopsys.com noe@synopsys.com…"
click div "What documents that would like to be included with the Shipment notification em…"
click input "BOL"
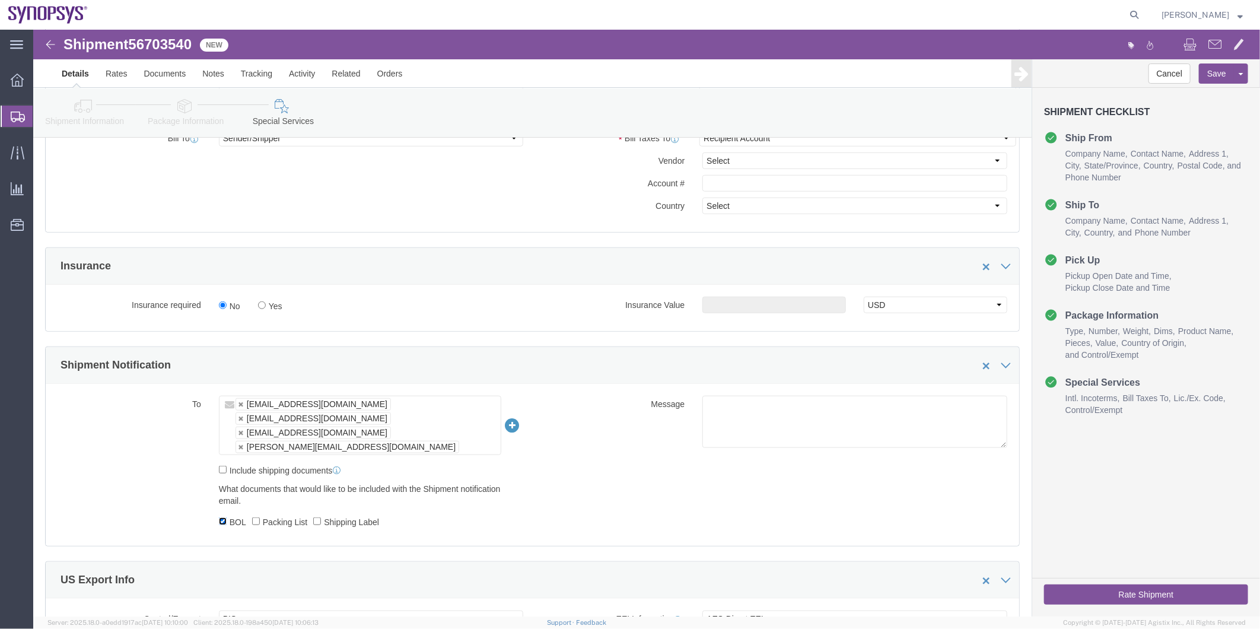
checkbox input "false"
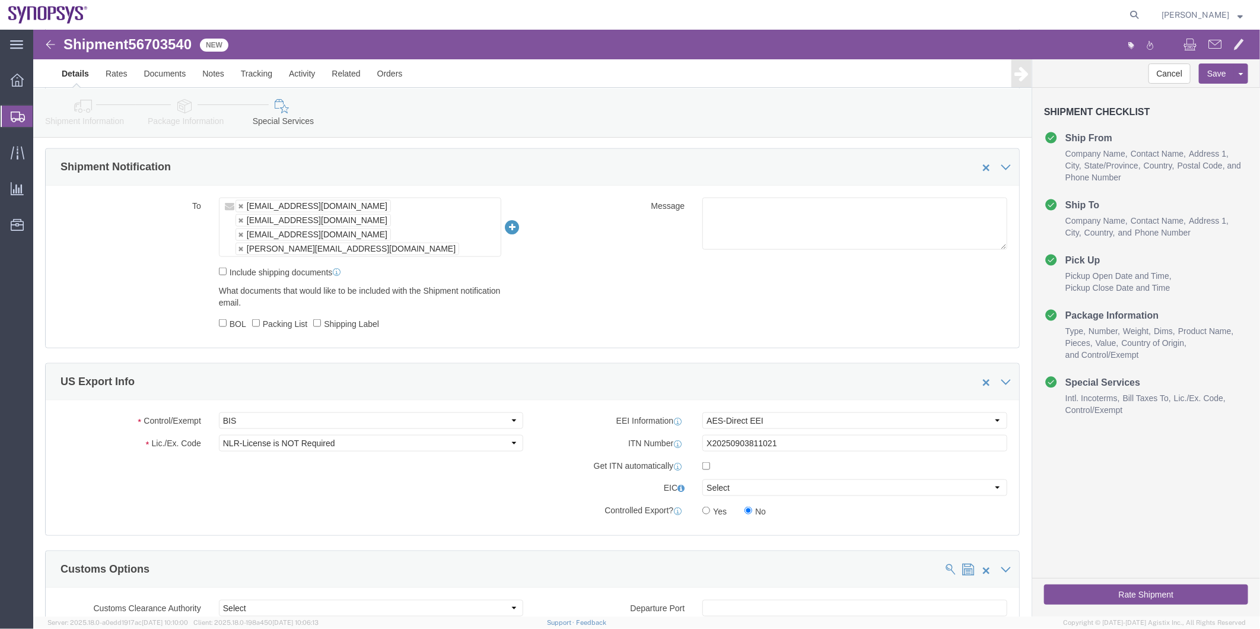
click button "Rate Shipment"
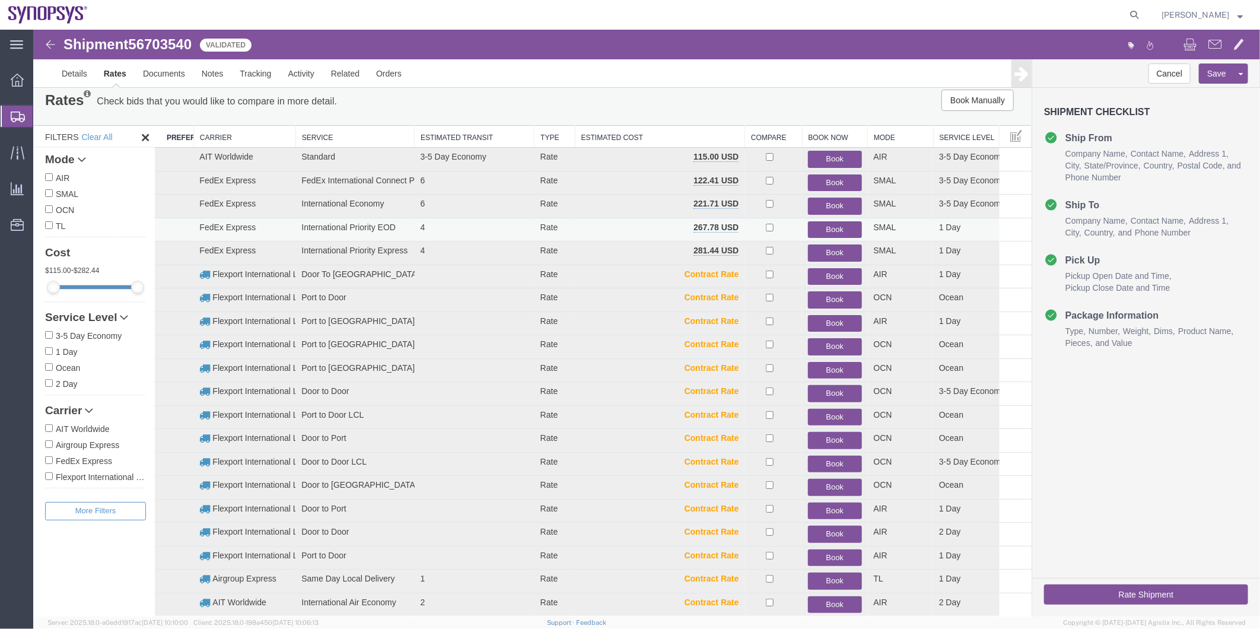
scroll to position [0, 0]
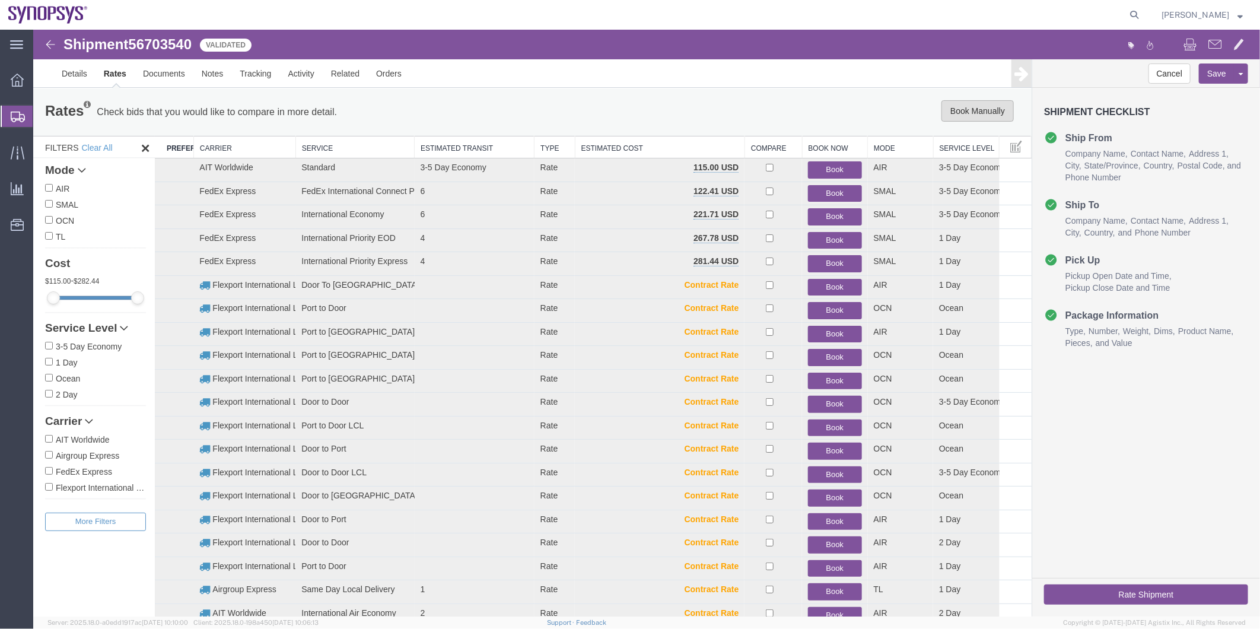
click at [968, 113] on button "Book Manually" at bounding box center [977, 110] width 72 height 21
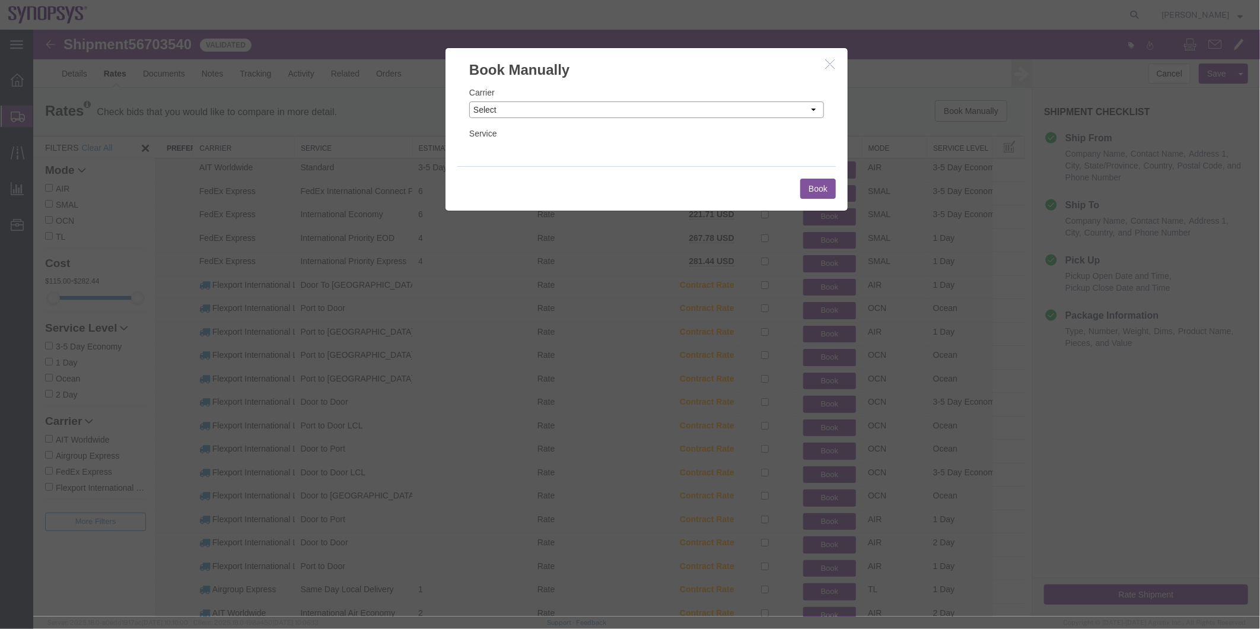
click at [620, 103] on select "Select Add New Carrier (and default service) AIT Worldwide Airgroup Express DHL…" at bounding box center [646, 109] width 355 height 17
select select "20633"
click at [469, 101] on select "Select Add New Carrier (and default service) AIT Worldwide Airgroup Express DHL…" at bounding box center [646, 109] width 355 height 17
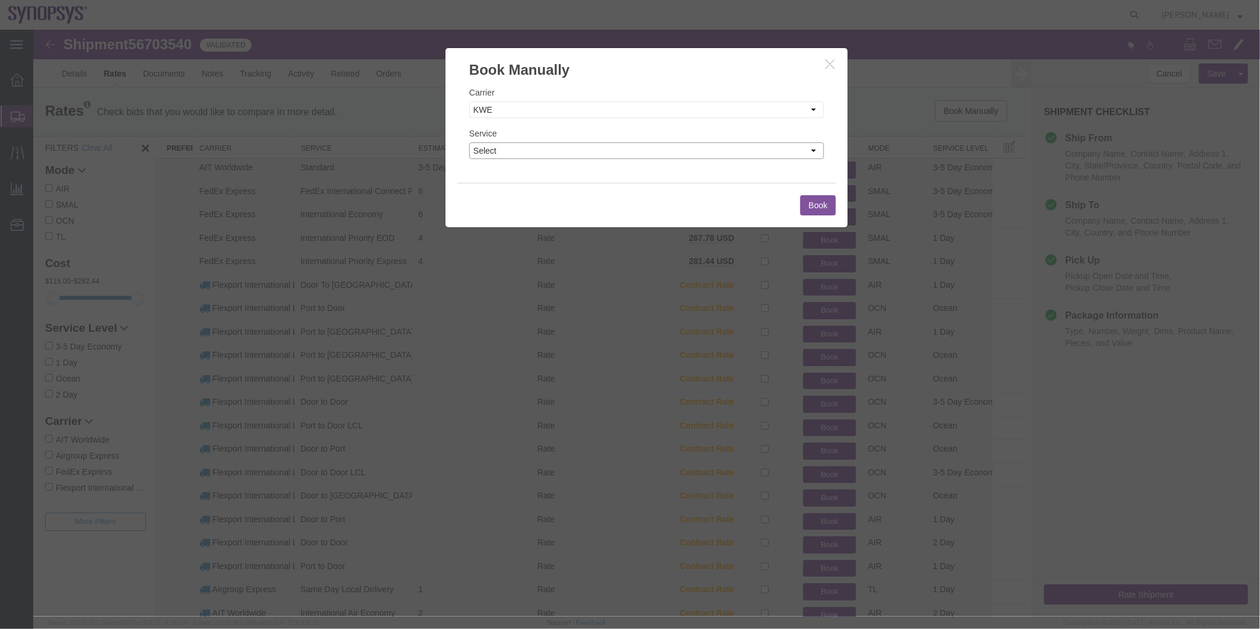
click at [517, 144] on select "Select Air" at bounding box center [646, 150] width 355 height 17
select select "41022"
click at [469, 142] on select "Select Air" at bounding box center [646, 150] width 355 height 17
click at [816, 208] on button "Book" at bounding box center [818, 205] width 36 height 20
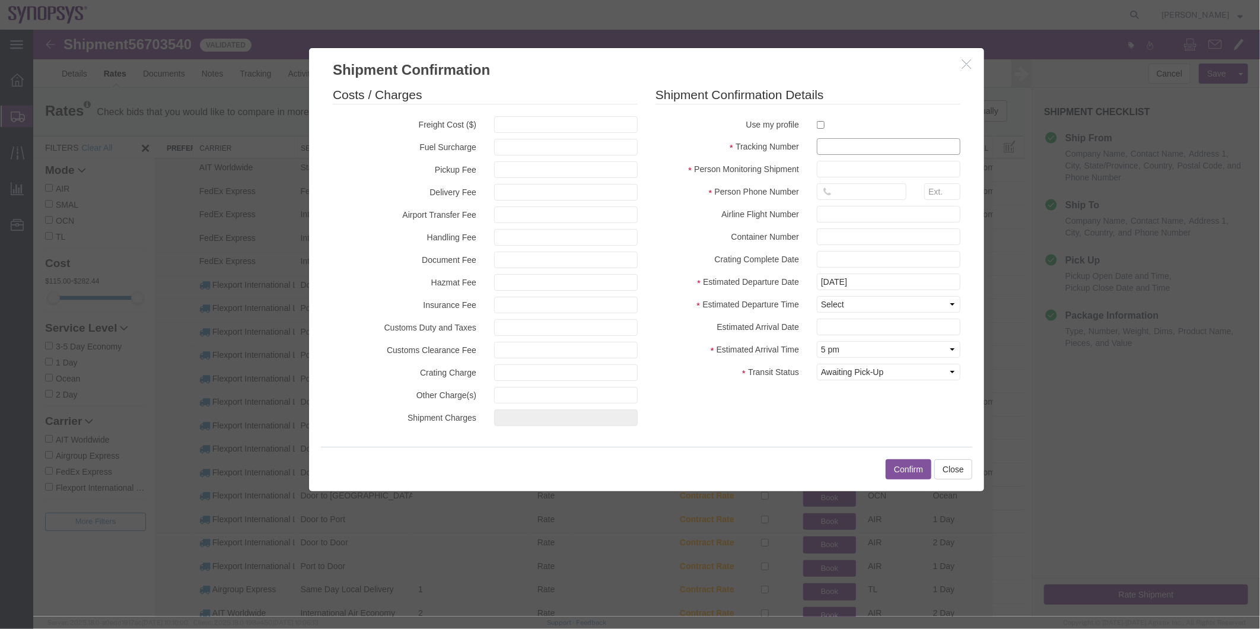
click at [842, 152] on input "text" at bounding box center [888, 146] width 144 height 17
paste input "341211520142"
type input "KWE- 341211520142"
click at [842, 163] on input "text" at bounding box center [888, 168] width 144 height 17
type input "[PERSON_NAME]"
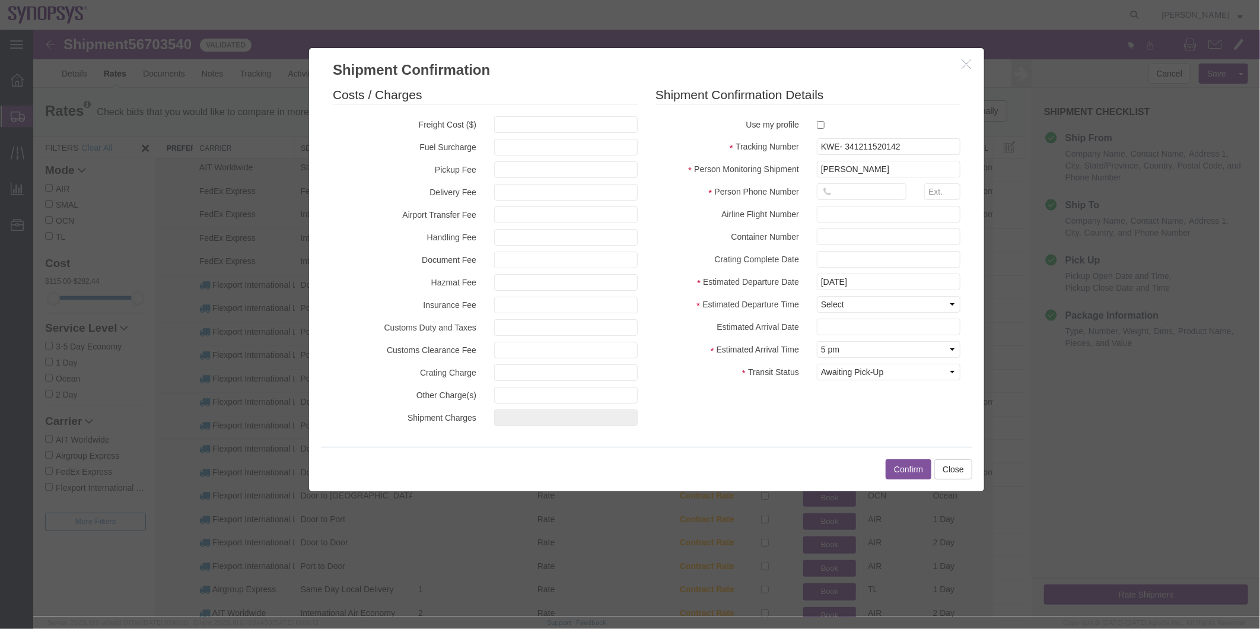
click at [845, 201] on div at bounding box center [860, 194] width 107 height 23
click at [845, 192] on input "text" at bounding box center [861, 191] width 90 height 17
type input "6503364561"
click at [909, 469] on button "Confirm" at bounding box center [908, 469] width 46 height 20
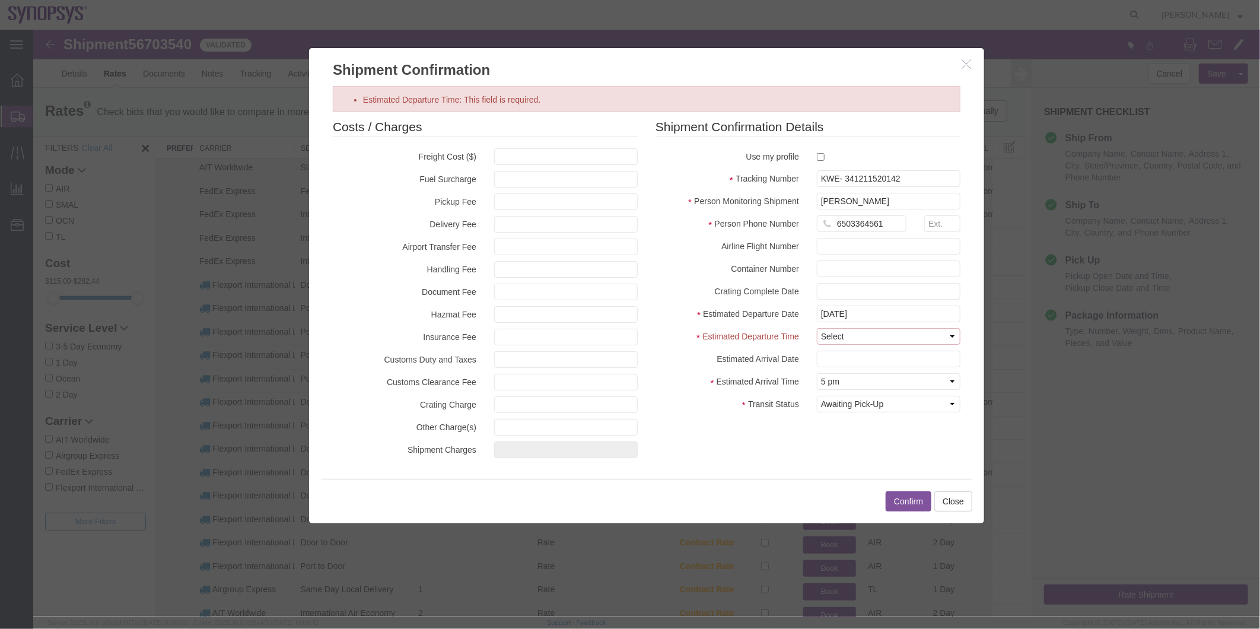
click at [862, 335] on select "Select Midnight 1 am 2 am 3 am 4 am 5 am 6 am 7 am 8 am 9 am 10 am 11 am 12 Noo…" at bounding box center [888, 335] width 144 height 17
select select "1400"
click at [816, 327] on select "Select Midnight 1 am 2 am 3 am 4 am 5 am 6 am 7 am 8 am 9 am 10 am 11 am 12 Noo…" at bounding box center [888, 335] width 144 height 17
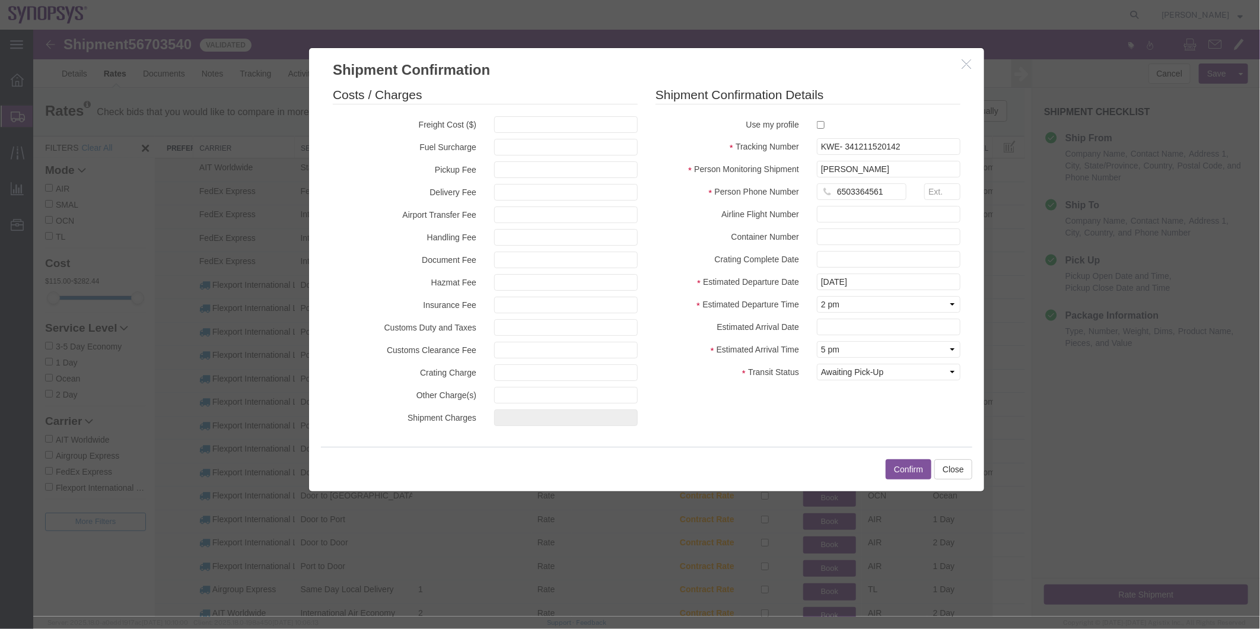
click at [904, 468] on button "Confirm" at bounding box center [908, 469] width 46 height 20
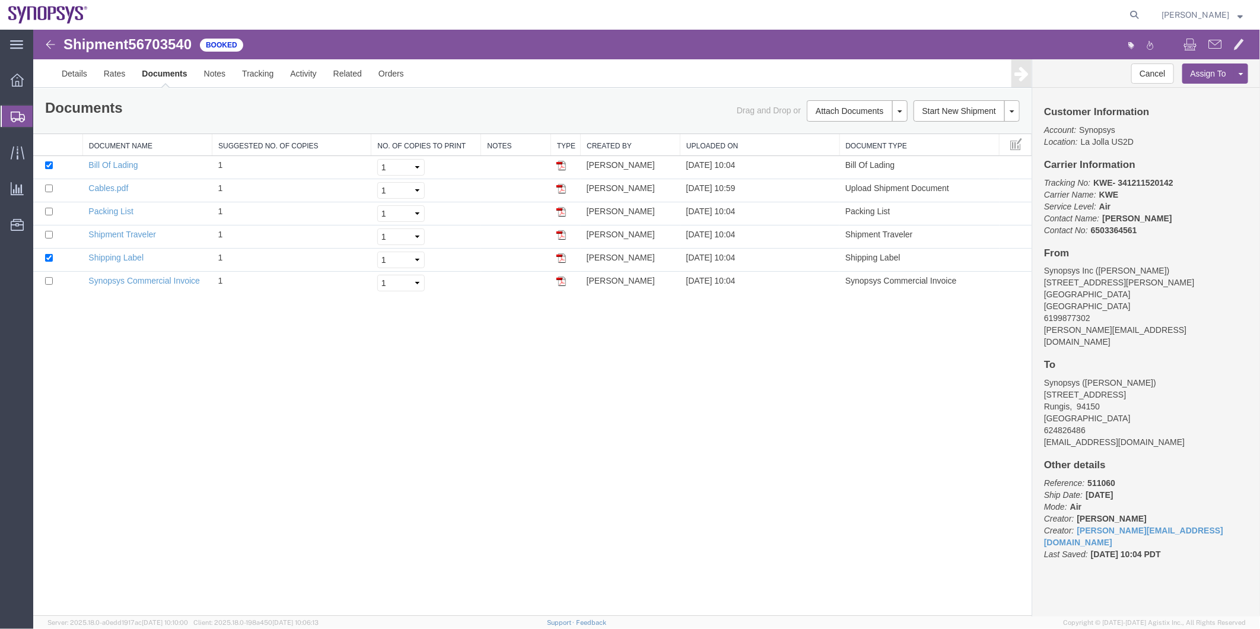
click at [156, 43] on span "56703540" at bounding box center [159, 44] width 63 height 16
copy span "56703540"
click at [130, 252] on link "Shipping Label" at bounding box center [115, 256] width 55 height 9
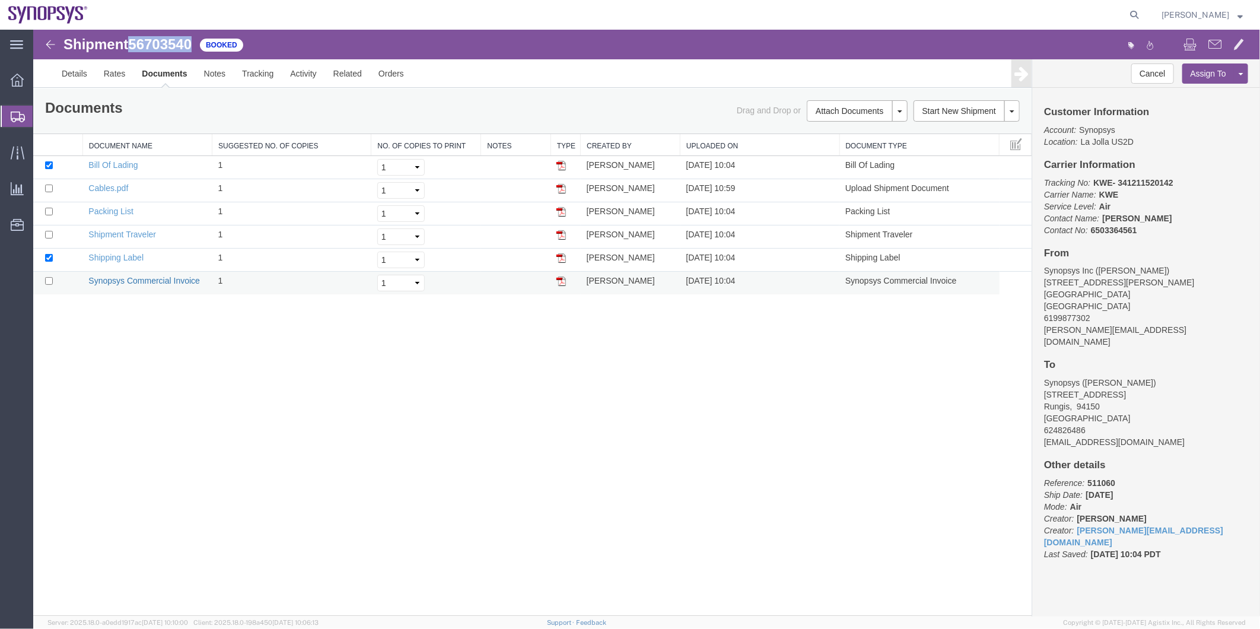
click at [145, 276] on link "Synopsys Commercial Invoice" at bounding box center [144, 279] width 112 height 9
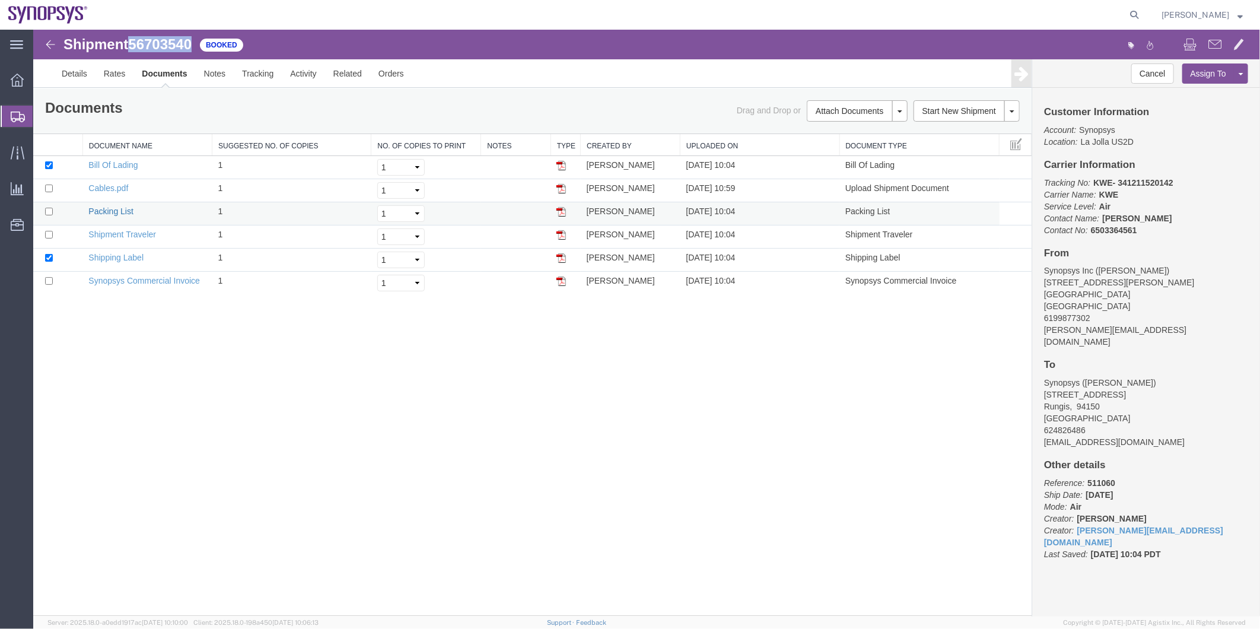
click at [114, 208] on link "Packing List" at bounding box center [110, 210] width 44 height 9
click at [0, 0] on span "Shipment Manager" at bounding box center [0, 0] width 0 height 0
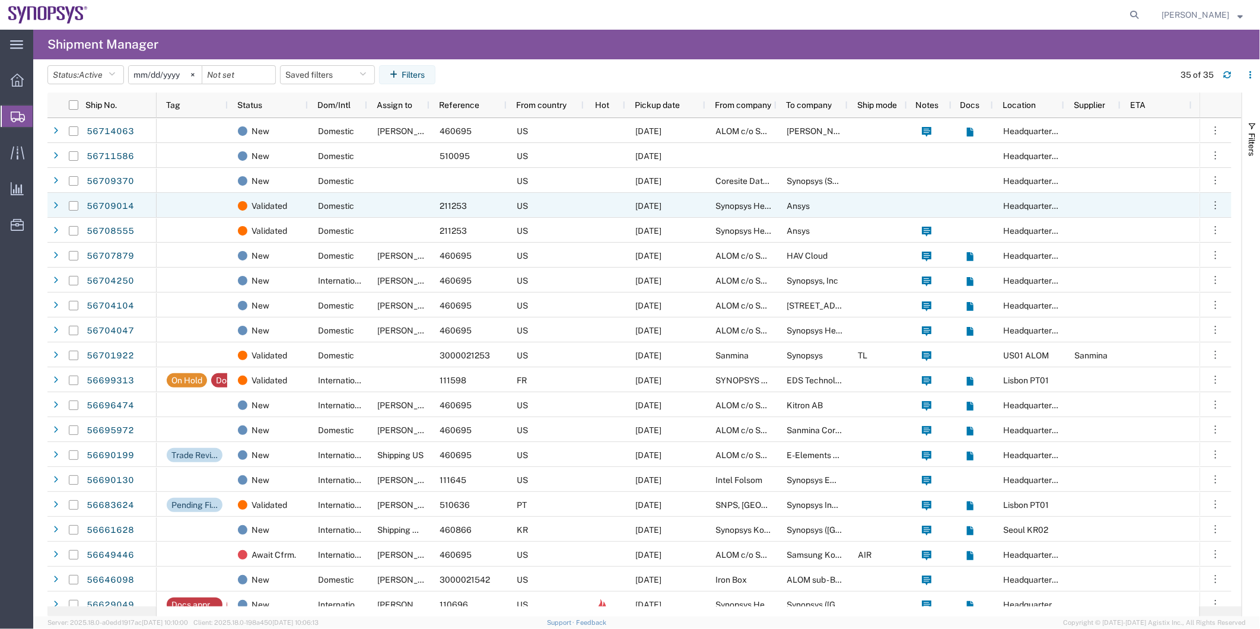
click at [400, 199] on div at bounding box center [398, 205] width 62 height 25
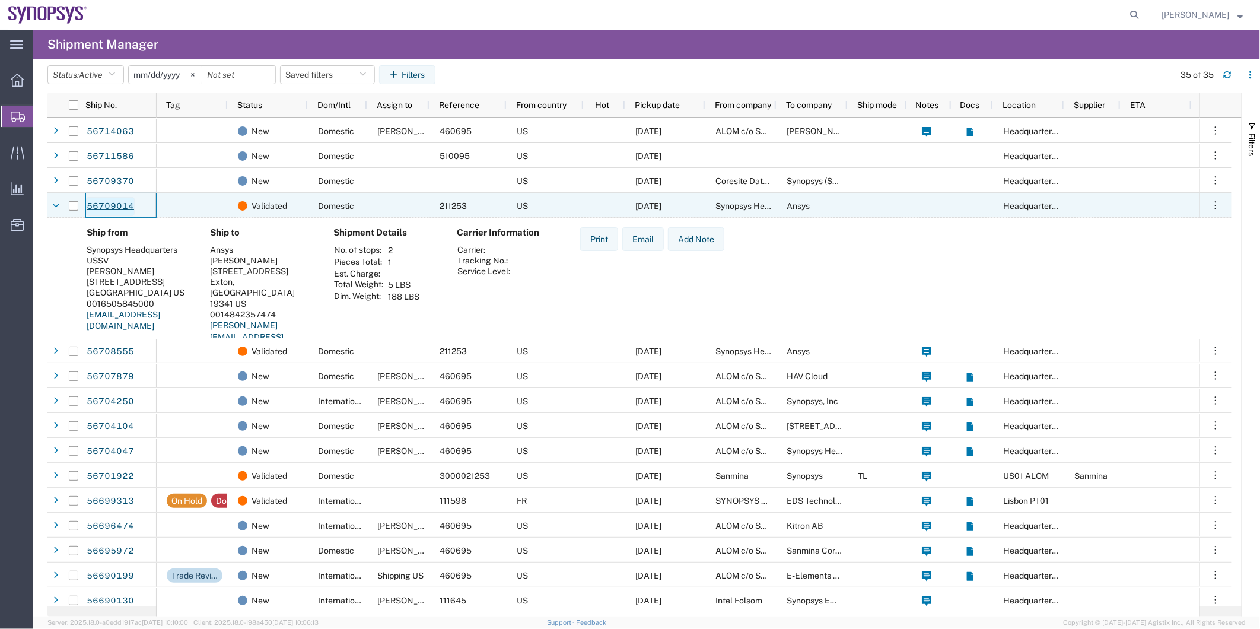
click at [97, 202] on link "56709014" at bounding box center [110, 206] width 49 height 19
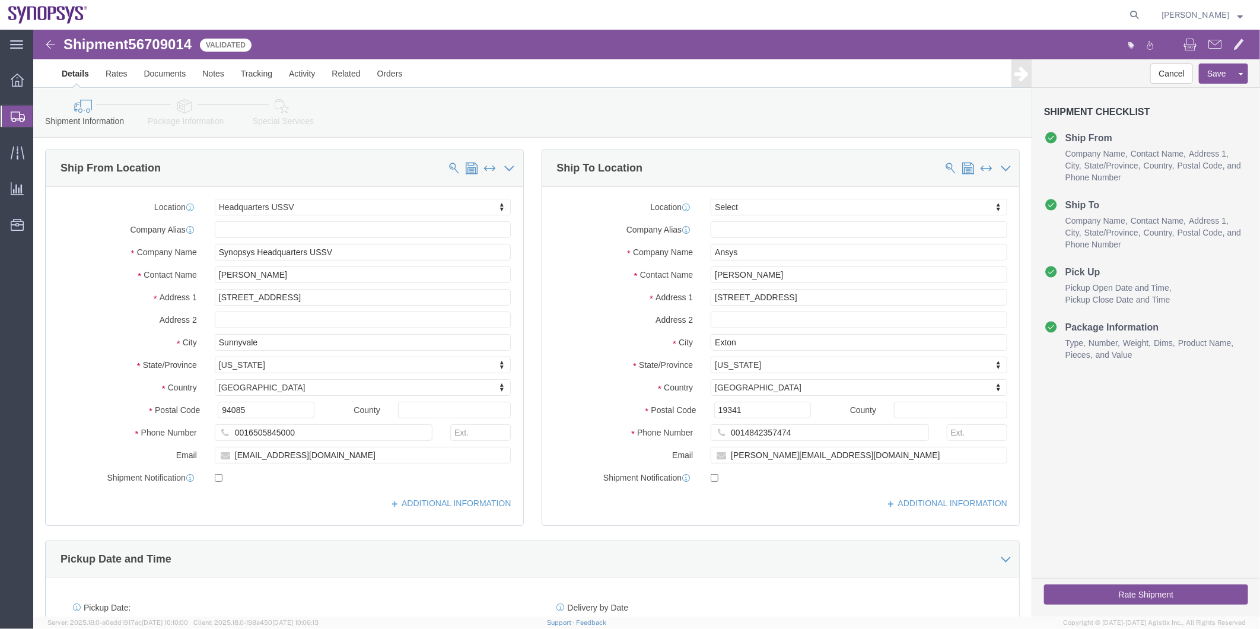
select select "63204"
select select
click icon
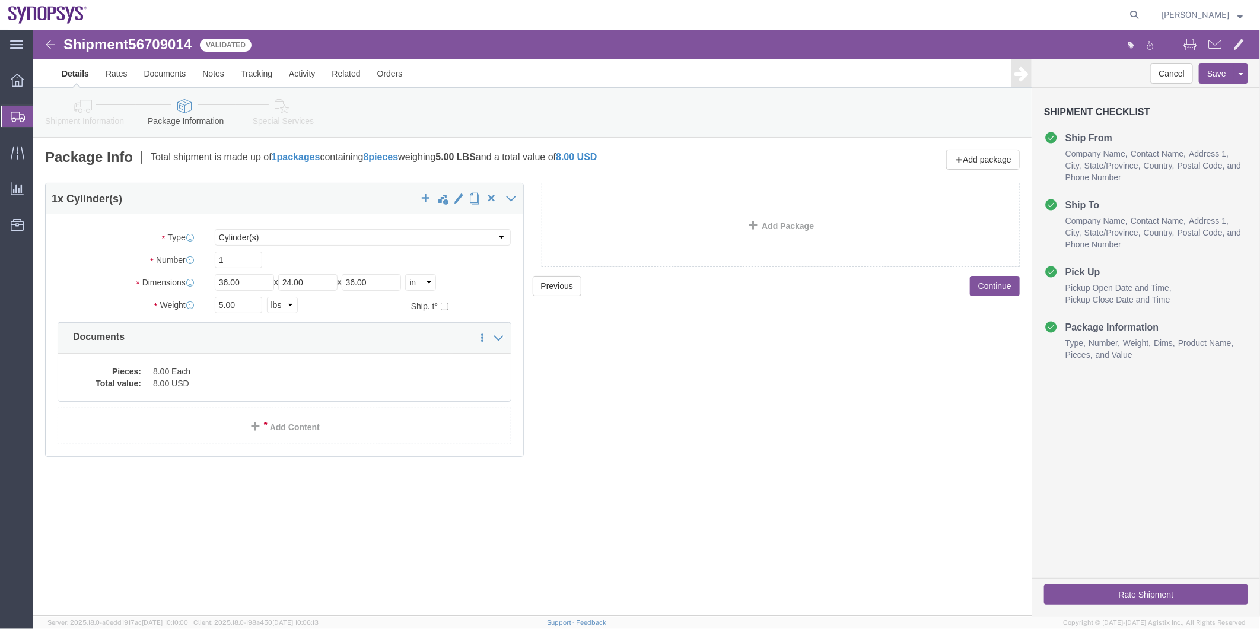
click div "Package Type Select Bale(s) Basket(s) Bolt(s) Bottle(s) Buckets Bulk Bundle(s) …"
click select "Select Bale(s) Basket(s) Bolt(s) Bottle(s) Buckets Bulk Bundle(s) Can(s) Cardbo…"
select select "TUB"
click select "Select Bale(s) Basket(s) Bolt(s) Bottle(s) Buckets Bulk Bundle(s) Can(s) Cardbo…"
click icon
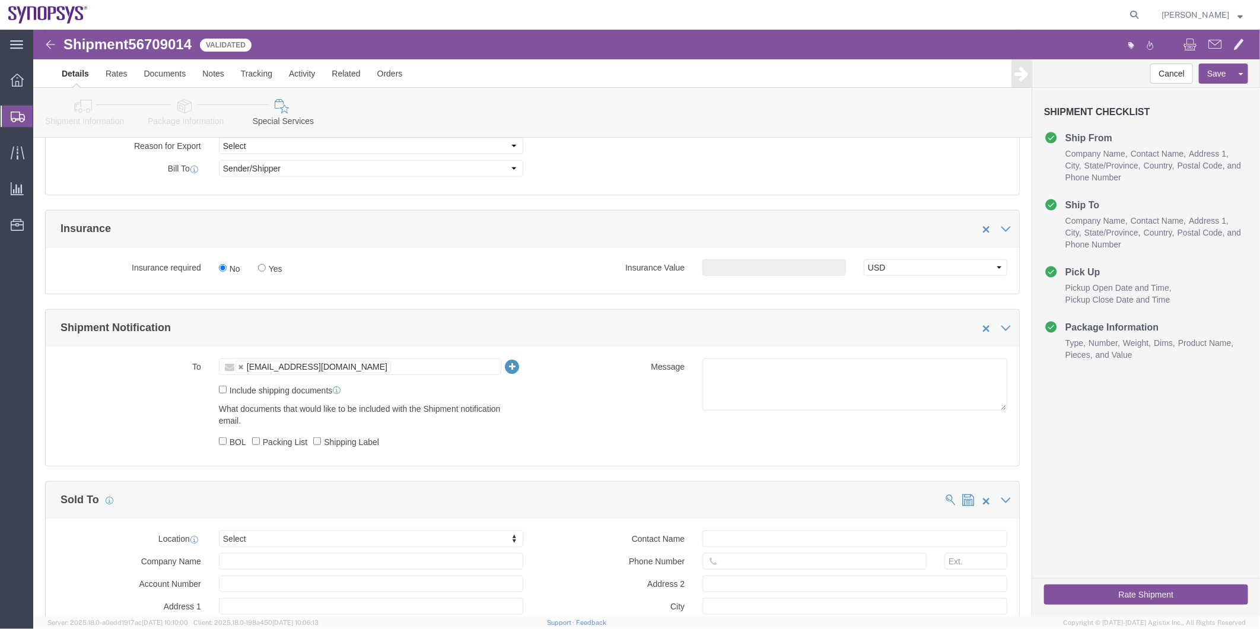
scroll to position [659, 0]
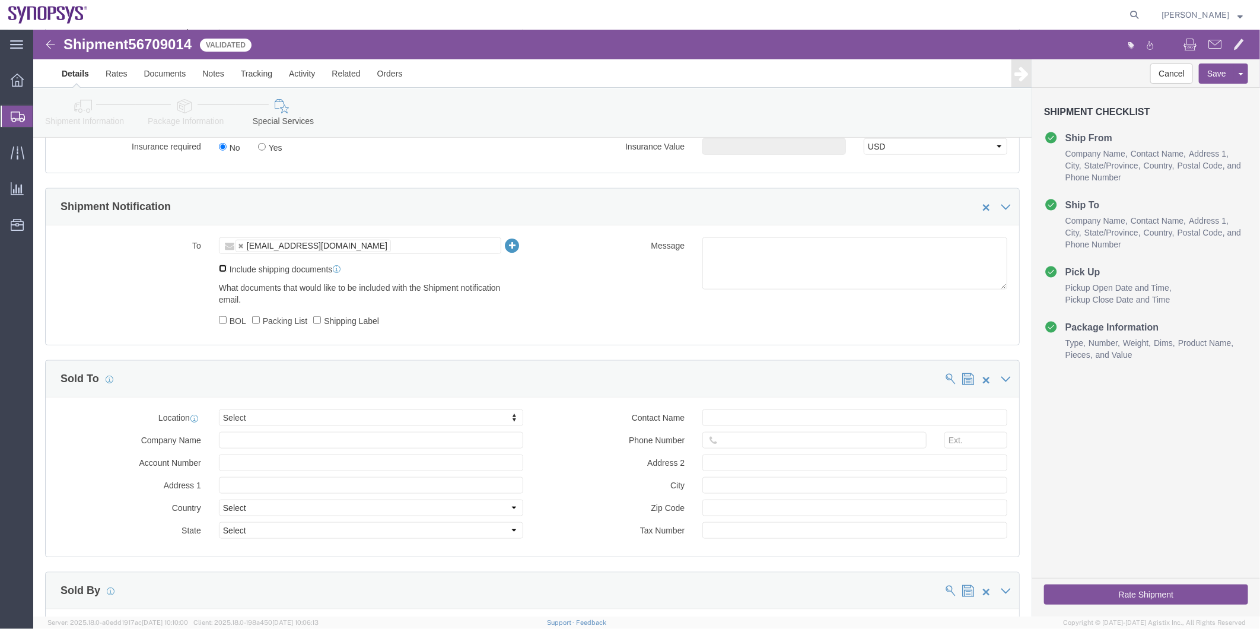
click input "Include shipping documents"
checkbox input "true"
click label "Shipping Label"
click input "Shipping Label"
checkbox input "true"
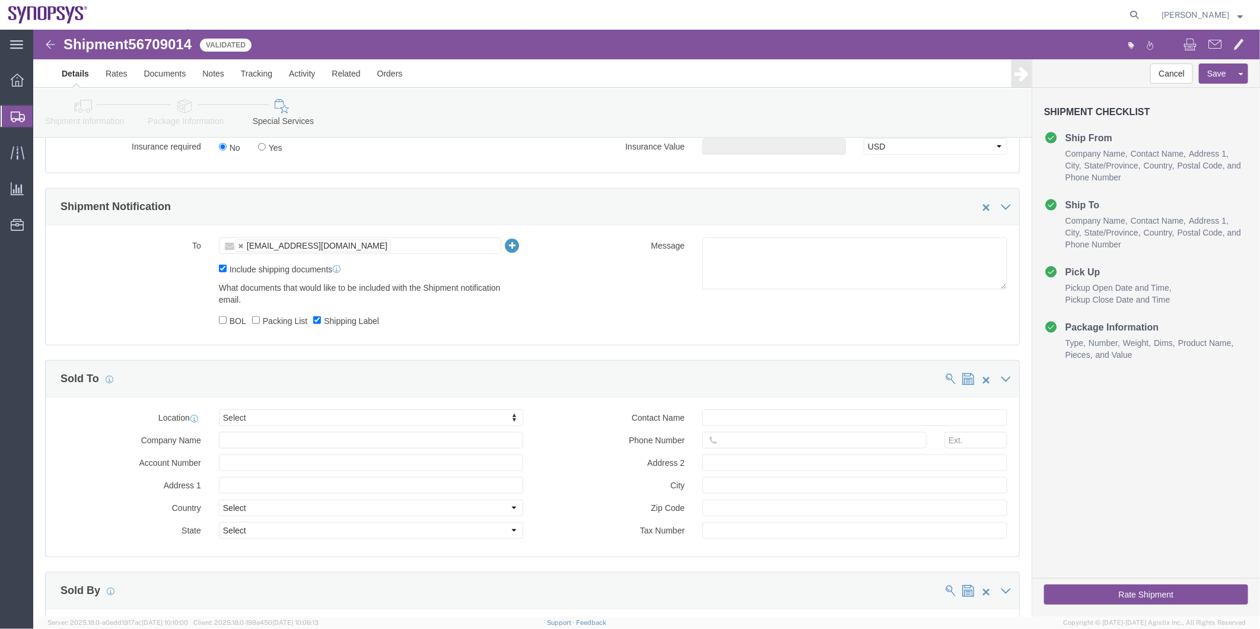
click label "Packing List"
click input "Packing List"
checkbox input "true"
click textarea
type textarea "Please see attached. -[GEOGRAPHIC_DATA]"
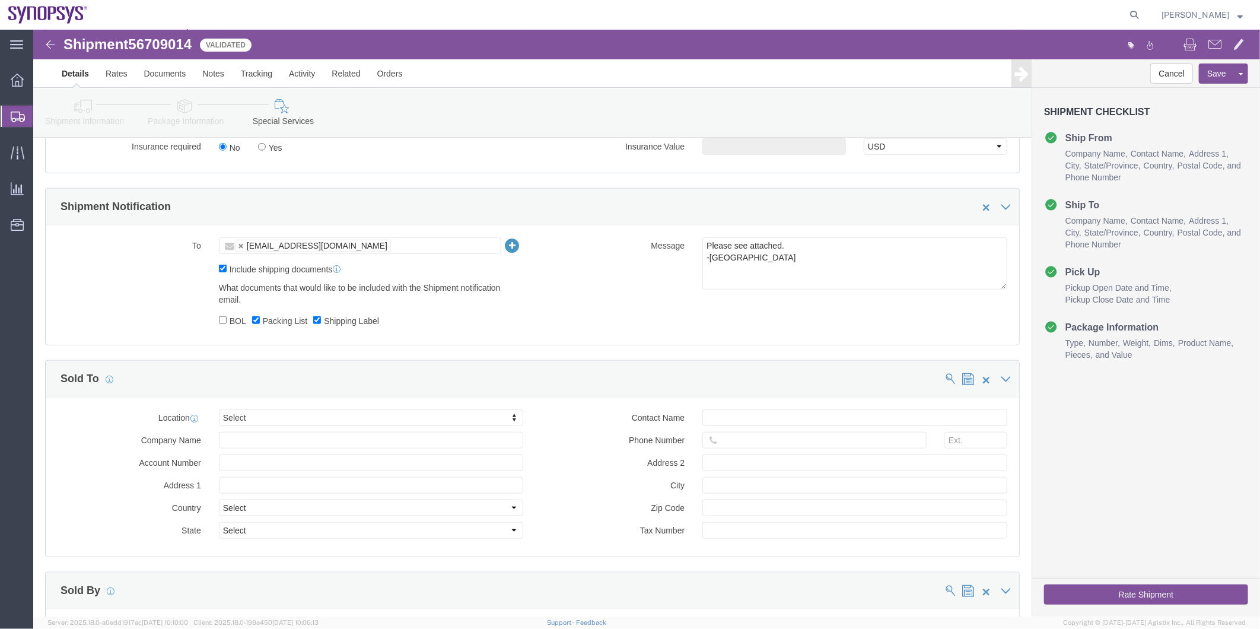
click button "Rate Shipment"
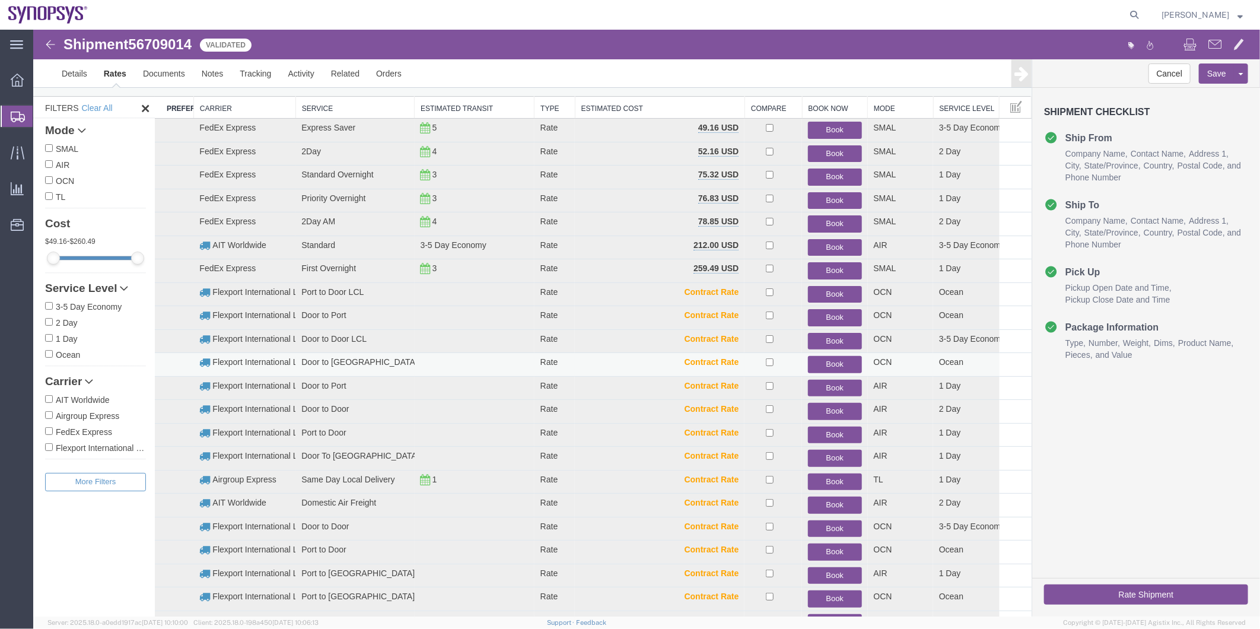
scroll to position [0, 0]
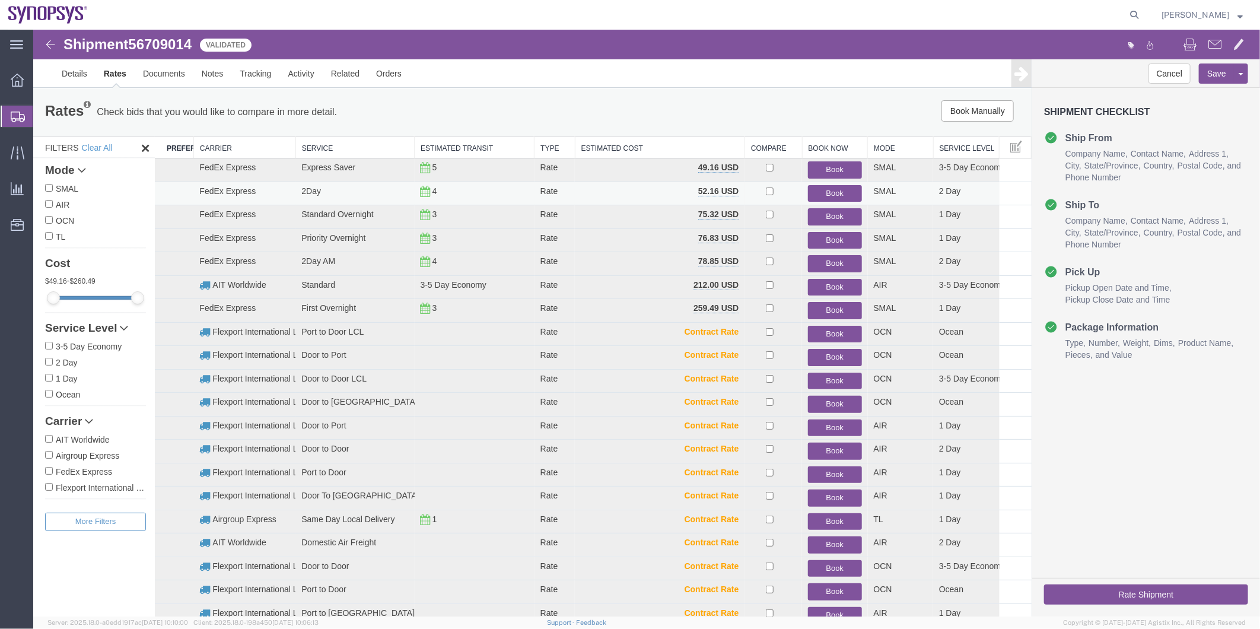
click at [822, 186] on button "Book" at bounding box center [833, 192] width 53 height 17
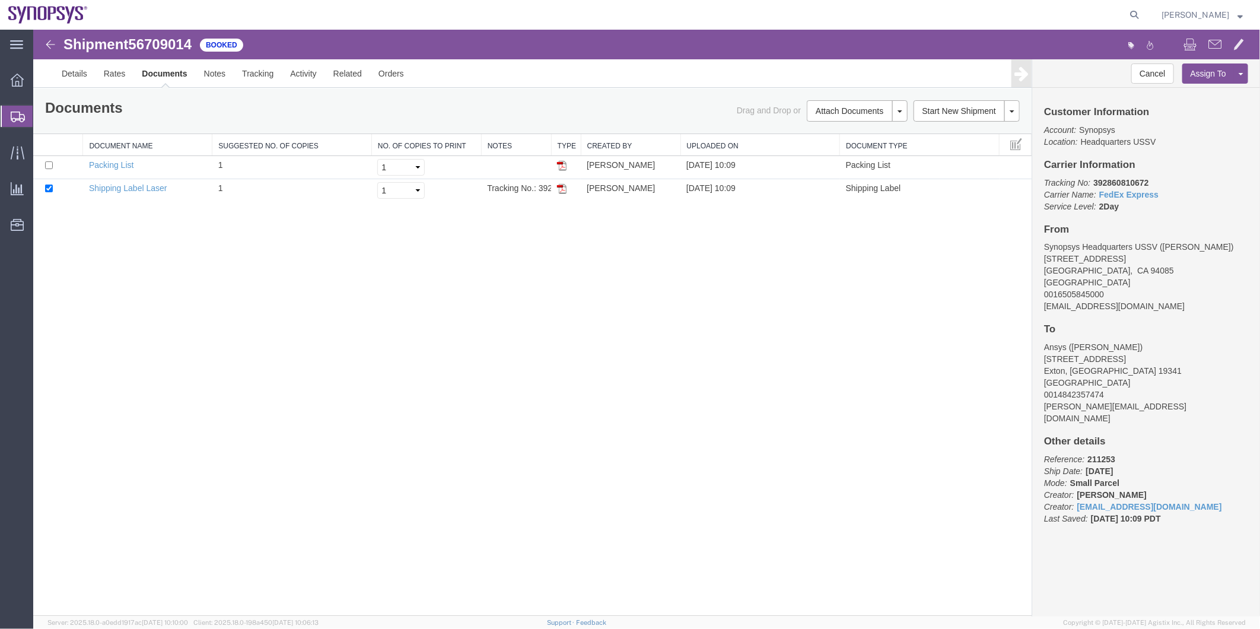
click at [0, 0] on span "Shipment Manager" at bounding box center [0, 0] width 0 height 0
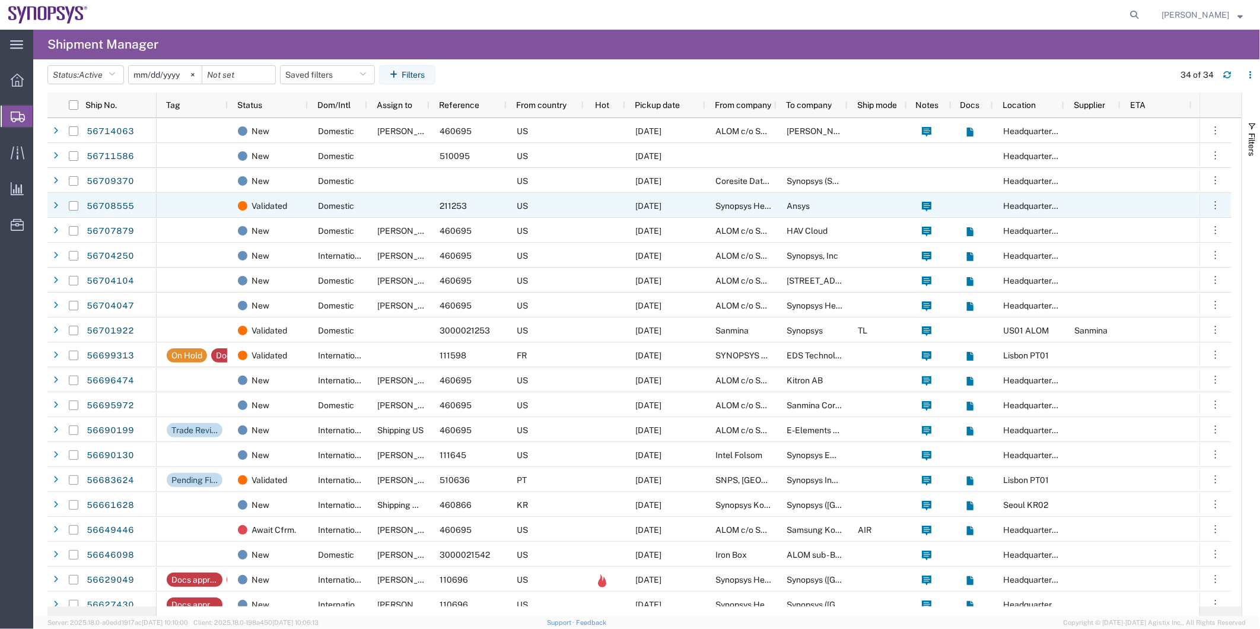
click at [323, 198] on div "Domestic" at bounding box center [337, 205] width 59 height 25
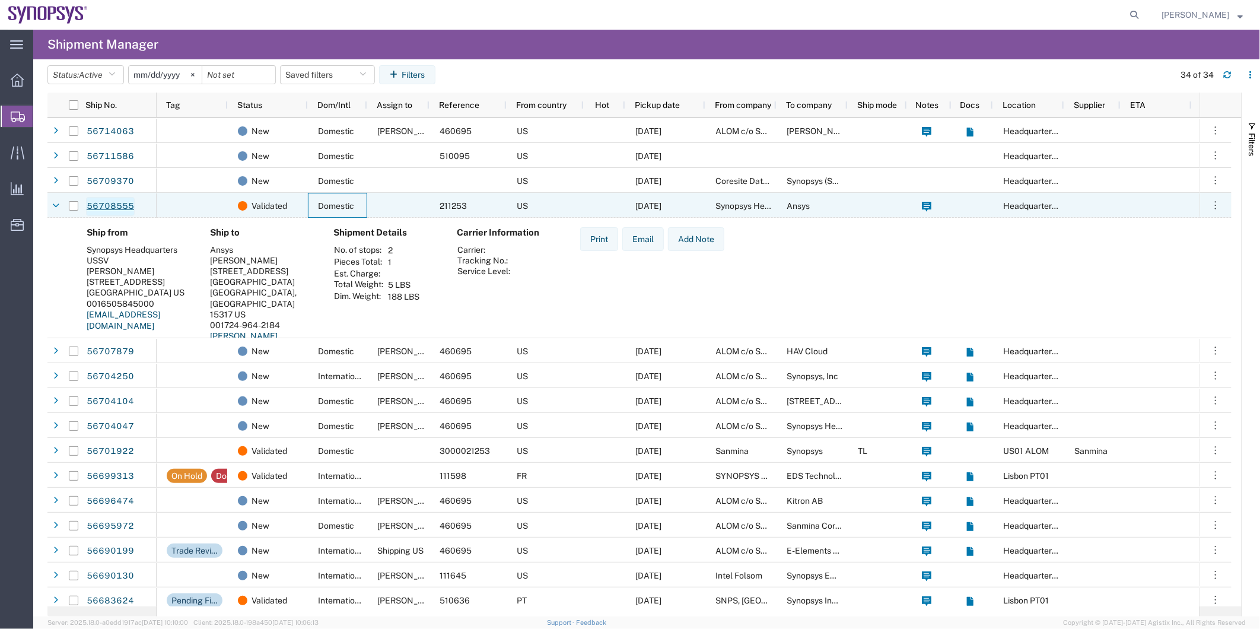
click at [97, 205] on link "56708555" at bounding box center [110, 206] width 49 height 19
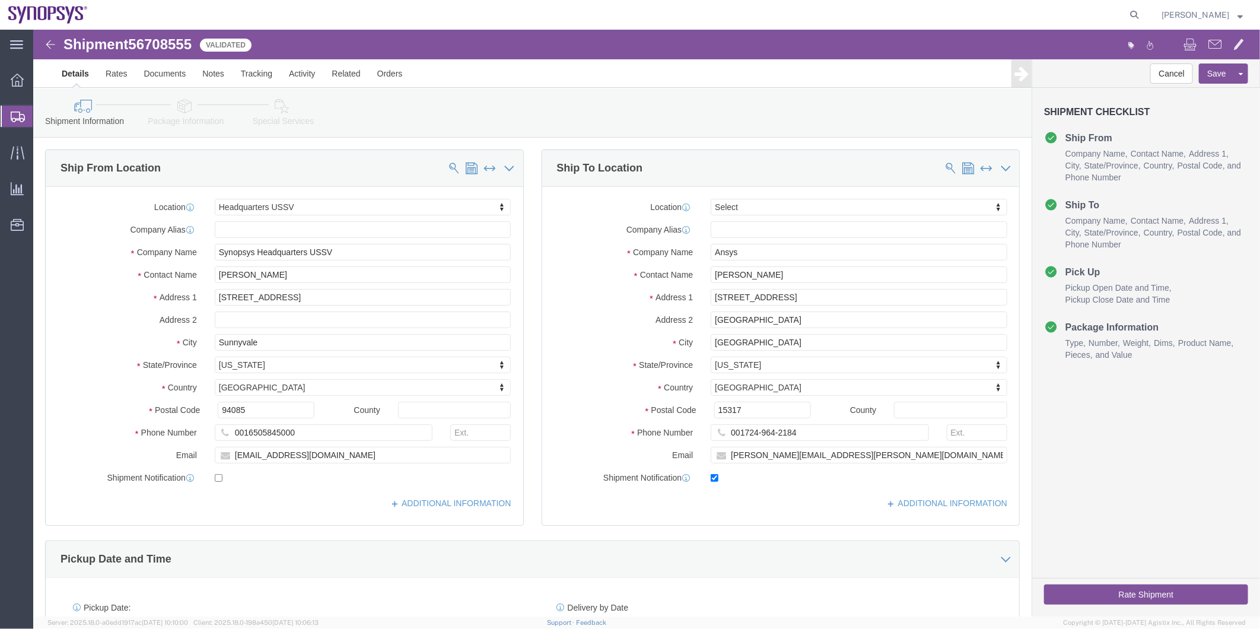
select select "63204"
select select
click icon
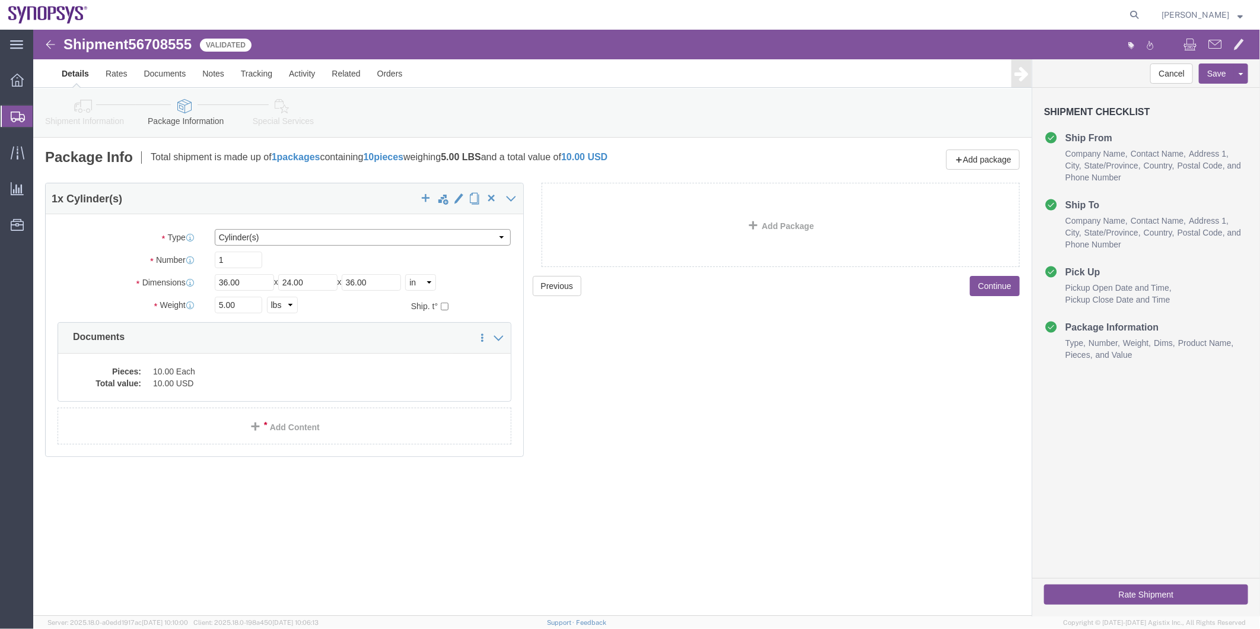
click select "Select Bale(s) Basket(s) Bolt(s) Bottle(s) Buckets Bulk Bundle(s) Can(s) Cardbo…"
select select "TUB"
click select "Select Bale(s) Basket(s) Bolt(s) Bottle(s) Buckets Bulk Bundle(s) Can(s) Cardbo…"
click icon
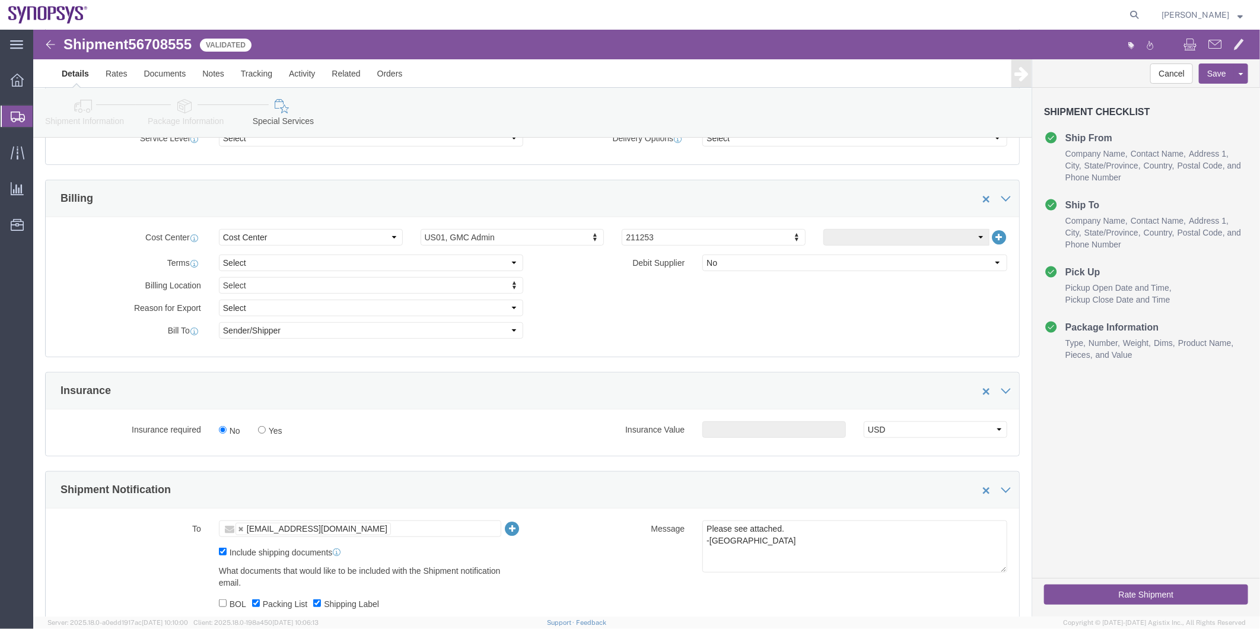
scroll to position [461, 0]
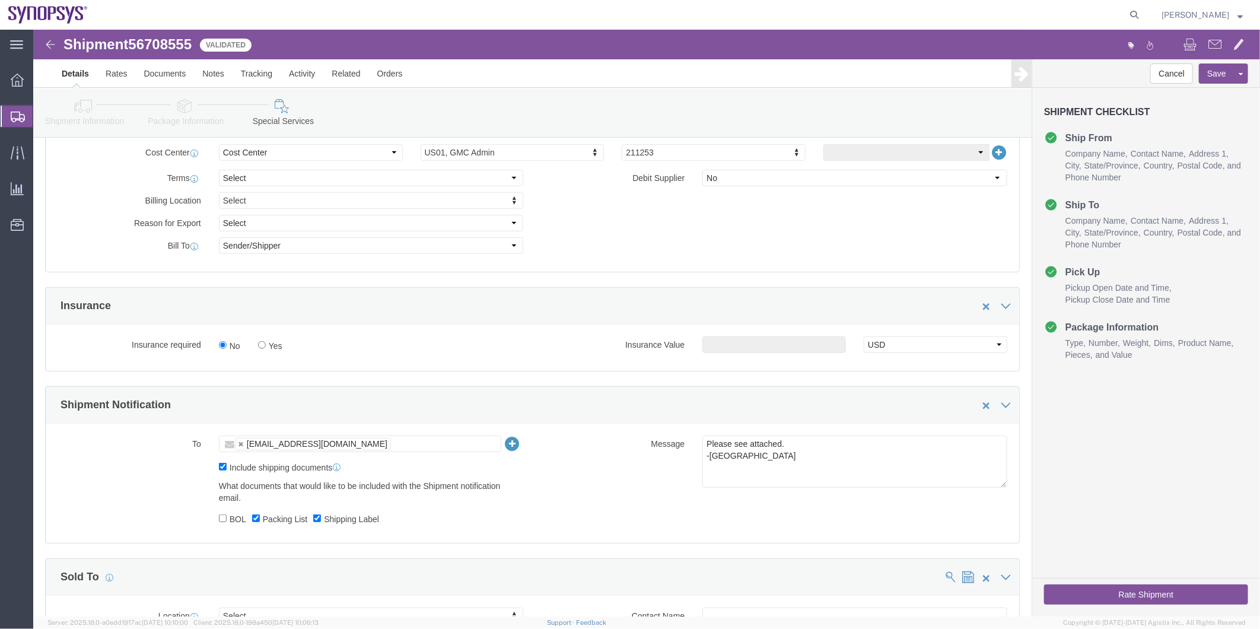
click button "Rate Shipment"
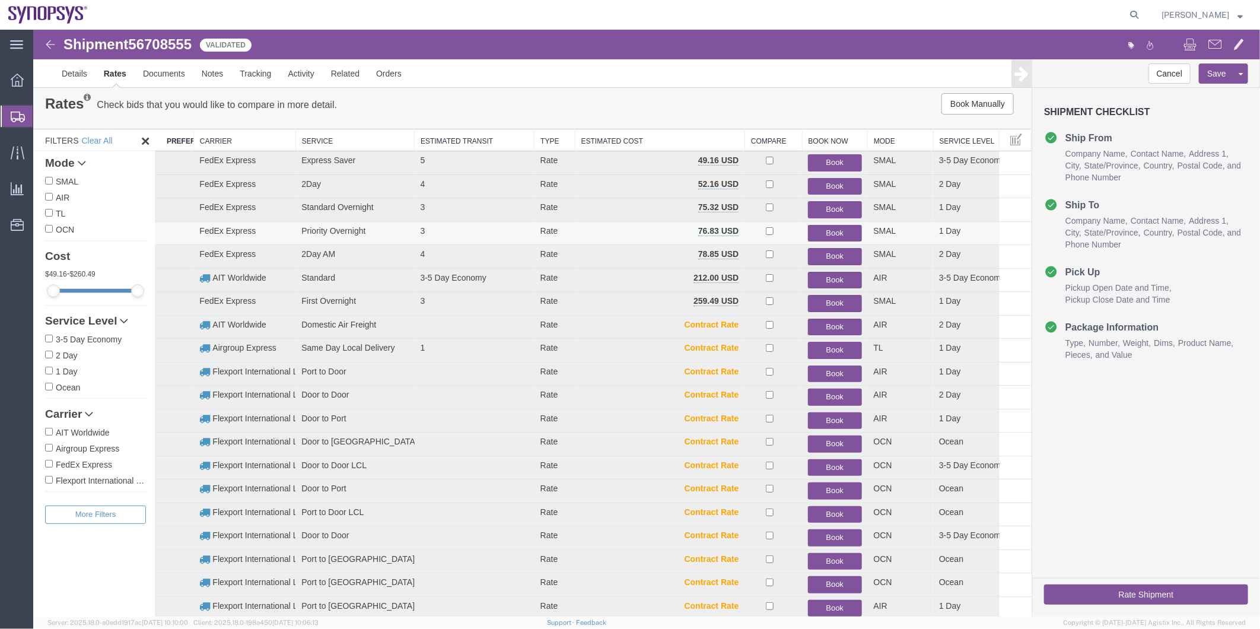
scroll to position [0, 0]
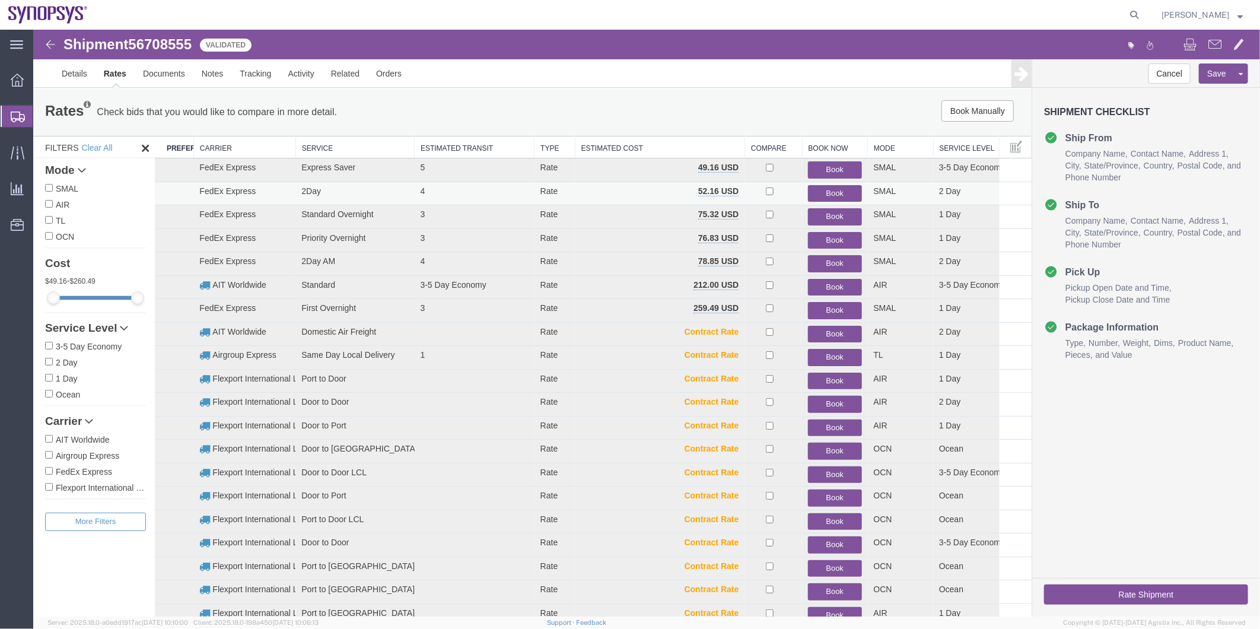
click at [822, 191] on button "Book" at bounding box center [833, 192] width 53 height 17
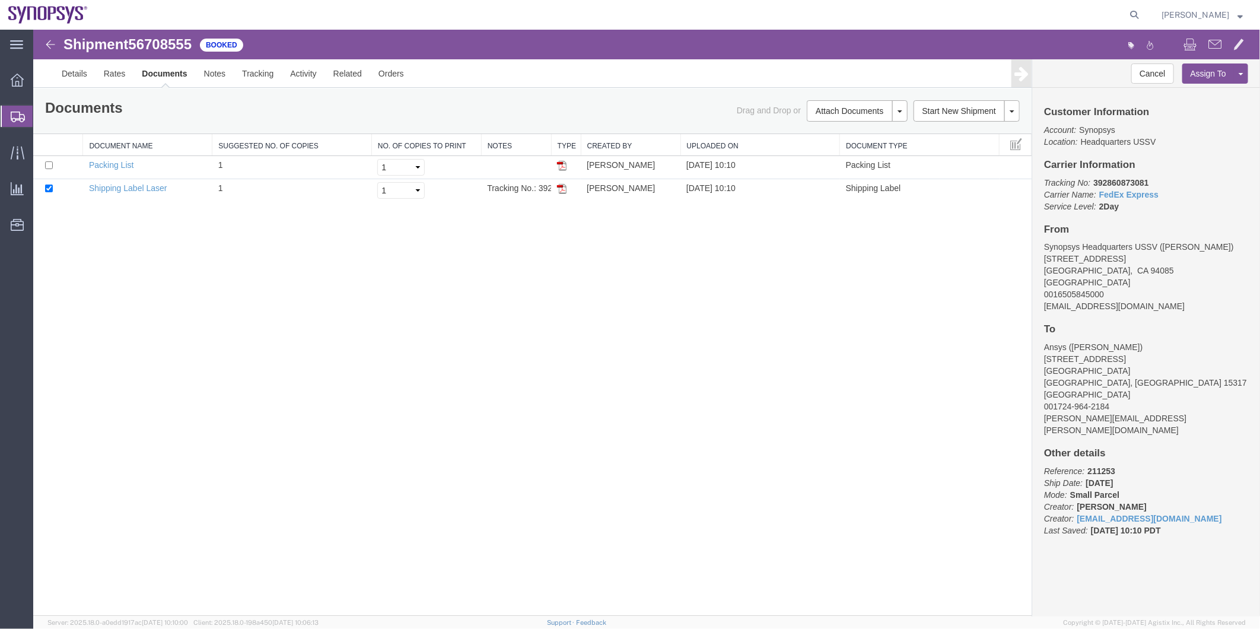
click at [0, 0] on span "Shipment Manager" at bounding box center [0, 0] width 0 height 0
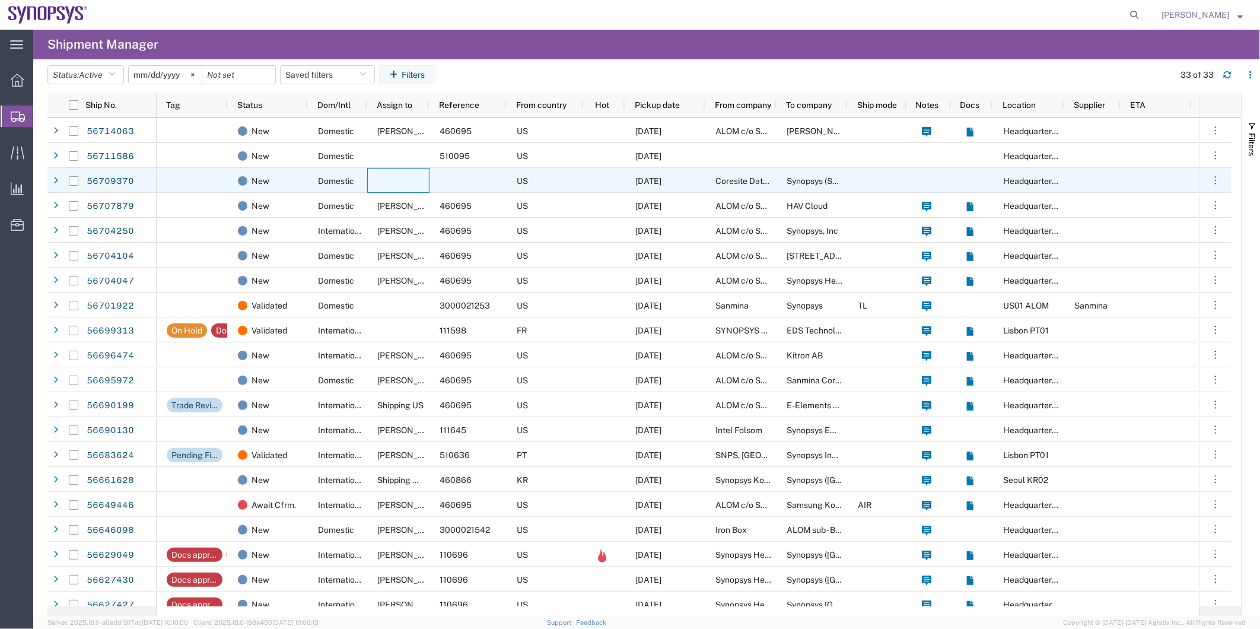
click at [418, 182] on div at bounding box center [398, 180] width 62 height 25
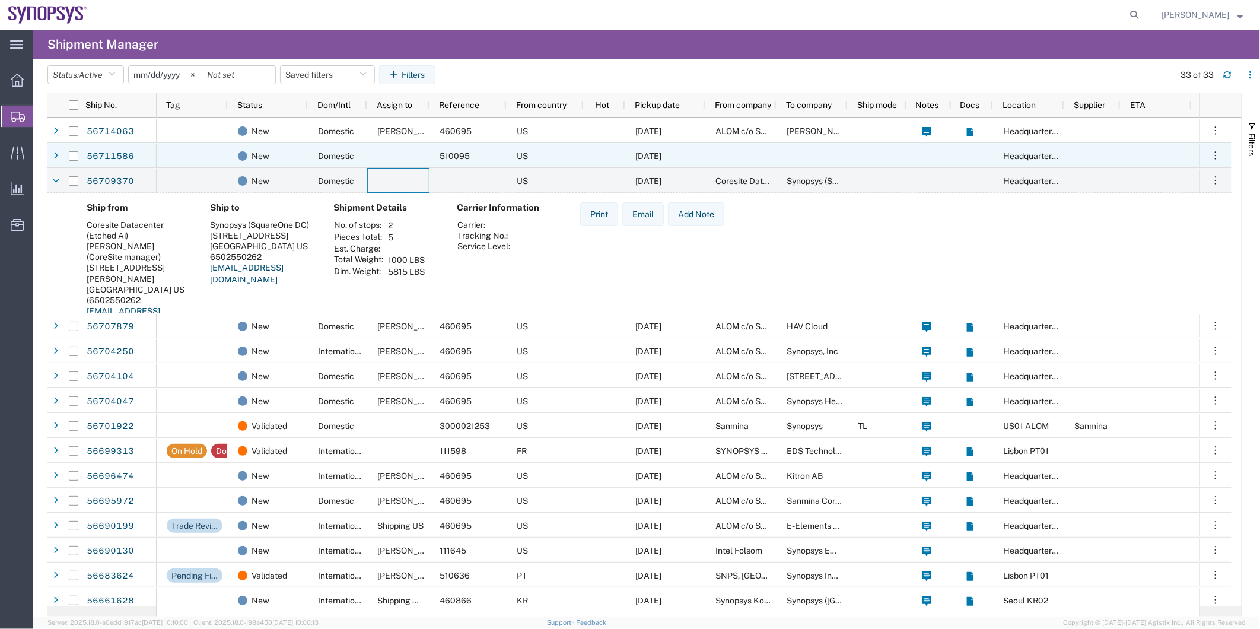
click at [404, 158] on div at bounding box center [398, 155] width 62 height 25
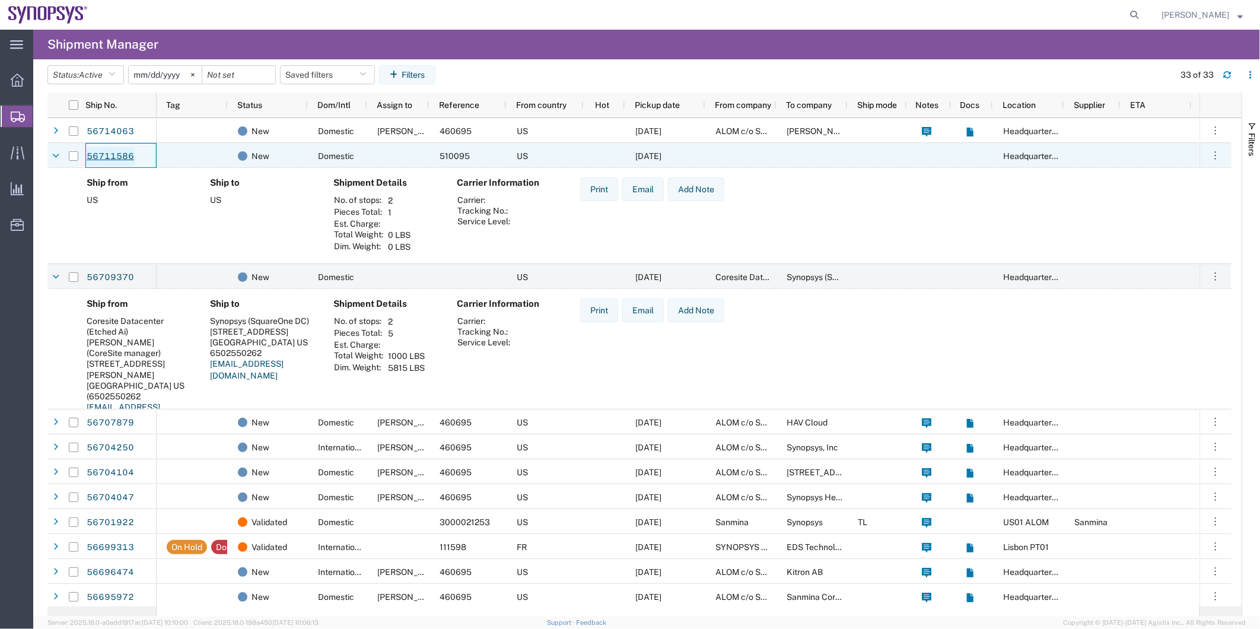
click at [123, 156] on link "56711586" at bounding box center [110, 156] width 49 height 19
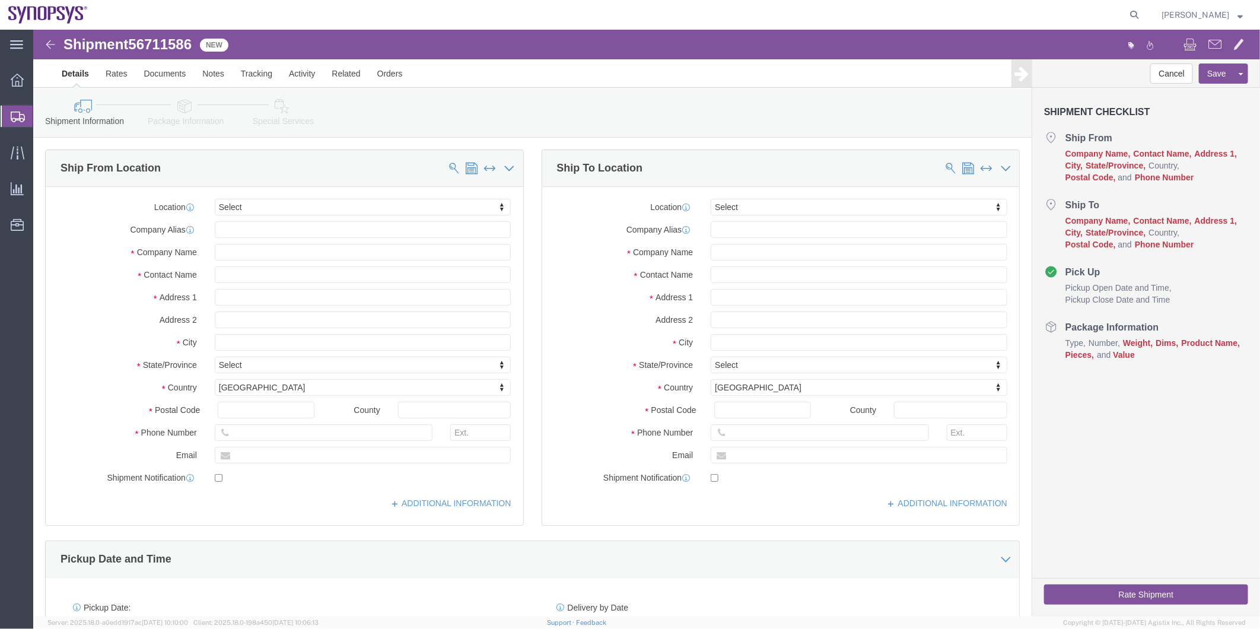
select select
click link "Activity"
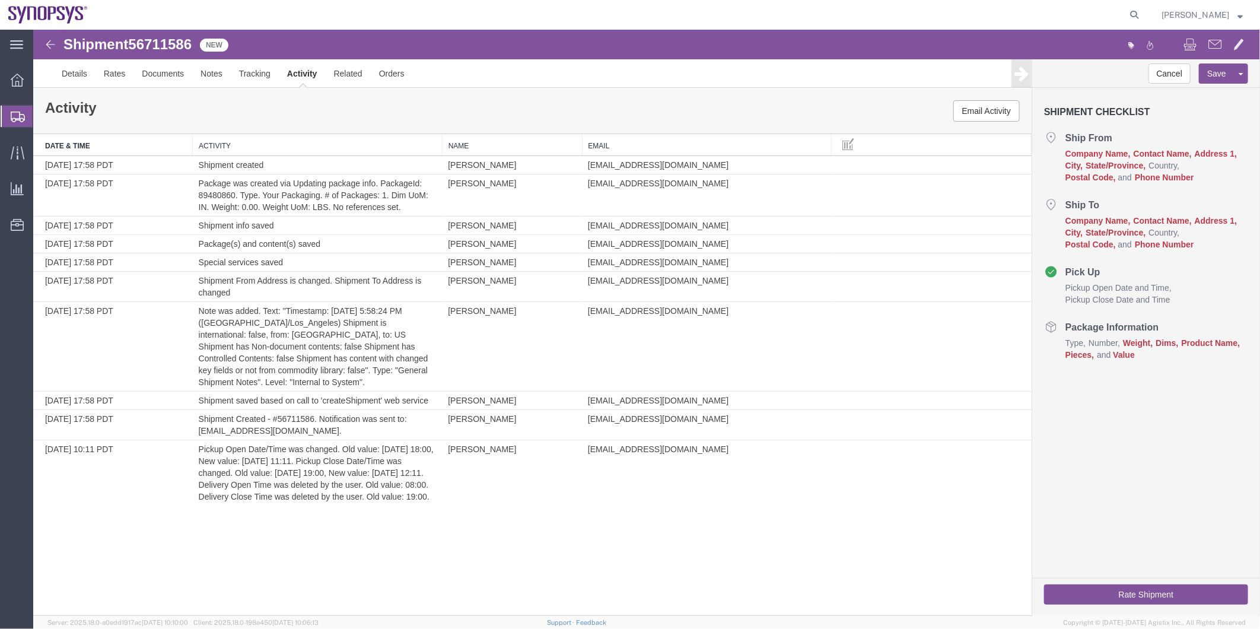
click at [0, 0] on span "Shipment Manager" at bounding box center [0, 0] width 0 height 0
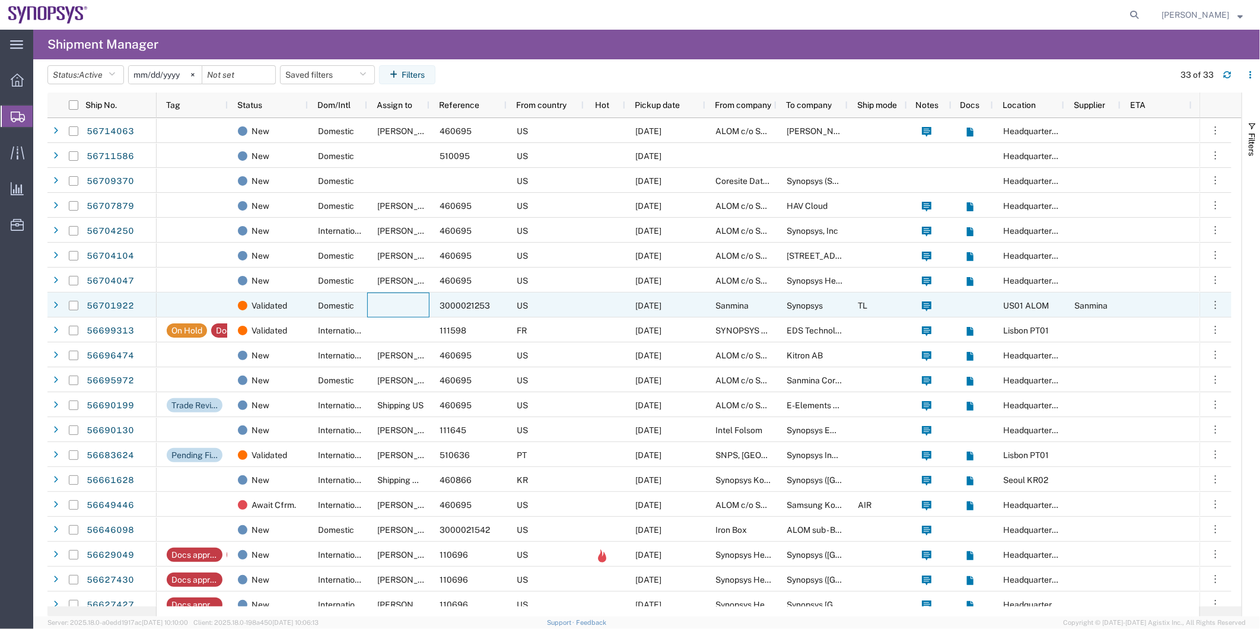
click at [401, 304] on div at bounding box center [398, 304] width 62 height 25
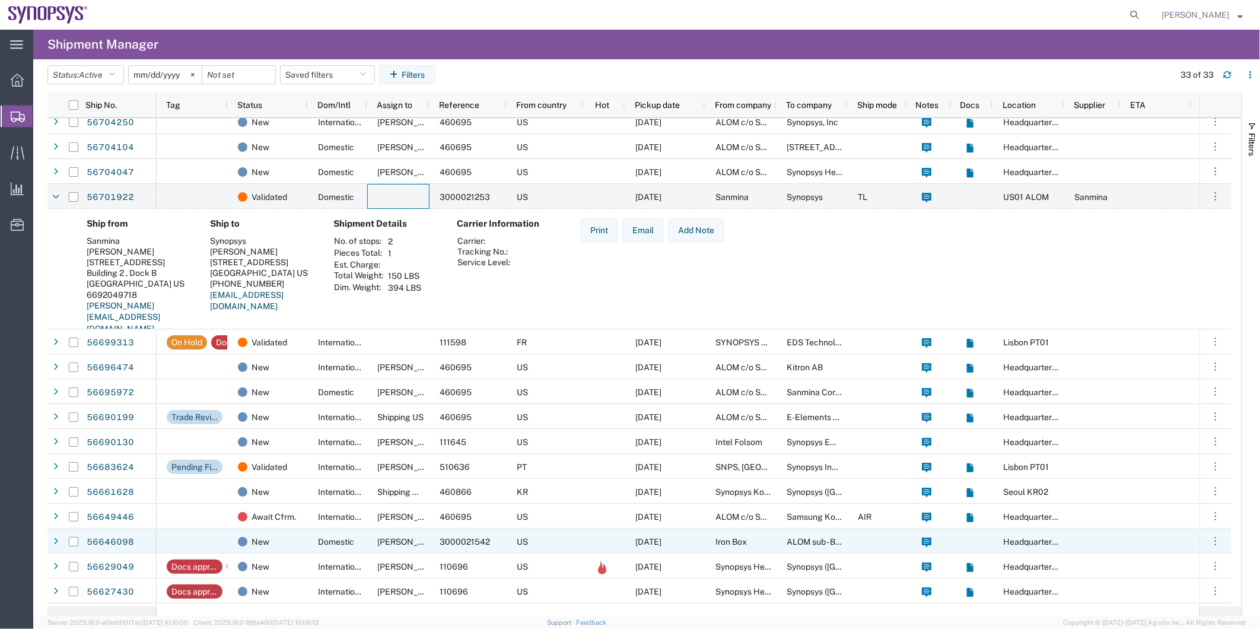
scroll to position [132, 0]
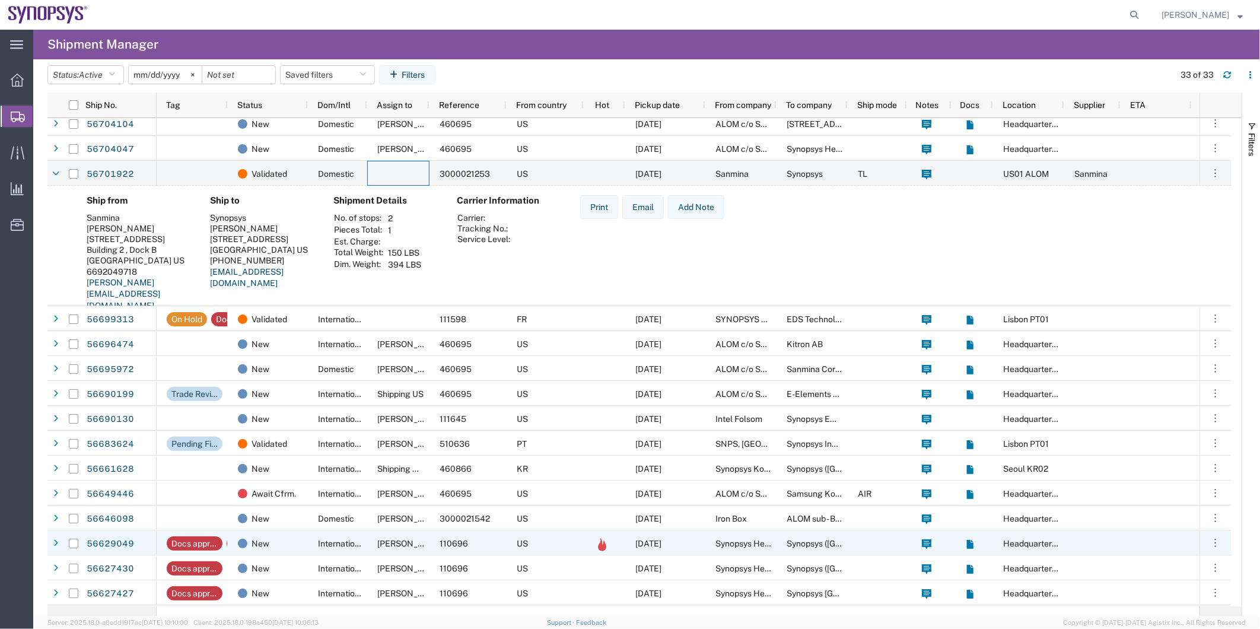
click at [313, 547] on div "International" at bounding box center [337, 542] width 59 height 25
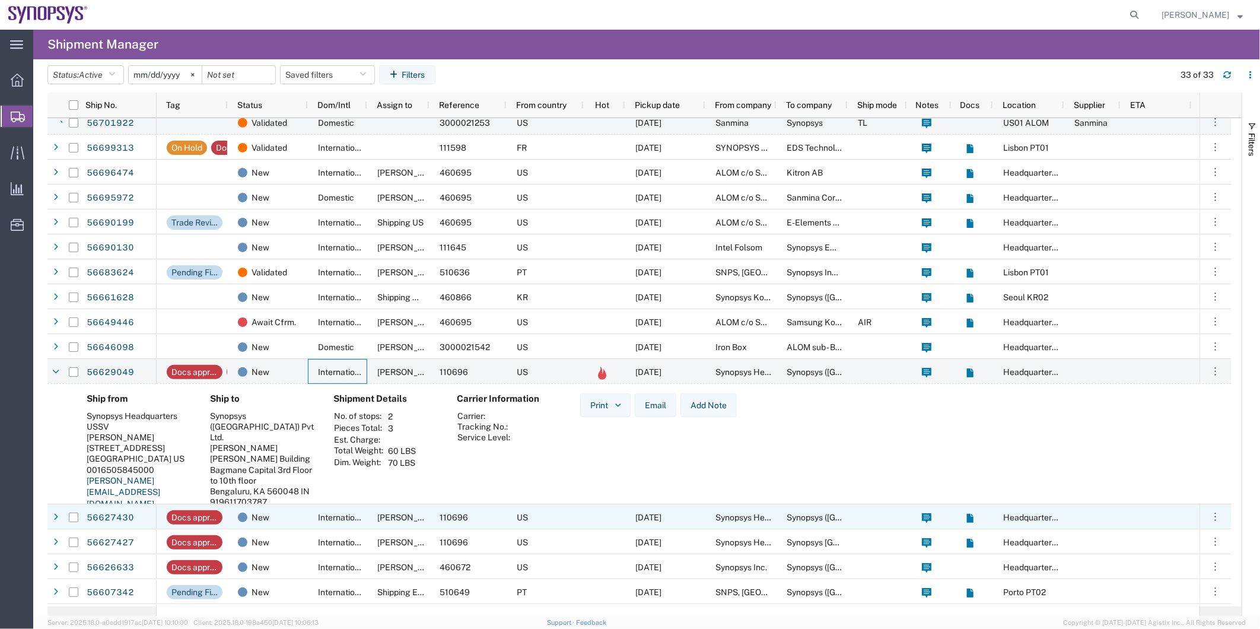
scroll to position [329, 0]
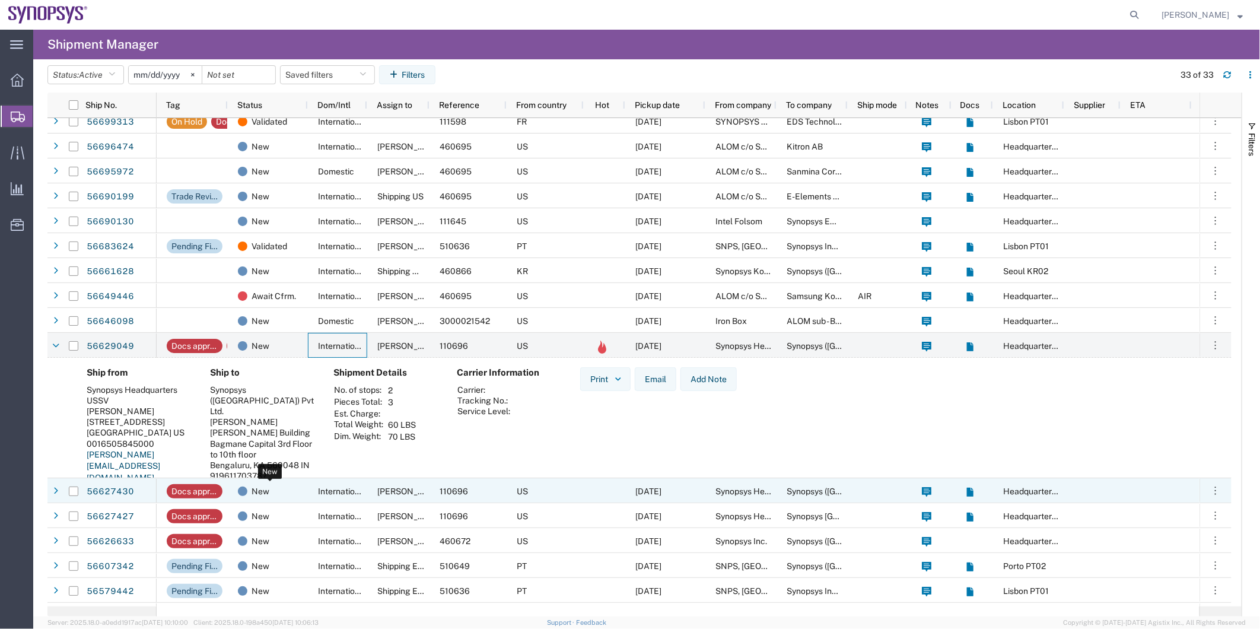
click at [289, 498] on div "New" at bounding box center [270, 491] width 65 height 25
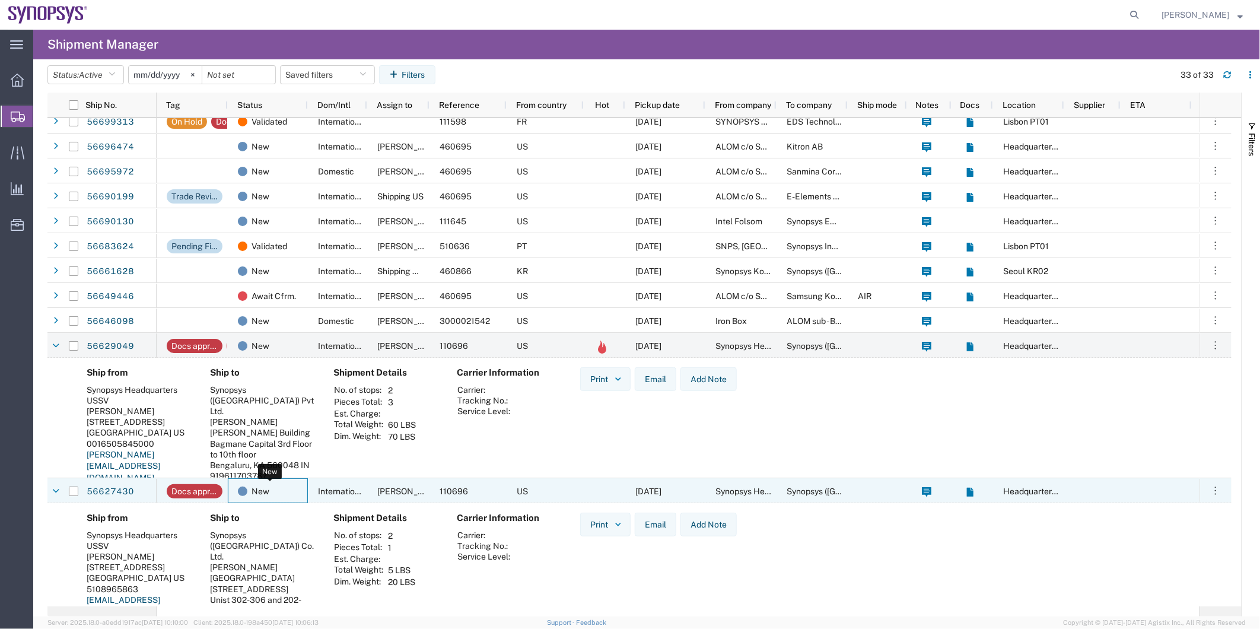
scroll to position [395, 0]
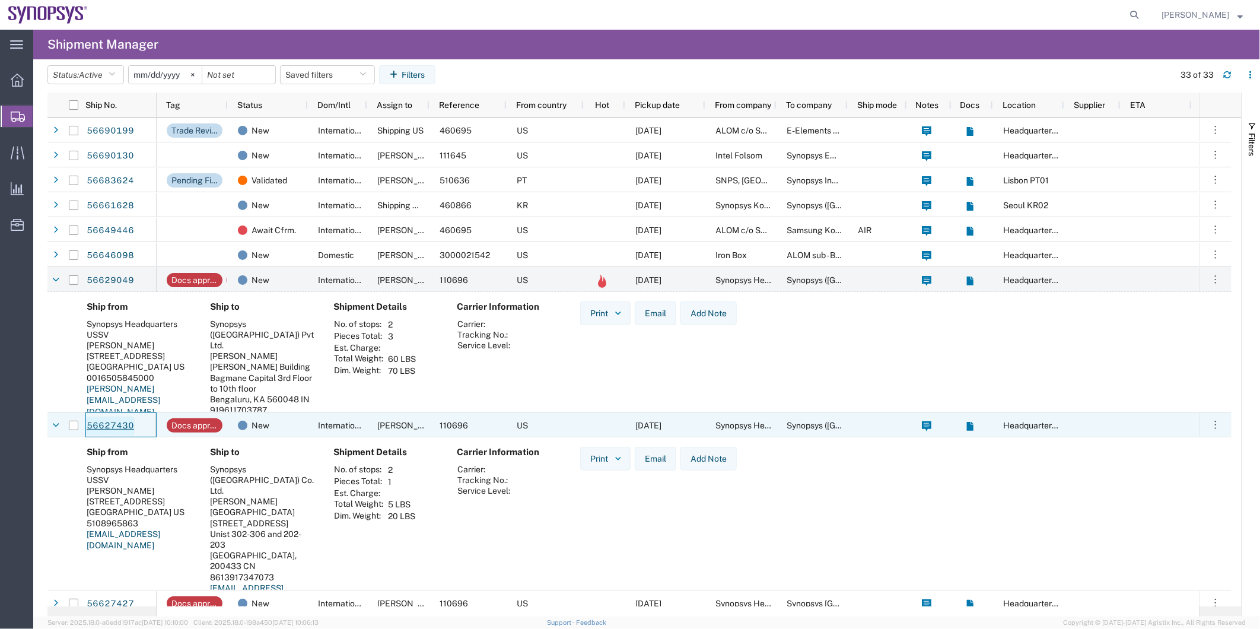
click at [111, 420] on link "56627430" at bounding box center [110, 425] width 49 height 19
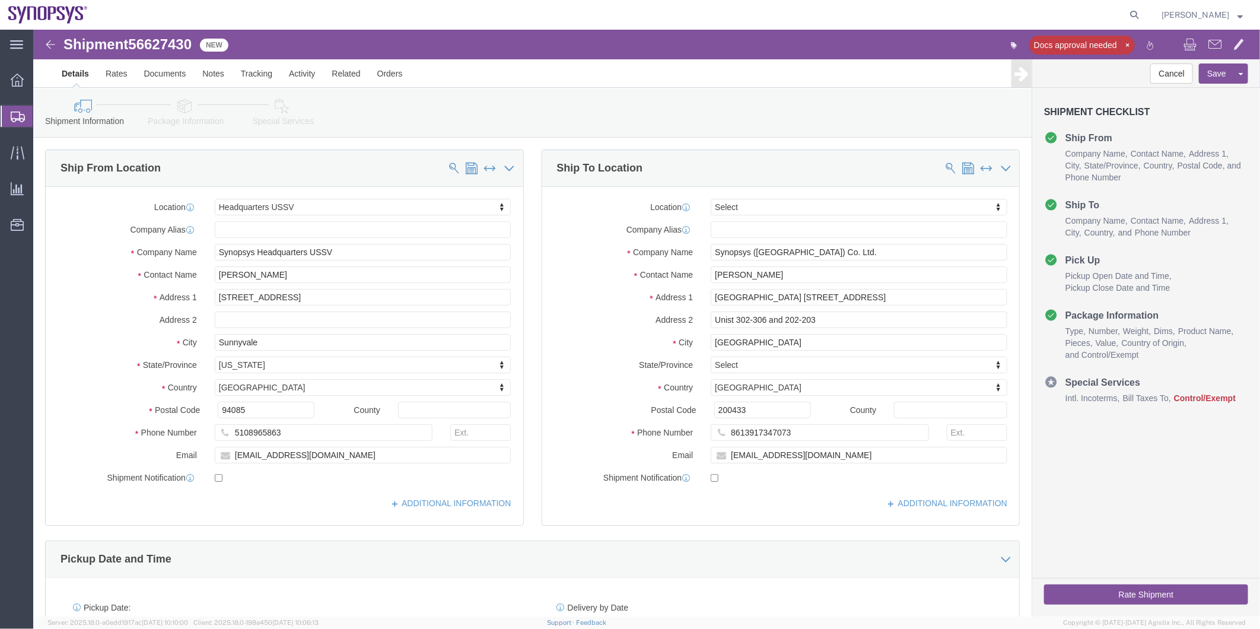
select select "63204"
select select
click span "56627430"
copy span "56627430"
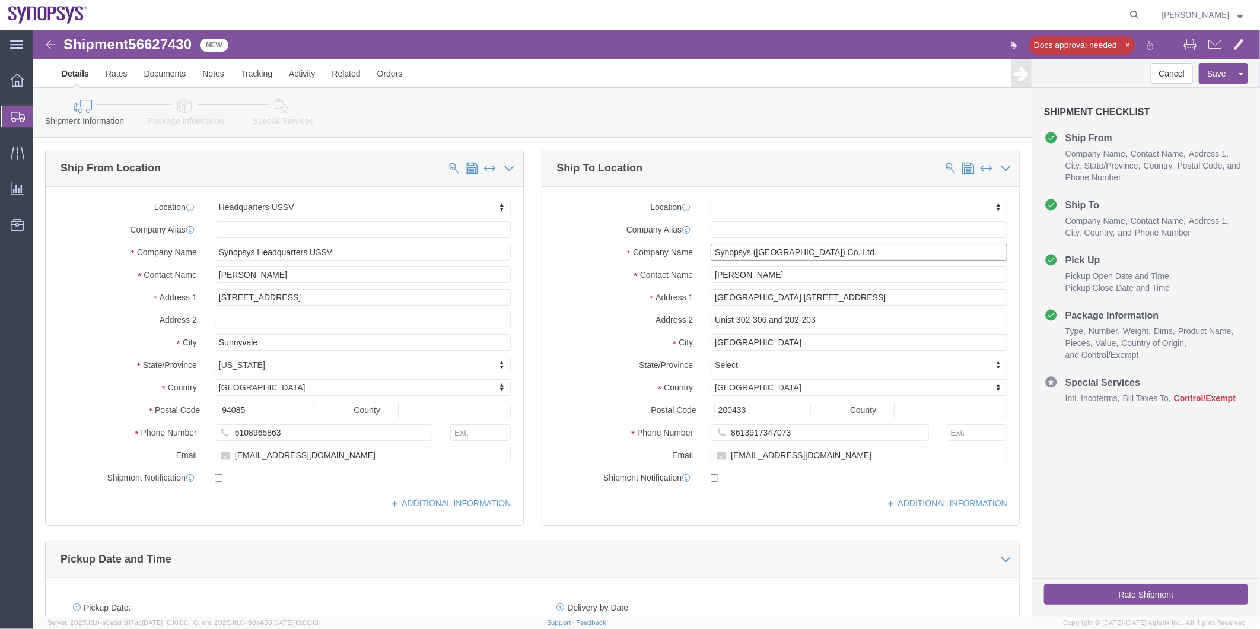
drag, startPoint x: 807, startPoint y: 224, endPoint x: 571, endPoint y: 224, distance: 236.1
click div "Company Name Synopsys (Shanghai) Co. Ltd."
drag, startPoint x: 760, startPoint y: 402, endPoint x: 609, endPoint y: 406, distance: 151.3
click div "Phone Number 8613917347073"
click icon
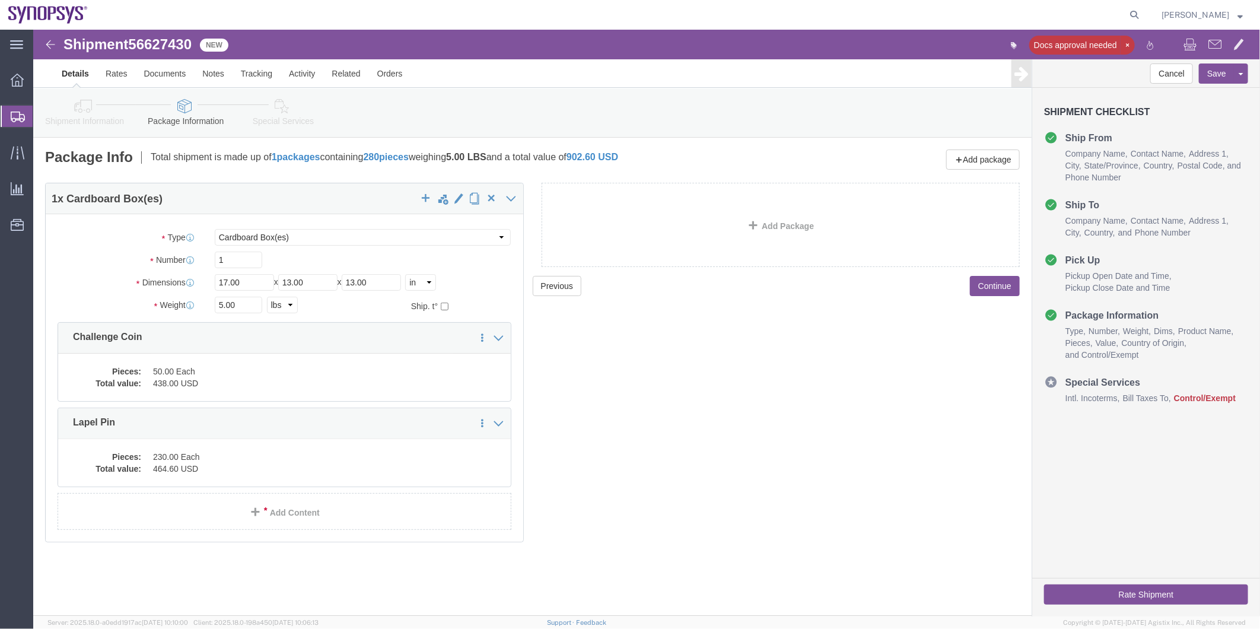
click dd "438.00 USD"
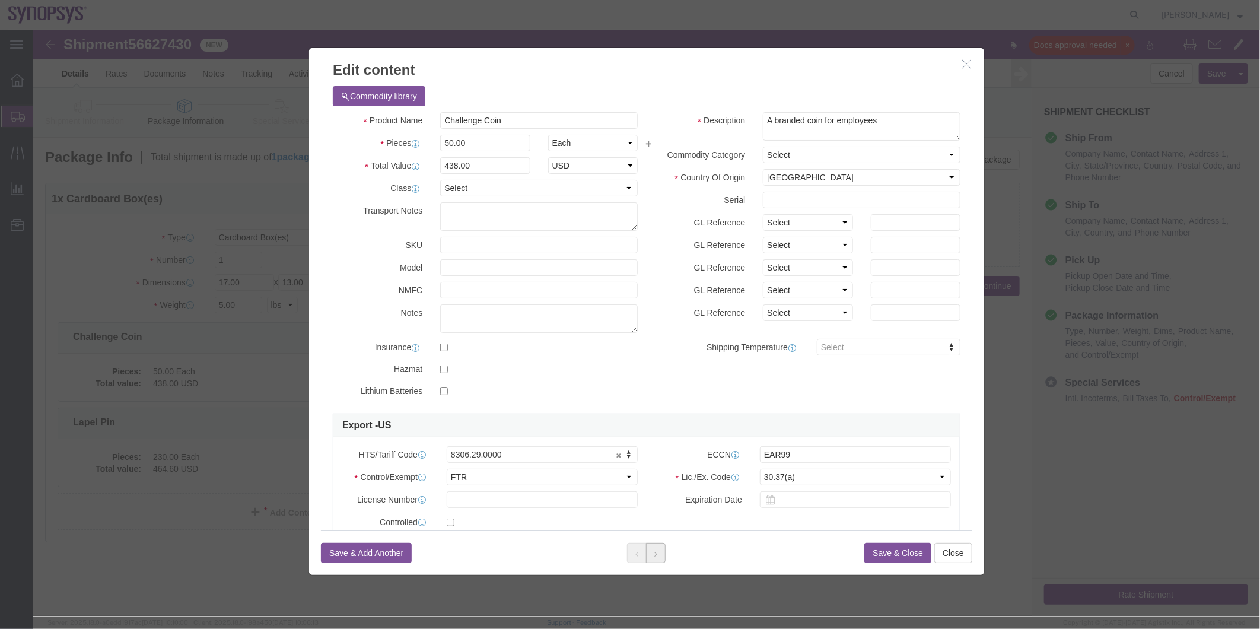
click button
drag, startPoint x: 361, startPoint y: 96, endPoint x: 183, endPoint y: 115, distance: 179.0
click div "Edit content Commodity library Product Name Lapel Pin Pieces 230.00 Select Bag …"
click div
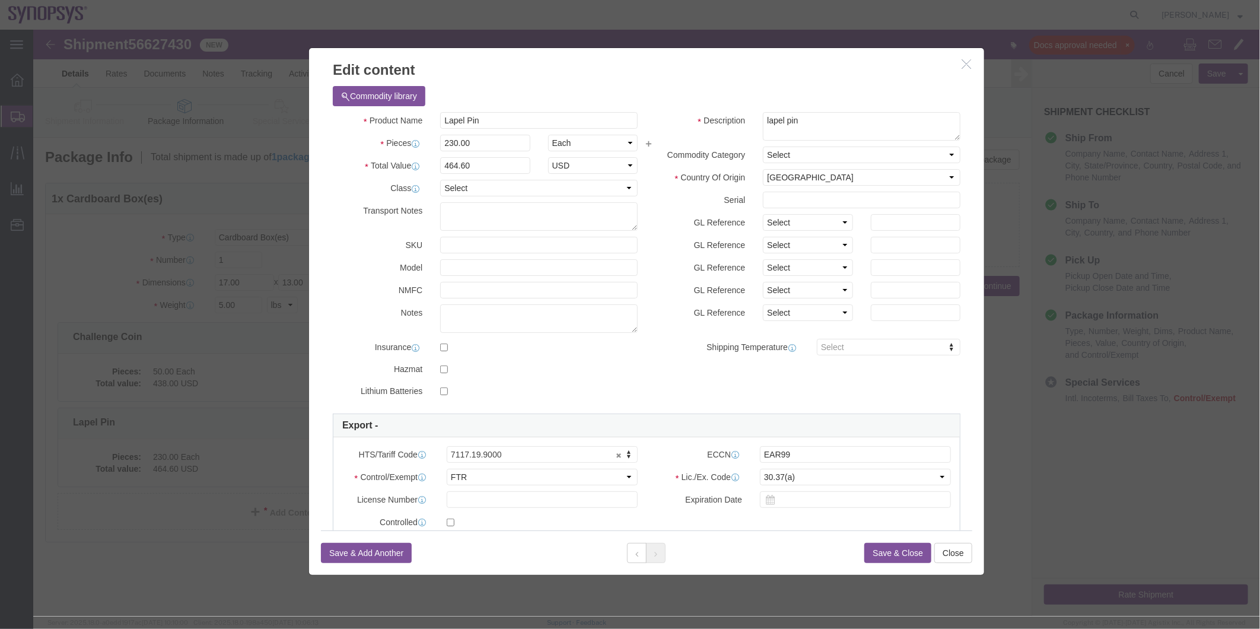
click div "Edit content Commodity library Product Name Lapel Pin Pieces 230.00 Select Bag …"
click button "Close"
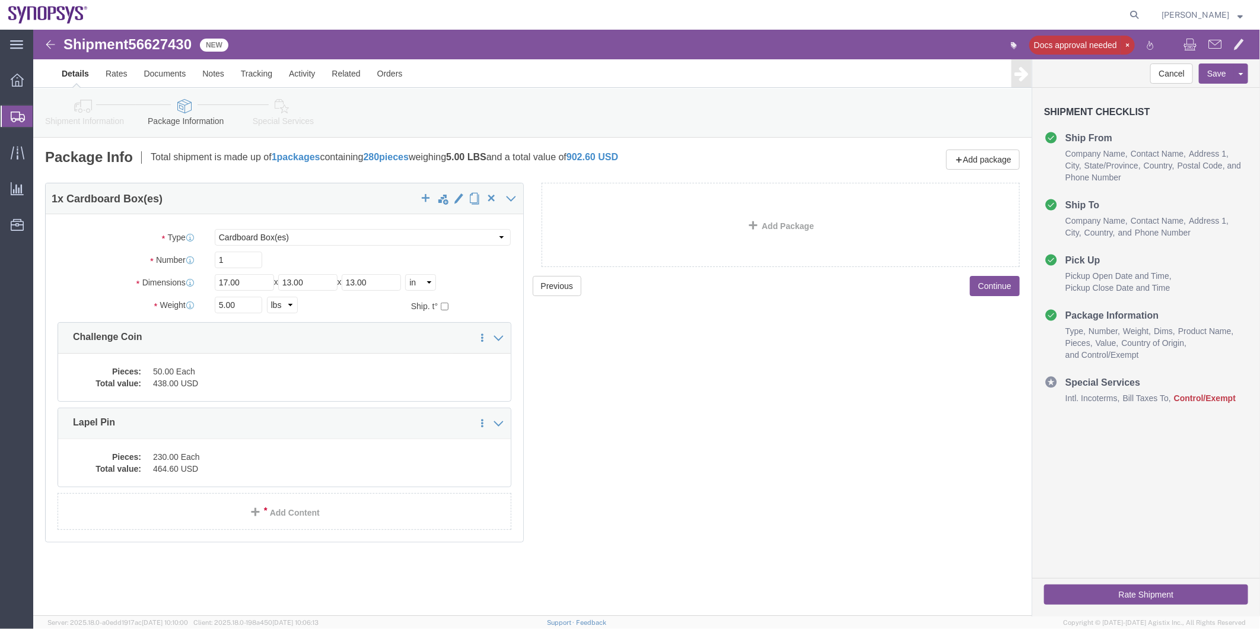
click span "56627430"
copy span "56627430"
click div "Pieces: 50.00 Each Total value: 438.00 USD"
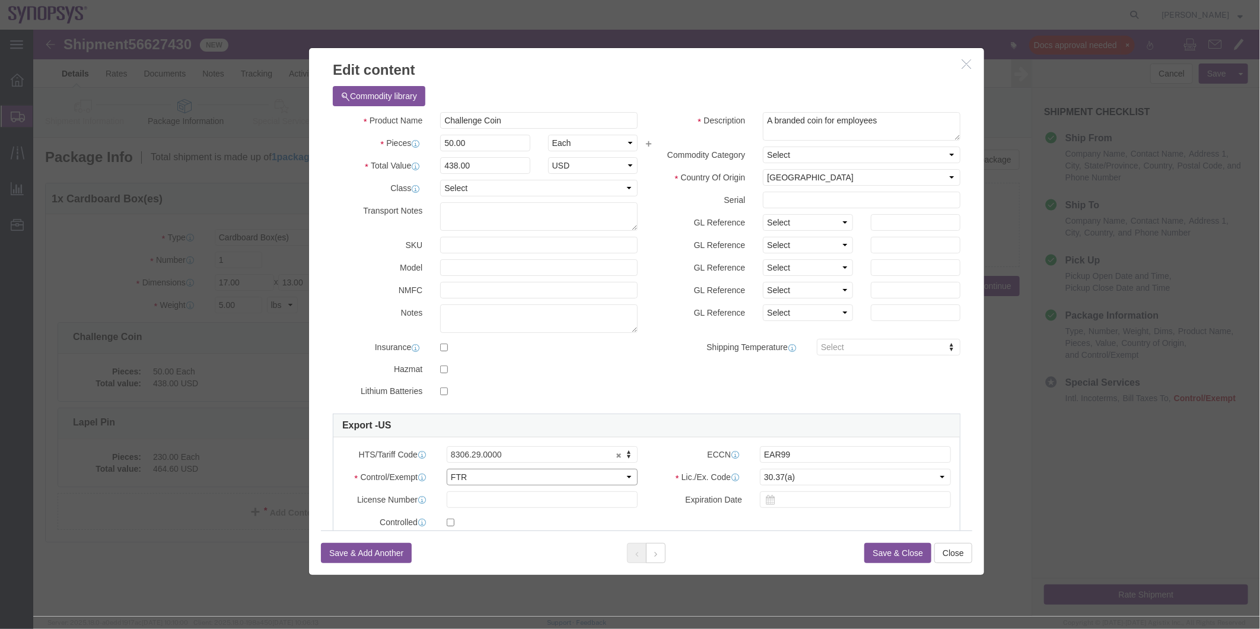
click select "Select ATF BIS DEA EPA FDA FTR ITAR OFAC Other (OPA)"
select select "BIS"
click select "Select ATF BIS DEA EPA FDA FTR ITAR OFAC Other (OPA)"
click select "Select AGR-Agricultural APP-Computers APR-Additional Permissive Exports AVS-Air…"
select select "NLR"
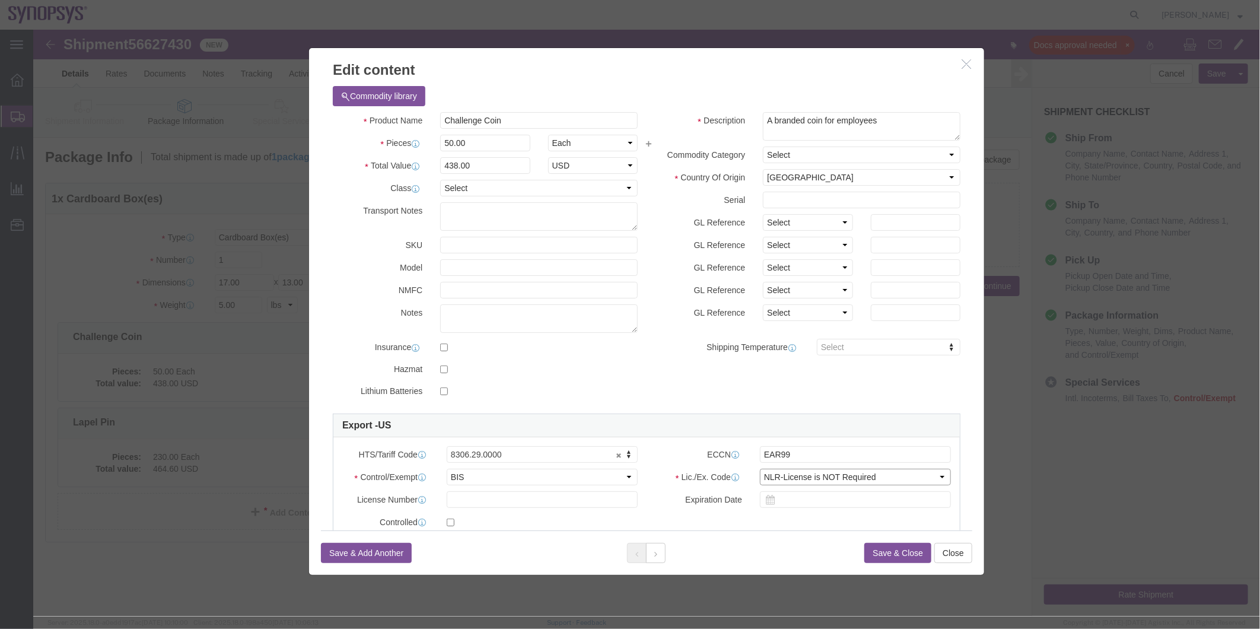
click select "Select AGR-Agricultural APP-Computers APR-Additional Permissive Exports AVS-Air…"
click button
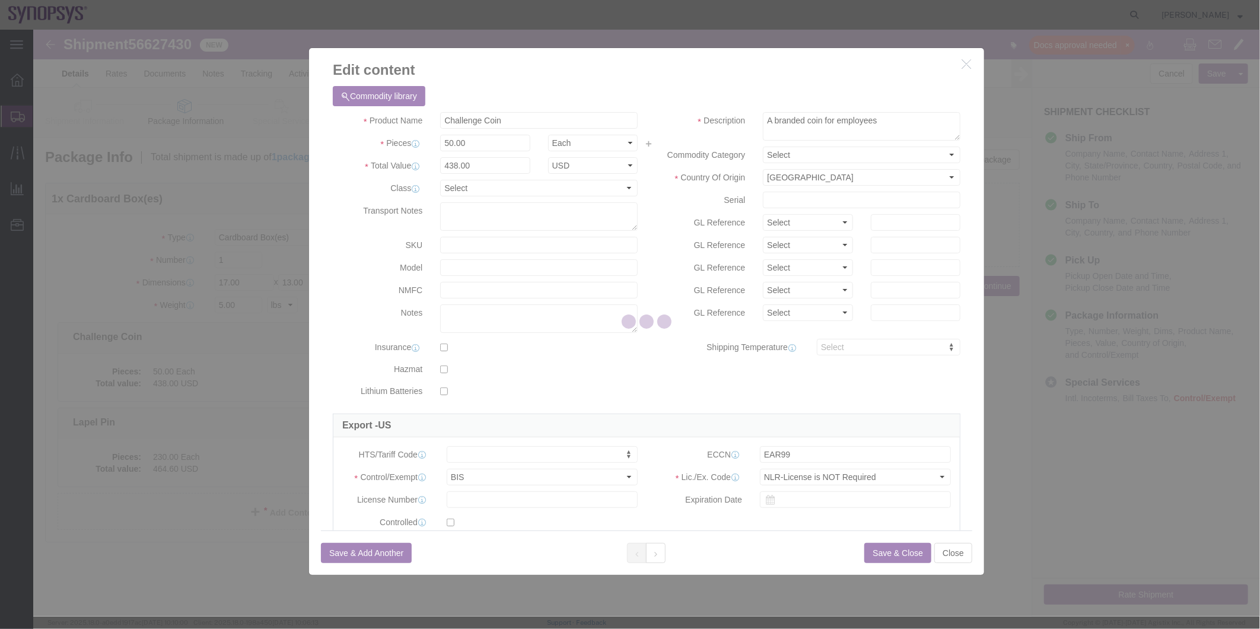
click at [504, 481] on div at bounding box center [646, 323] width 1227 height 587
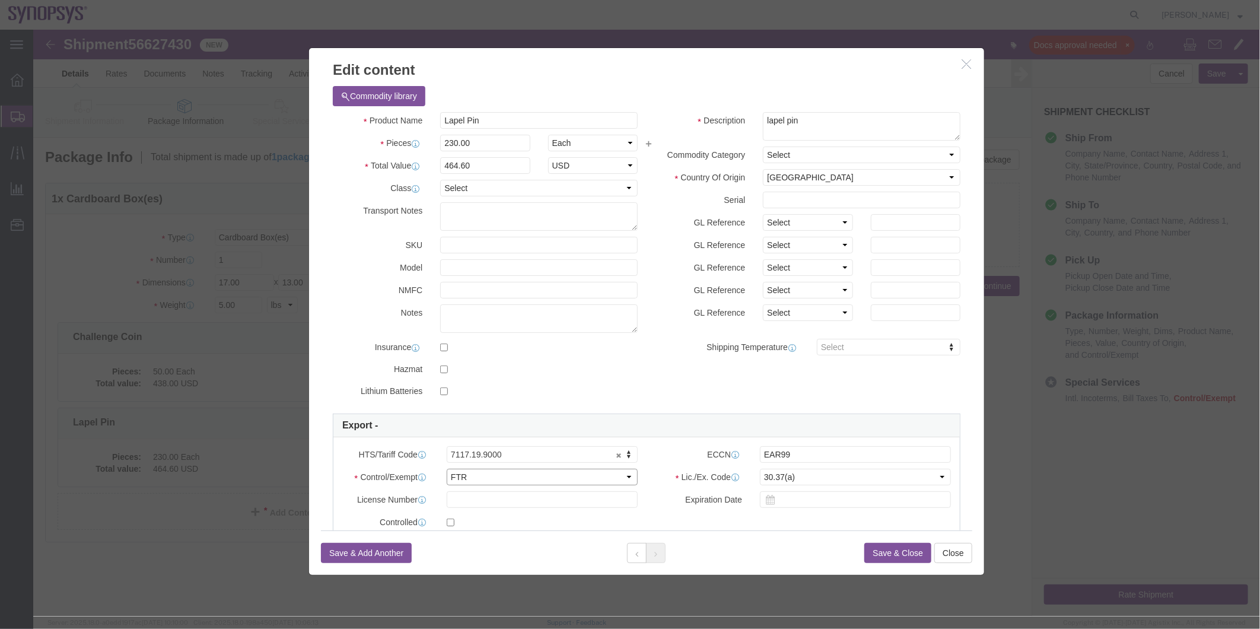
drag, startPoint x: 504, startPoint y: 481, endPoint x: 471, endPoint y: 451, distance: 44.5
click select "Select ATF BIS DEA EPA FDA FTR ITAR OFAC Other (OPA)"
select select "BIS"
click select "Select ATF BIS DEA EPA FDA FTR ITAR OFAC Other (OPA)"
click select "Select AGR-Agricultural APP-Computers APR-Additional Permissive Exports AVS-Air…"
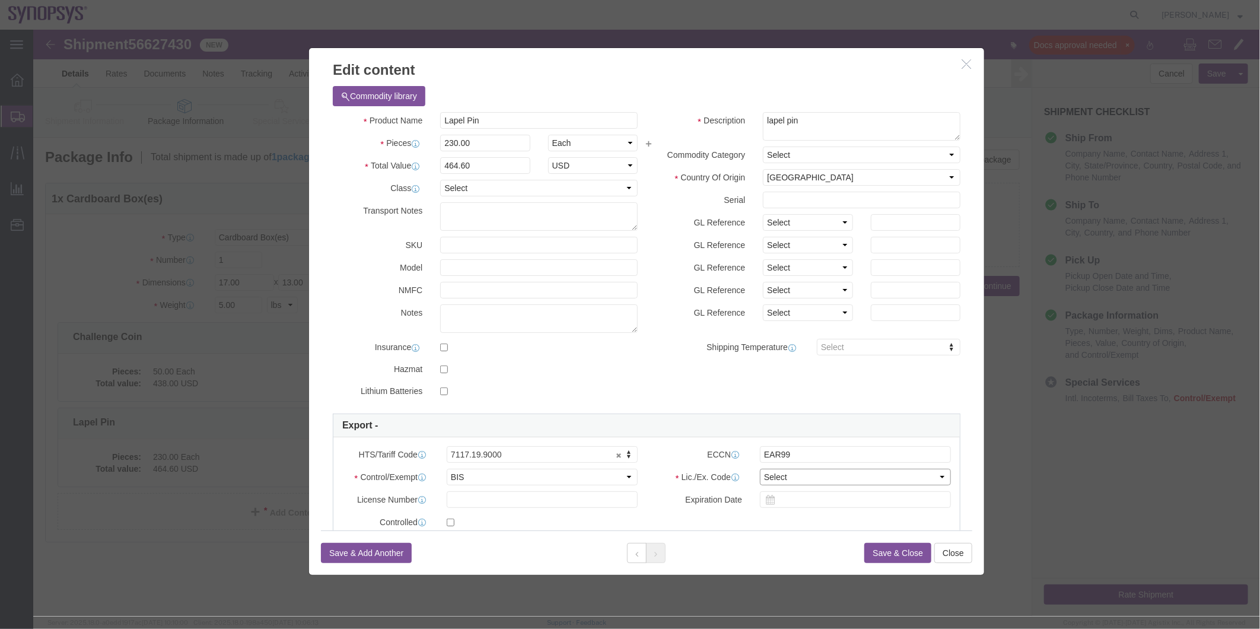
select select "NLR"
click select "Select AGR-Agricultural APP-Computers APR-Additional Permissive Exports AVS-Air…"
click button "Save & Close"
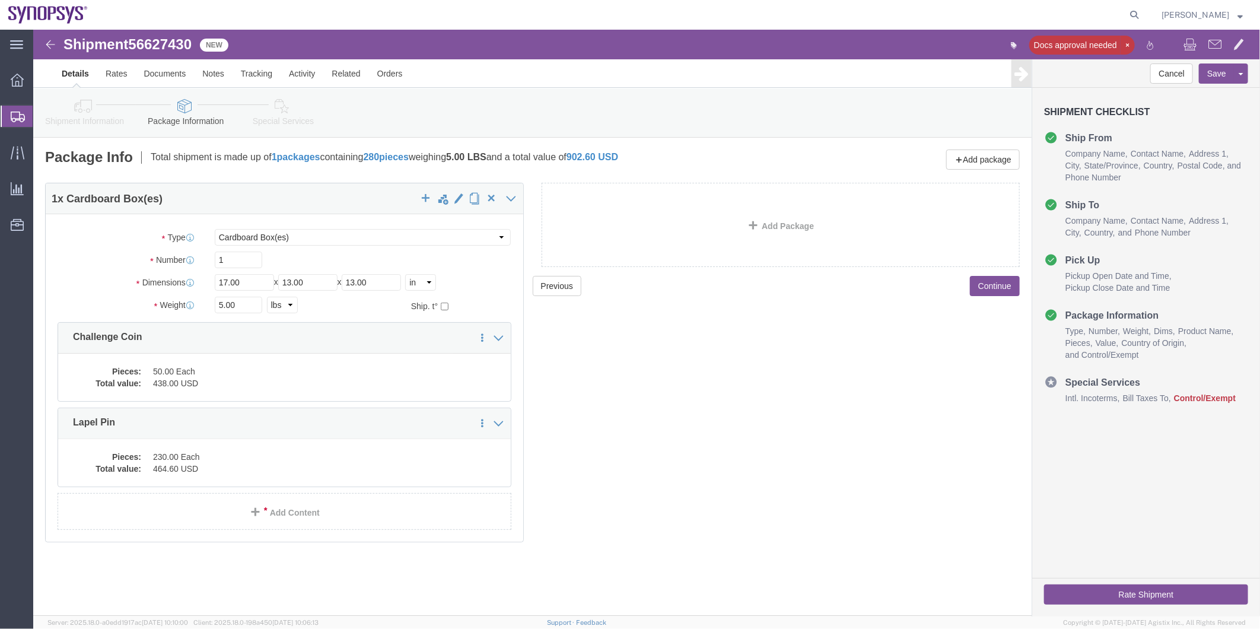
click link "Special Services"
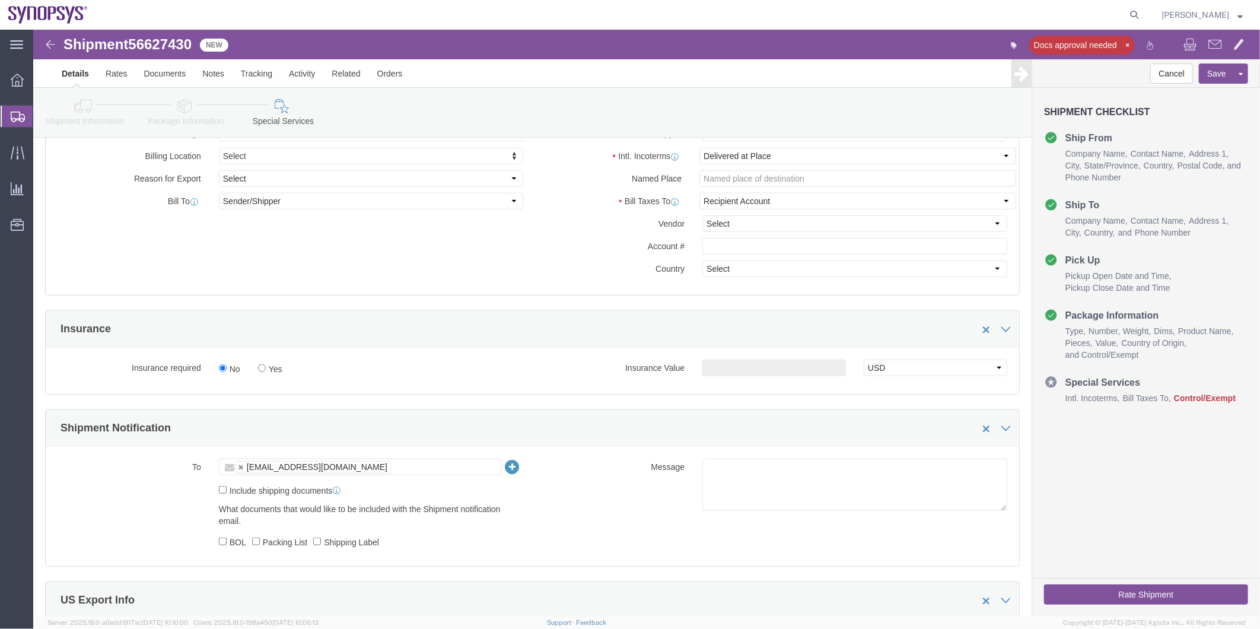
scroll to position [593, 0]
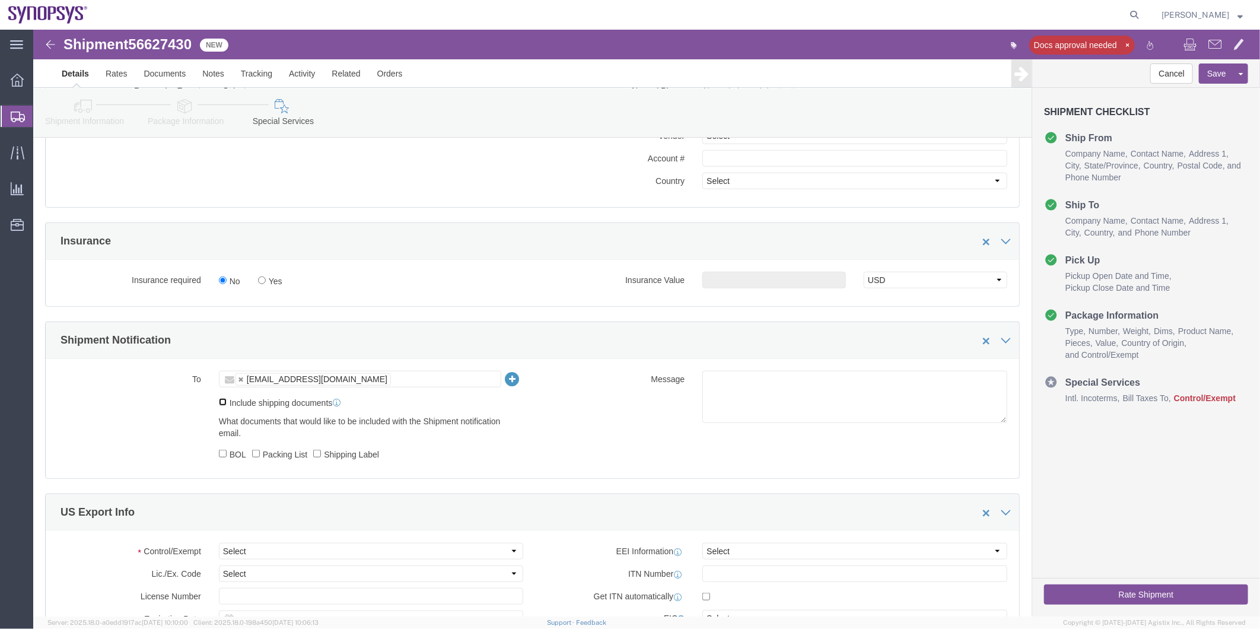
drag, startPoint x: 191, startPoint y: 378, endPoint x: 190, endPoint y: 407, distance: 28.5
click input "Include shipping documents"
checkbox input "false"
click label "Shipping Label"
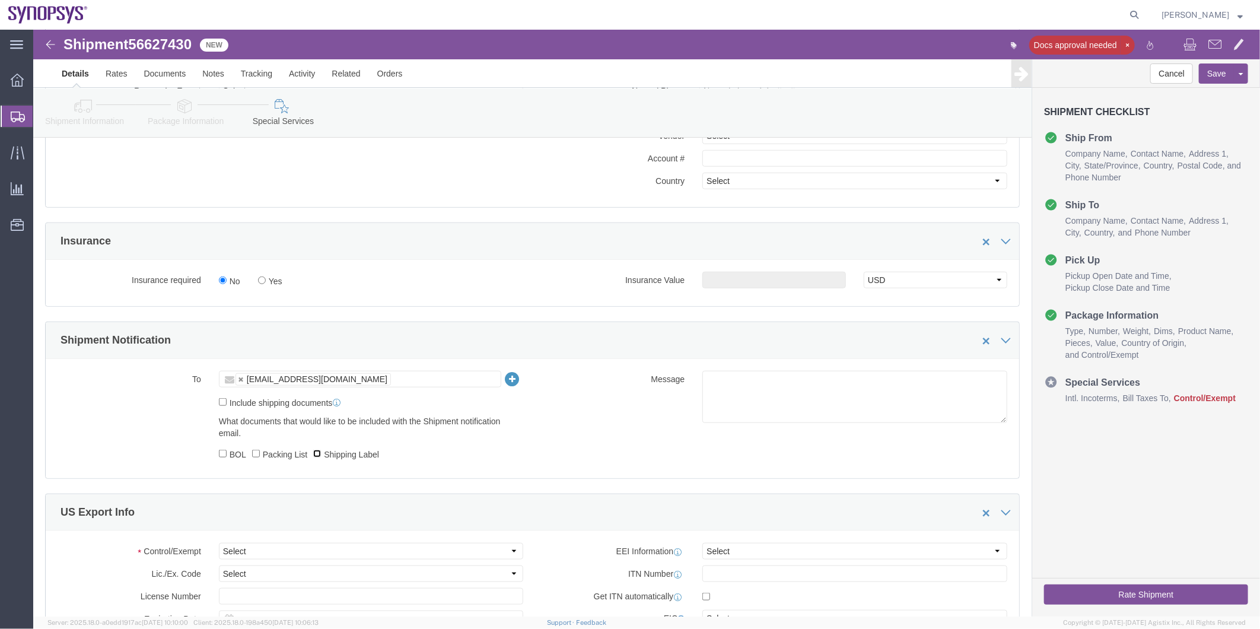
click input "Shipping Label"
checkbox input "true"
click label "Packing List"
click input "Packing List"
checkbox input "true"
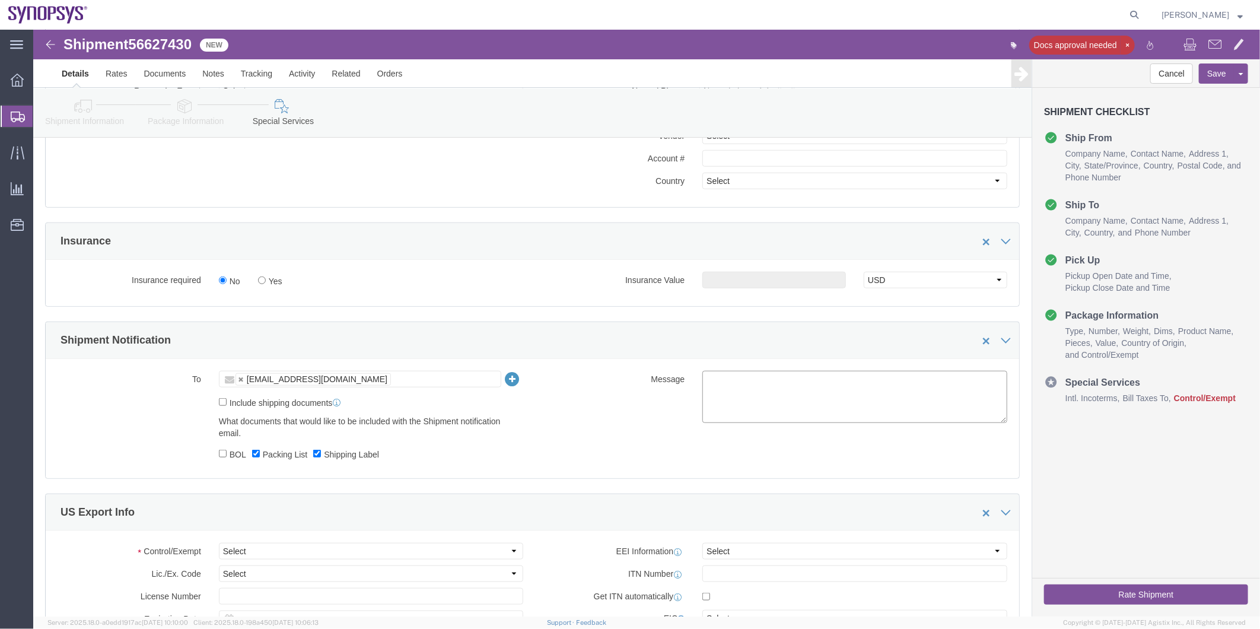
click textarea
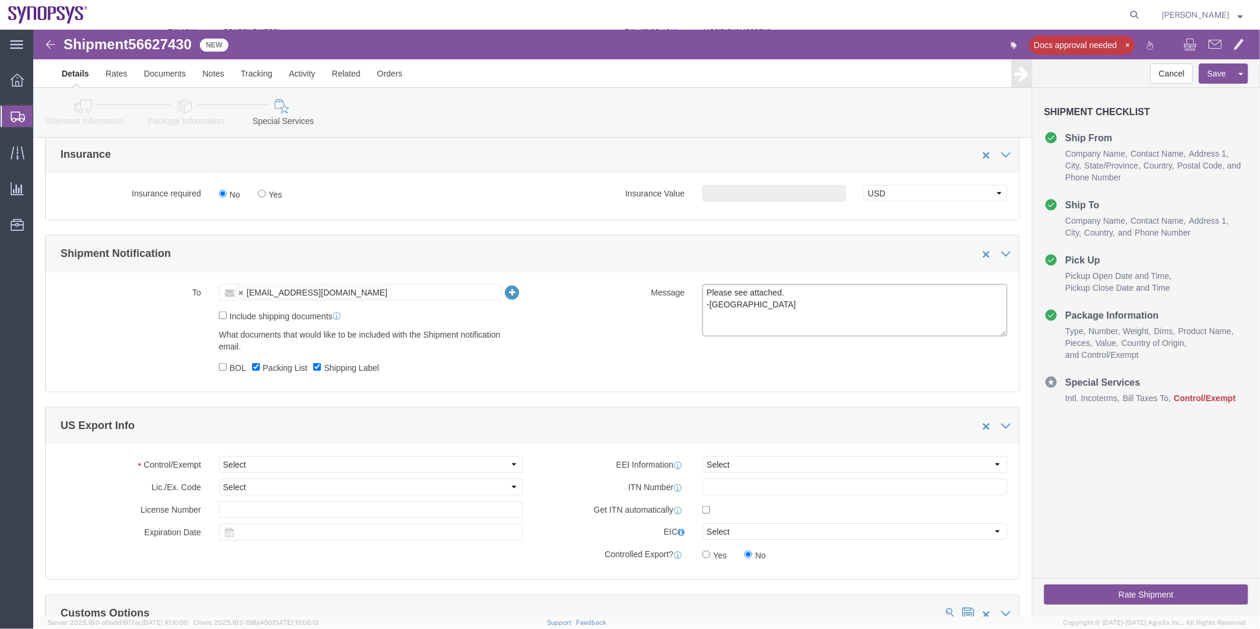
scroll to position [857, 0]
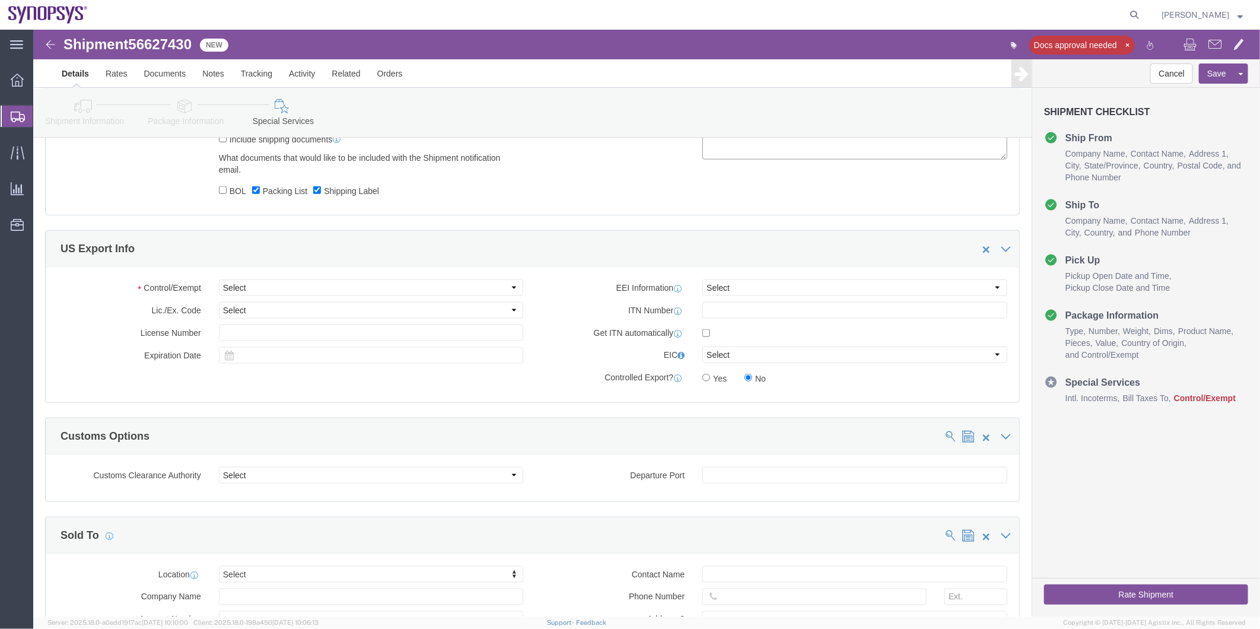
type textarea "Please see attached. -[GEOGRAPHIC_DATA]"
click select "Select ATF BIS DEA EPA FDA FTR ITAR OFAC Other (OPA)"
select select "BIS"
click select "Select ATF BIS DEA EPA FDA FTR ITAR OFAC Other (OPA)"
click select "Select AGR-Agricultural APP-Computers APR-Additional Permissive Exports AVS-Air…"
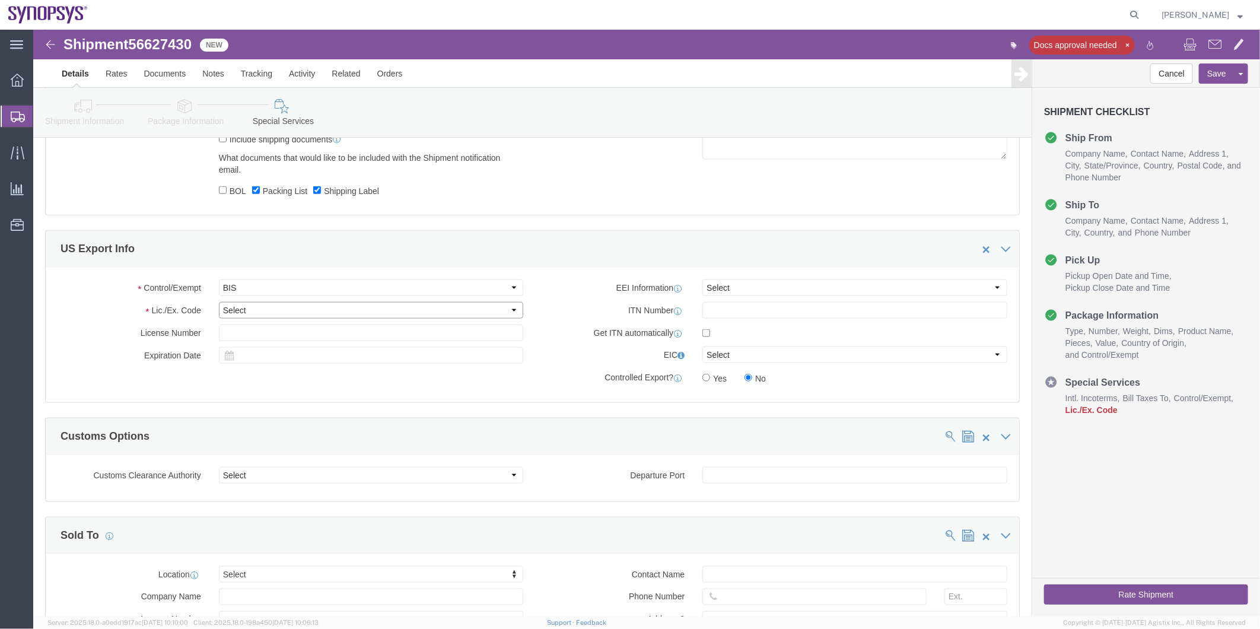
select select "NLR"
click select "Select AGR-Agricultural APP-Computers APR-Additional Permissive Exports AVS-Air…"
drag, startPoint x: 711, startPoint y: 257, endPoint x: 711, endPoint y: 265, distance: 8.3
click select "Select AES-Direct EEI Carrier File EEI EEI Exempt"
select select "AESD"
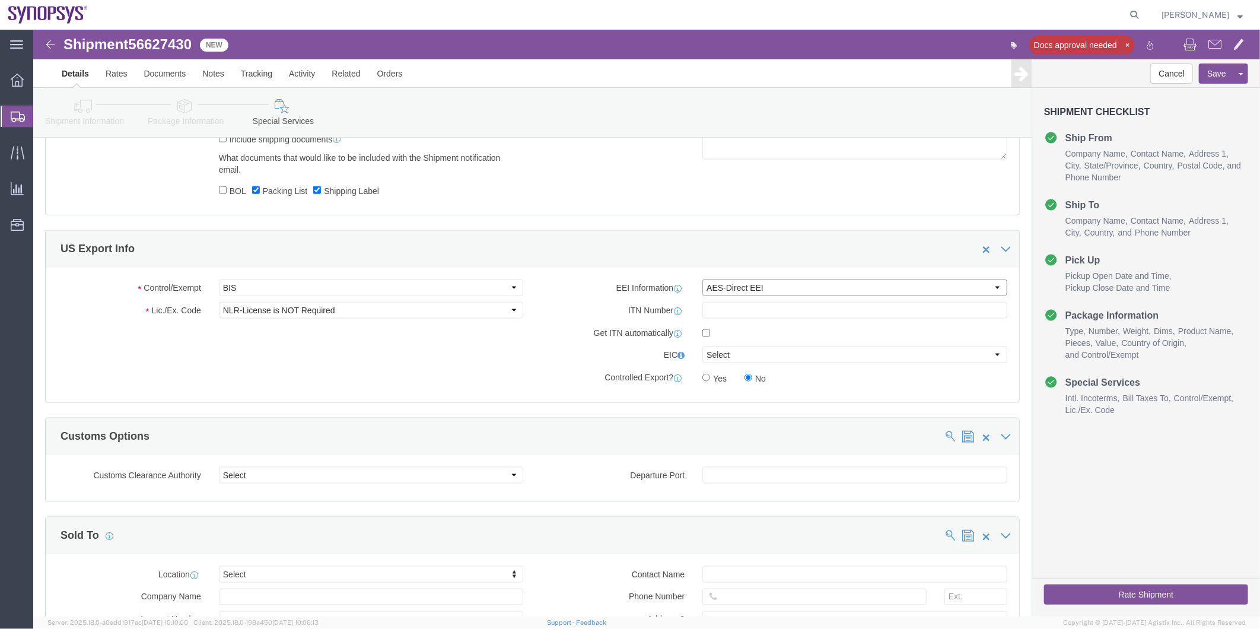
click select "Select AES-Direct EEI Carrier File EEI EEI Exempt"
click input "text"
paste input "X20250904859115"
type input "X20250904859115"
click button "Rate Shipment"
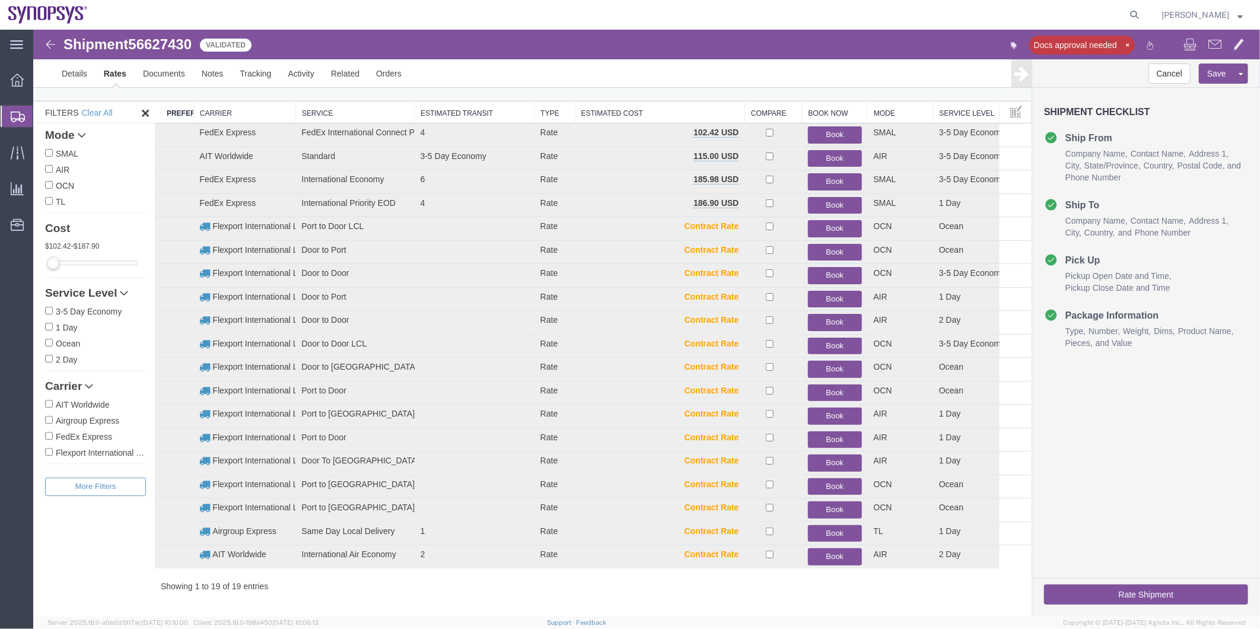
scroll to position [12, 0]
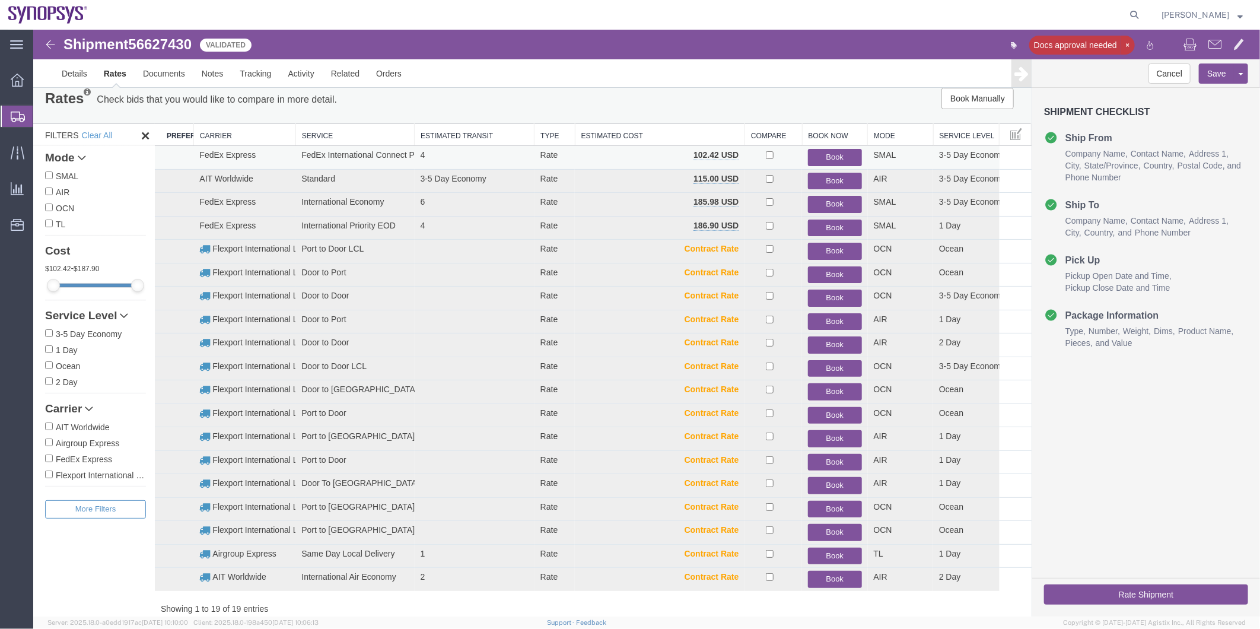
click at [828, 157] on button "Book" at bounding box center [833, 156] width 53 height 17
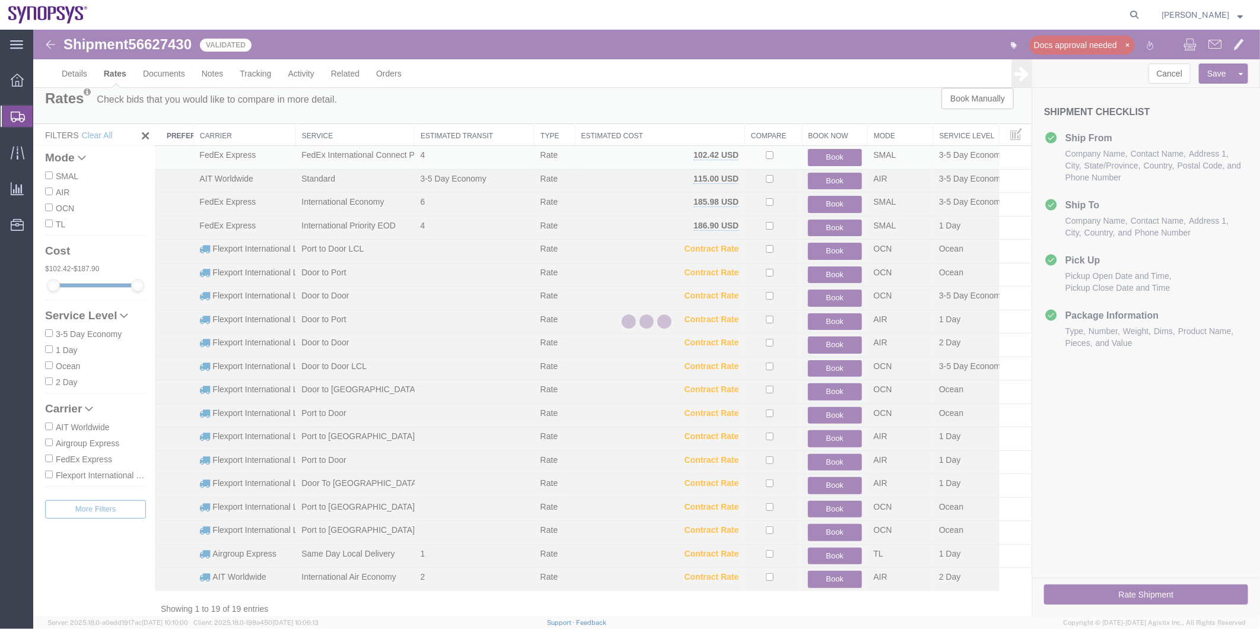
scroll to position [0, 0]
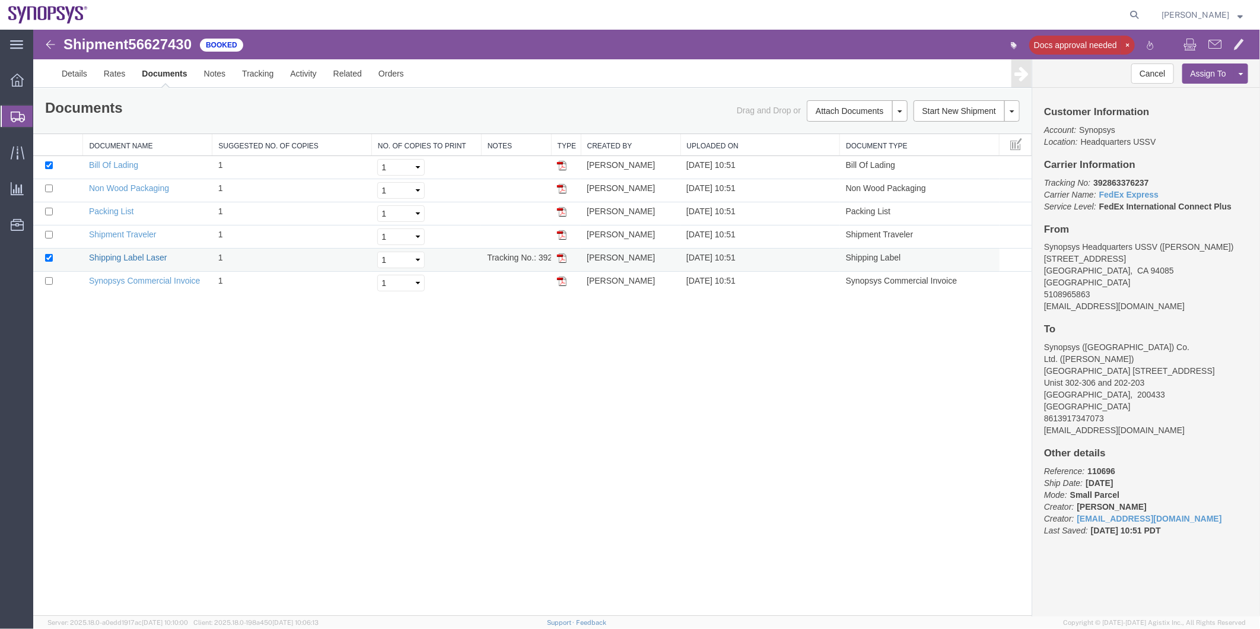
click at [135, 257] on link "Shipping Label Laser" at bounding box center [127, 256] width 78 height 9
click at [148, 279] on link "Synopsys Commercial Invoice" at bounding box center [144, 279] width 112 height 9
click at [115, 209] on link "Packing List" at bounding box center [110, 210] width 44 height 9
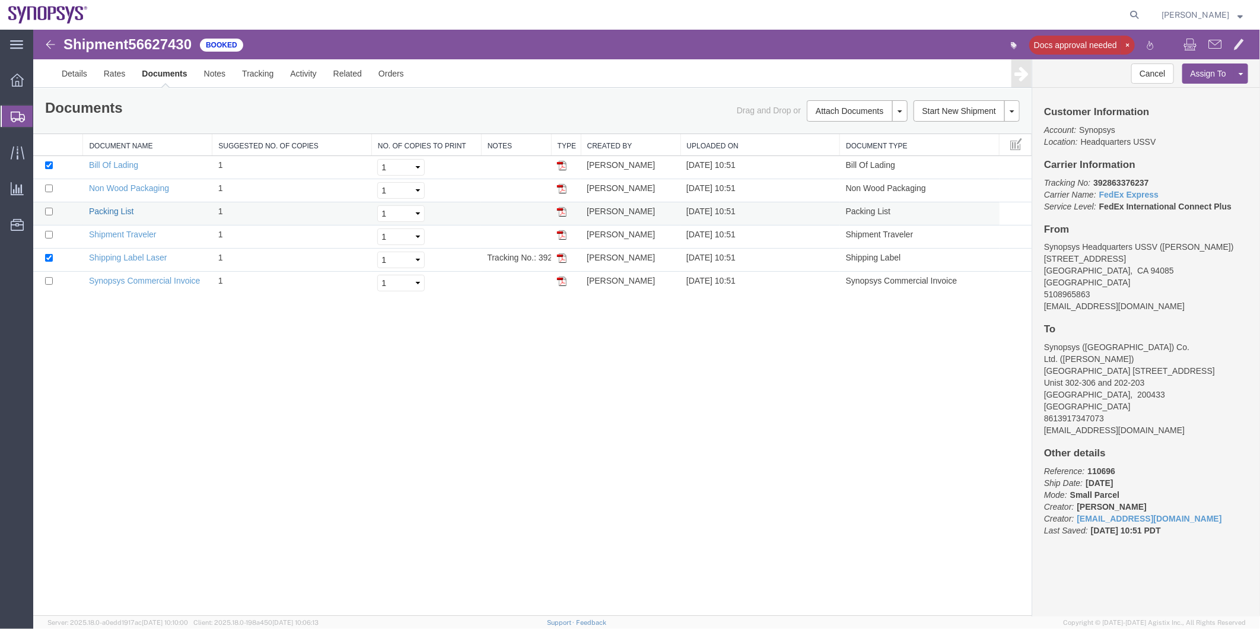
click at [115, 209] on link "Packing List" at bounding box center [110, 210] width 44 height 9
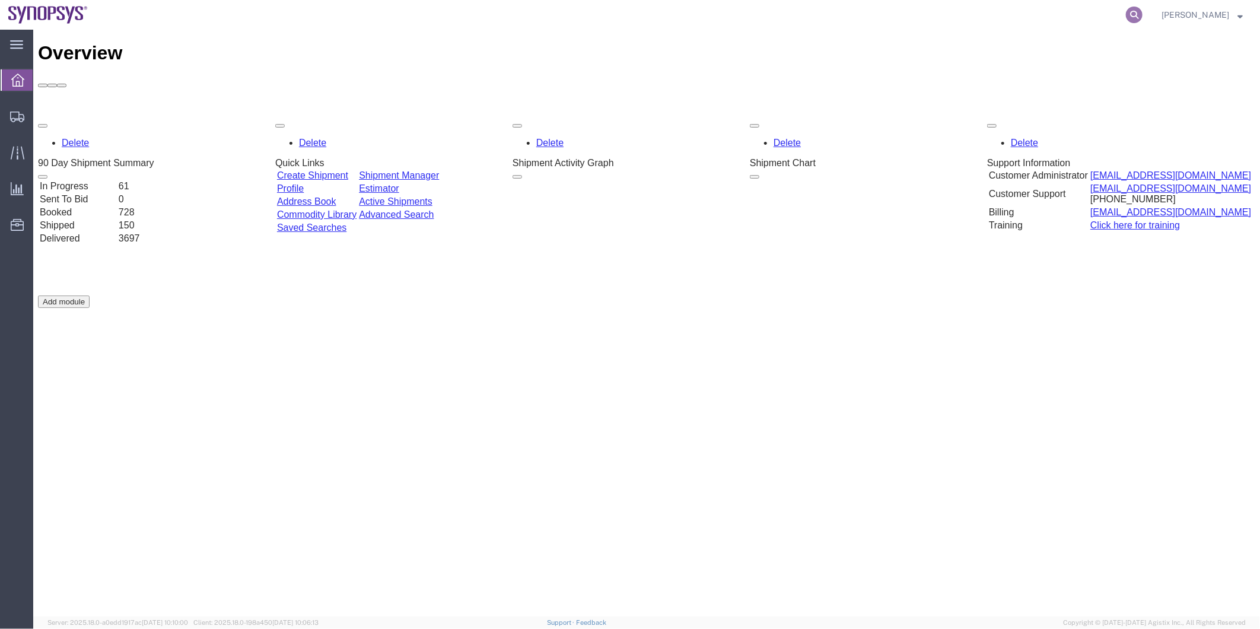
click at [1135, 18] on icon at bounding box center [1134, 15] width 17 height 17
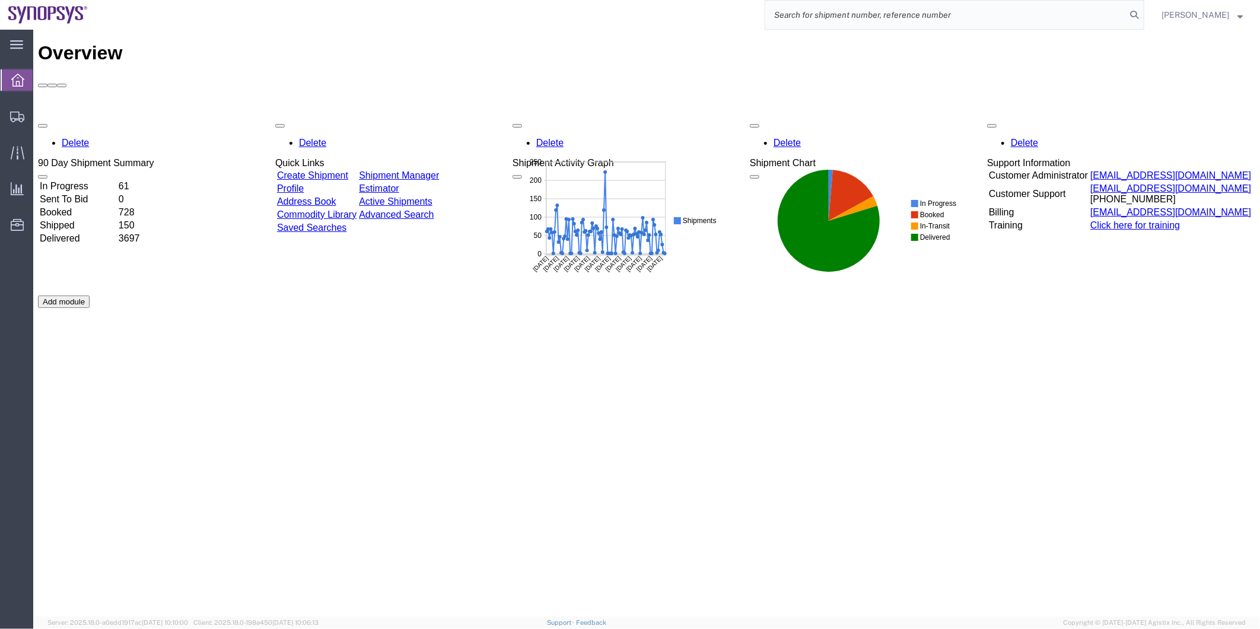
paste input "447308687051"
type input "447308687051"
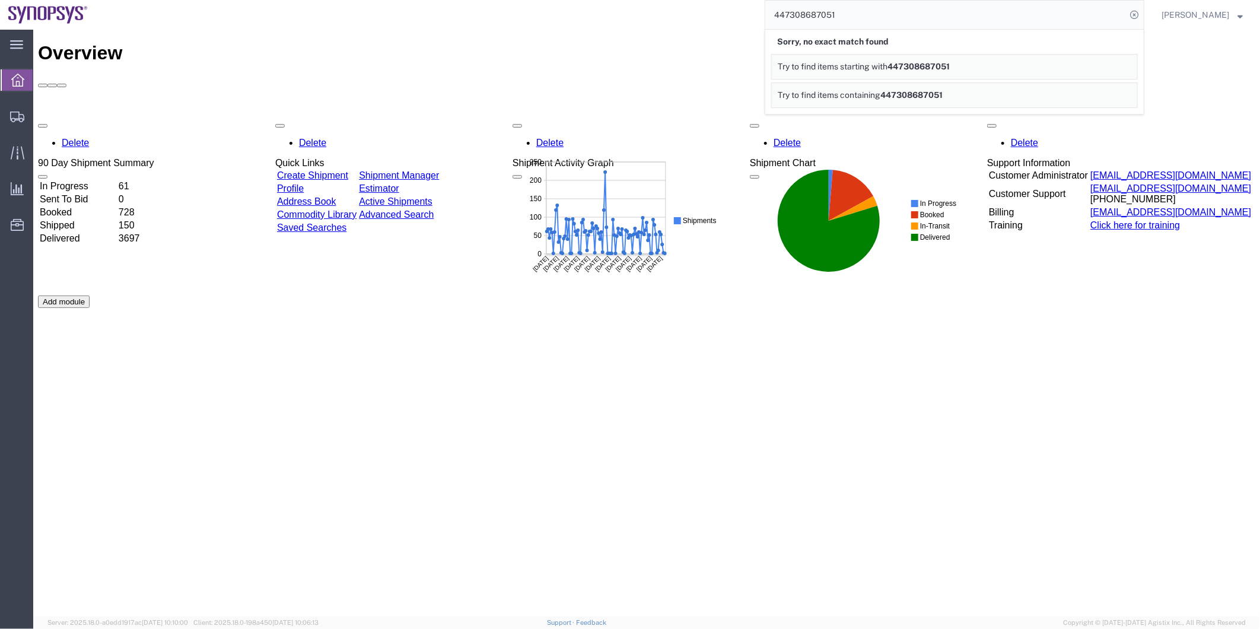
drag, startPoint x: 849, startPoint y: 15, endPoint x: 699, endPoint y: 15, distance: 150.7
click at [699, 15] on div "447308687051 Sorry, no exact match found Try to find items starting with 447308…" at bounding box center [620, 15] width 1048 height 30
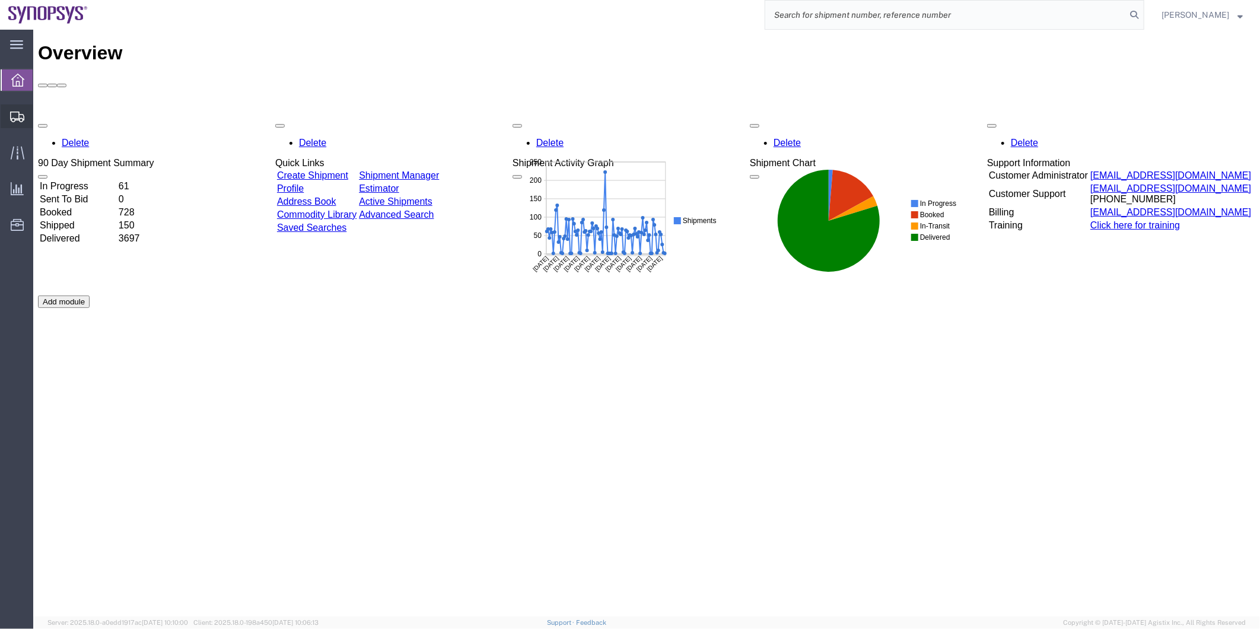
click at [0, 0] on span "Shipment Manager" at bounding box center [0, 0] width 0 height 0
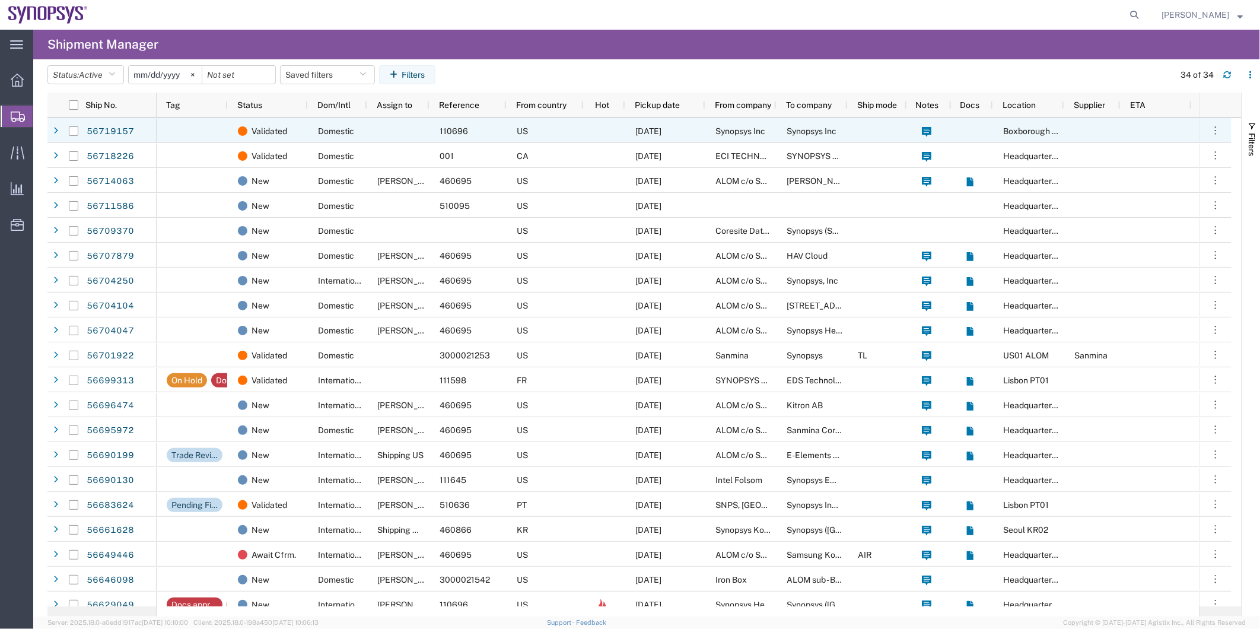
click at [308, 138] on div "Domestic" at bounding box center [337, 130] width 59 height 25
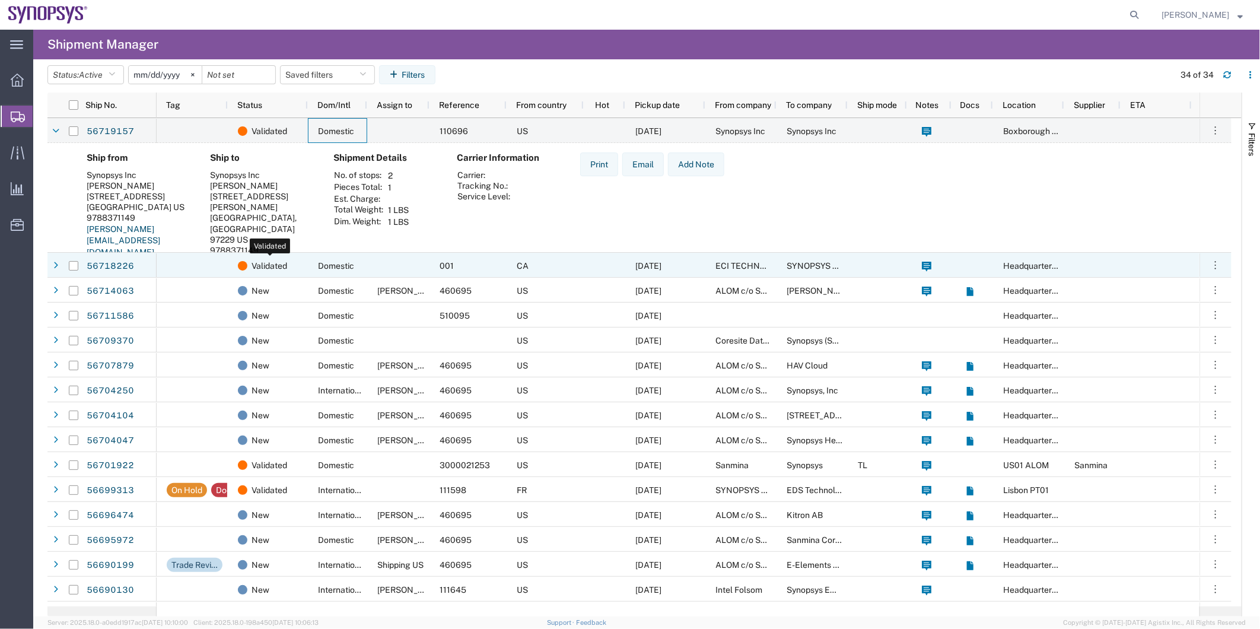
click at [298, 263] on div "Validated" at bounding box center [270, 265] width 65 height 25
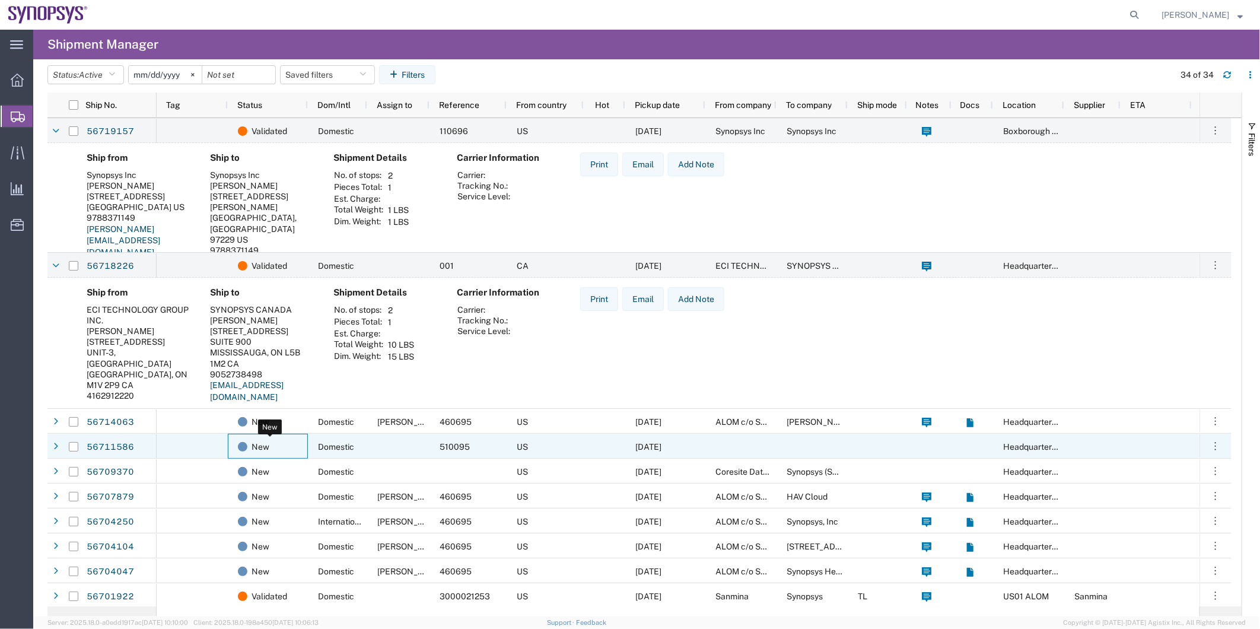
click at [289, 445] on div "New" at bounding box center [270, 446] width 65 height 25
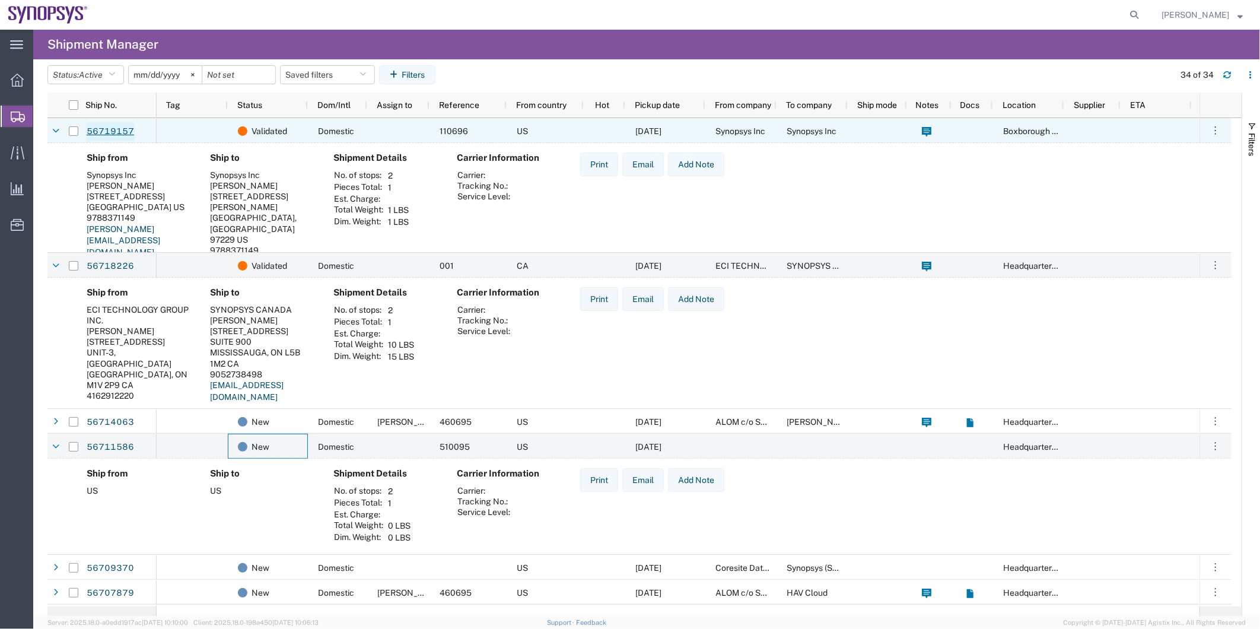
click at [109, 127] on link "56719157" at bounding box center [110, 131] width 49 height 19
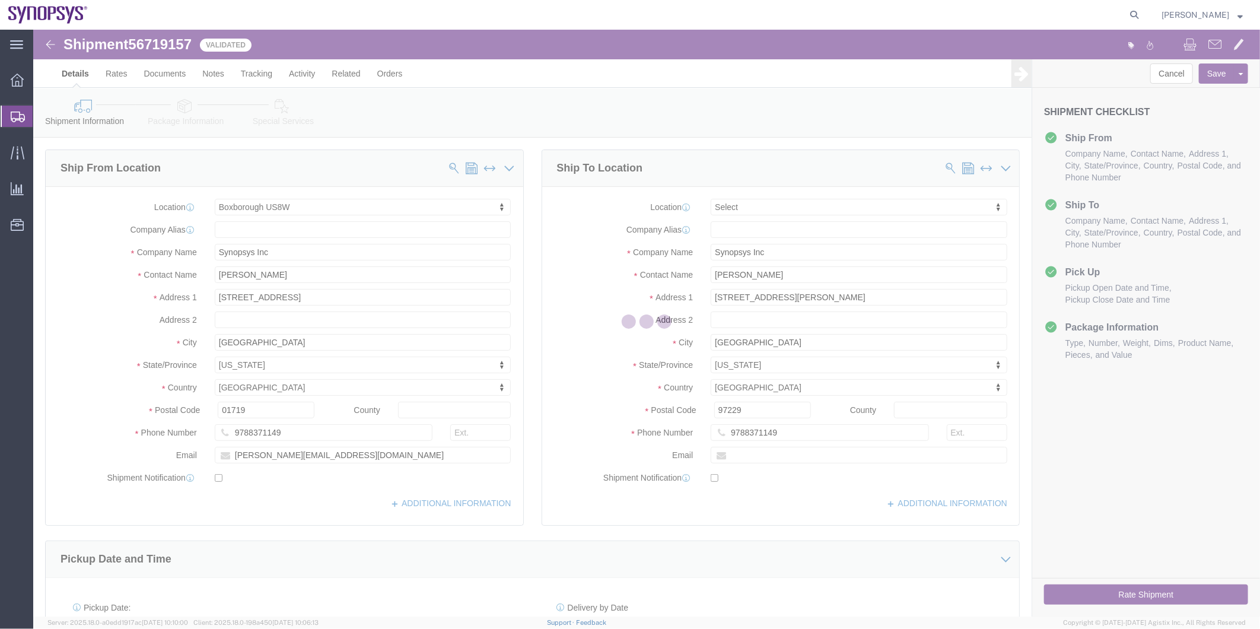
select select "63185"
select select
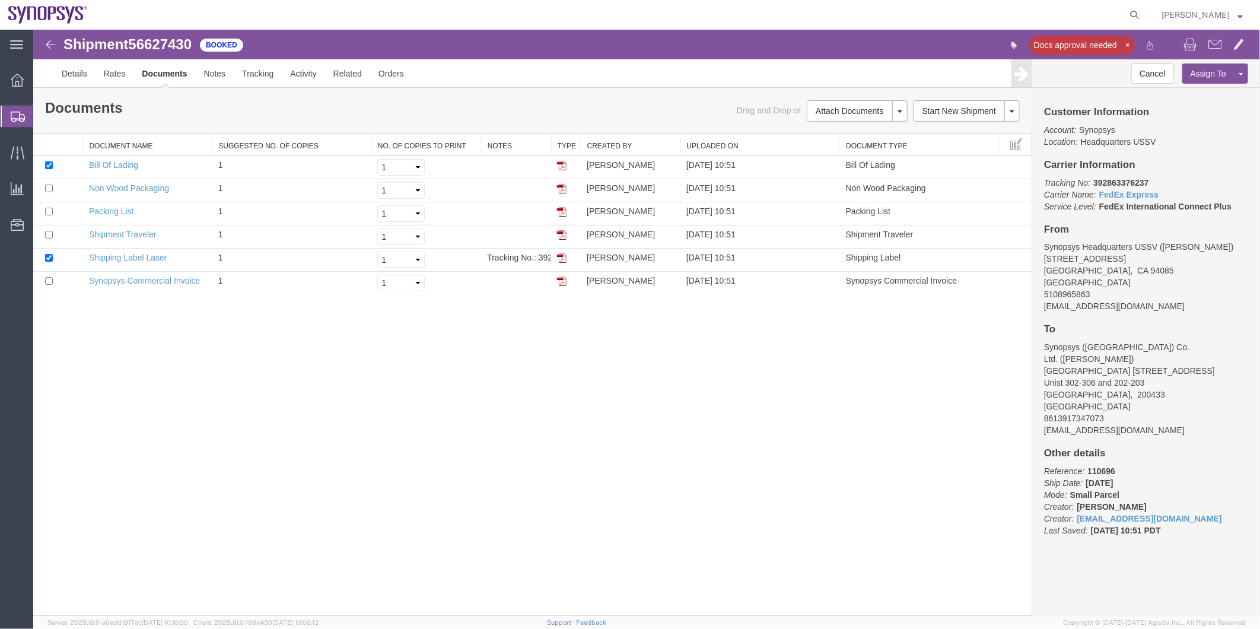
click at [0, 0] on span "Shipment Manager" at bounding box center [0, 0] width 0 height 0
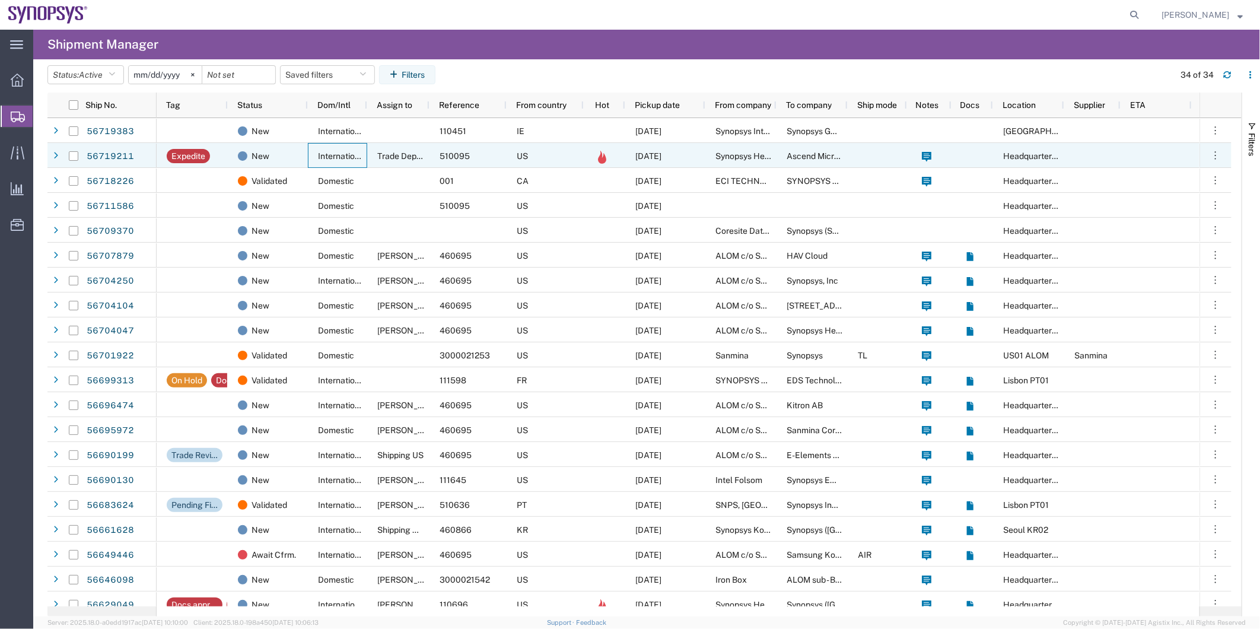
click at [315, 158] on div "International" at bounding box center [337, 155] width 59 height 25
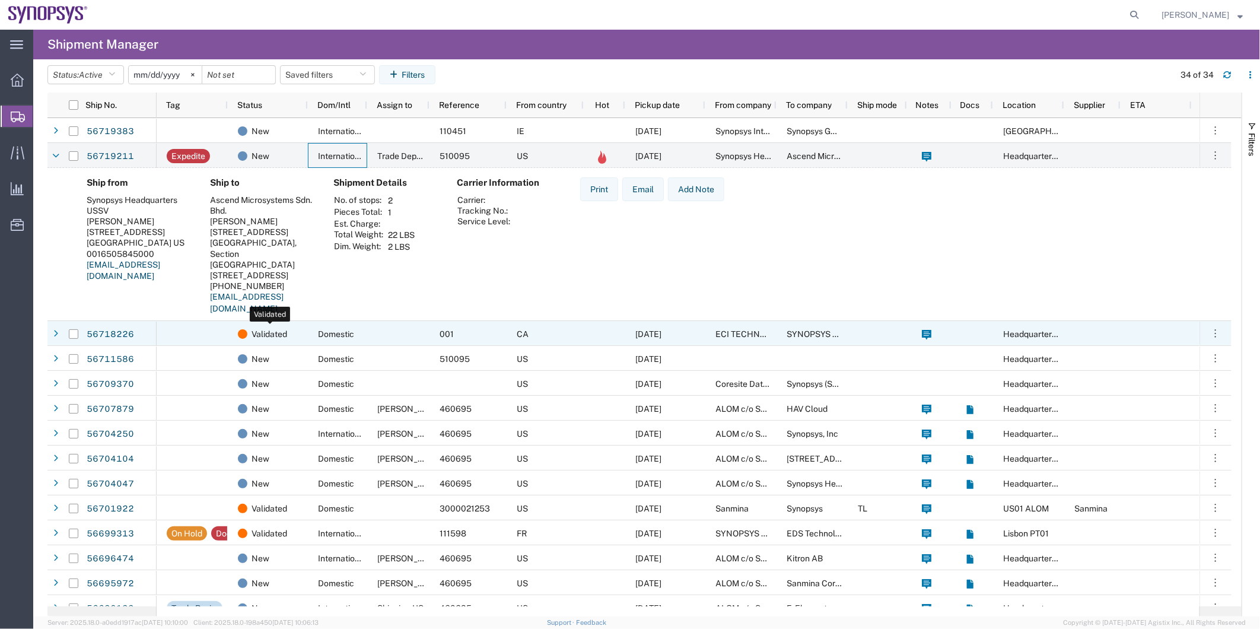
click at [285, 328] on span "Validated" at bounding box center [270, 334] width 36 height 25
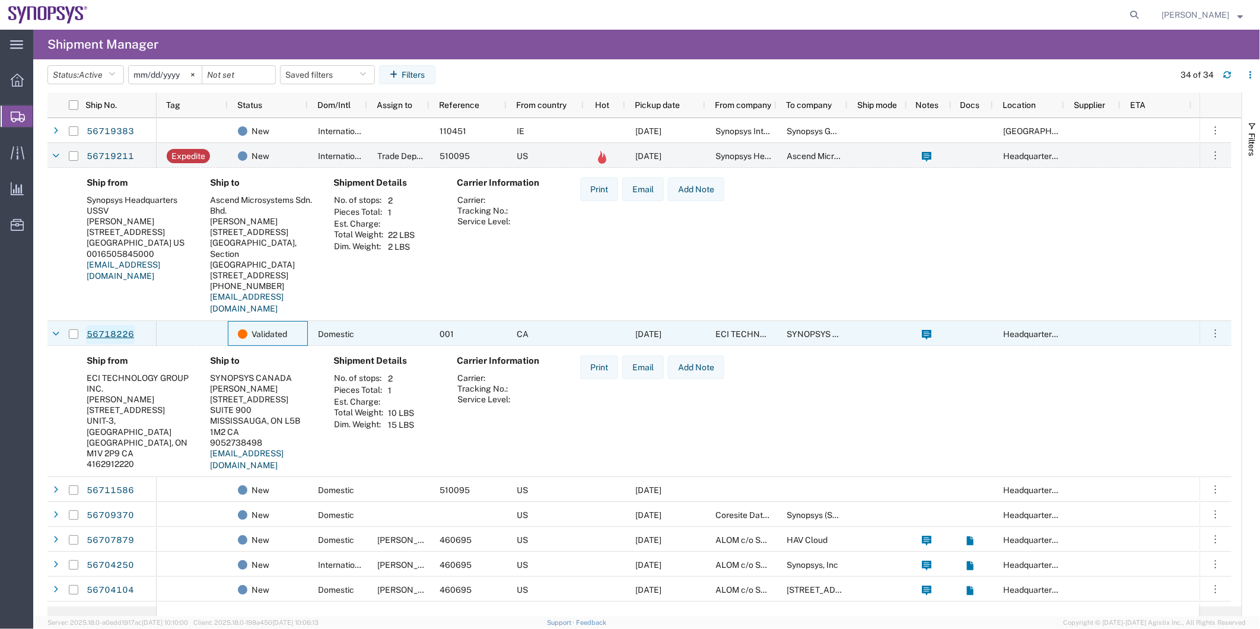
click at [121, 333] on link "56718226" at bounding box center [110, 334] width 49 height 19
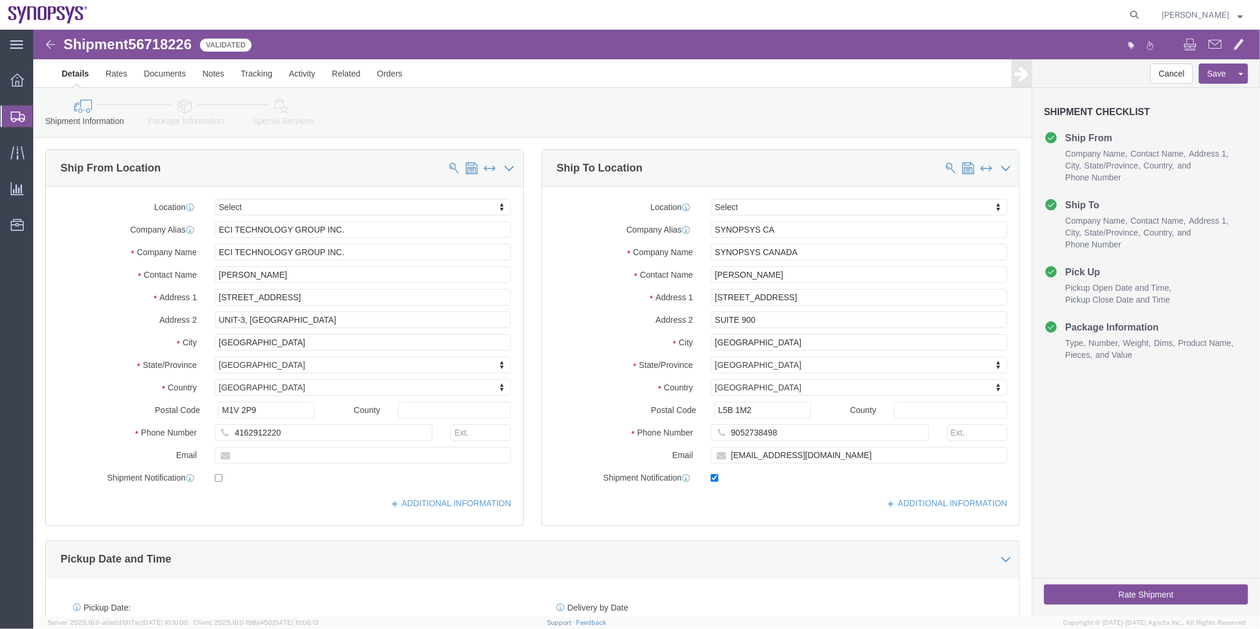
select select
click icon
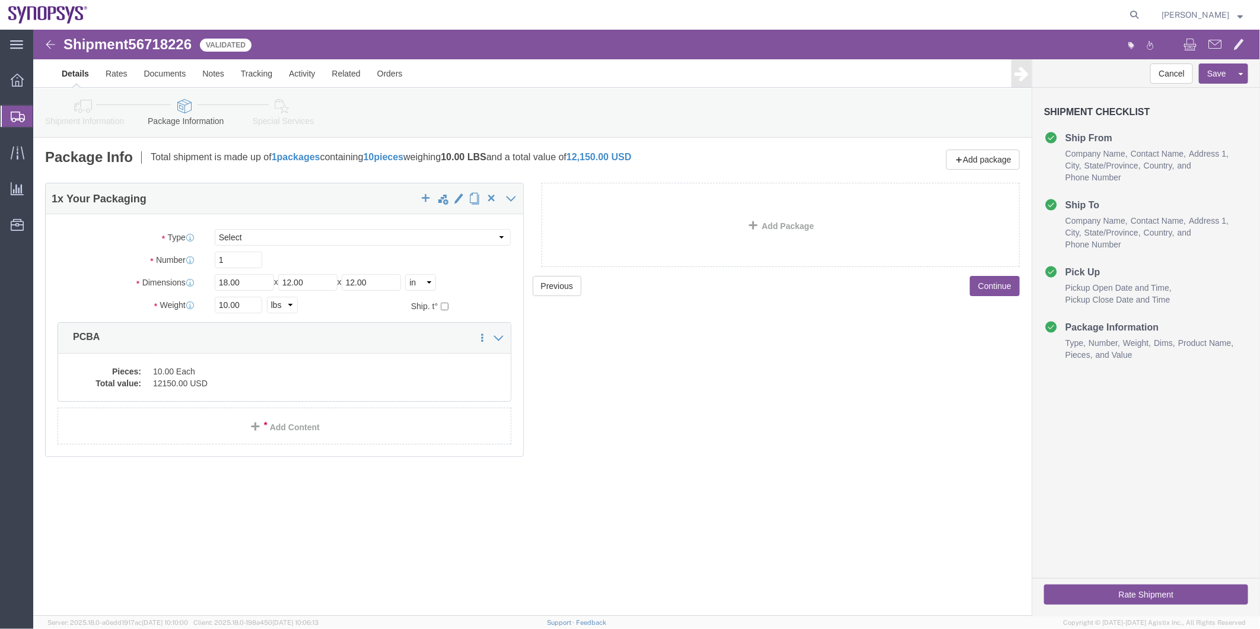
click icon
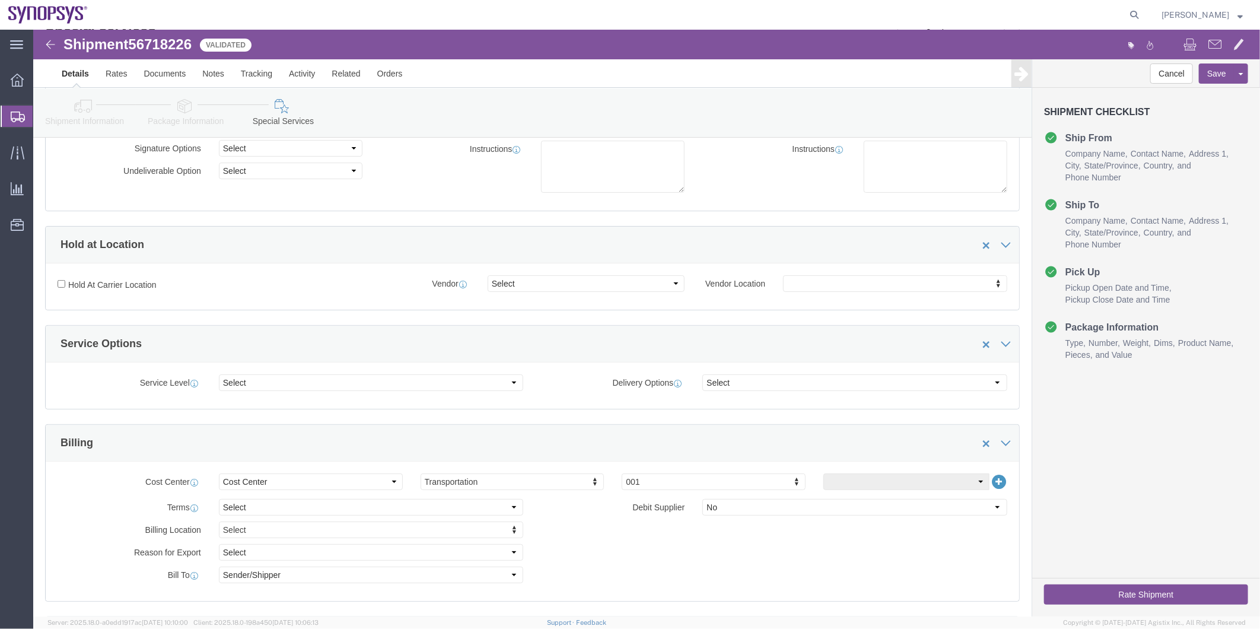
scroll to position [66, 0]
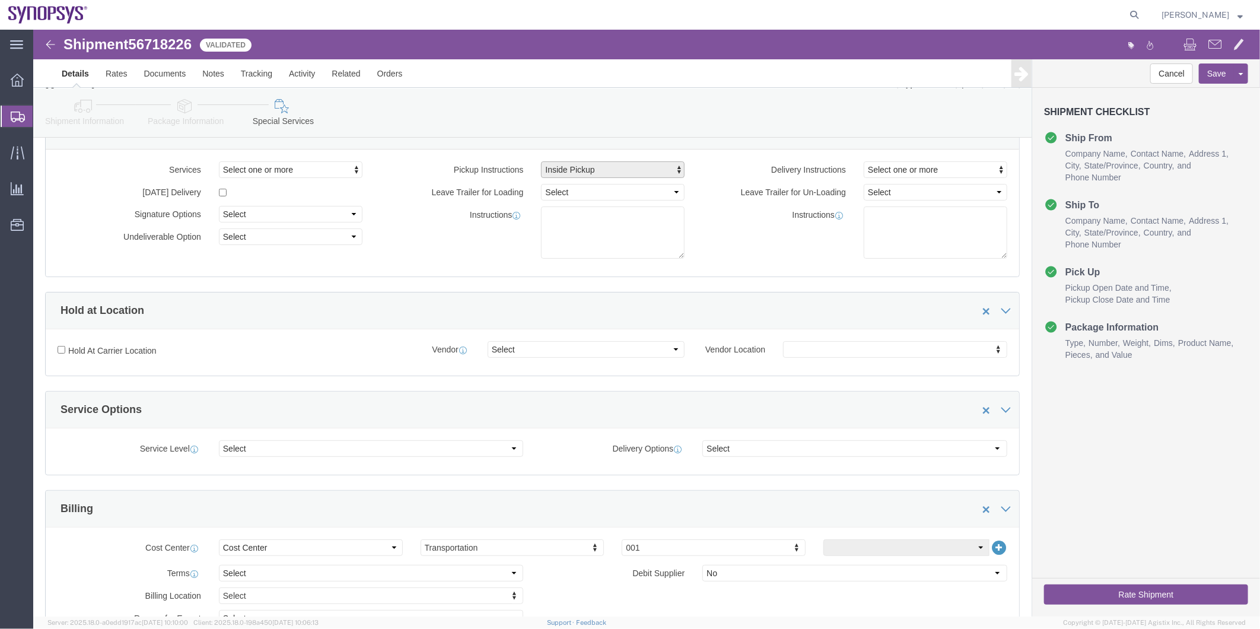
click span "Inside Pickup"
click link "Inside Pickup"
select select
click div "Instructions"
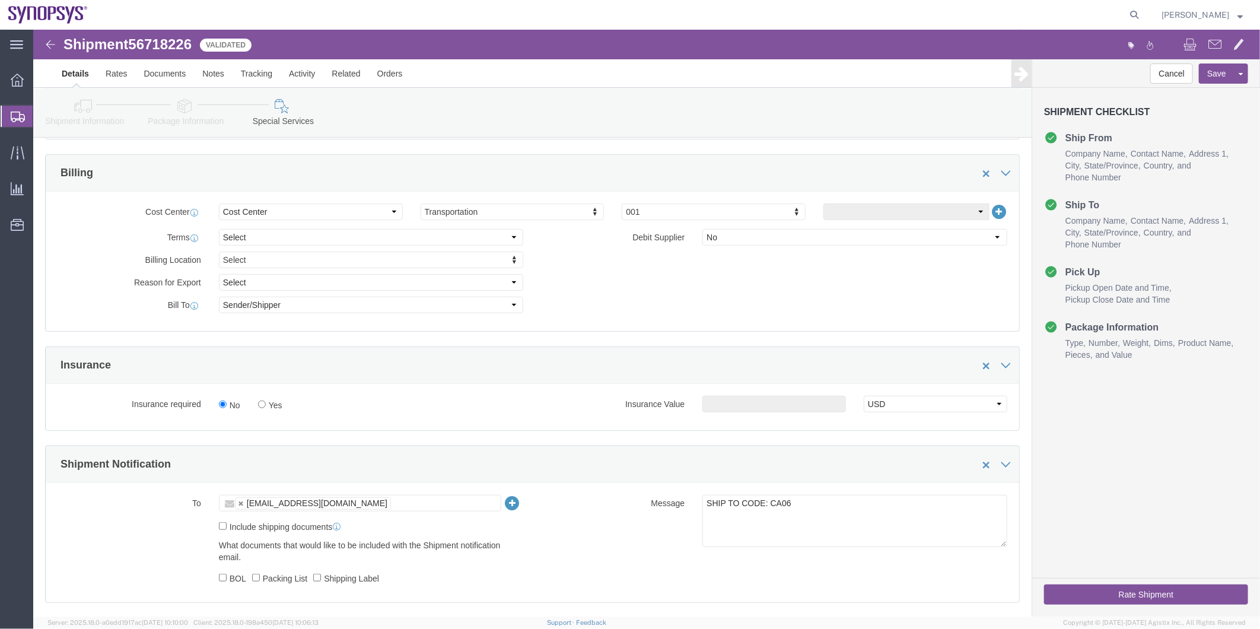
scroll to position [461, 0]
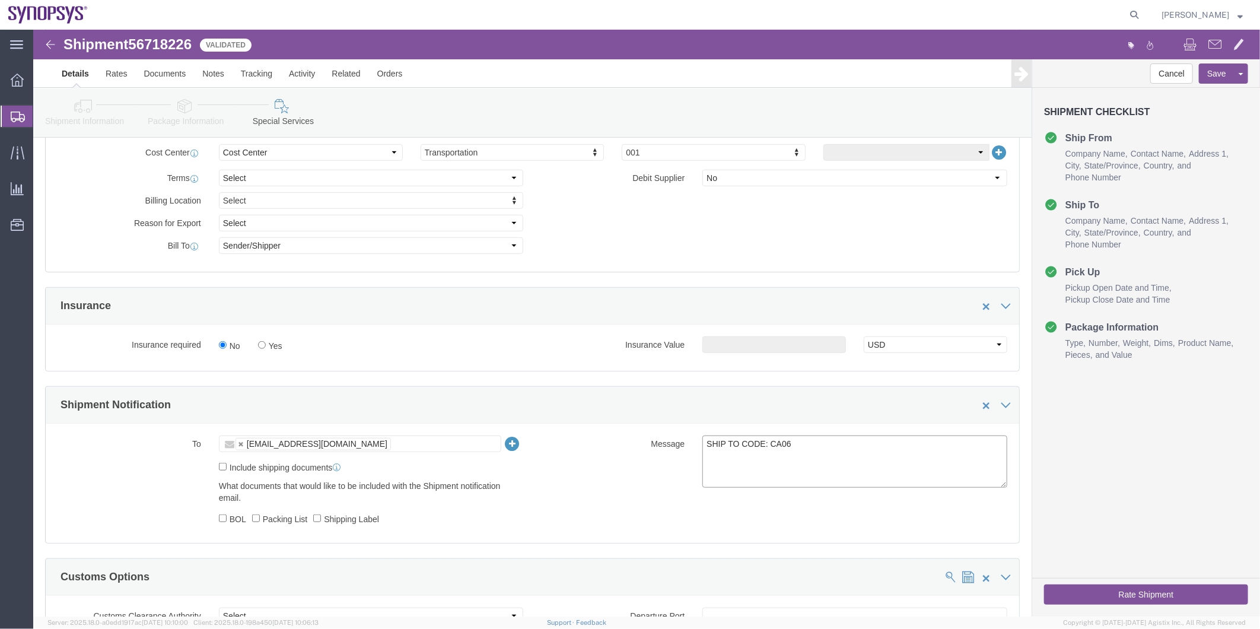
drag, startPoint x: 662, startPoint y: 427, endPoint x: 572, endPoint y: 425, distance: 90.2
click div "Message SHIP TO CODE: CA06"
click label "Shipping Label"
click input "Shipping Label"
checkbox input "true"
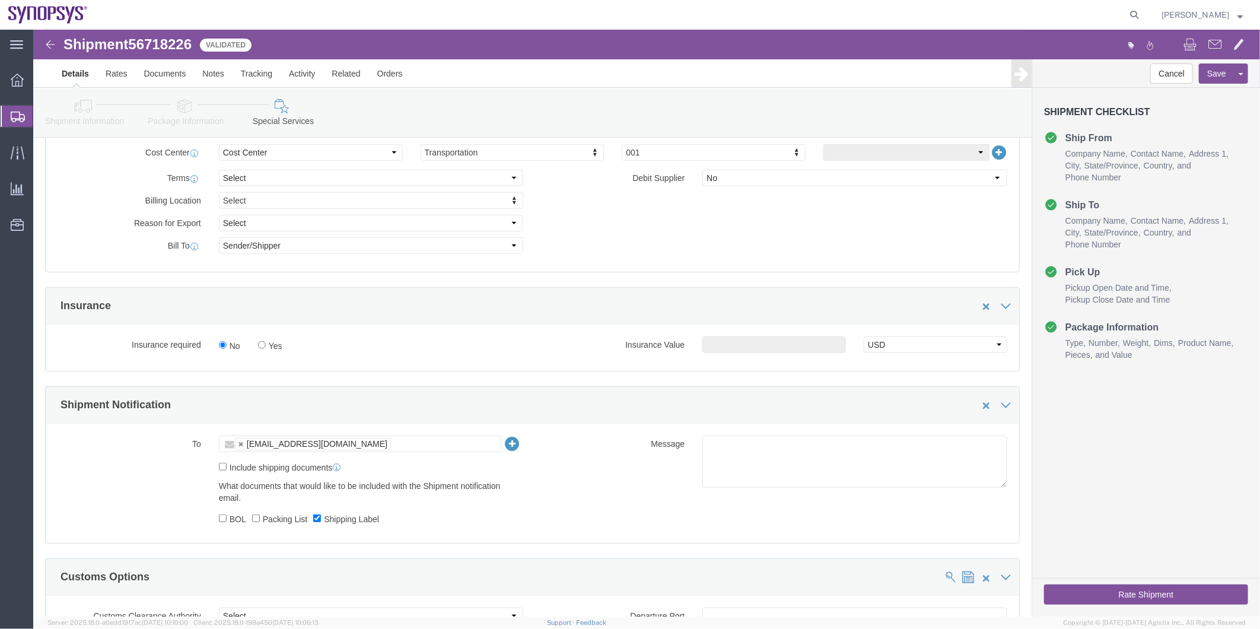
click label "Packing List"
click input "Packing List"
checkbox input "true"
click label "Include shipping documents"
click input "Include shipping documents"
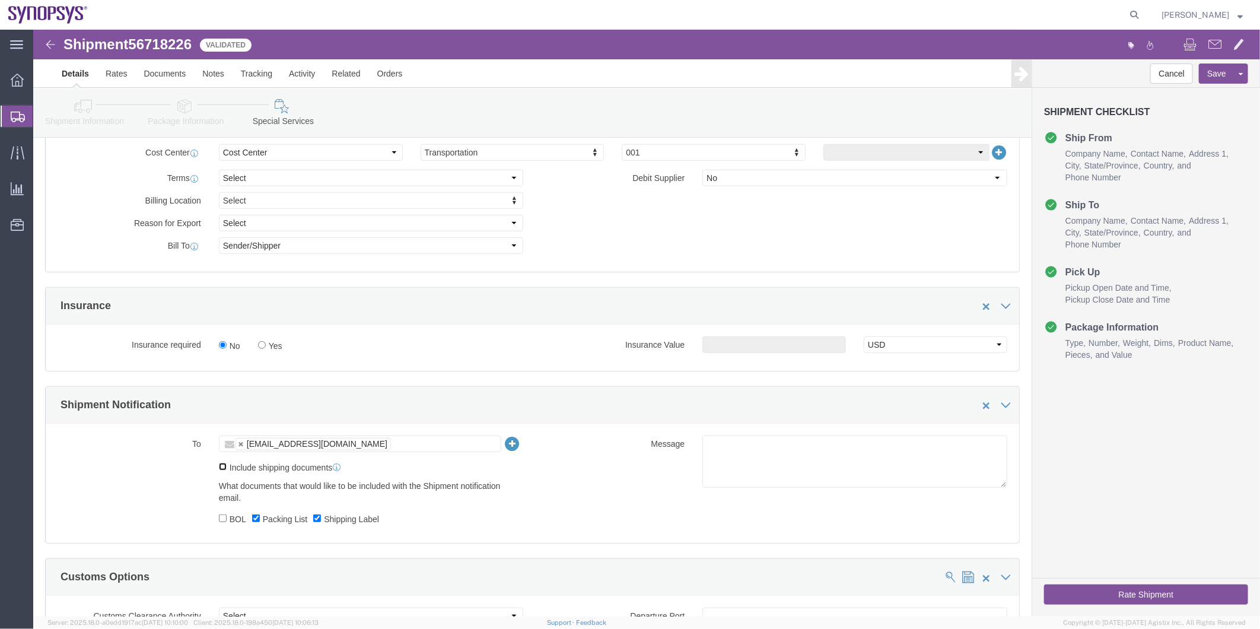
checkbox input "true"
click textarea "SHIP TO CODE: CA06"
type textarea "p"
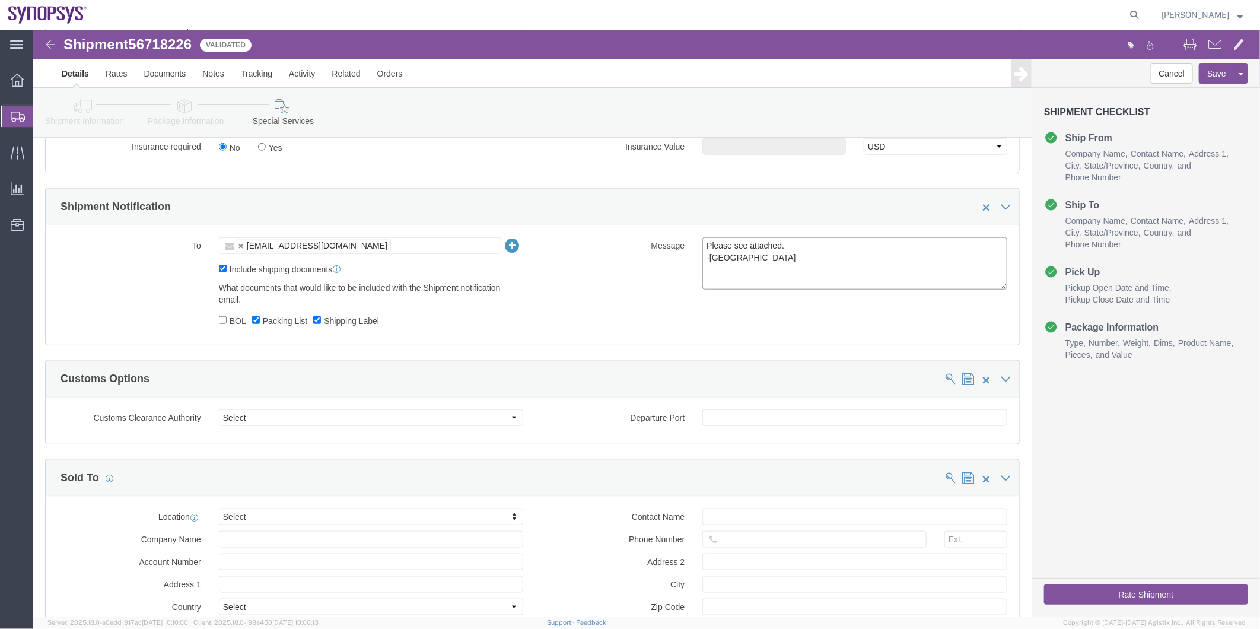
type textarea "Please see attached. -[GEOGRAPHIC_DATA]"
click button "Rate Shipment"
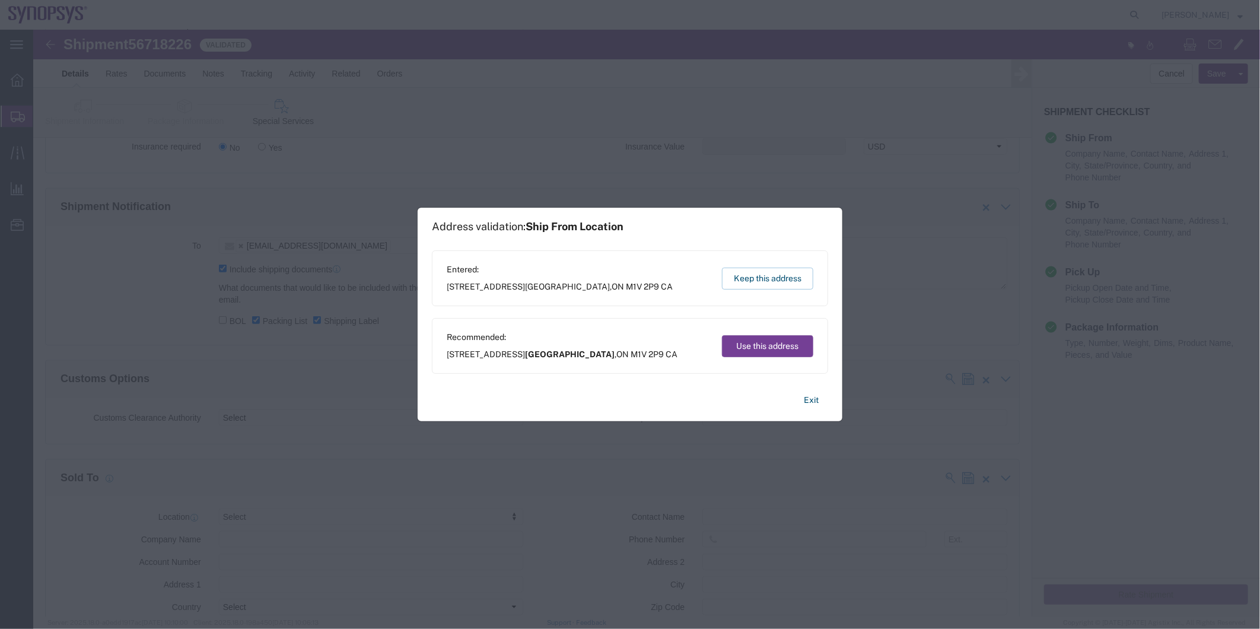
click at [770, 346] on button "Use this address" at bounding box center [767, 346] width 91 height 22
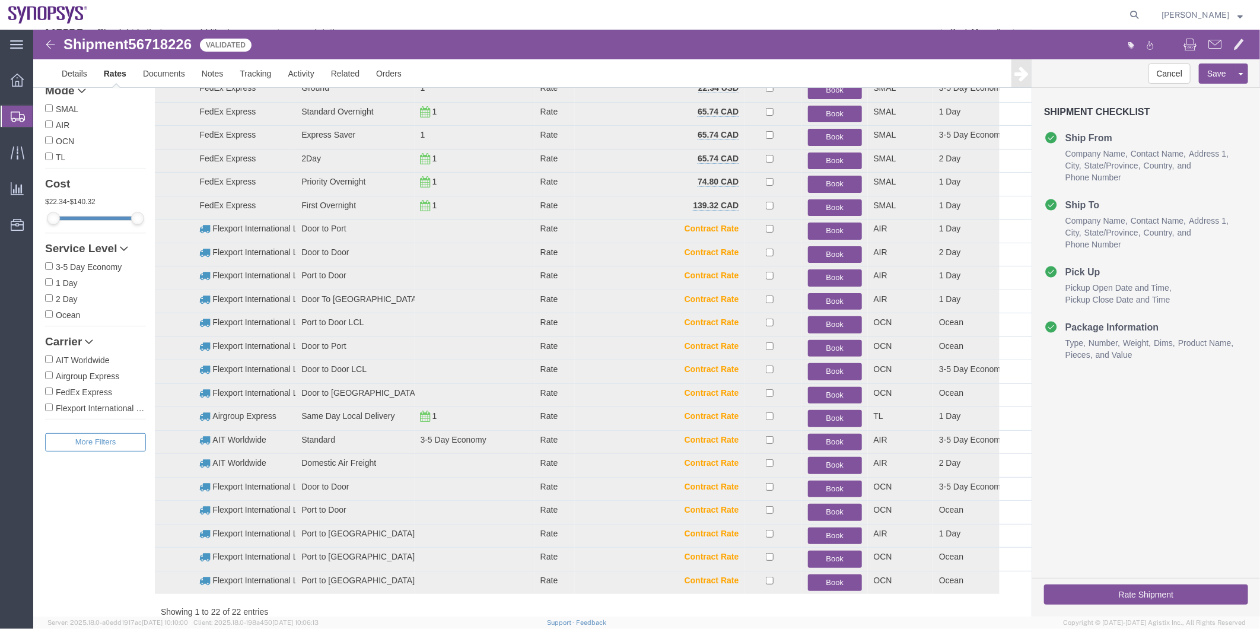
scroll to position [0, 0]
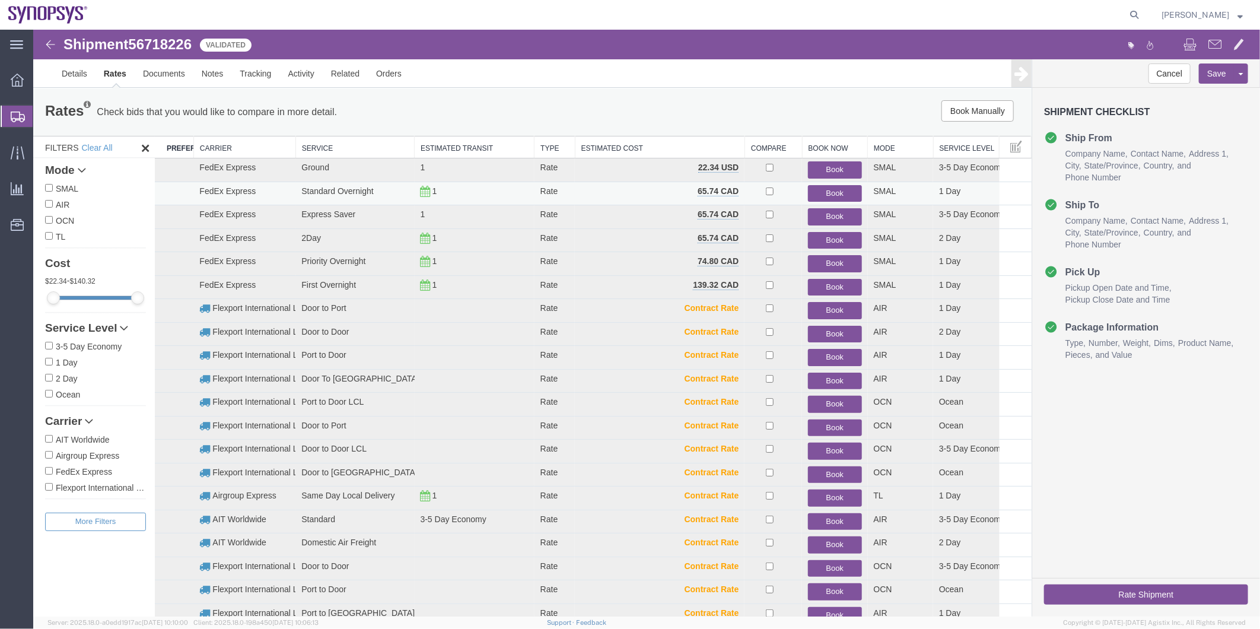
click at [836, 189] on button "Book" at bounding box center [833, 192] width 53 height 17
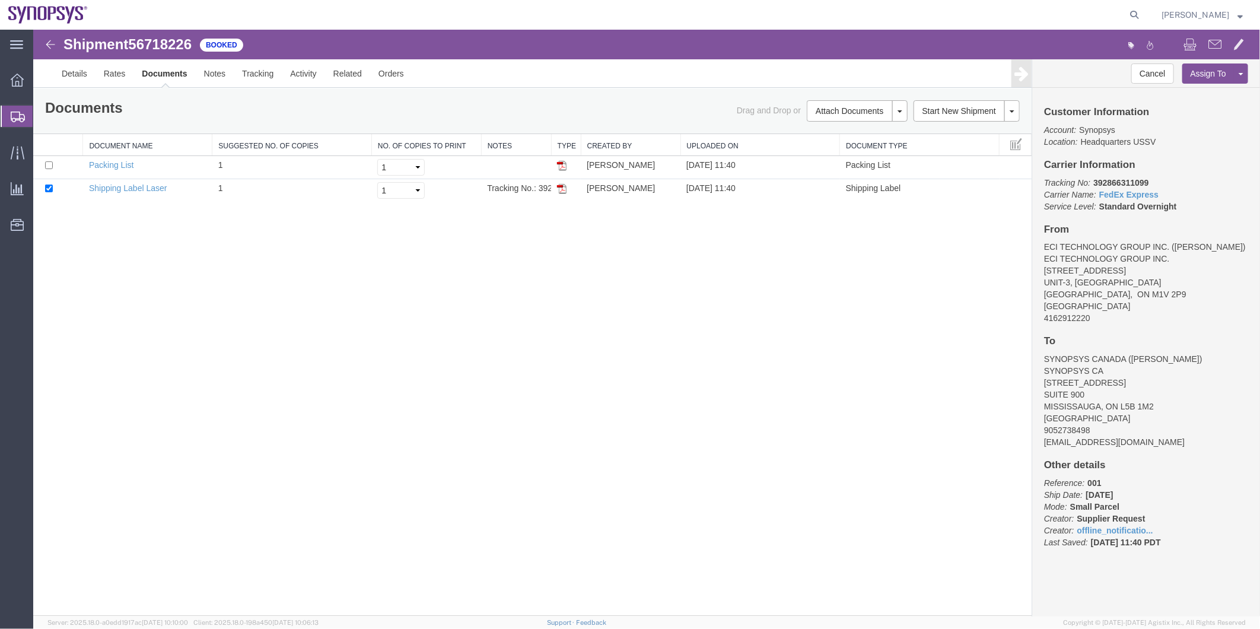
click at [0, 0] on span "Shipment Manager" at bounding box center [0, 0] width 0 height 0
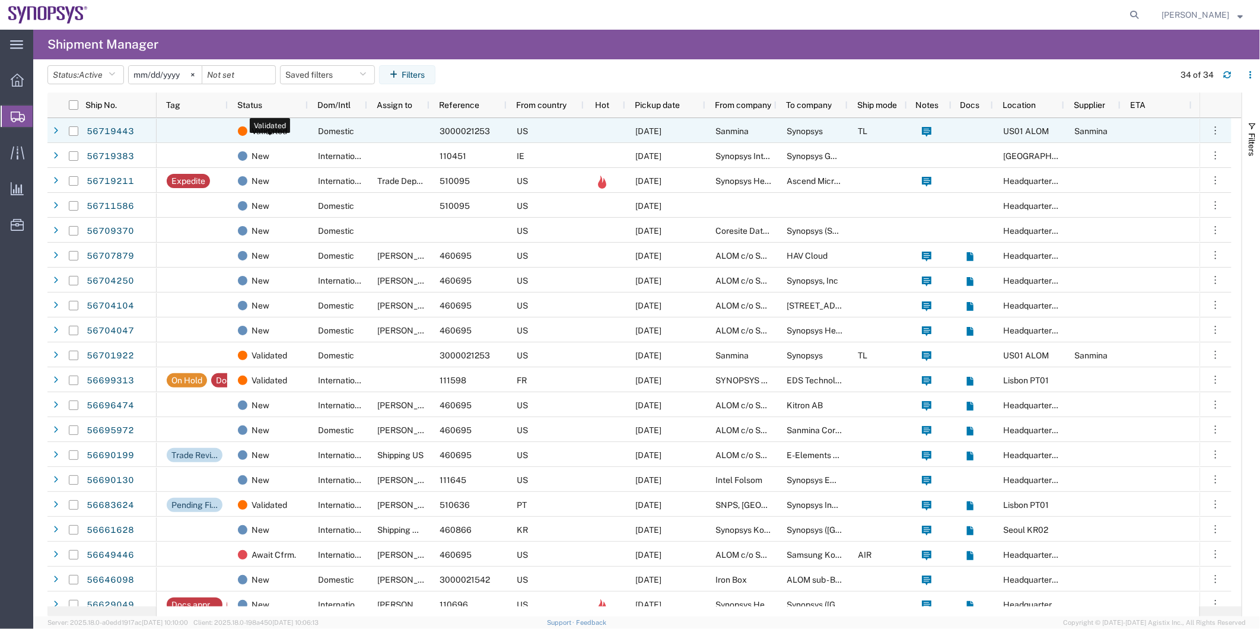
click at [295, 139] on div "Validated" at bounding box center [270, 131] width 65 height 25
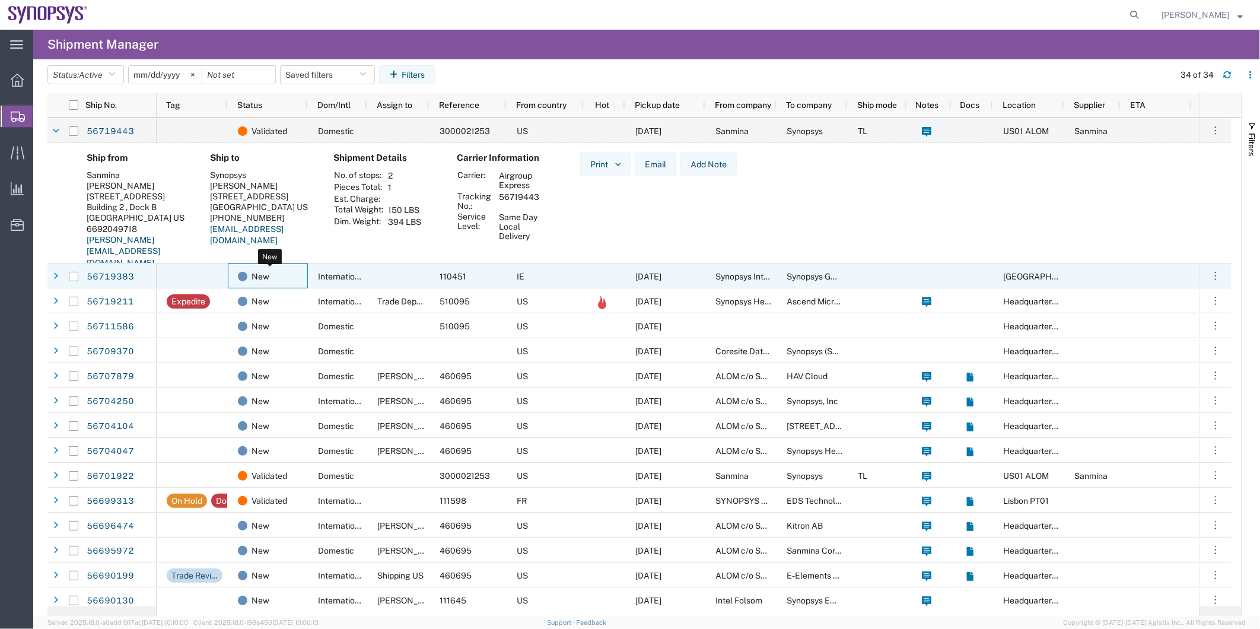
click at [298, 280] on div "New" at bounding box center [270, 276] width 65 height 25
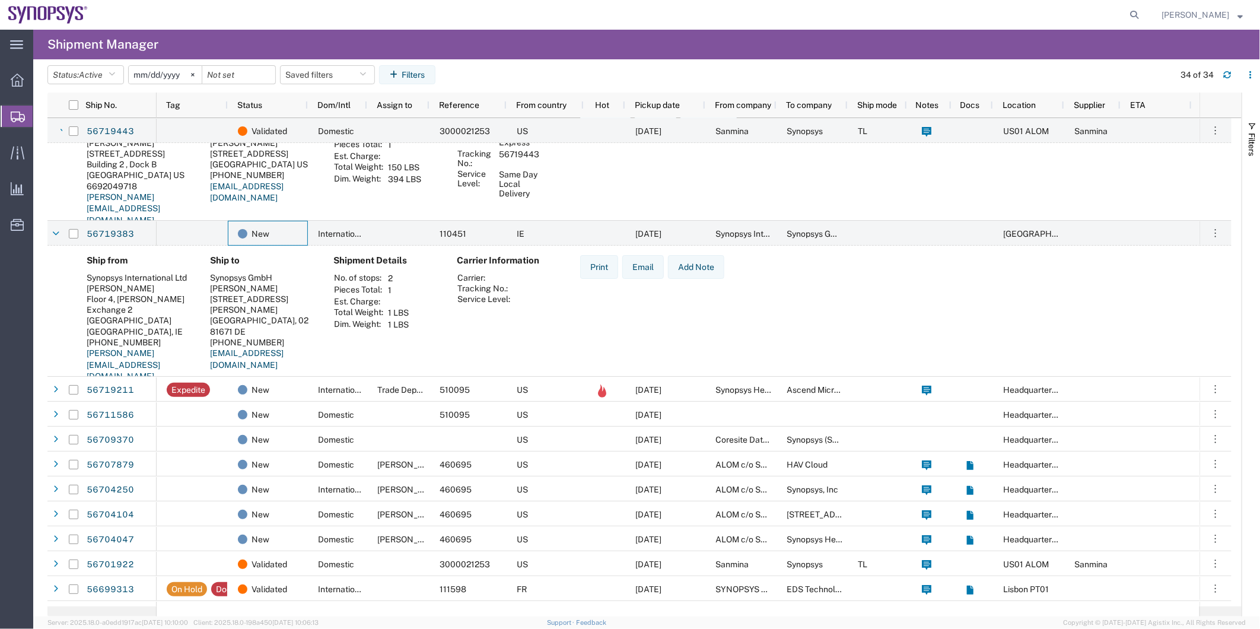
scroll to position [66, 0]
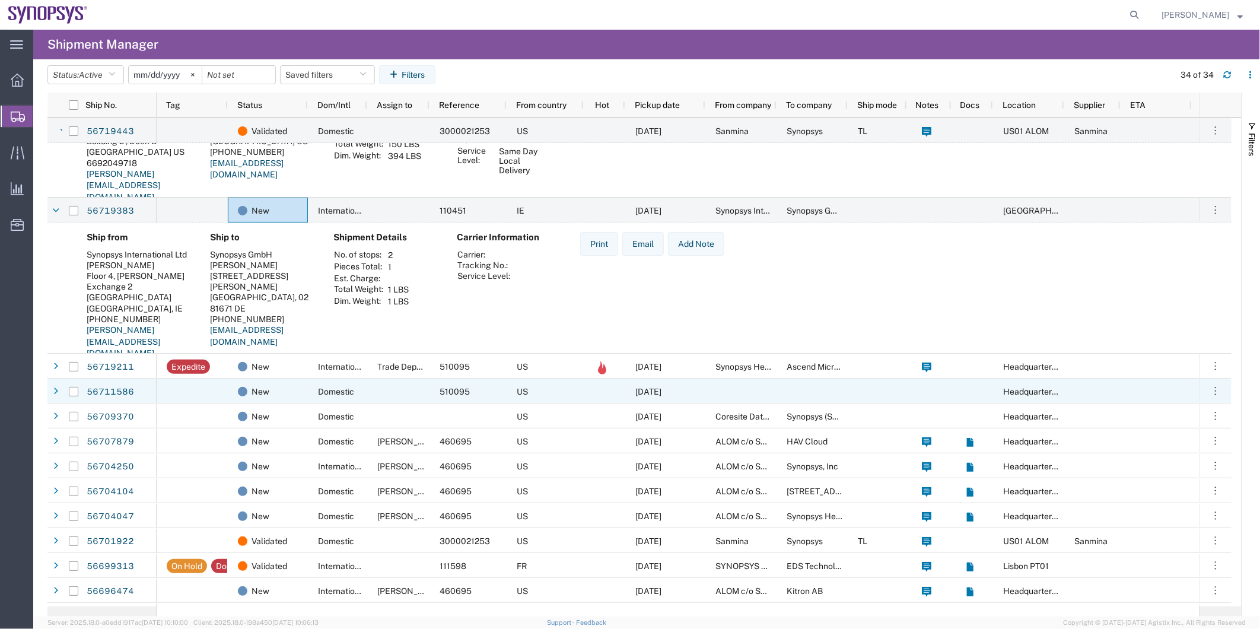
click at [388, 396] on div at bounding box center [398, 390] width 62 height 25
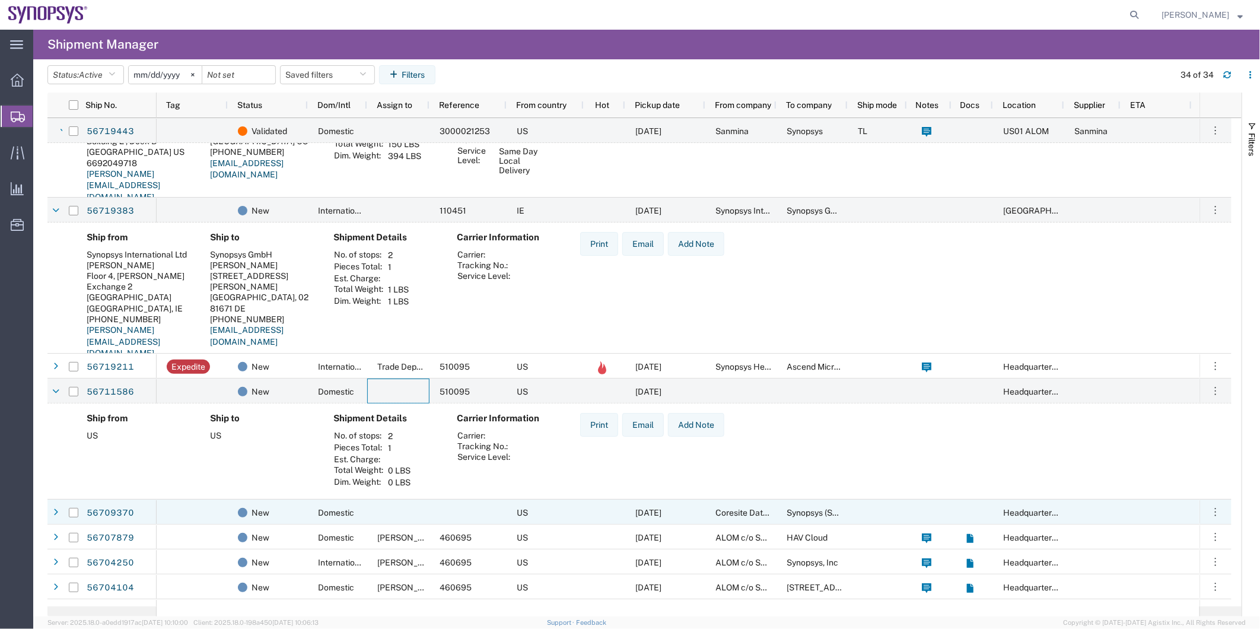
click at [310, 517] on div "Domestic" at bounding box center [337, 511] width 59 height 25
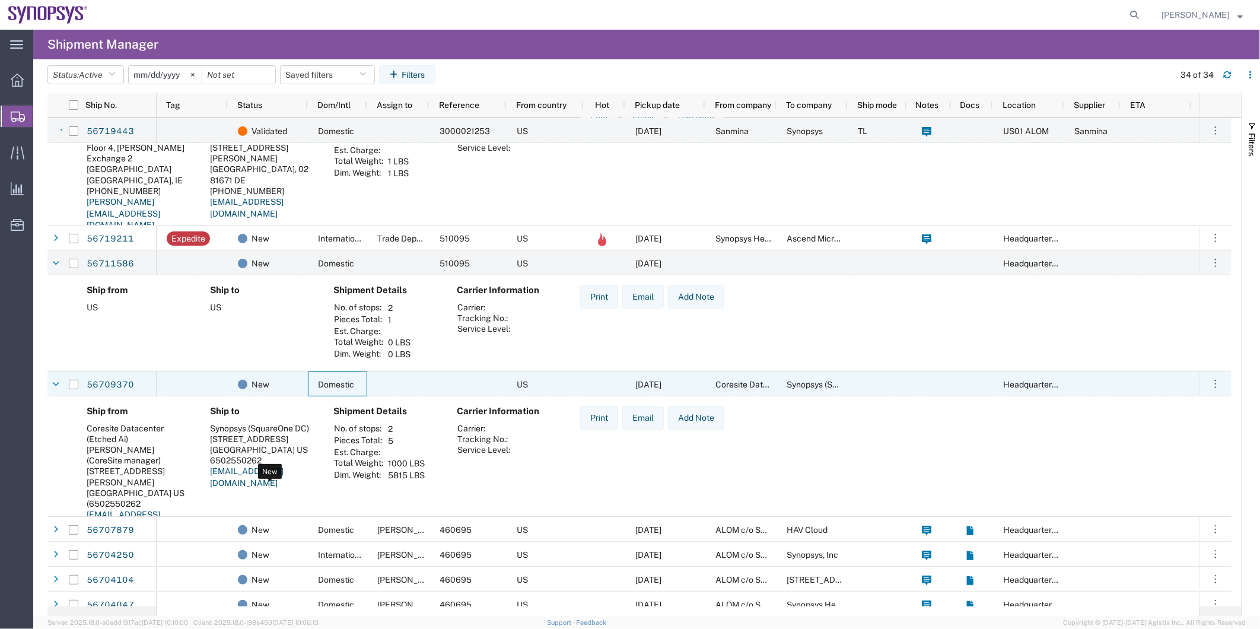
scroll to position [198, 0]
